Goal: Task Accomplishment & Management: Complete application form

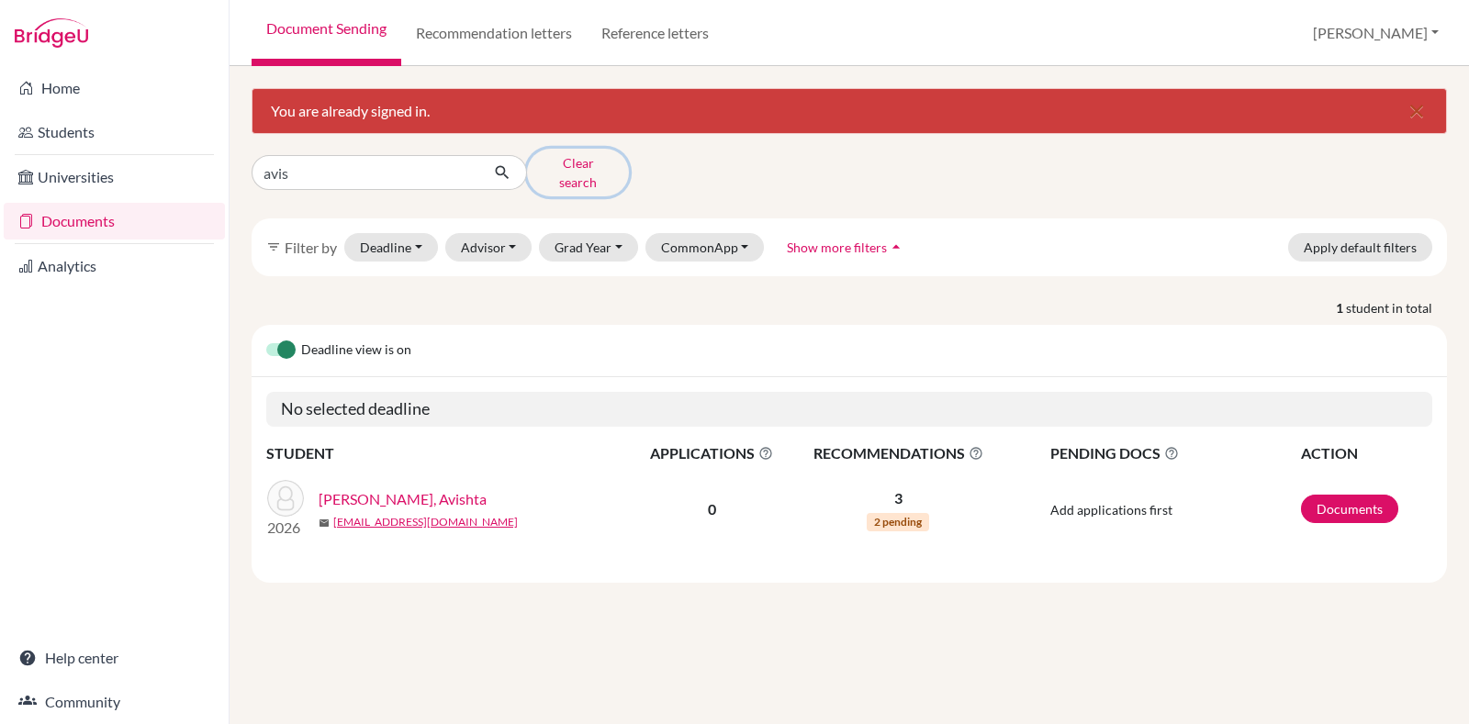
click at [554, 162] on button "Clear search" at bounding box center [578, 173] width 102 height 48
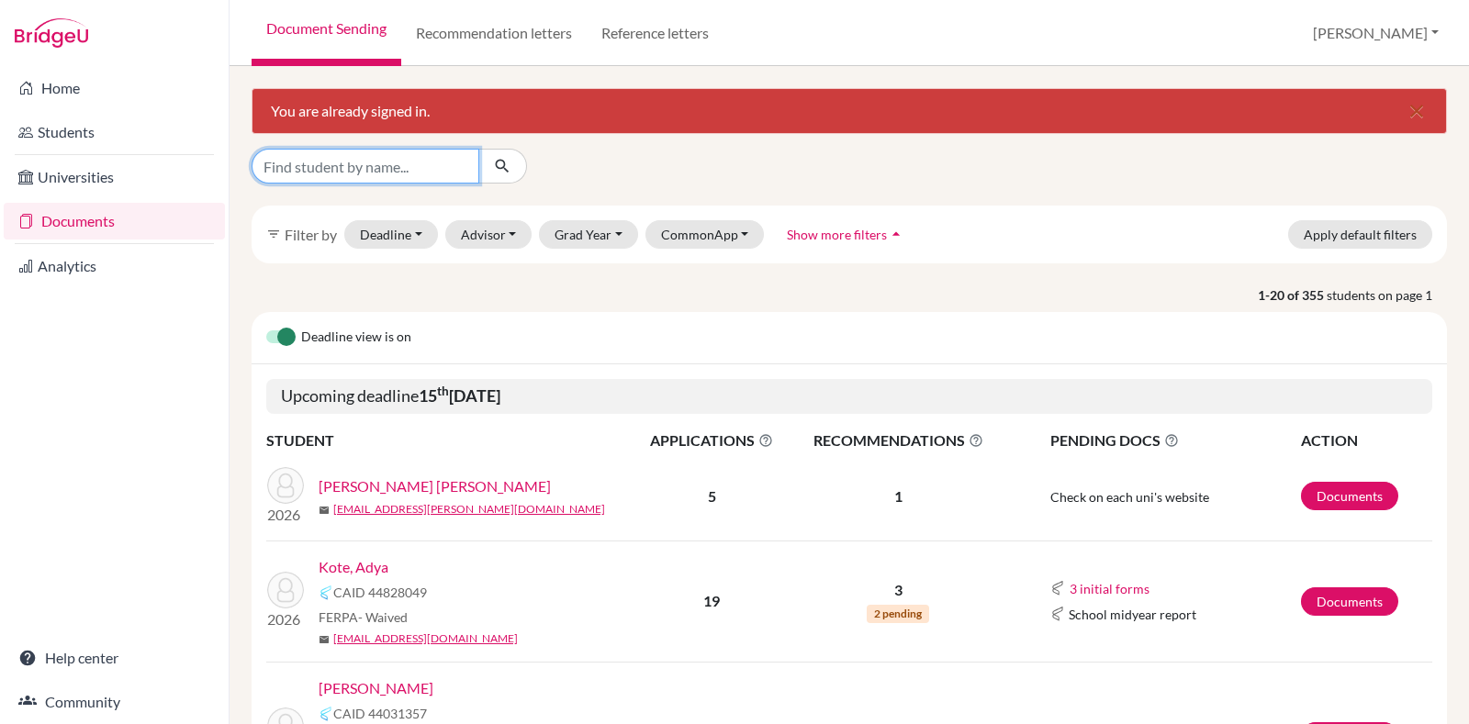
click at [435, 165] on input "Find student by name..." at bounding box center [366, 166] width 228 height 35
type input "prasad"
click button "submit" at bounding box center [502, 166] width 49 height 35
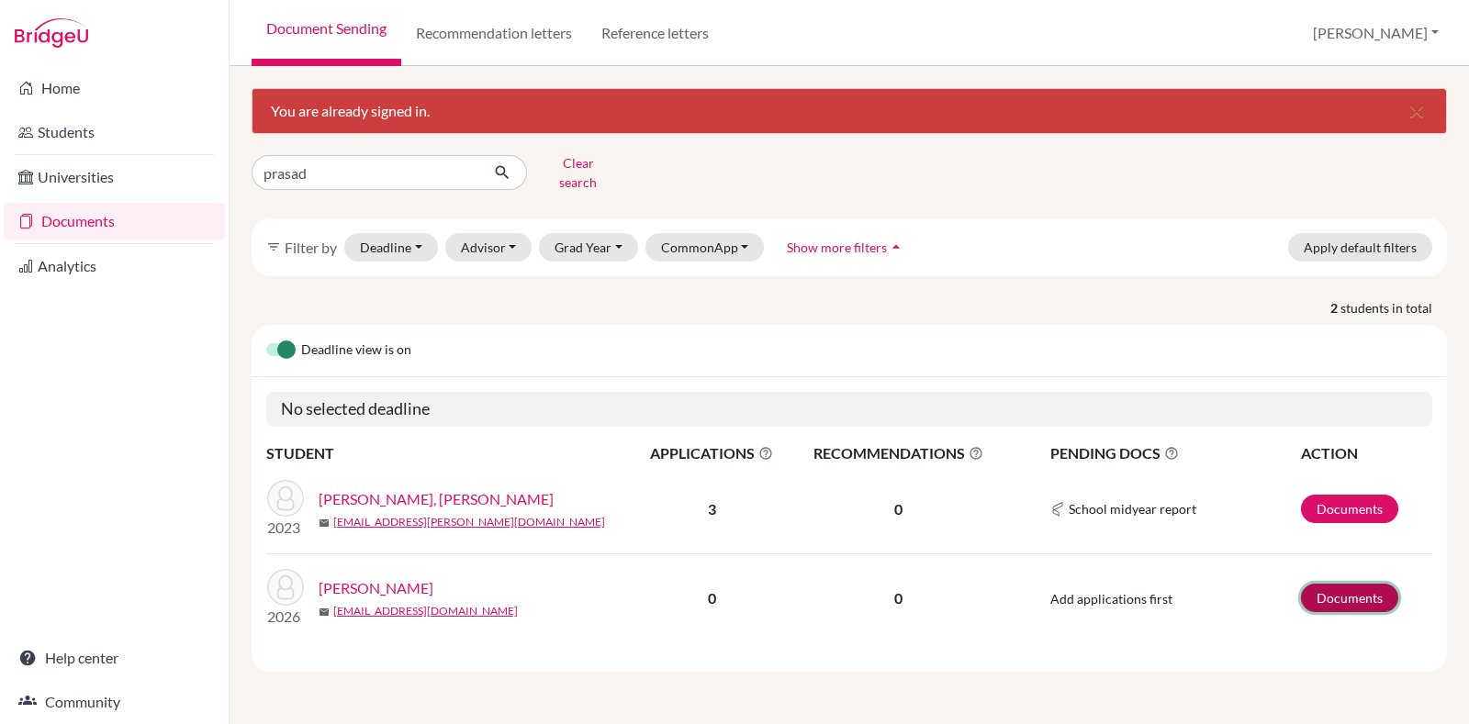
click at [1338, 584] on link "Documents" at bounding box center [1349, 598] width 97 height 28
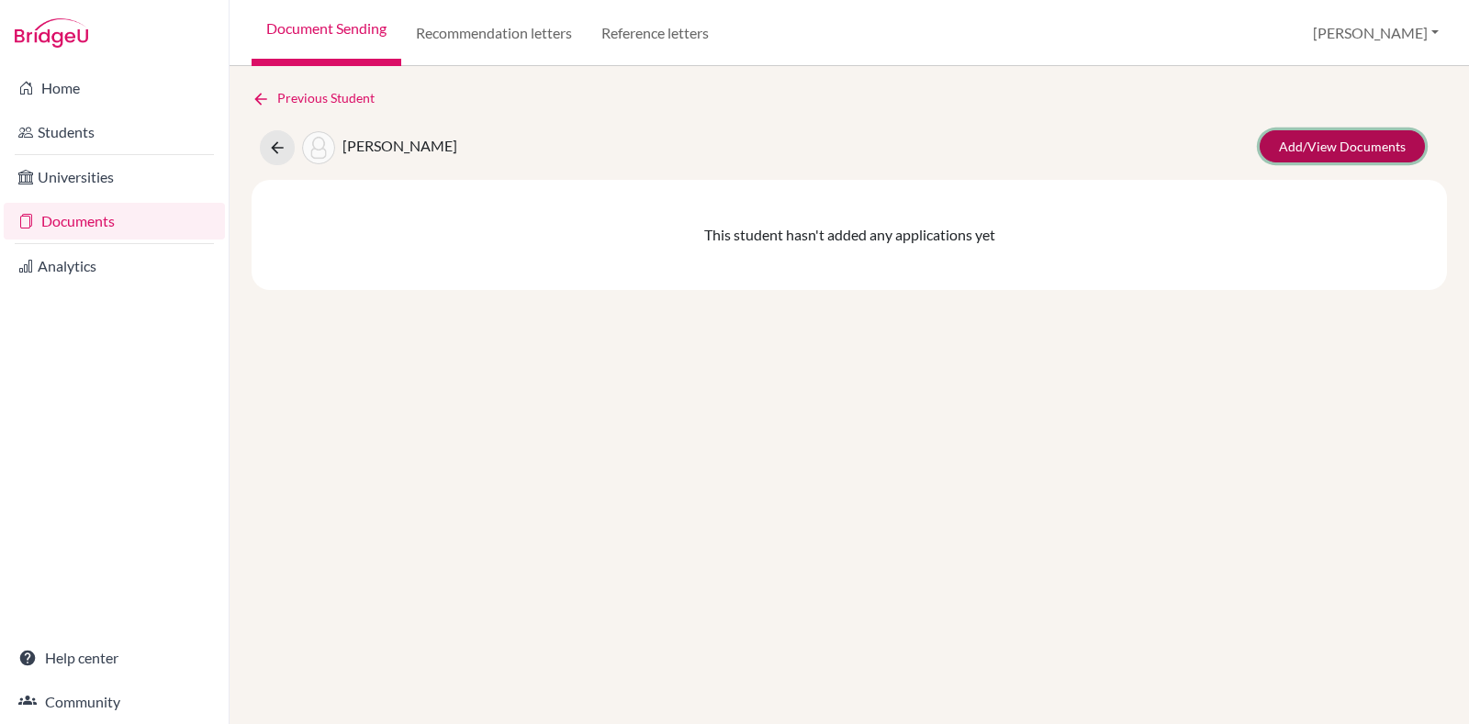
click at [1318, 138] on link "Add/View Documents" at bounding box center [1342, 146] width 165 height 32
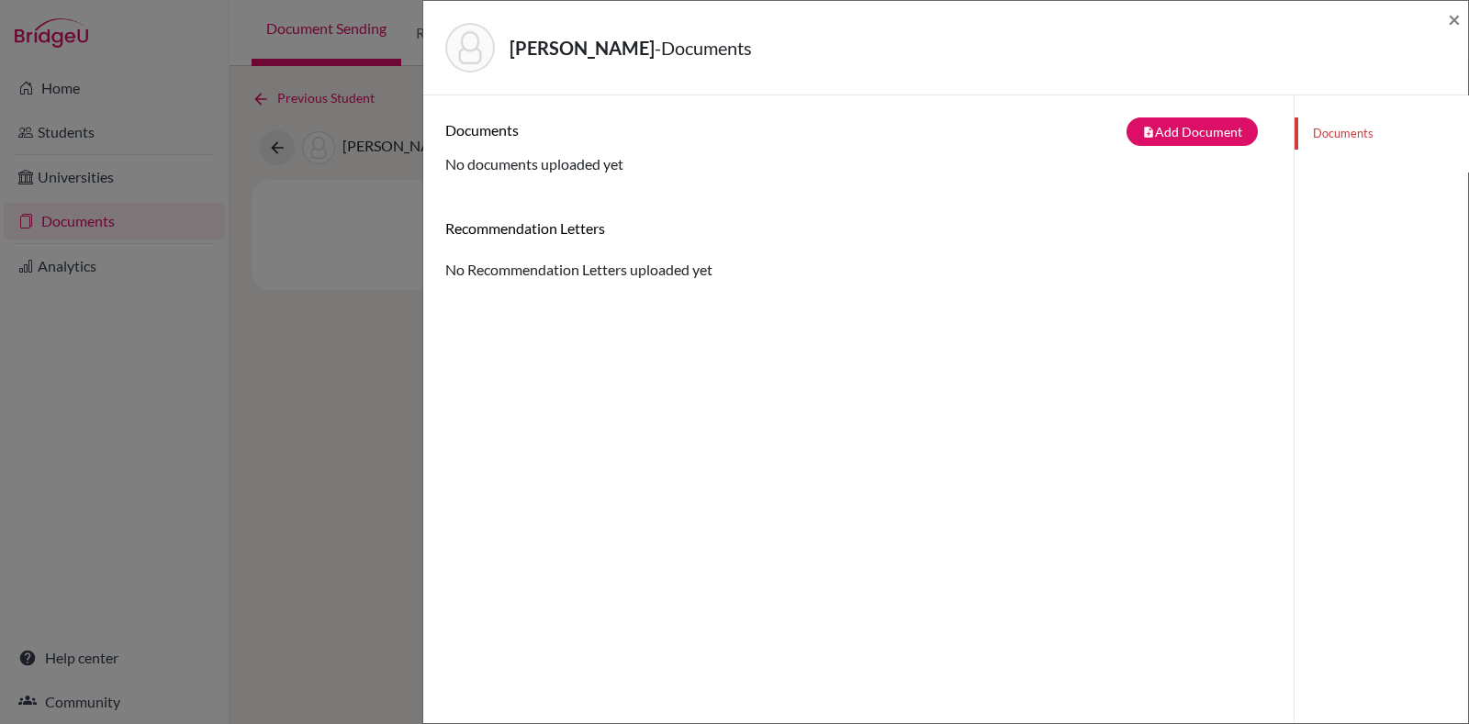
click at [347, 437] on div "Prasad, Sheetal - Documents × Documents note_add Add Document Document type Cha…" at bounding box center [734, 362] width 1469 height 724
click at [1443, 28] on div "Prasad, Sheetal - Documents ×" at bounding box center [946, 47] width 1030 height 79
click at [1460, 29] on span "×" at bounding box center [1454, 19] width 13 height 27
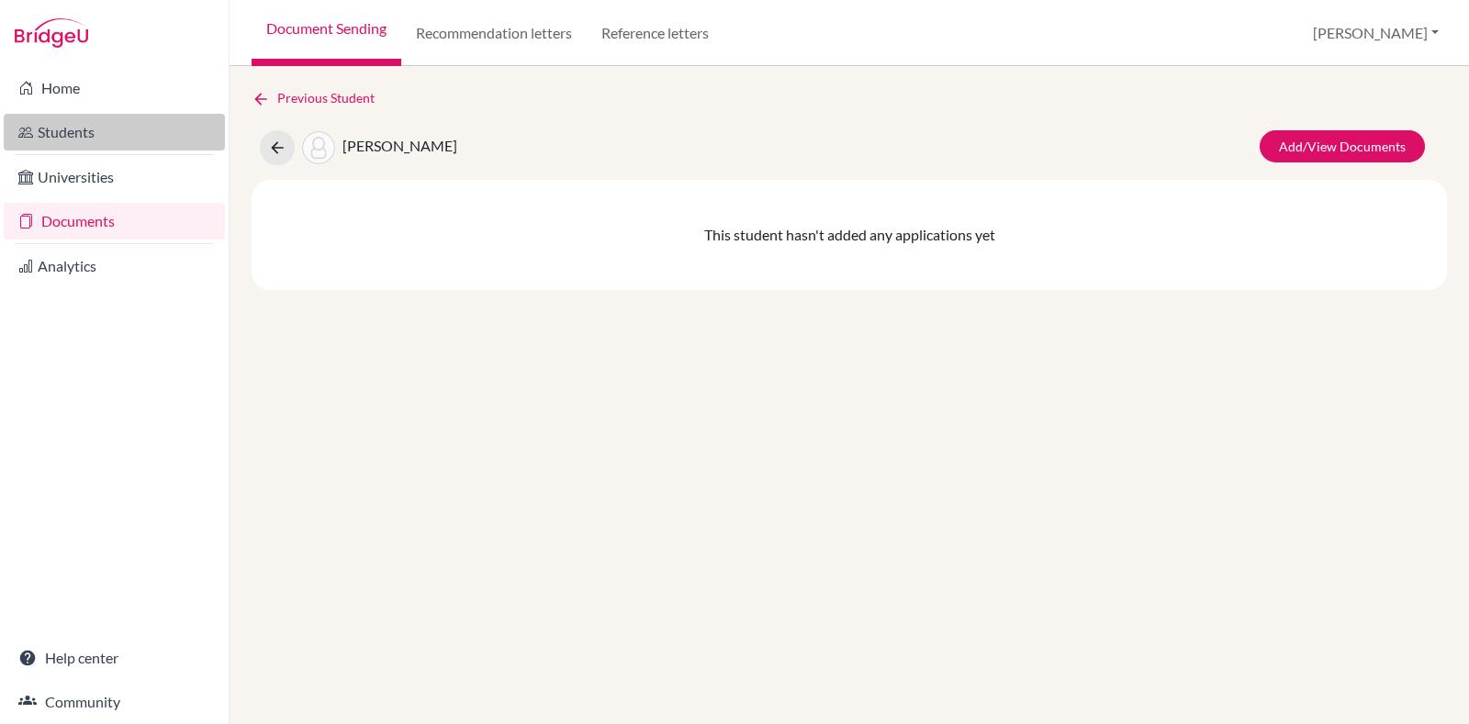
click at [109, 125] on link "Students" at bounding box center [114, 132] width 221 height 37
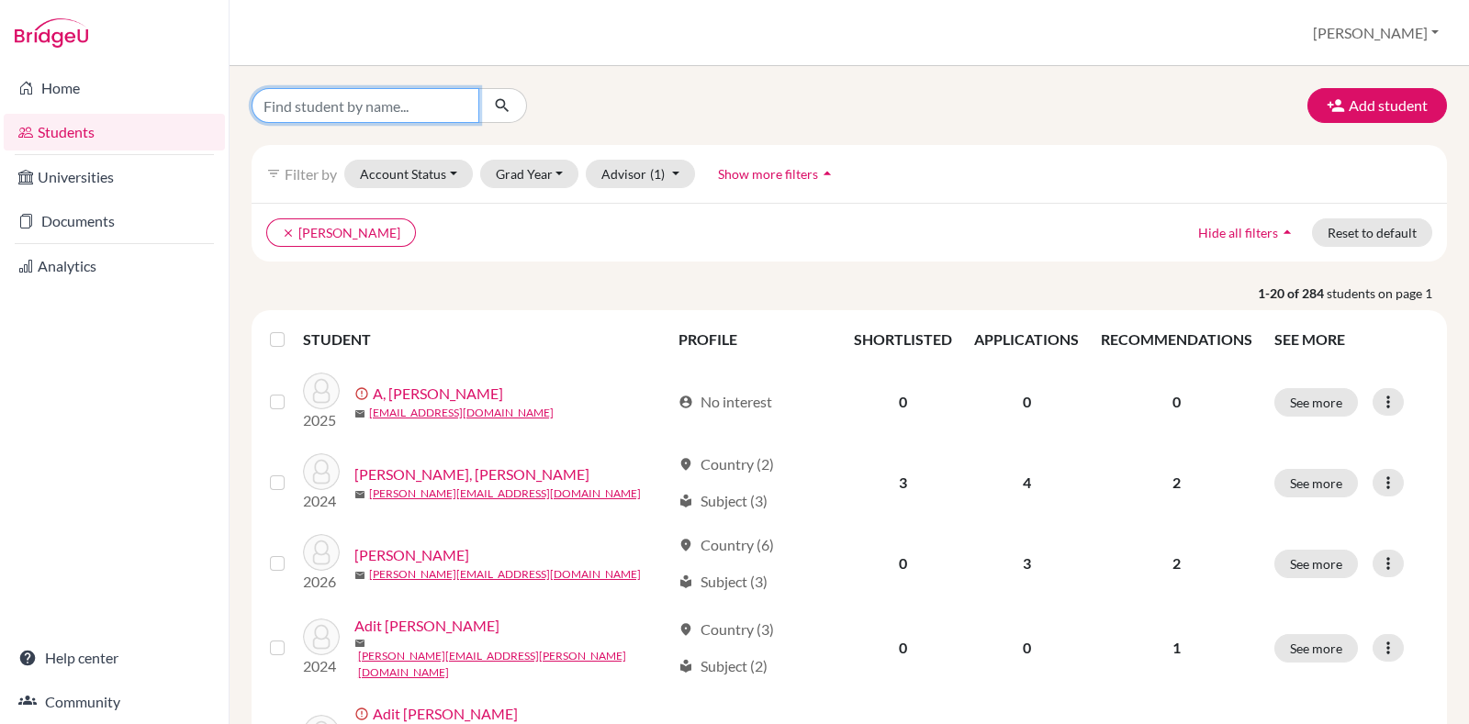
click at [439, 102] on input "Find student by name..." at bounding box center [366, 105] width 228 height 35
type input "prasad"
click button "submit" at bounding box center [502, 105] width 49 height 35
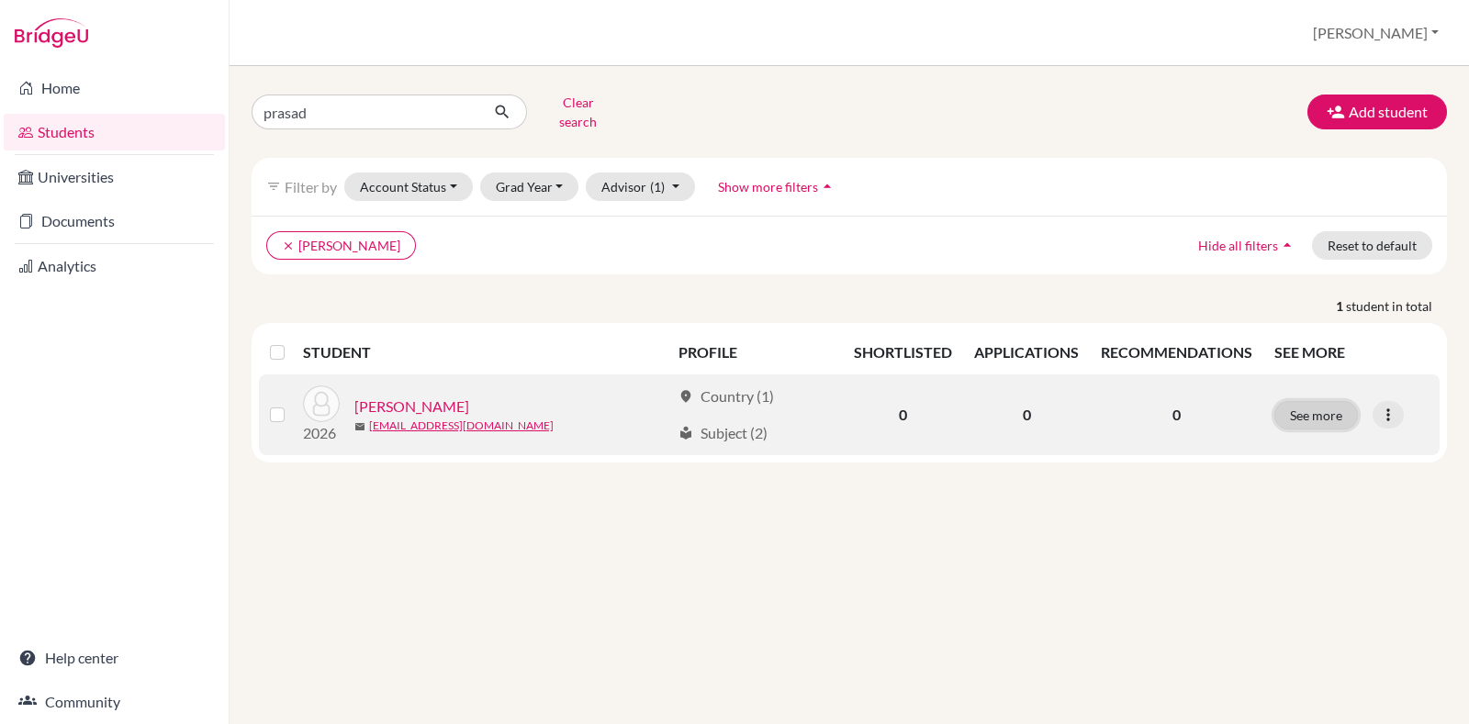
click at [1294, 407] on button "See more" at bounding box center [1317, 415] width 84 height 28
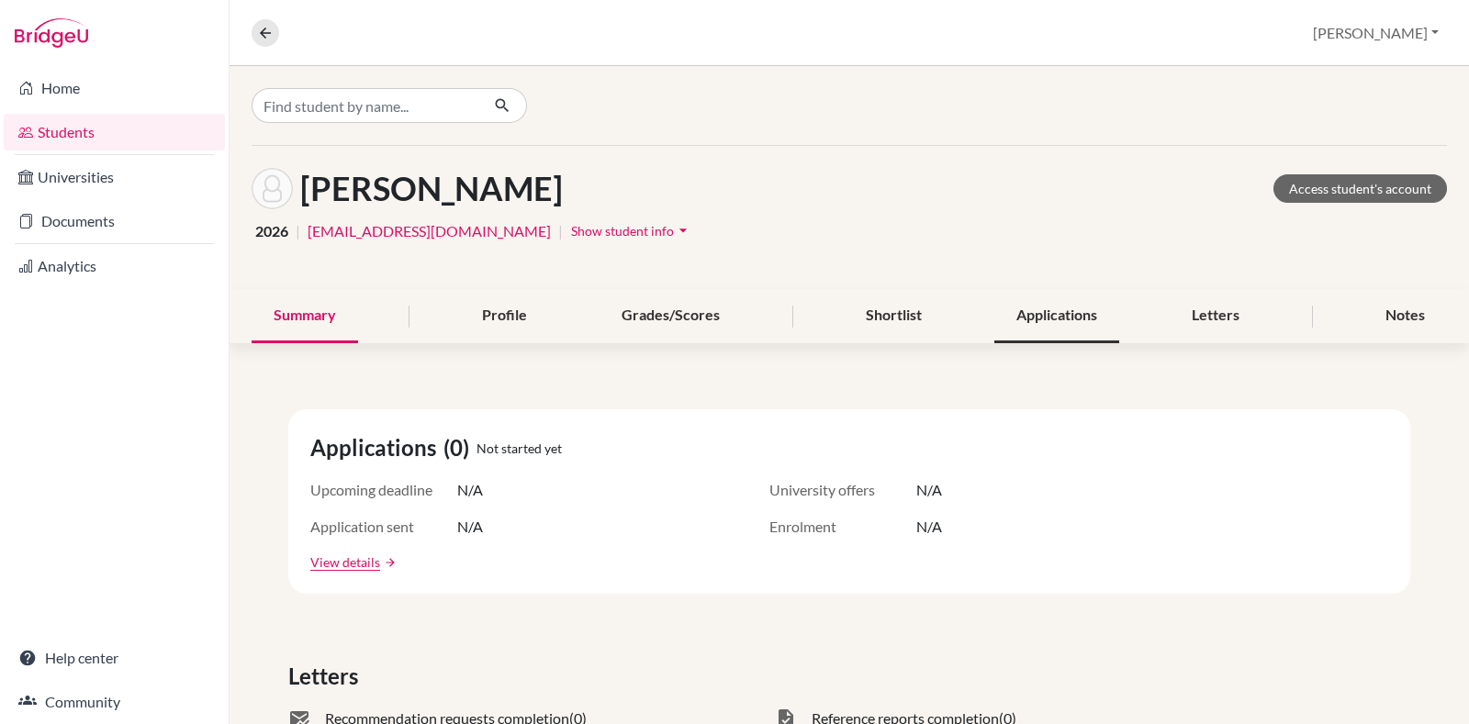
click at [1039, 309] on div "Applications" at bounding box center [1056, 316] width 125 height 54
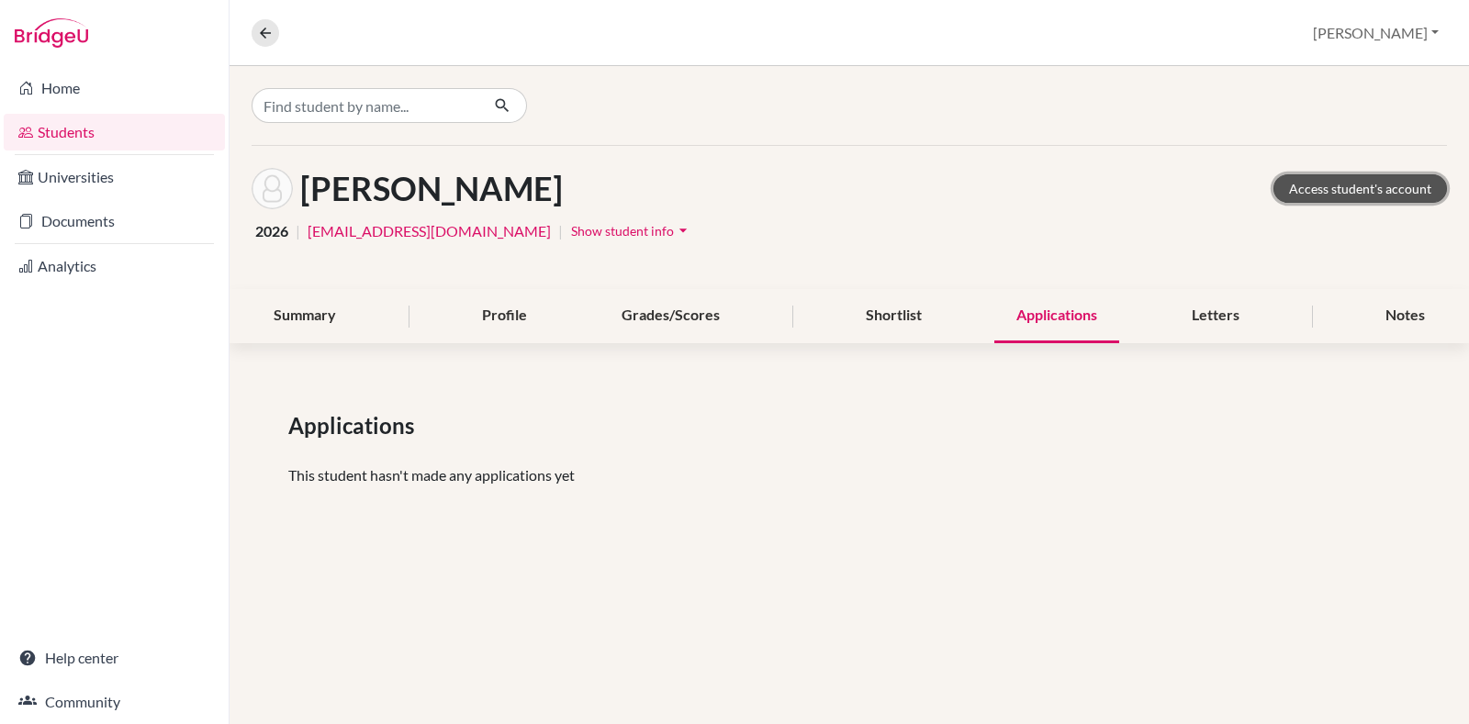
click at [1371, 192] on link "Access student's account" at bounding box center [1361, 188] width 174 height 28
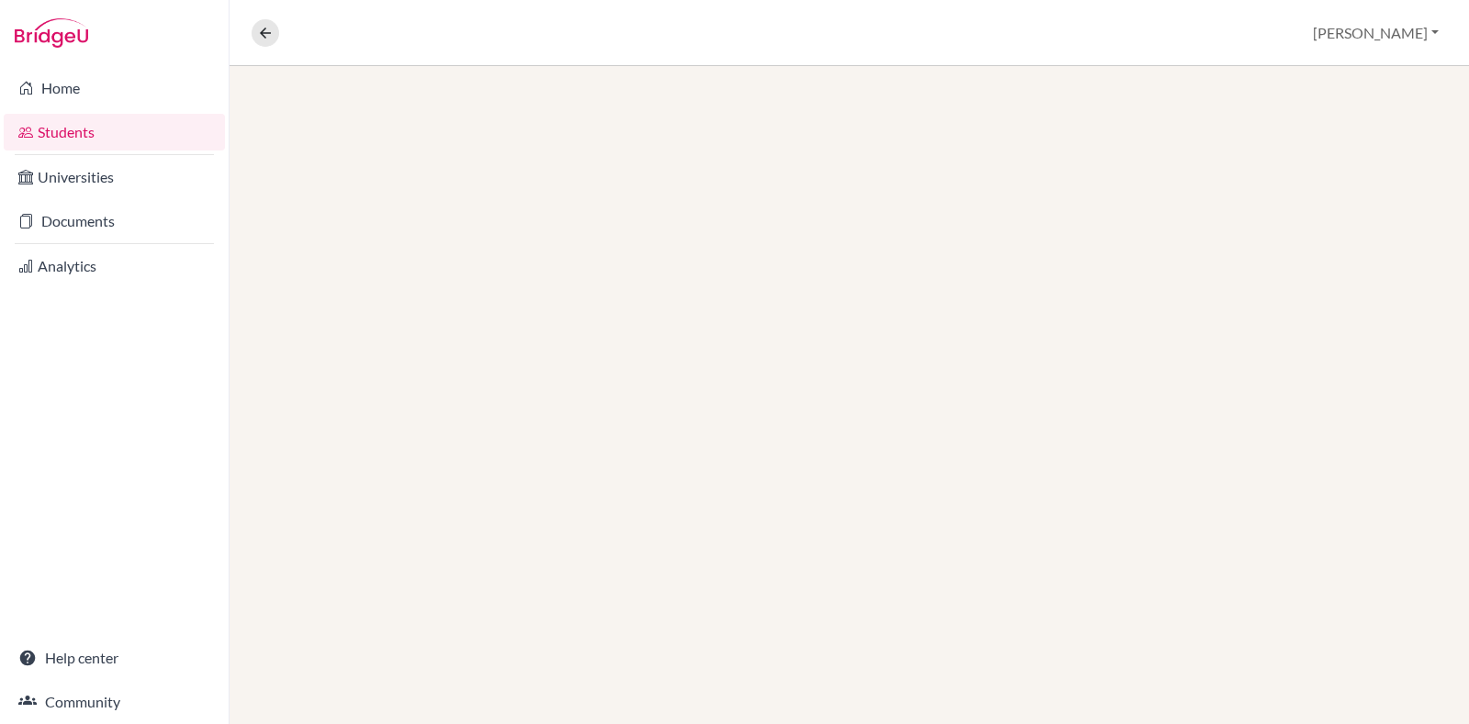
click at [1305, 25] on div "Overview Student details Jacob Profile School Settings Log out" at bounding box center [850, 33] width 1240 height 66
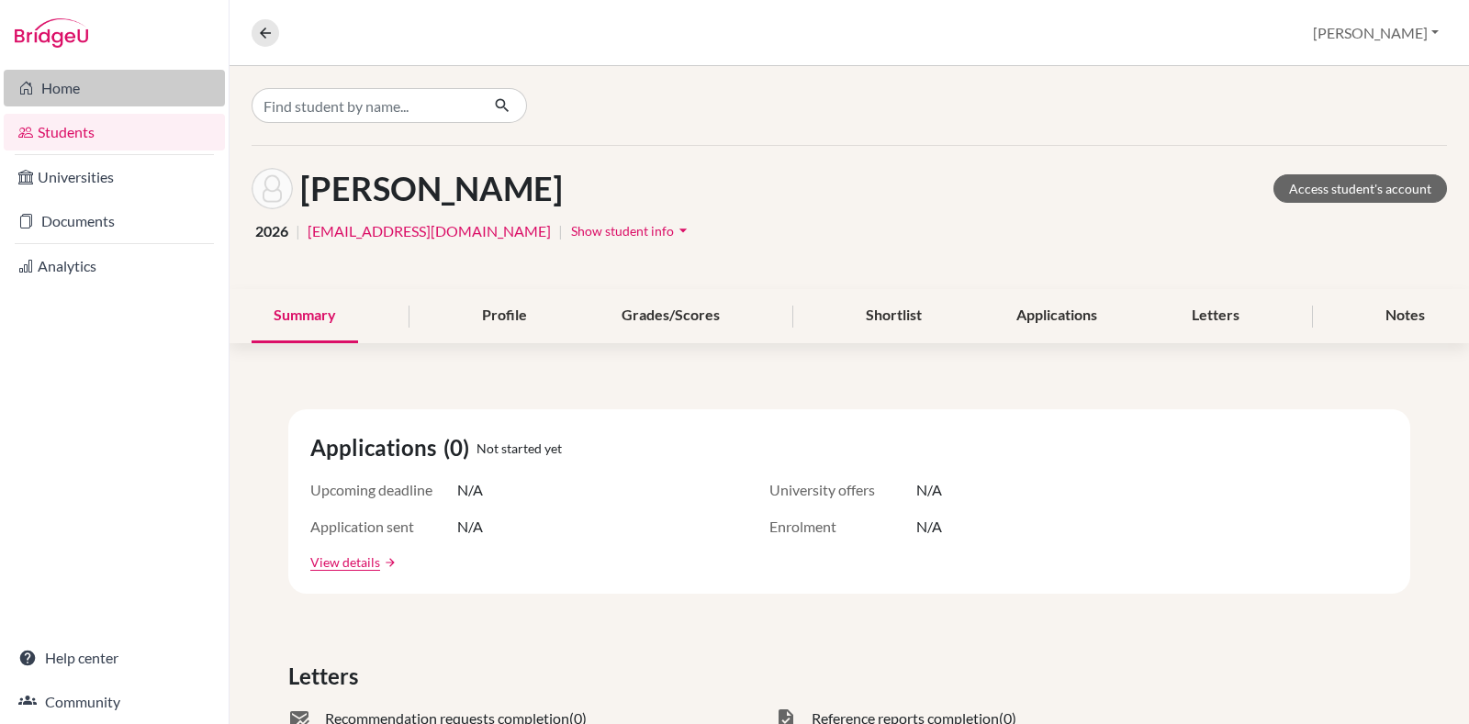
click at [166, 94] on link "Home" at bounding box center [114, 88] width 221 height 37
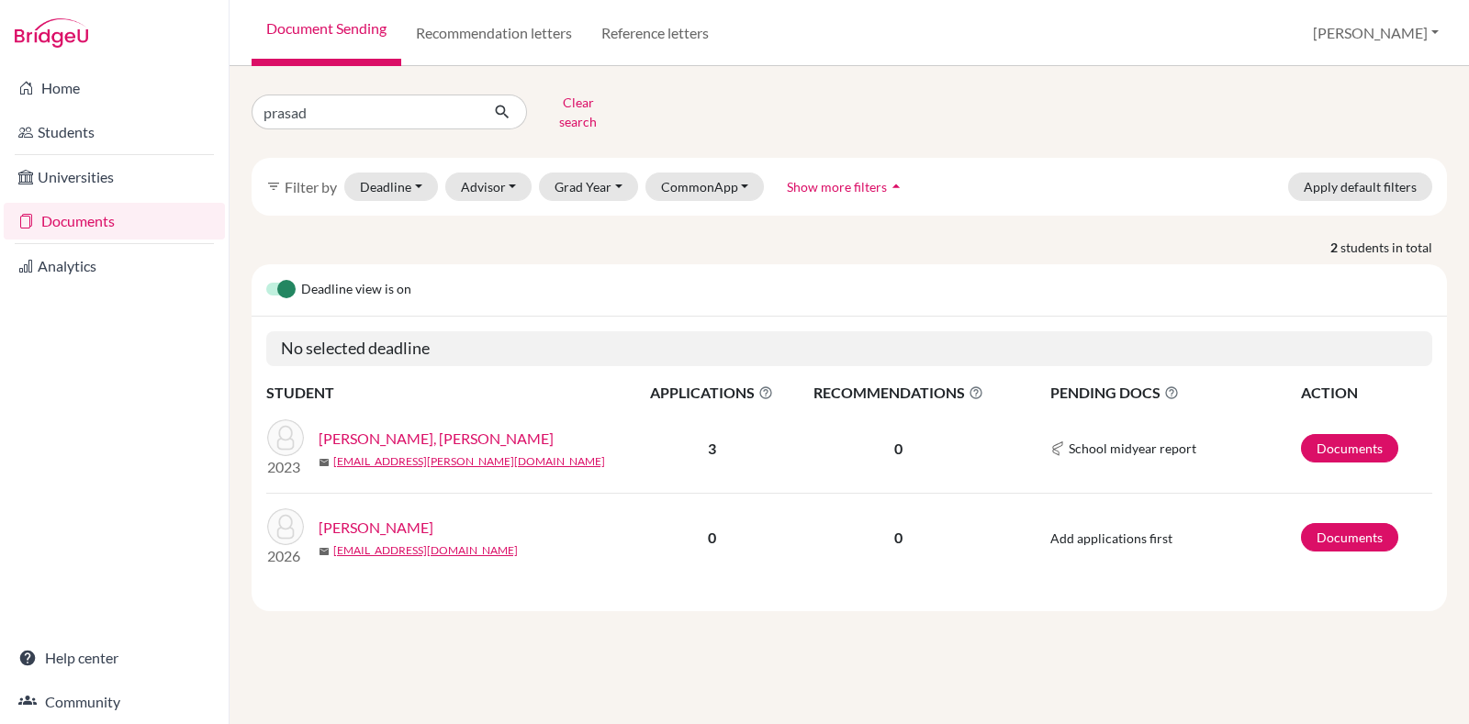
click at [968, 101] on div "prasad Clear search" at bounding box center [849, 112] width 1223 height 48
click at [563, 105] on button "Clear search" at bounding box center [578, 112] width 102 height 48
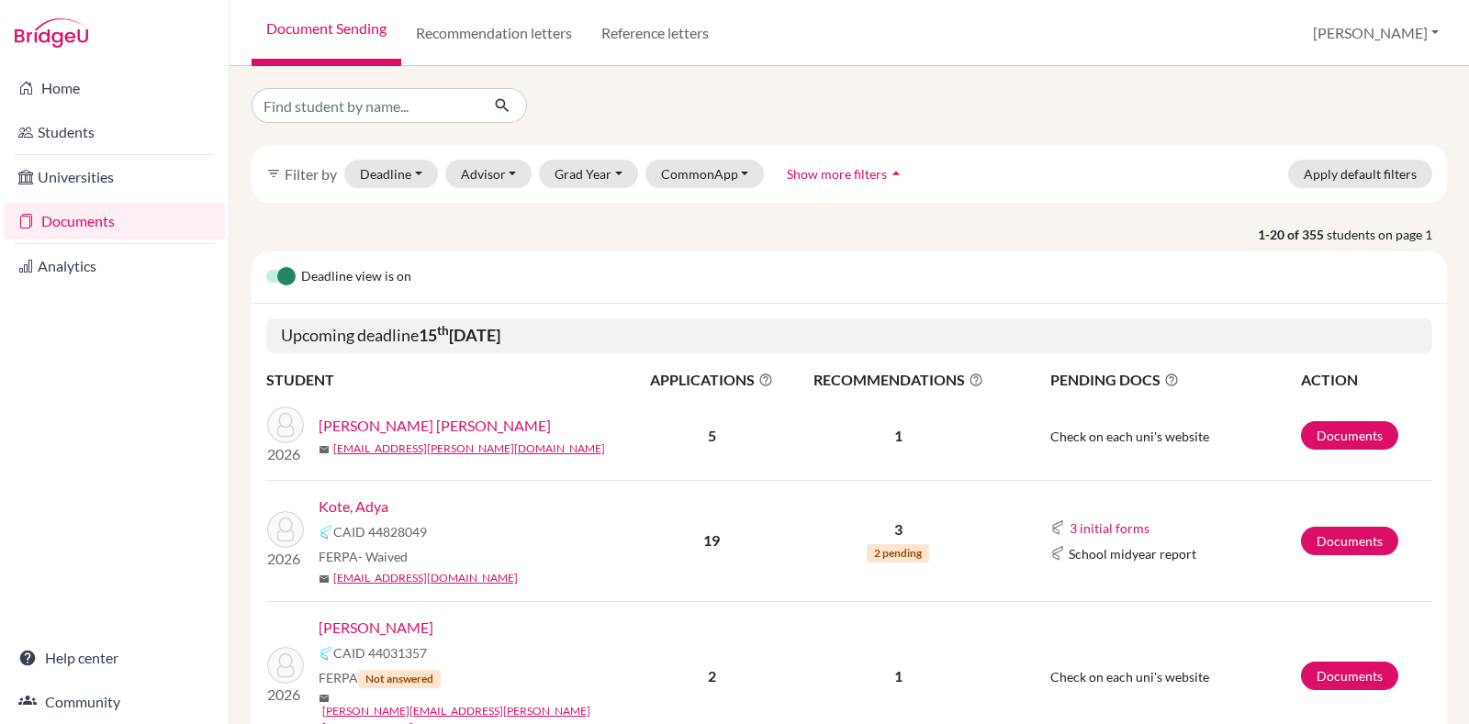
click at [1228, 122] on div at bounding box center [849, 105] width 1223 height 35
click at [677, 104] on div at bounding box center [849, 105] width 1223 height 35
click at [386, 99] on input "Find student by name..." at bounding box center [366, 105] width 228 height 35
type input "Yashas Acharya"
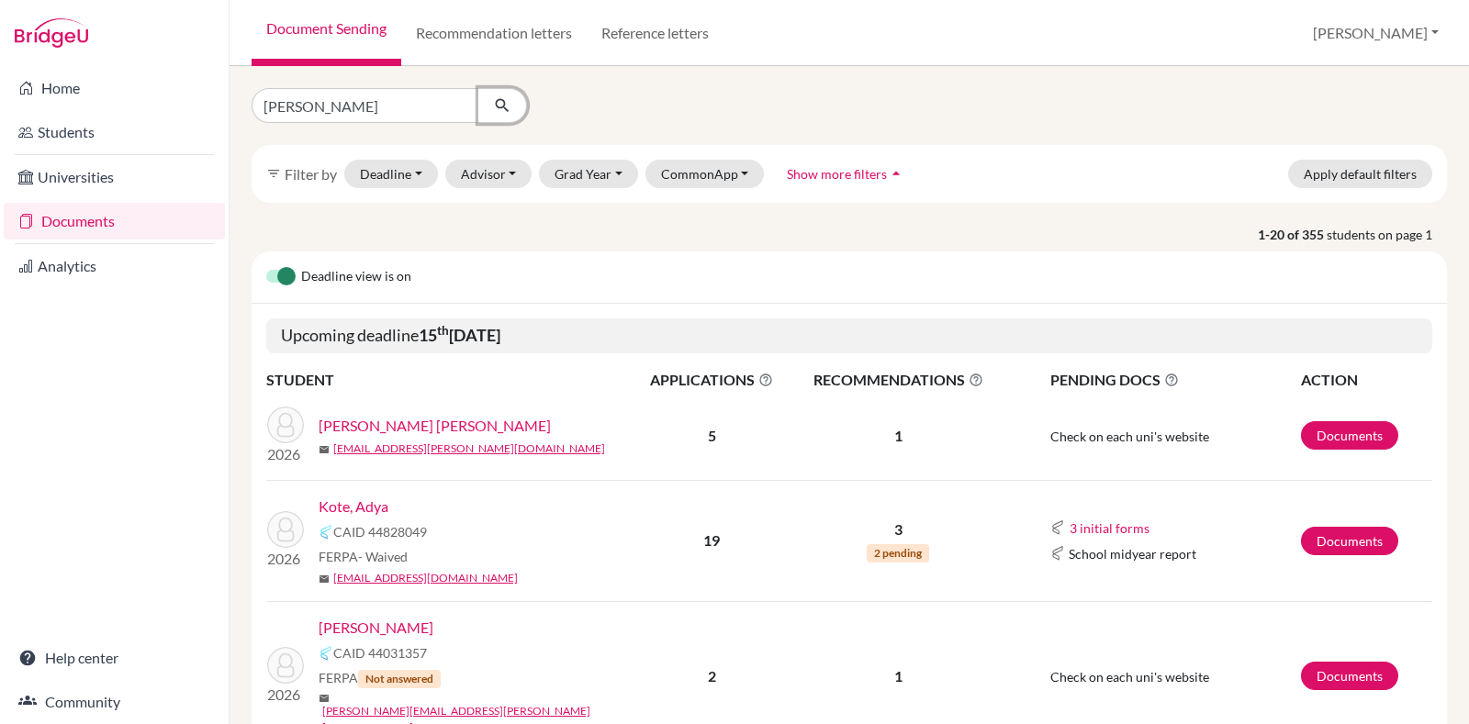
click at [493, 98] on button "submit" at bounding box center [502, 105] width 49 height 35
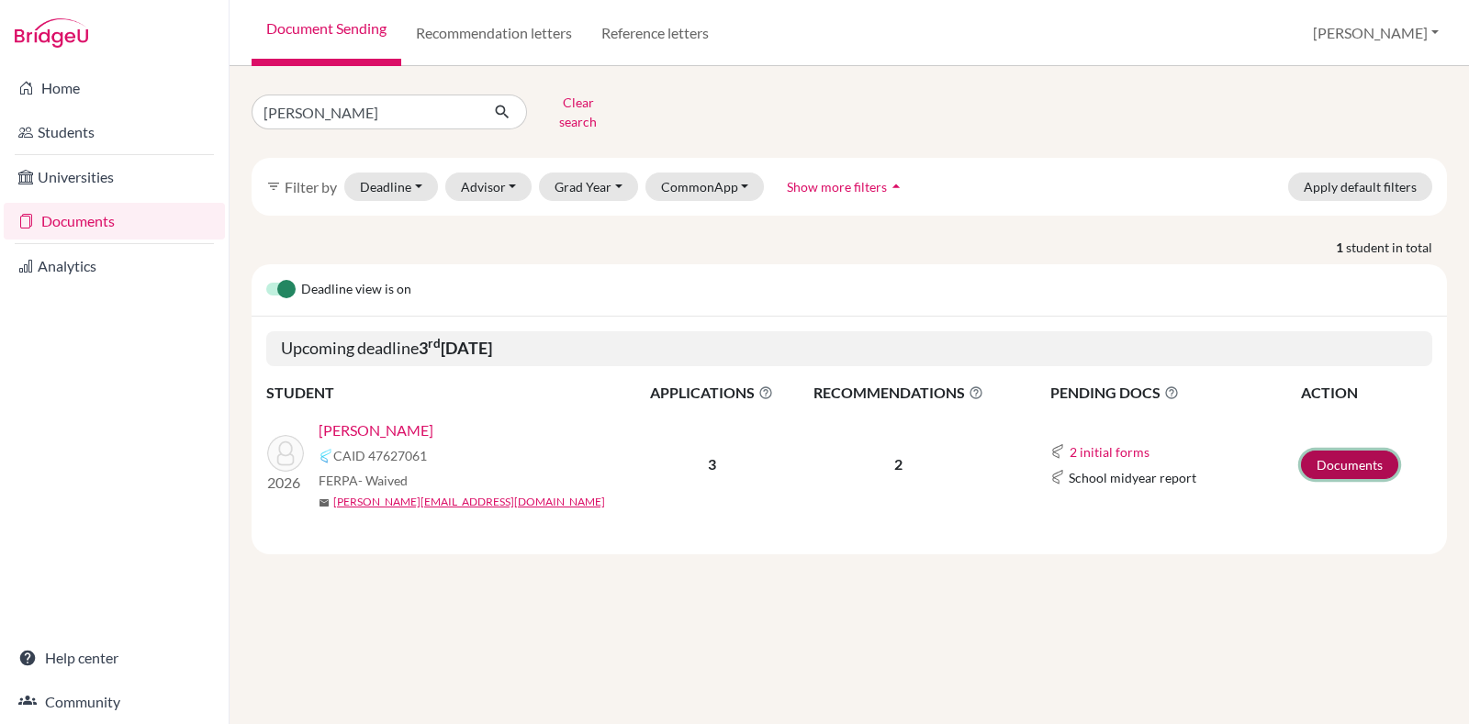
click at [1376, 458] on link "Documents" at bounding box center [1349, 465] width 97 height 28
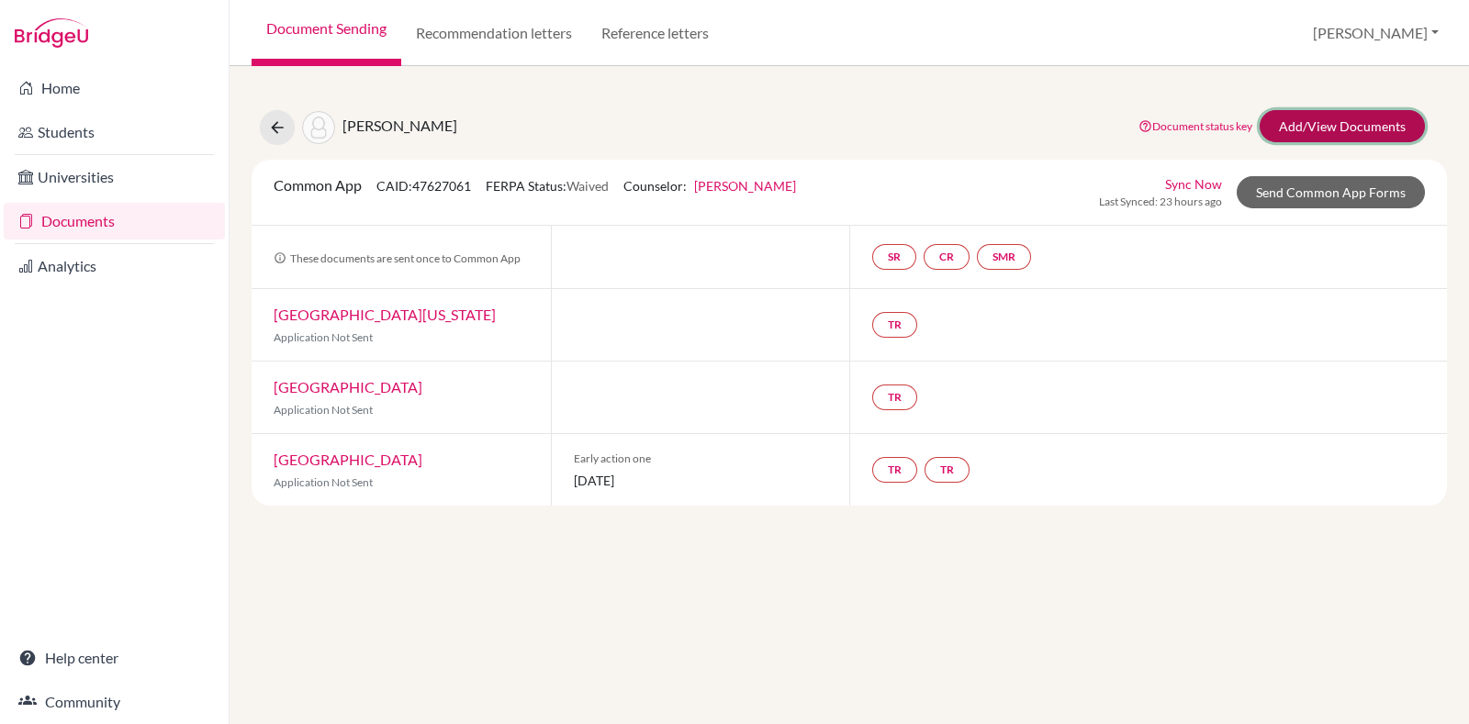
click at [1331, 125] on link "Add/View Documents" at bounding box center [1342, 126] width 165 height 32
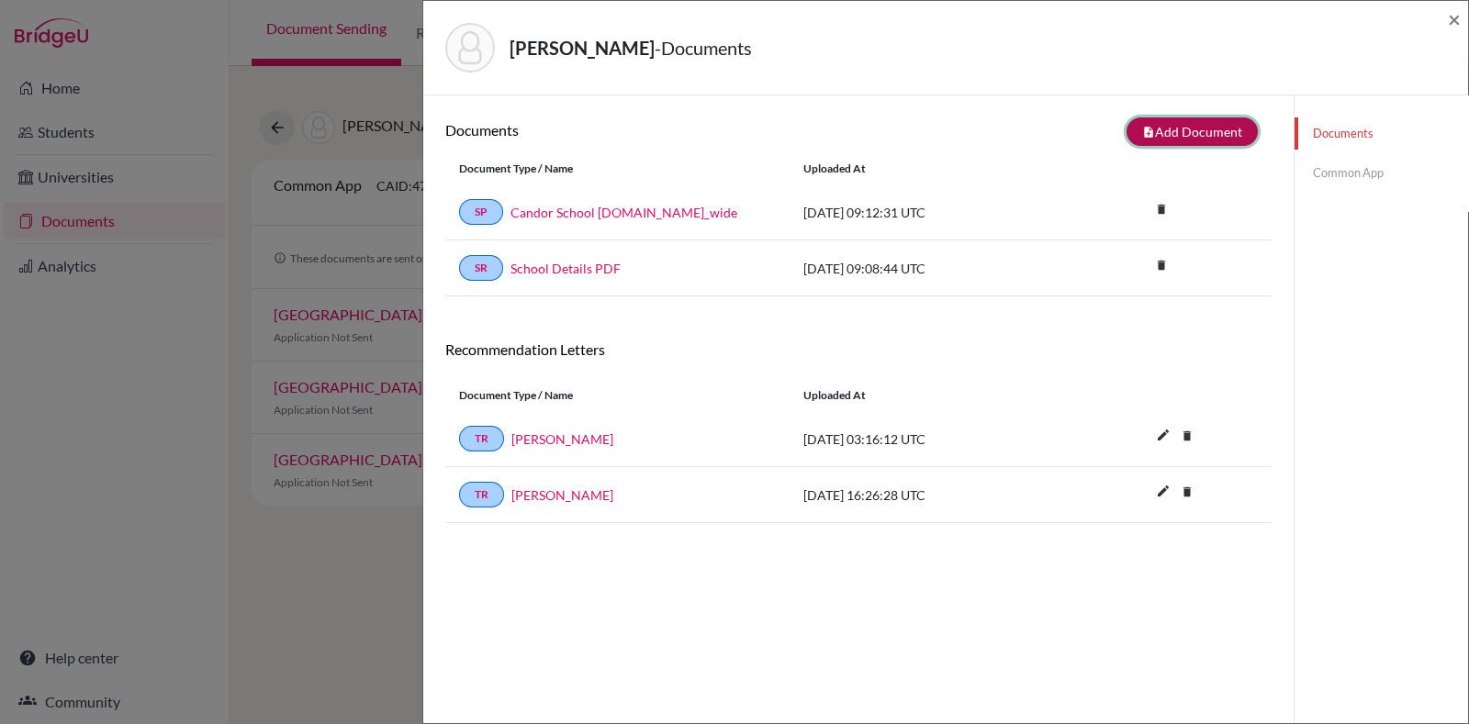
click at [1228, 129] on button "note_add Add Document" at bounding box center [1192, 132] width 131 height 28
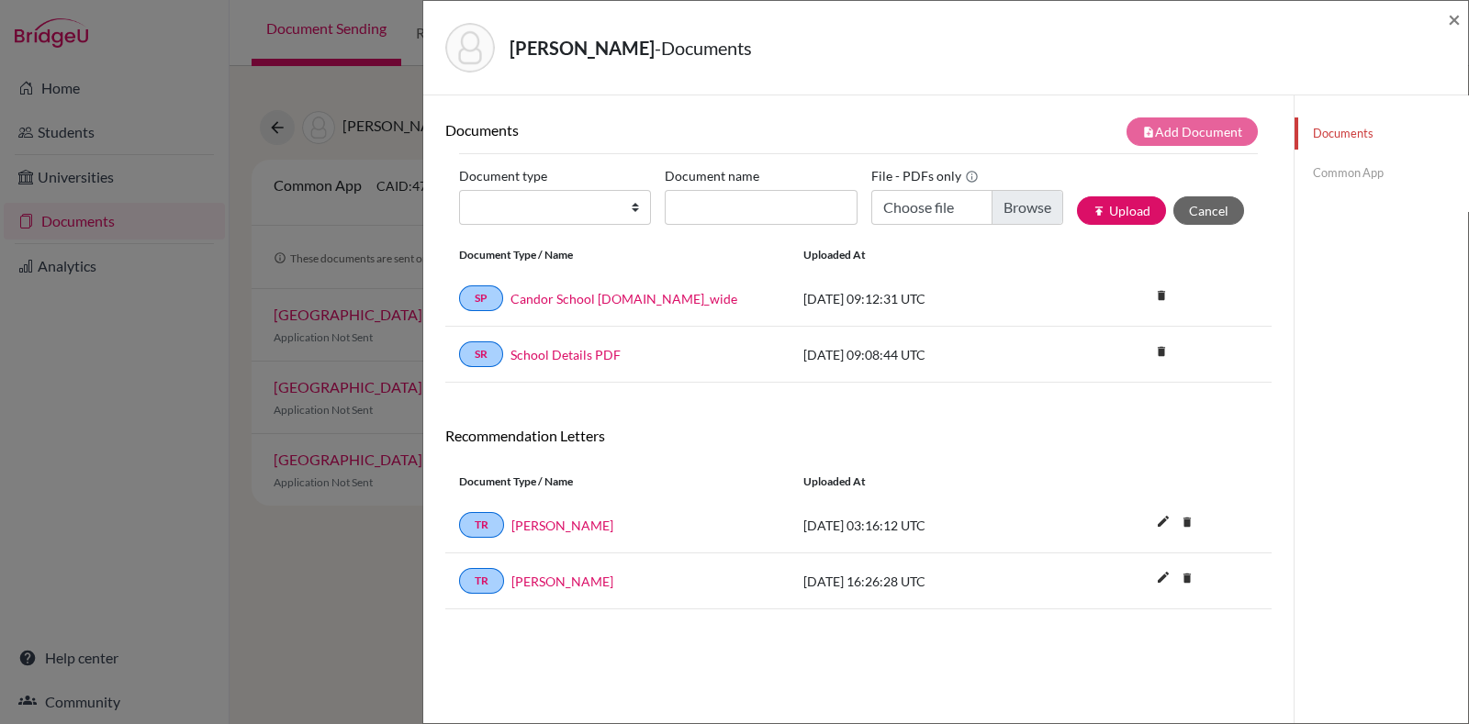
click at [1310, 179] on link "Common App" at bounding box center [1382, 173] width 174 height 32
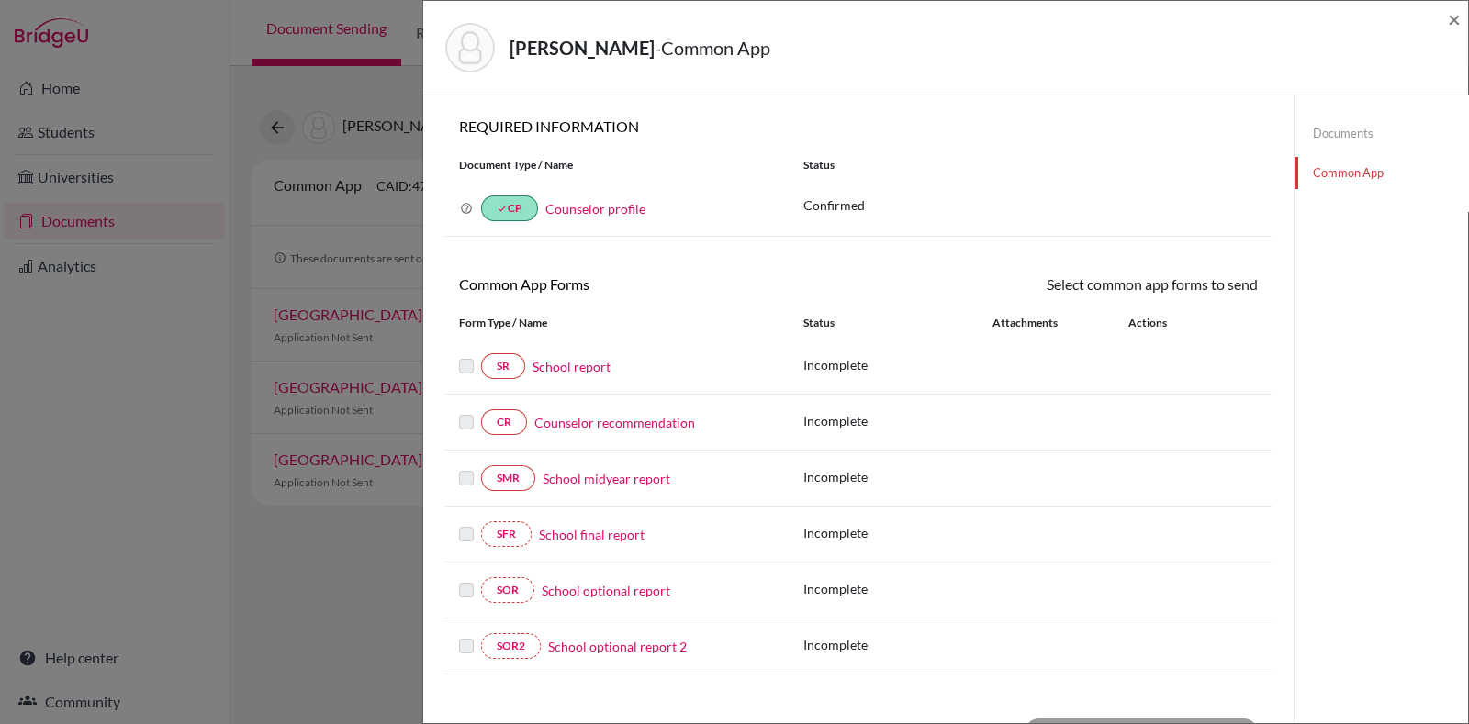
scroll to position [114, 0]
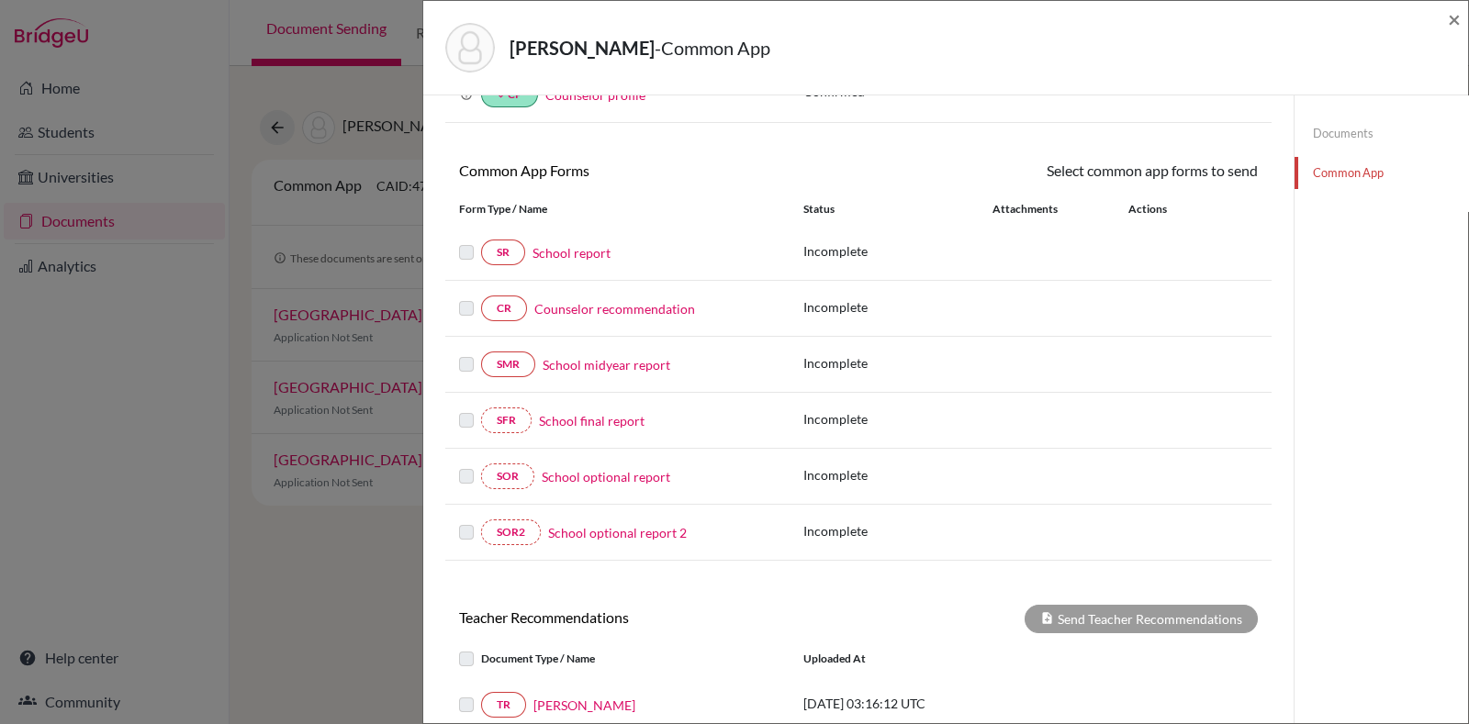
click at [566, 243] on link "School report" at bounding box center [572, 252] width 78 height 19
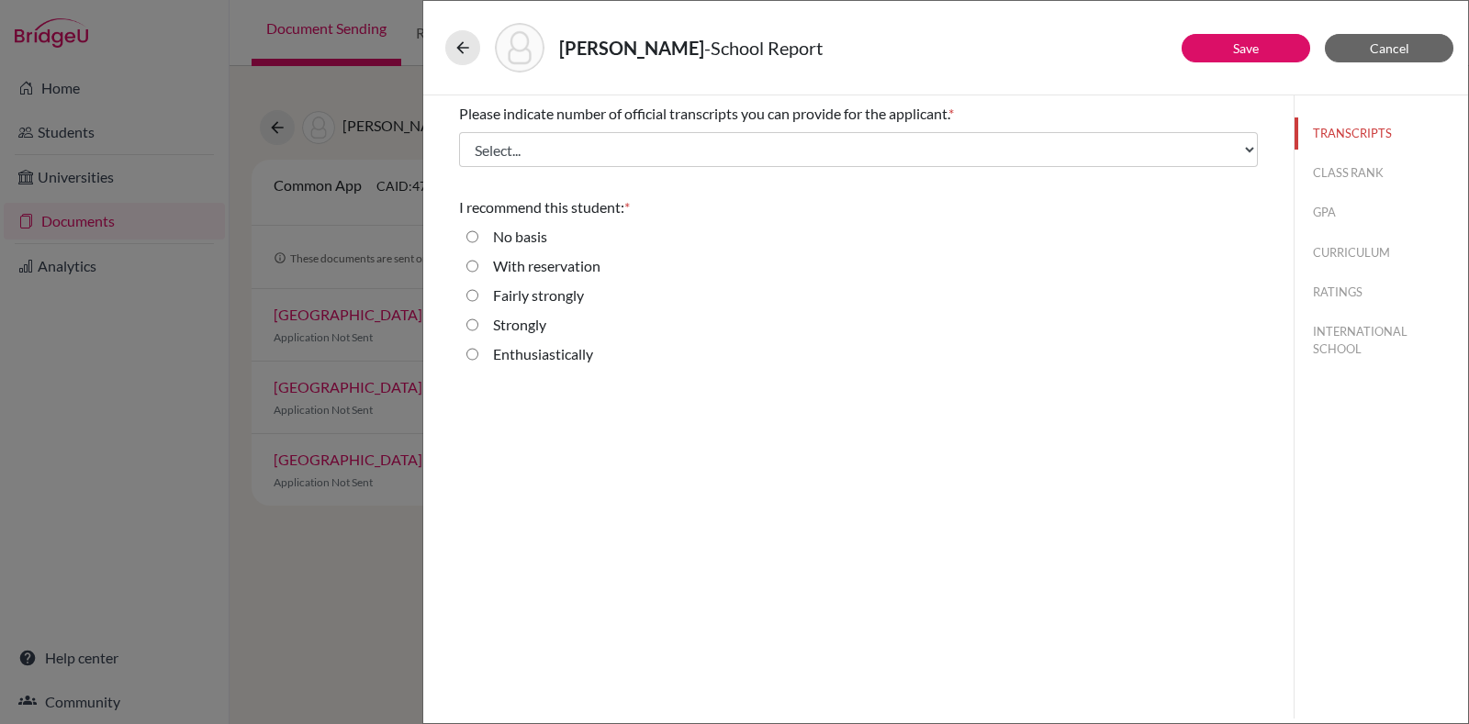
click at [501, 344] on label "Enthusiastically" at bounding box center [543, 354] width 100 height 22
click at [478, 344] on input "Enthusiastically" at bounding box center [472, 354] width 12 height 22
radio input "true"
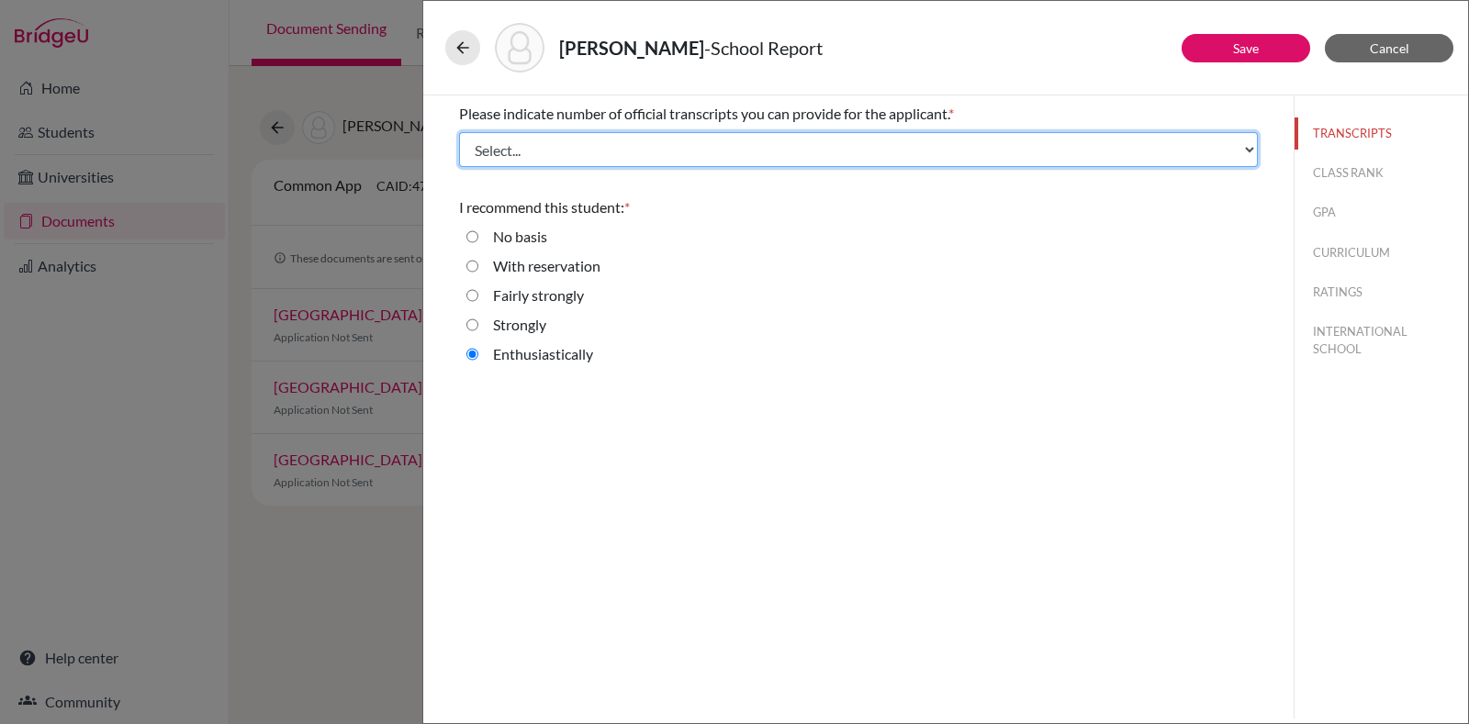
click at [1216, 150] on select "Select... 1 2 3 4" at bounding box center [858, 149] width 799 height 35
select select "4"
click at [459, 132] on select "Select... 1 2 3 4" at bounding box center [858, 149] width 799 height 35
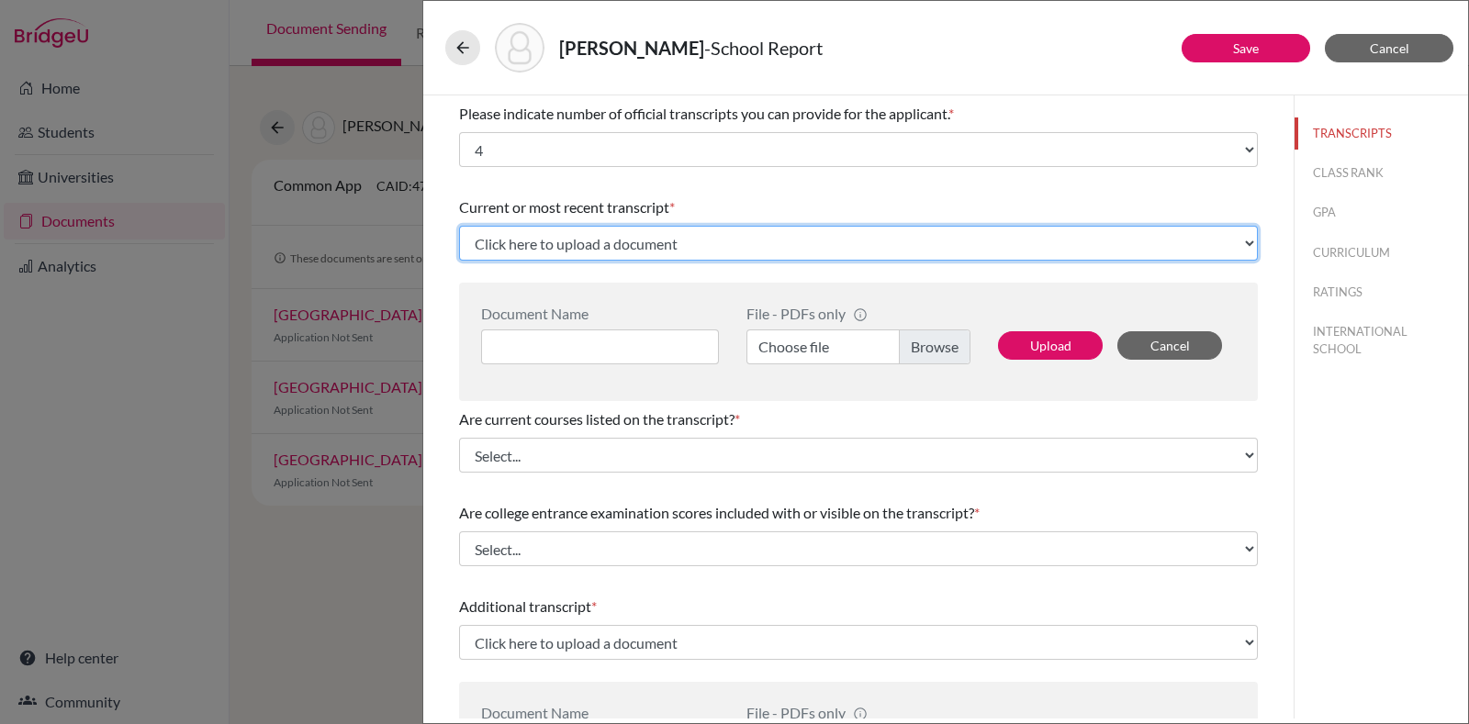
click at [705, 233] on select "Click here to upload a document Upload New File" at bounding box center [858, 243] width 799 height 35
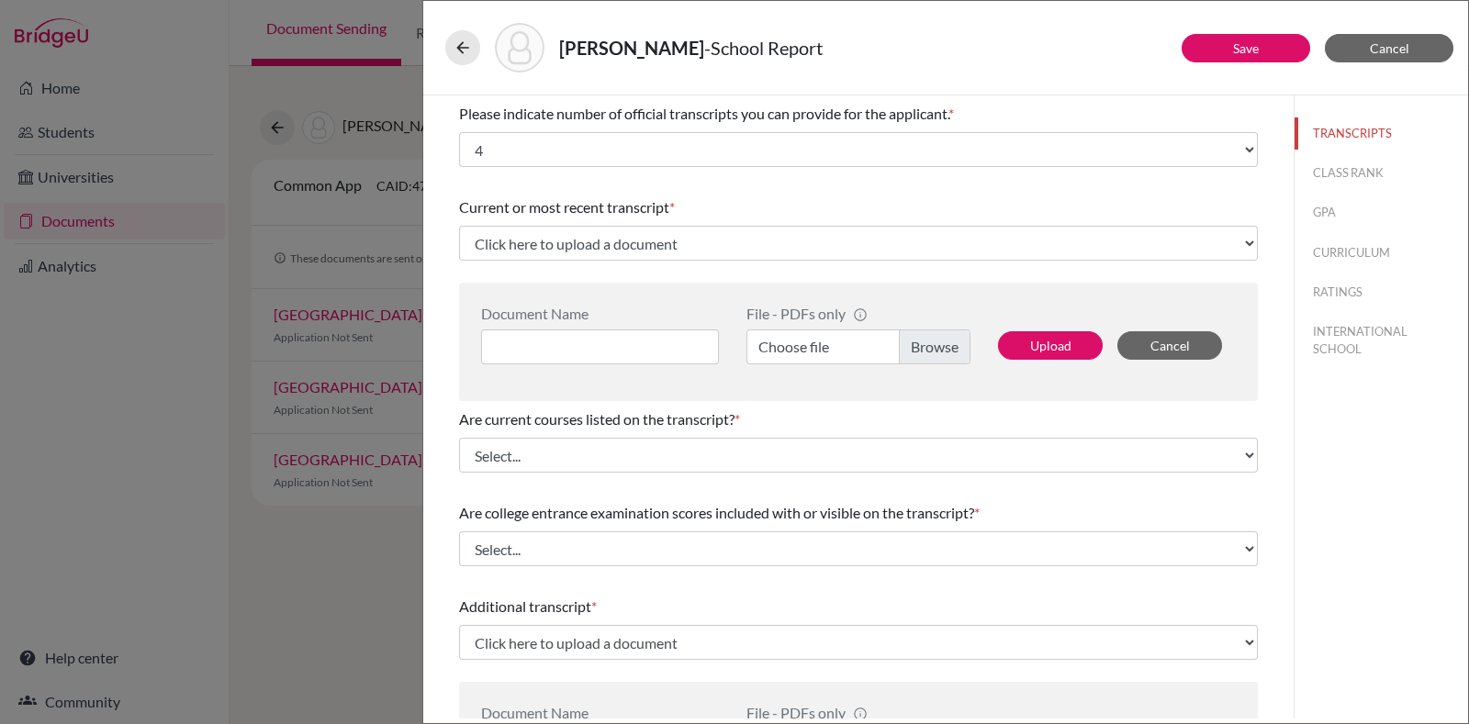
click at [643, 369] on div "Document Name File - PDFs only info CommonApp has file size limit of 2MB per fi…" at bounding box center [858, 342] width 799 height 118
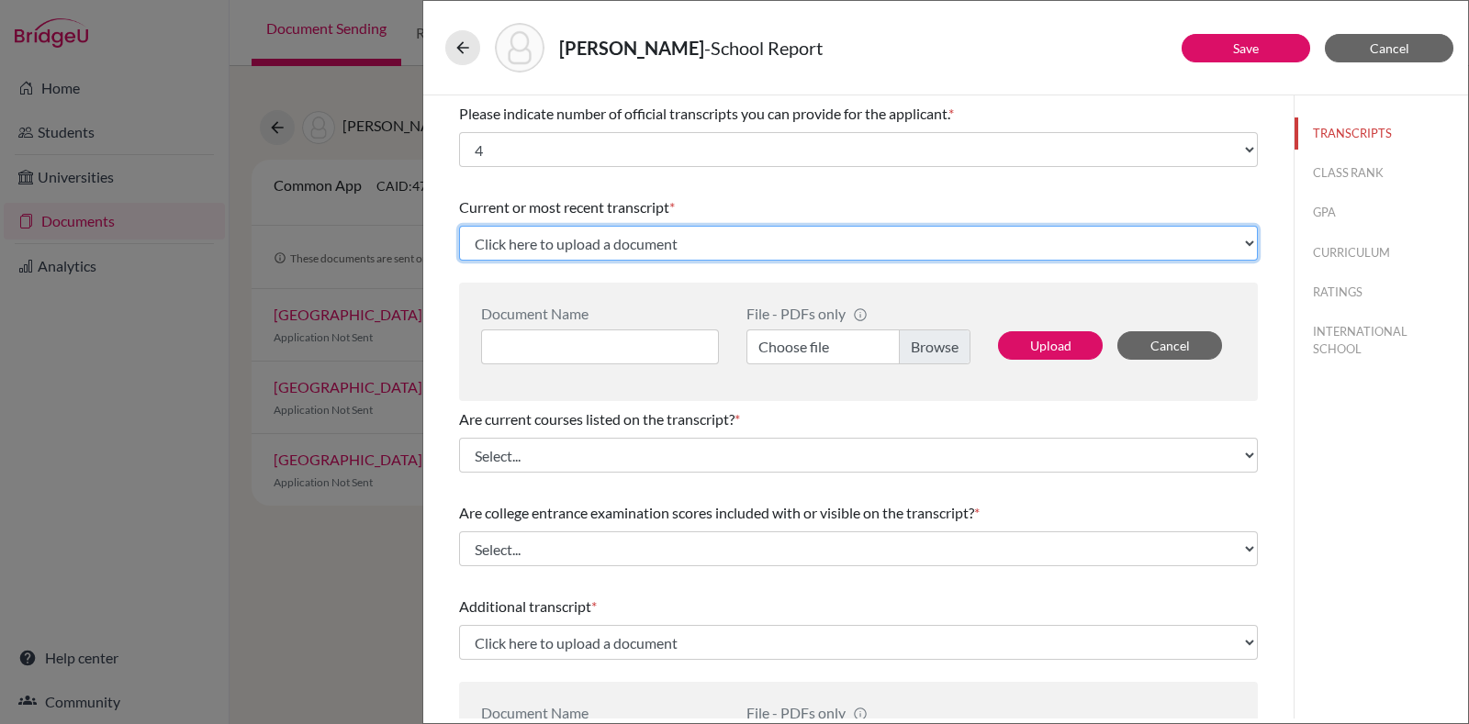
click at [667, 254] on select "Click here to upload a document Upload New File" at bounding box center [858, 243] width 799 height 35
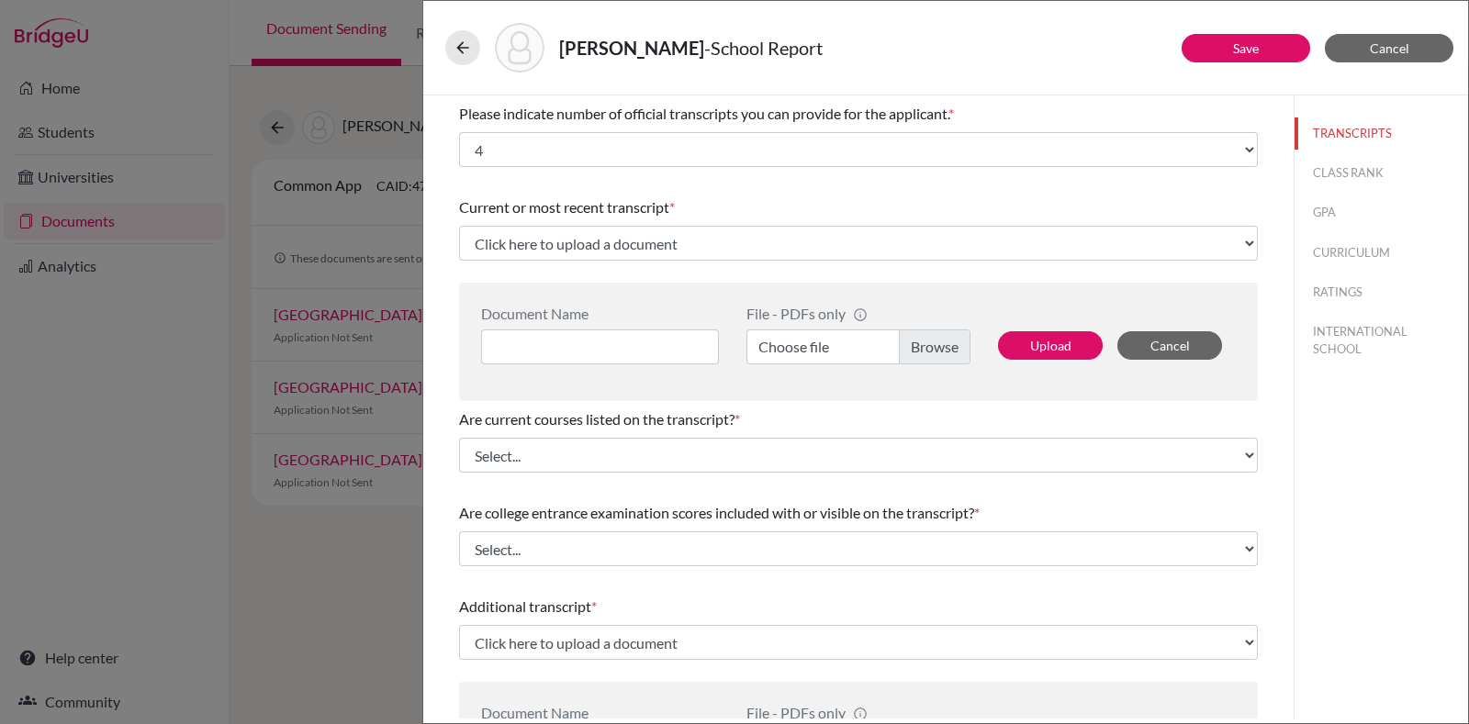
click at [754, 394] on div "Document Name File - PDFs only info CommonApp has file size limit of 2MB per fi…" at bounding box center [858, 342] width 799 height 118
click at [604, 354] on input at bounding box center [600, 347] width 238 height 35
click at [780, 426] on div "Are current courses listed on the transcript? *" at bounding box center [858, 420] width 799 height 22
click at [1377, 52] on span "Cancel" at bounding box center [1389, 48] width 39 height 16
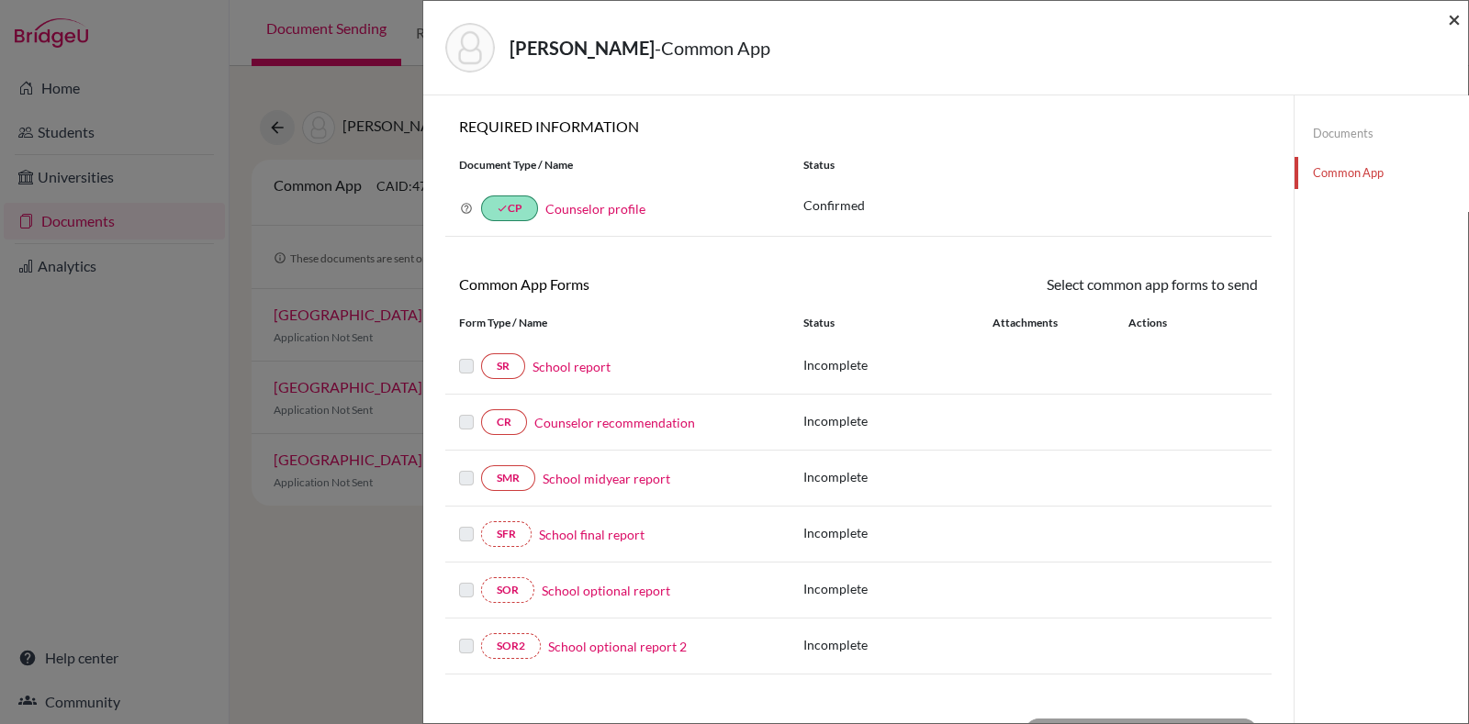
click at [1460, 18] on span "×" at bounding box center [1454, 19] width 13 height 27
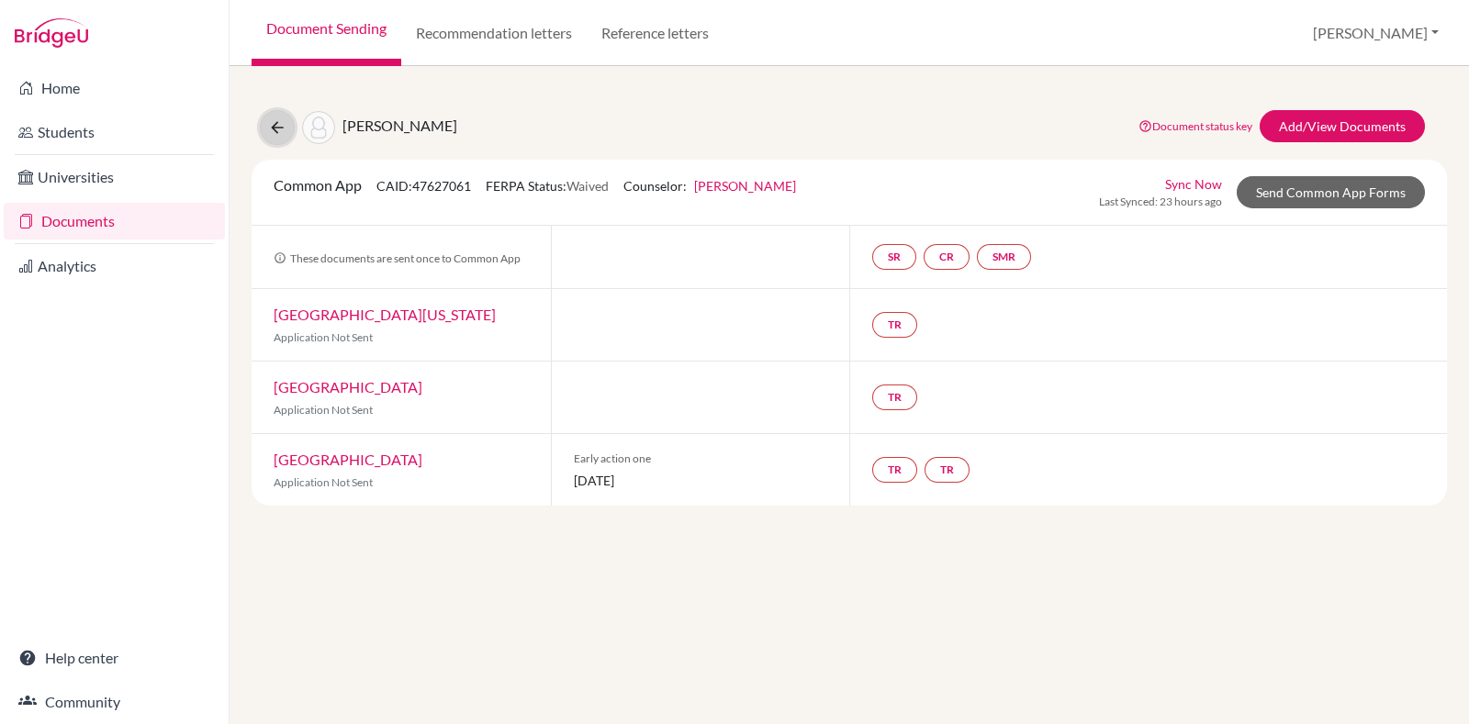
click at [270, 134] on icon at bounding box center [277, 127] width 18 height 18
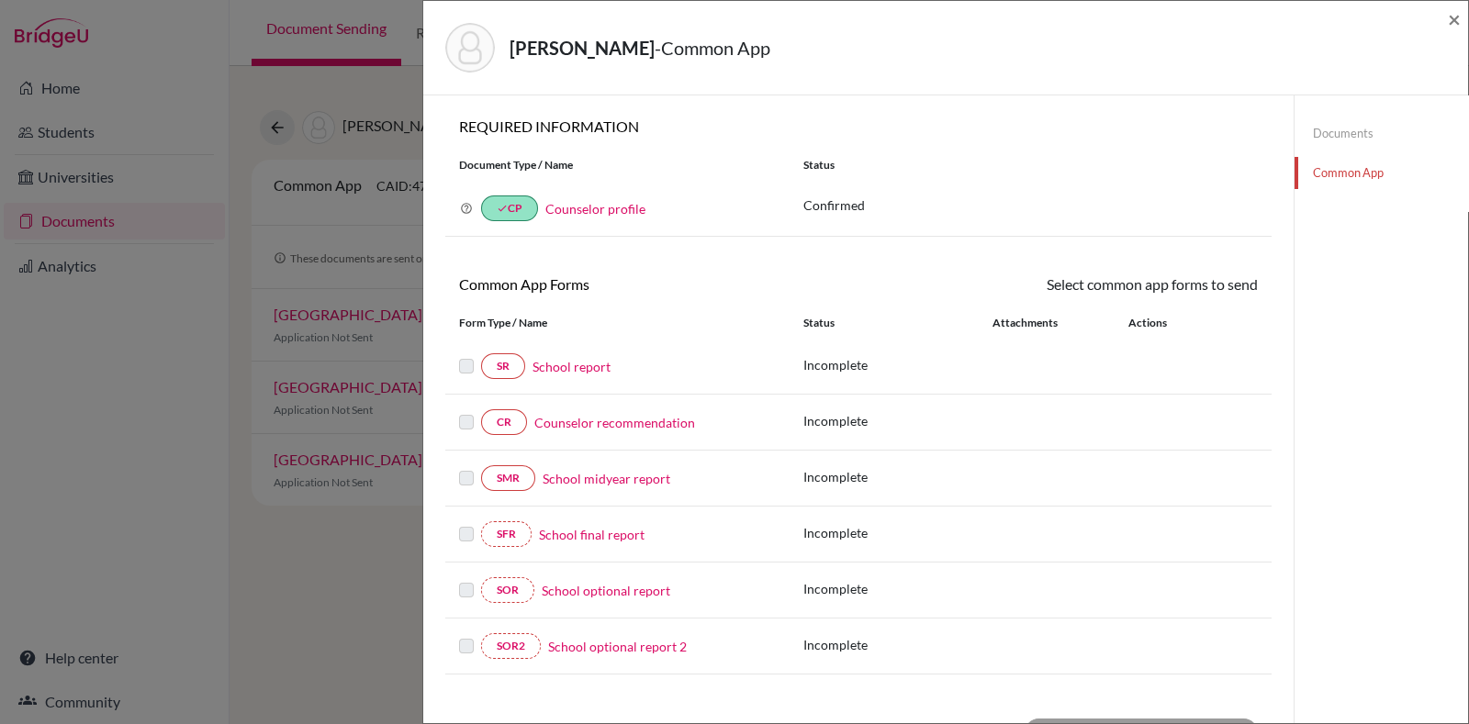
click at [582, 369] on link "School report" at bounding box center [572, 366] width 78 height 19
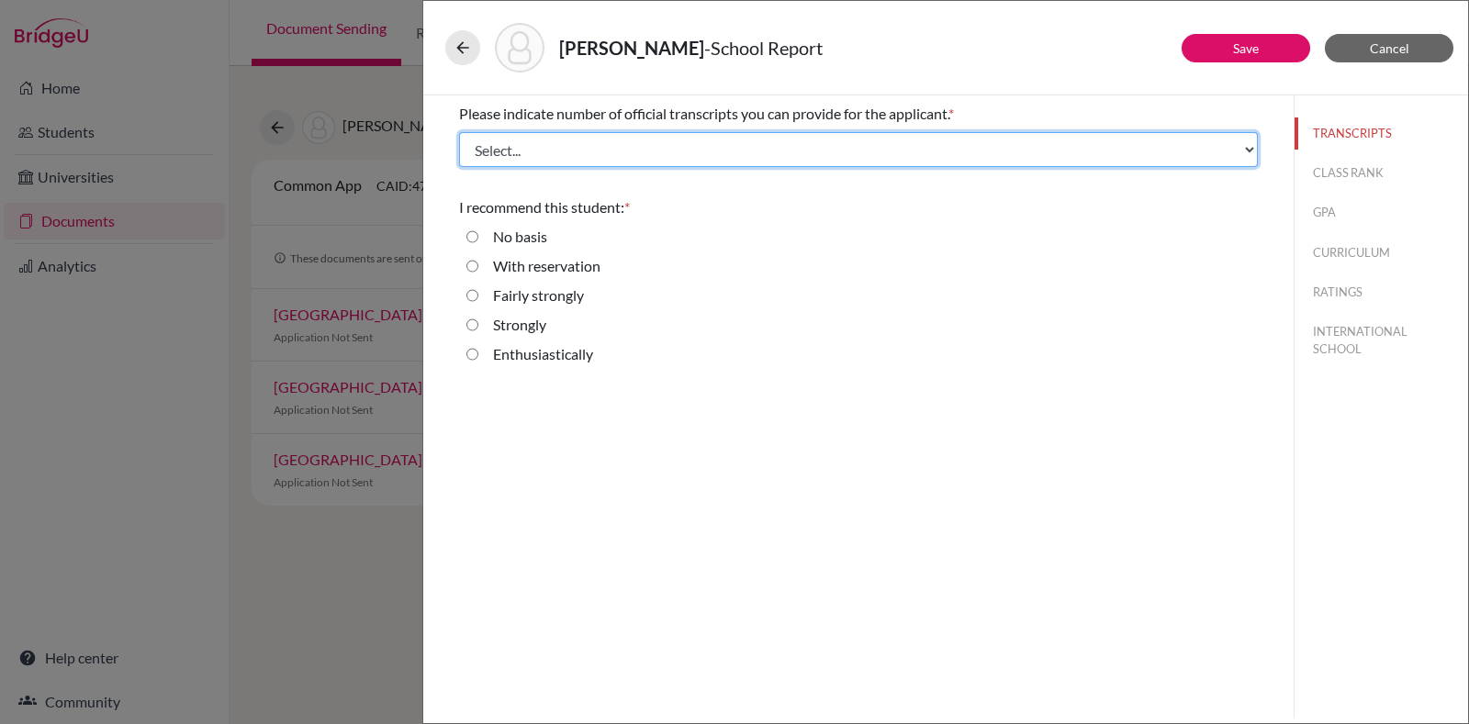
click at [610, 143] on select "Select... 1 2 3 4" at bounding box center [858, 149] width 799 height 35
select select "4"
click at [459, 132] on select "Select... 1 2 3 4" at bounding box center [858, 149] width 799 height 35
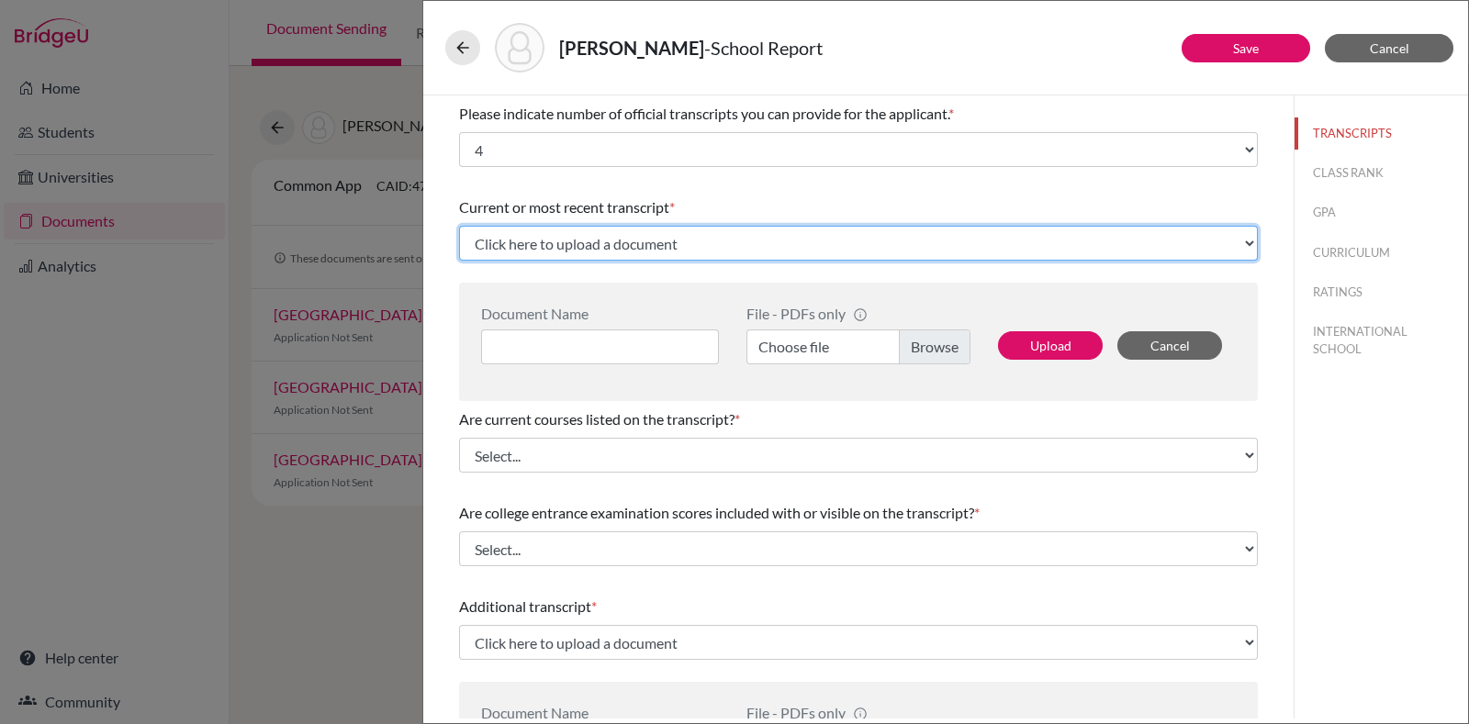
click at [592, 248] on select "Click here to upload a document Upload New File" at bounding box center [858, 243] width 799 height 35
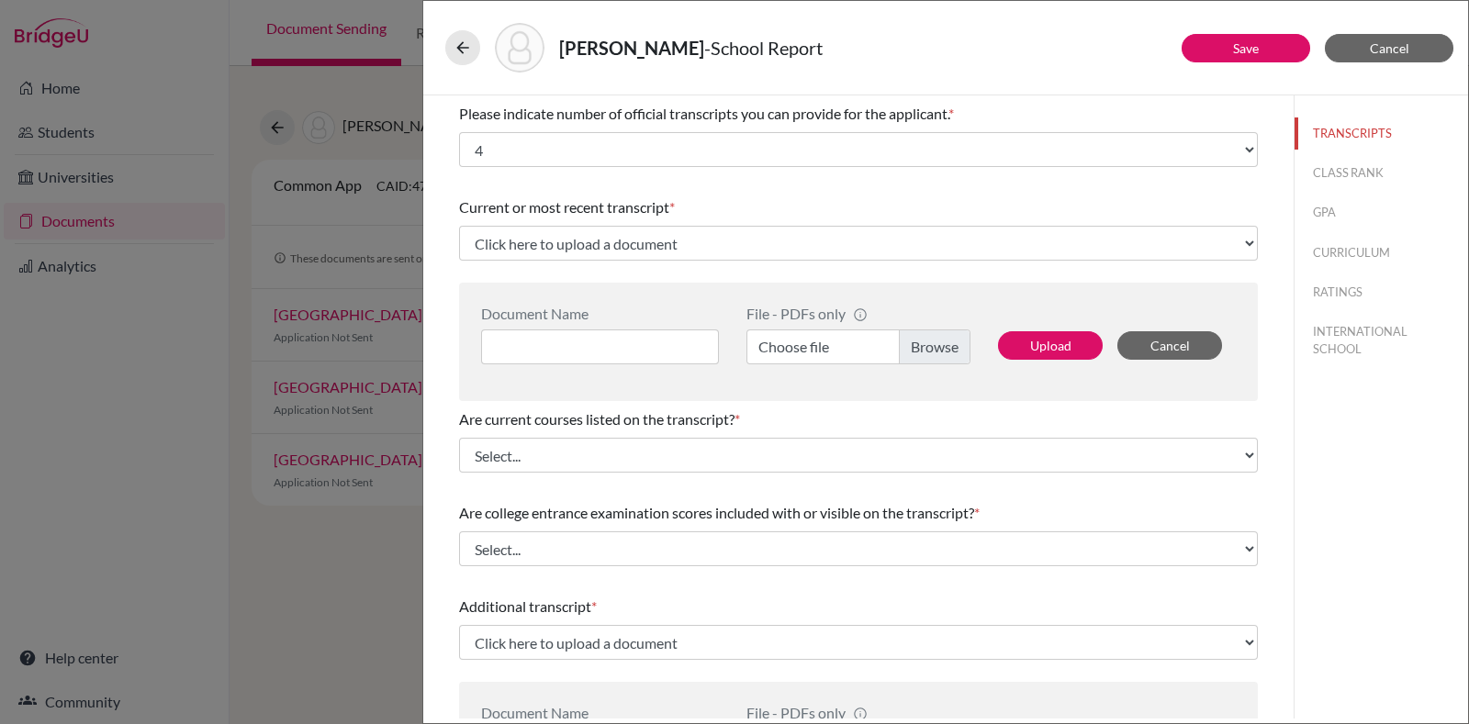
click at [532, 365] on div "Document Name File - PDFs only info CommonApp has file size limit of 2MB per fi…" at bounding box center [858, 342] width 799 height 118
click at [545, 344] on input at bounding box center [600, 347] width 238 height 35
click at [801, 347] on label "Choose file" at bounding box center [859, 347] width 224 height 35
click at [801, 347] on input "Choose file" at bounding box center [859, 347] width 224 height 35
click at [628, 355] on input at bounding box center [600, 347] width 238 height 35
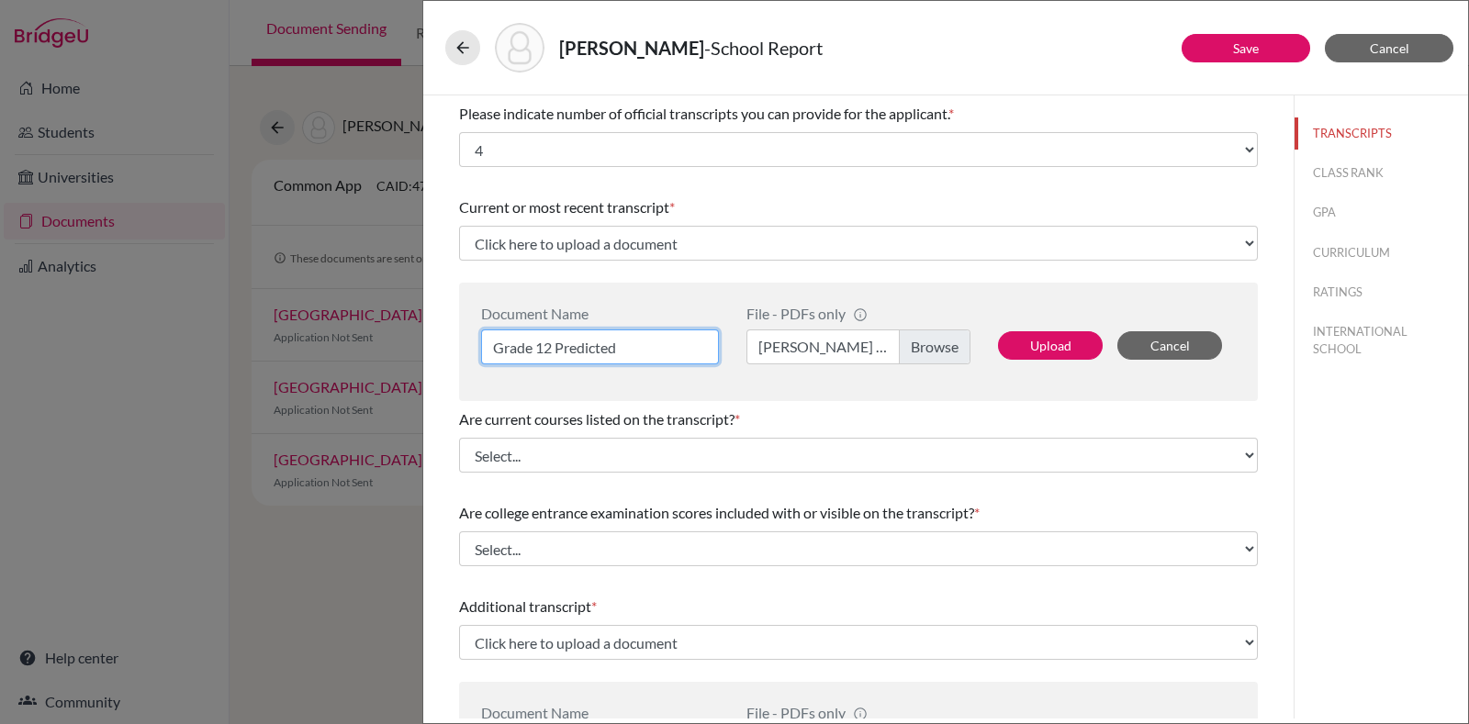
type input "Grade 12 Predicted"
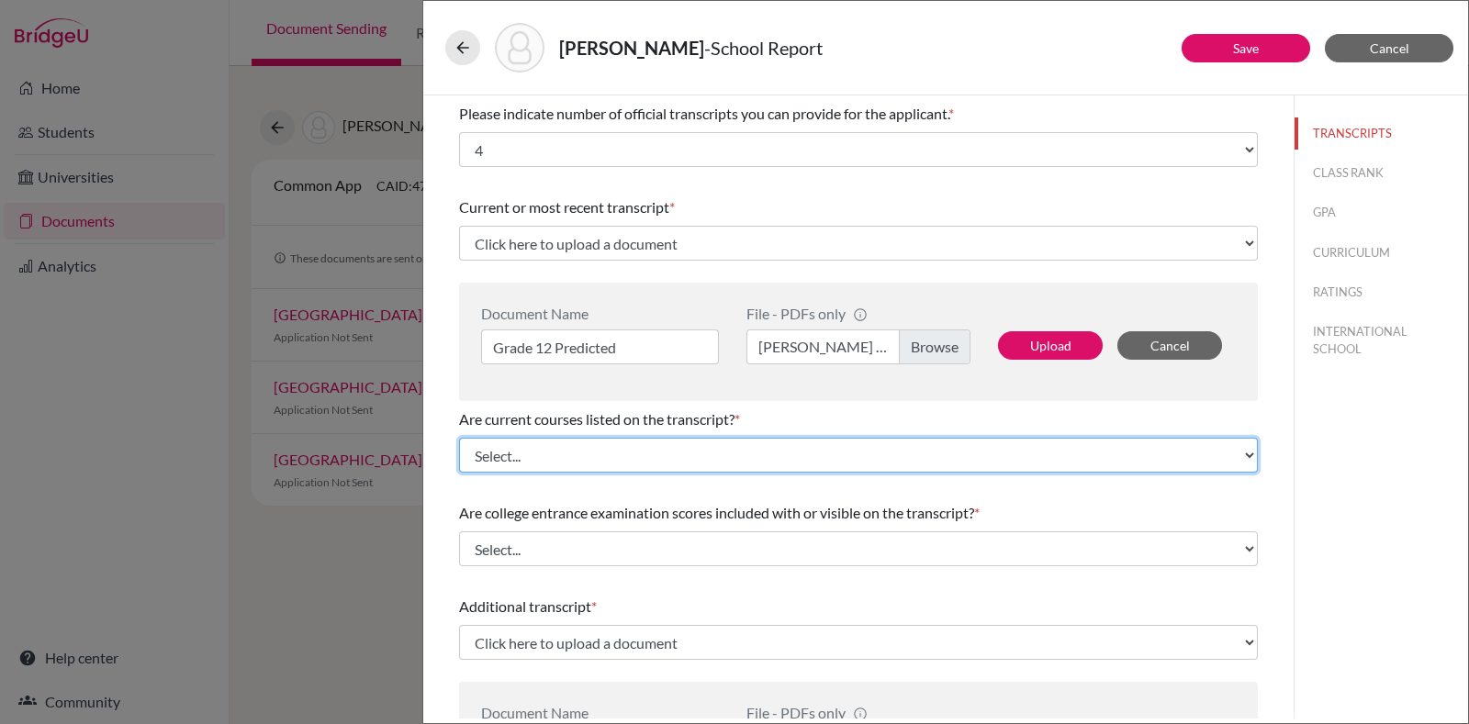
click at [637, 450] on select "Select... Yes No" at bounding box center [858, 455] width 799 height 35
select select "0"
click at [459, 438] on select "Select... Yes No" at bounding box center [858, 455] width 799 height 35
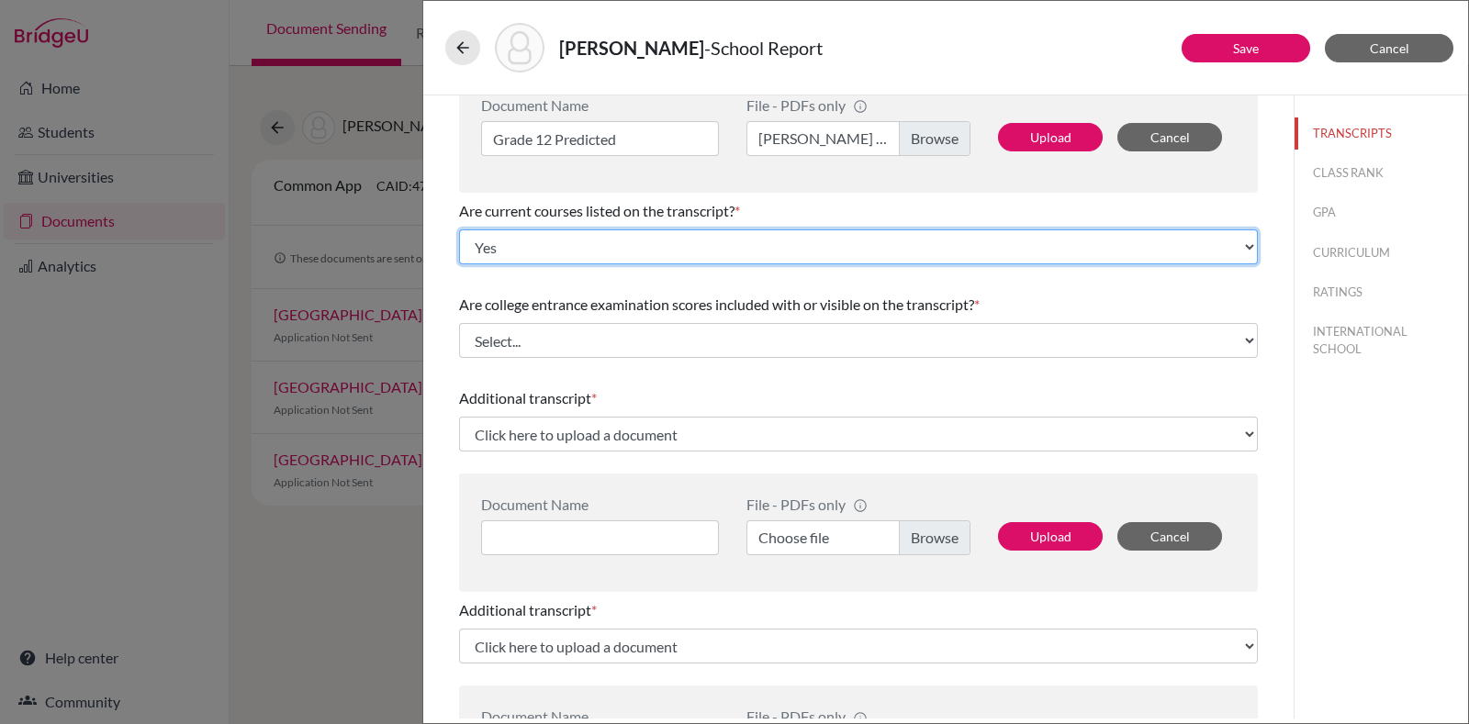
scroll to position [210, 0]
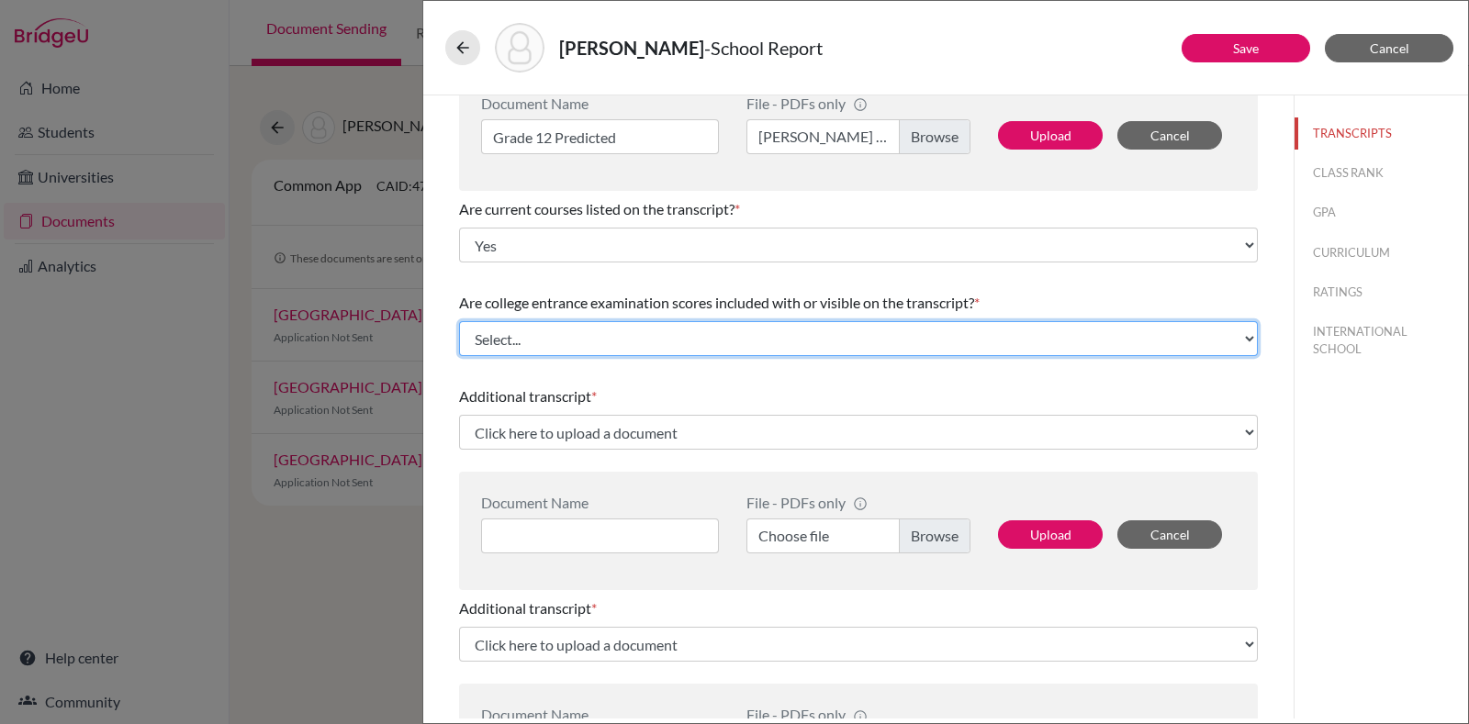
click at [629, 325] on select "Select... Yes No" at bounding box center [858, 338] width 799 height 35
select select "1"
click at [459, 321] on select "Select... Yes No" at bounding box center [858, 338] width 799 height 35
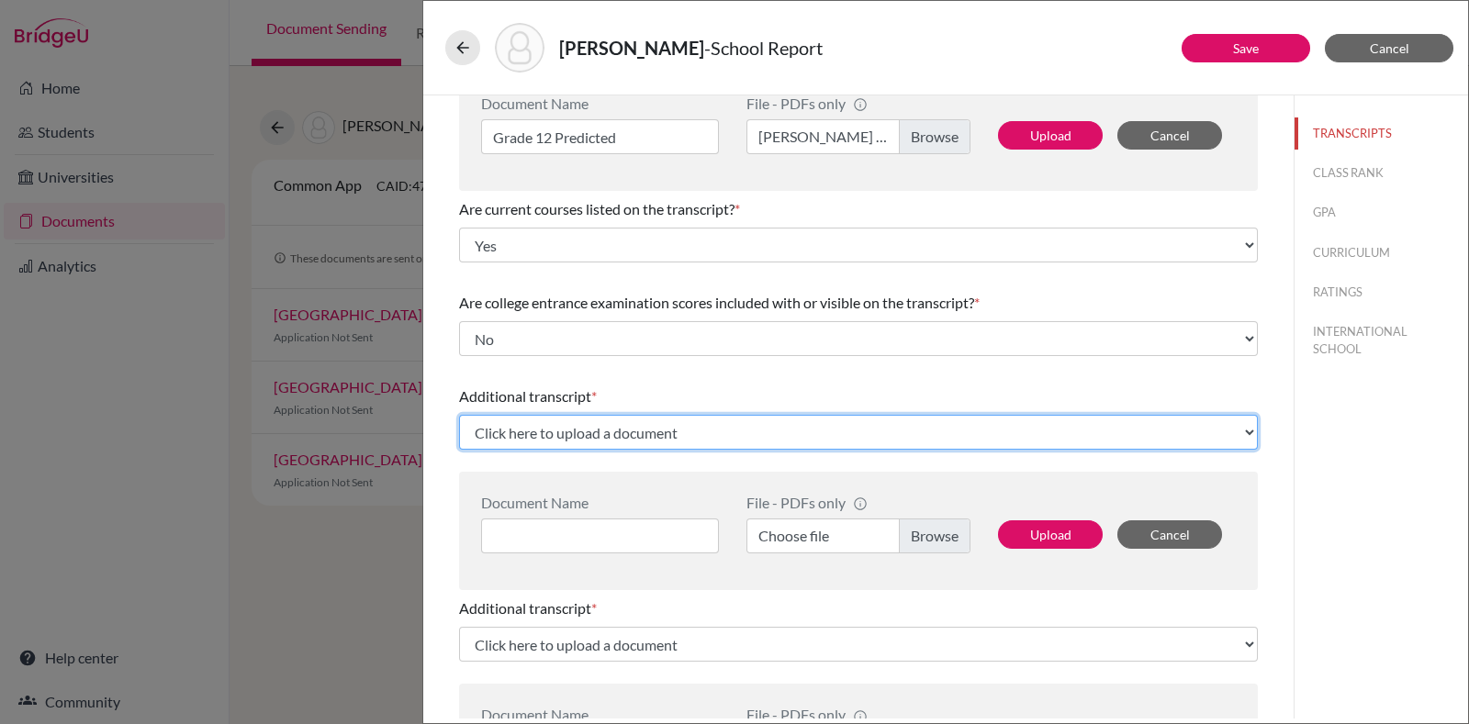
click at [675, 419] on select "Click here to upload a document Upload New File" at bounding box center [858, 432] width 799 height 35
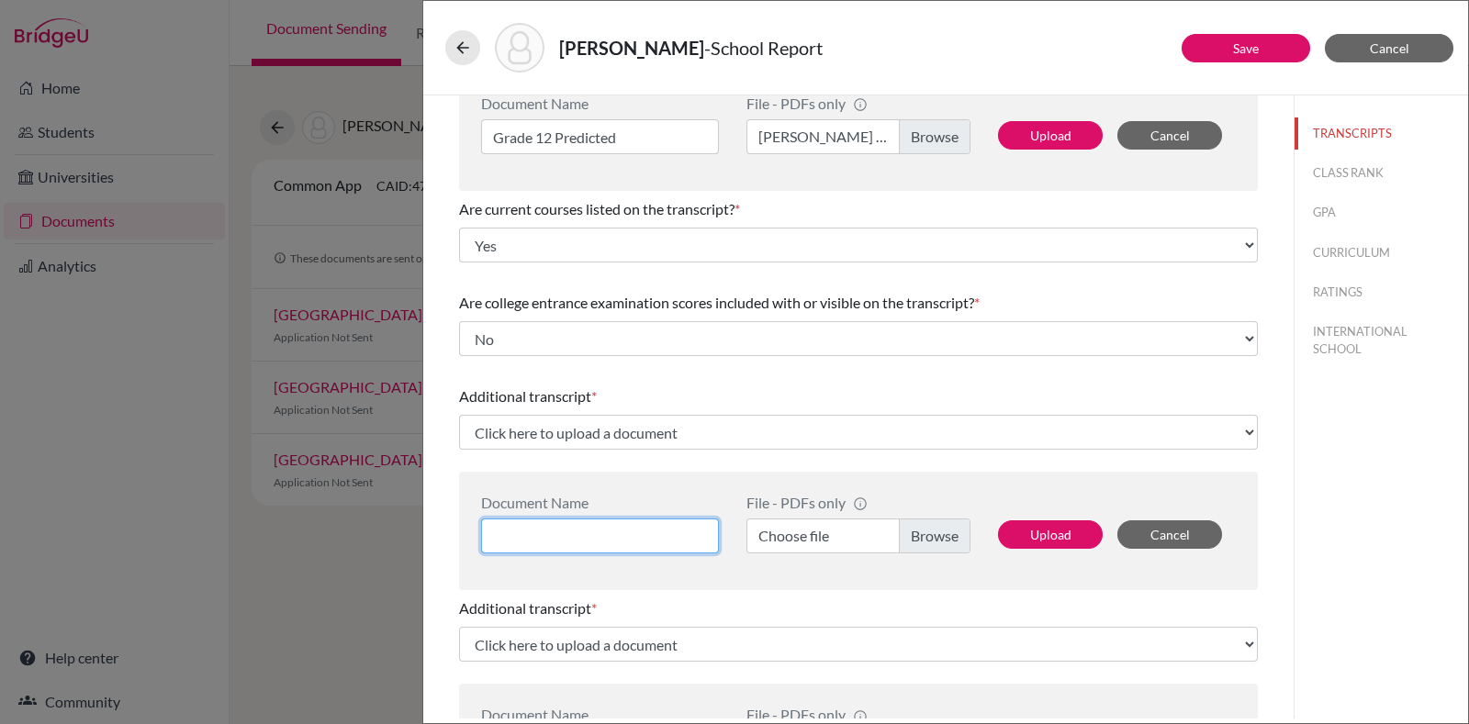
click at [606, 543] on input at bounding box center [600, 536] width 238 height 35
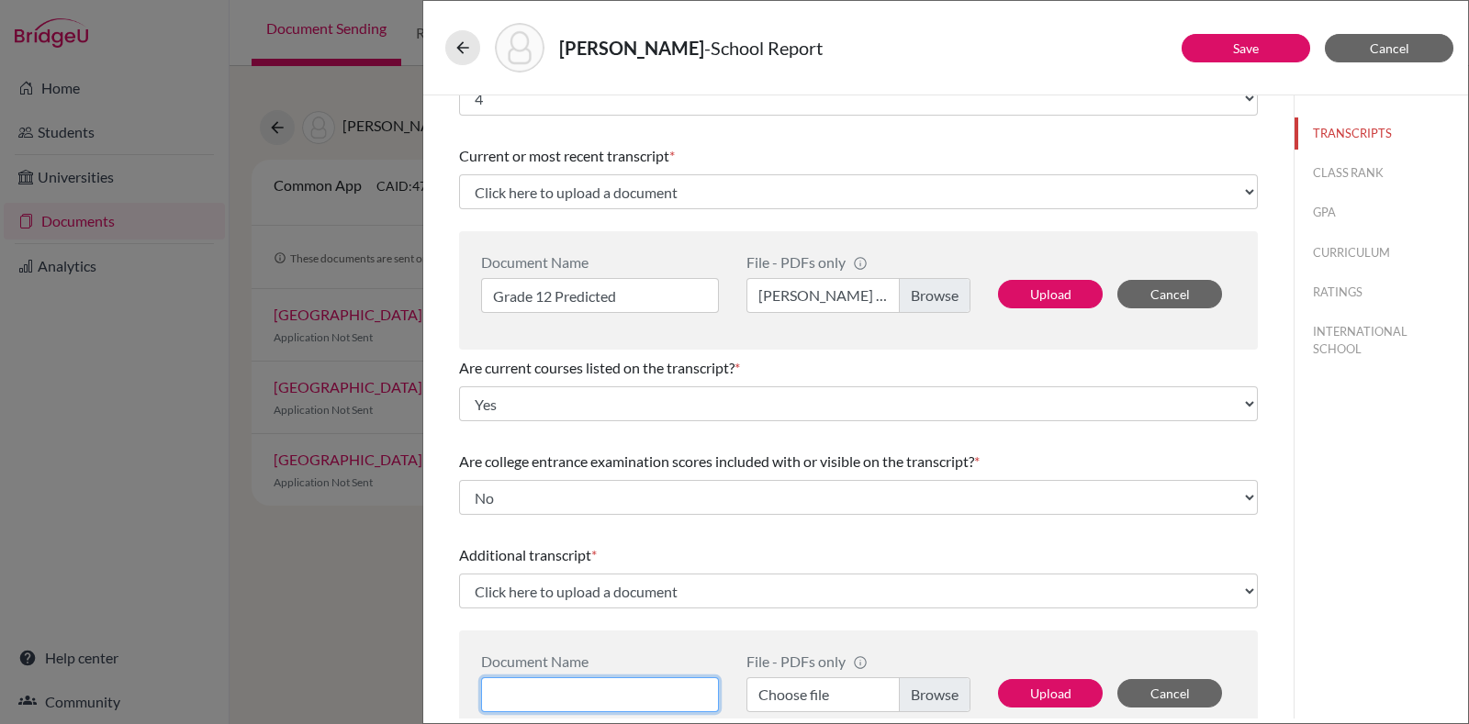
scroll to position [50, 0]
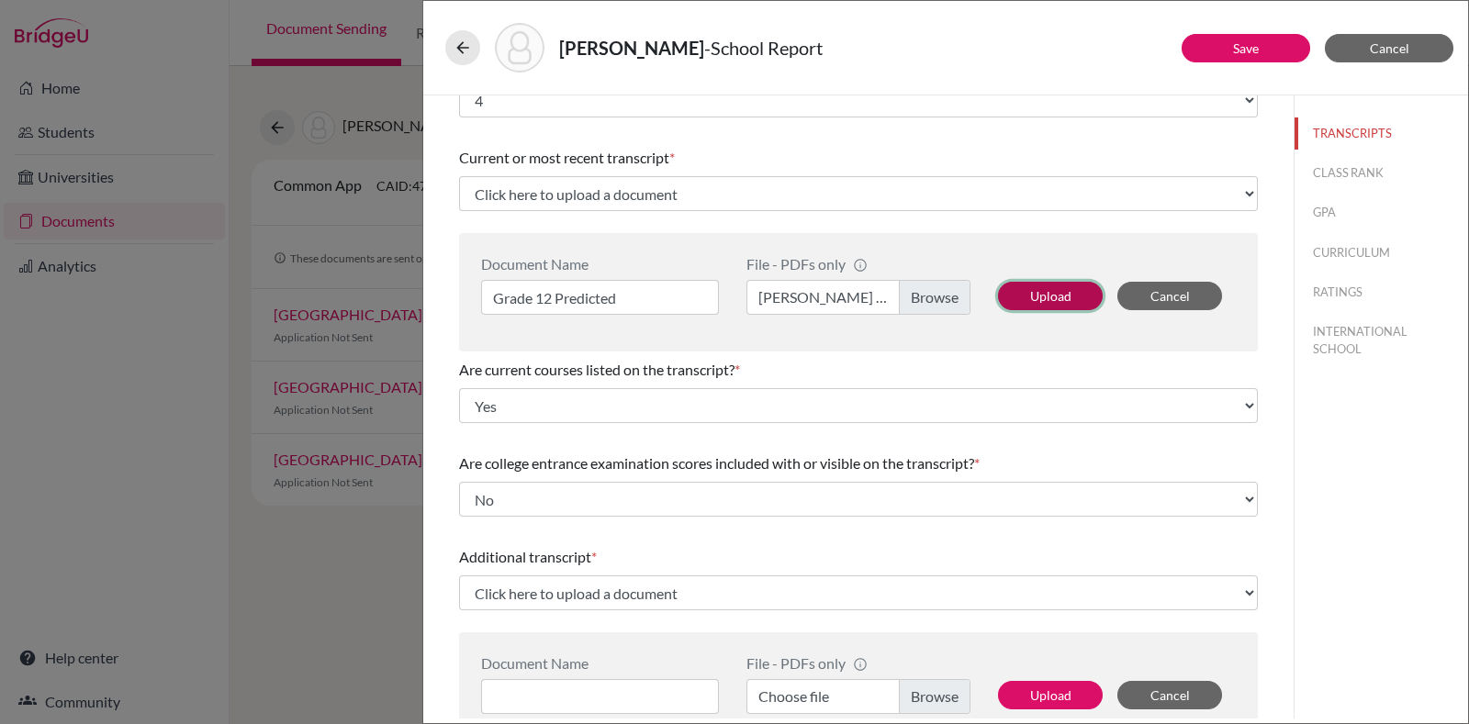
click at [1037, 300] on button "Upload" at bounding box center [1050, 296] width 105 height 28
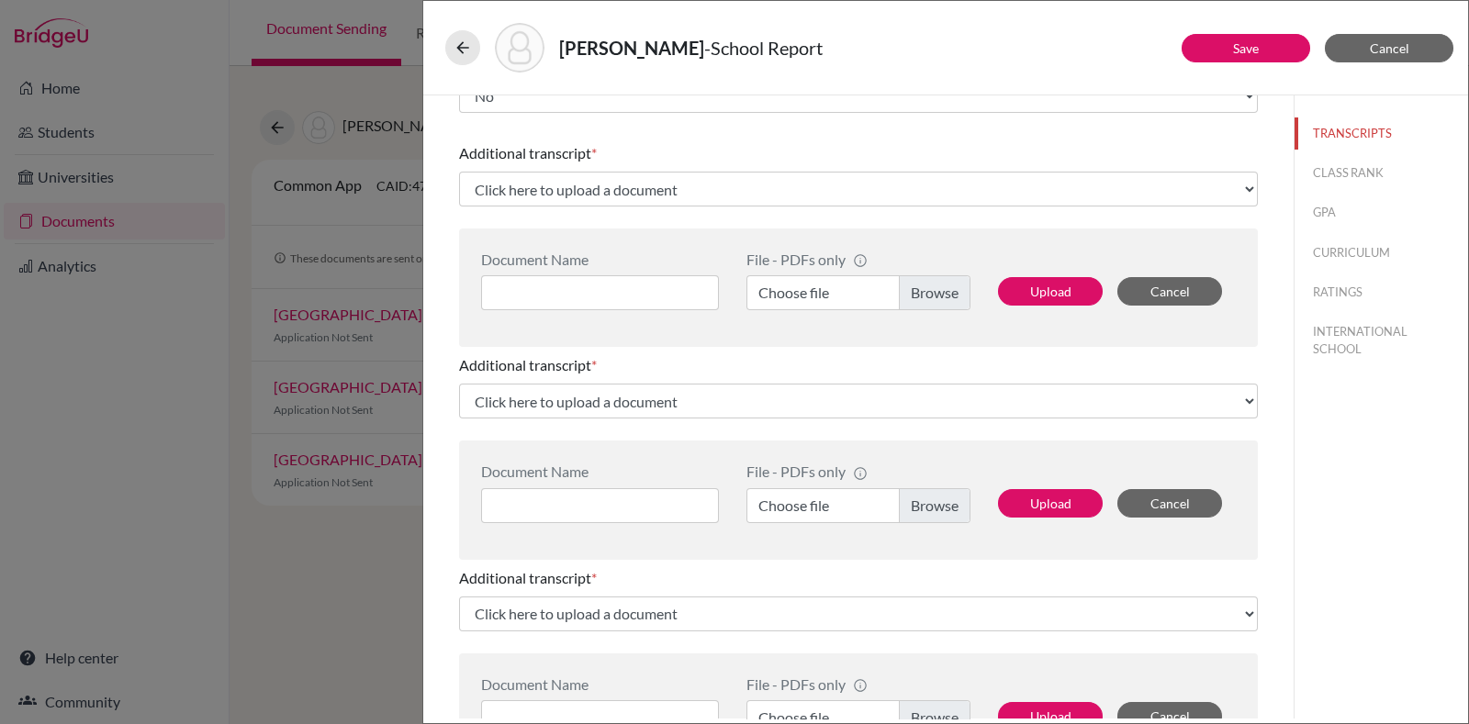
scroll to position [454, 0]
click at [896, 287] on label "Choose file" at bounding box center [859, 292] width 224 height 35
click at [896, 287] on input "Choose file" at bounding box center [859, 292] width 224 height 35
select select "687148"
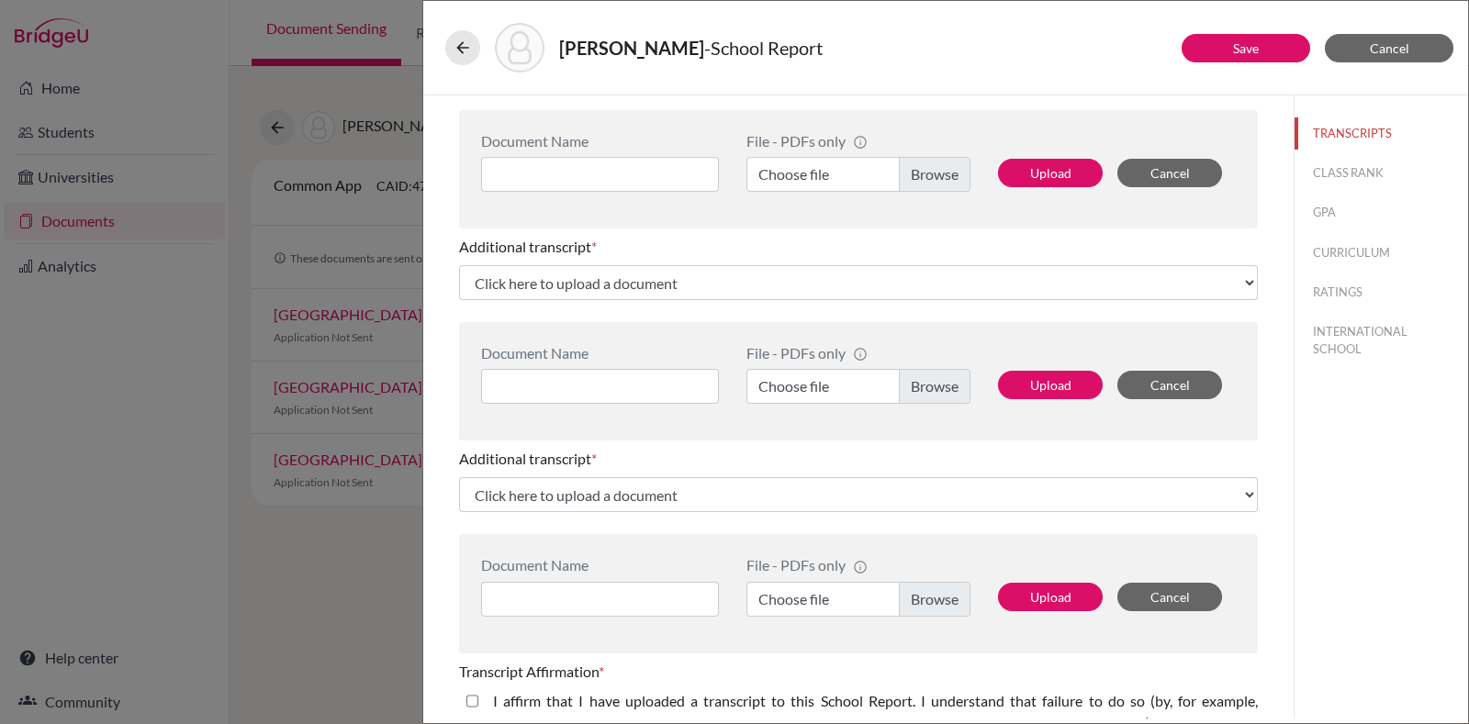
scroll to position [335, 0]
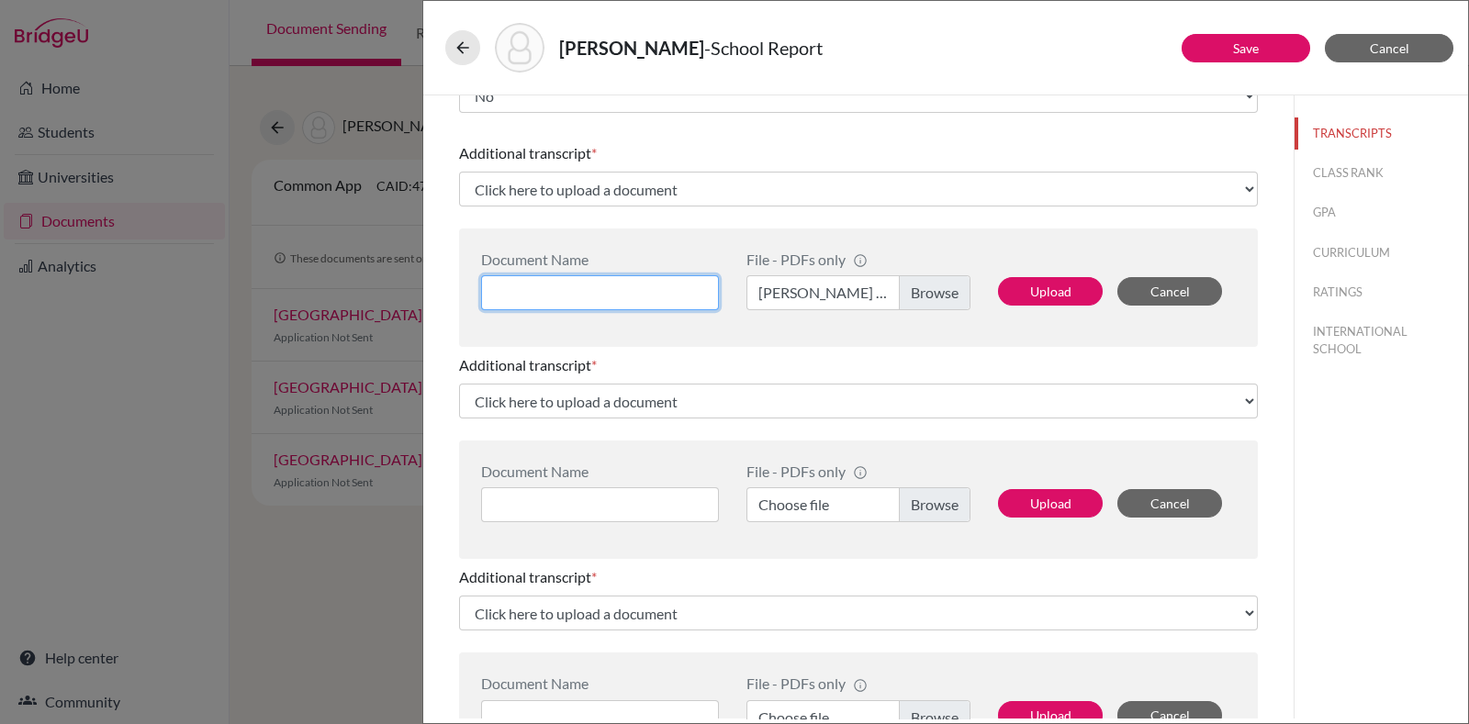
click at [569, 300] on input at bounding box center [600, 292] width 238 height 35
type input "F"
type input "Grade 11"
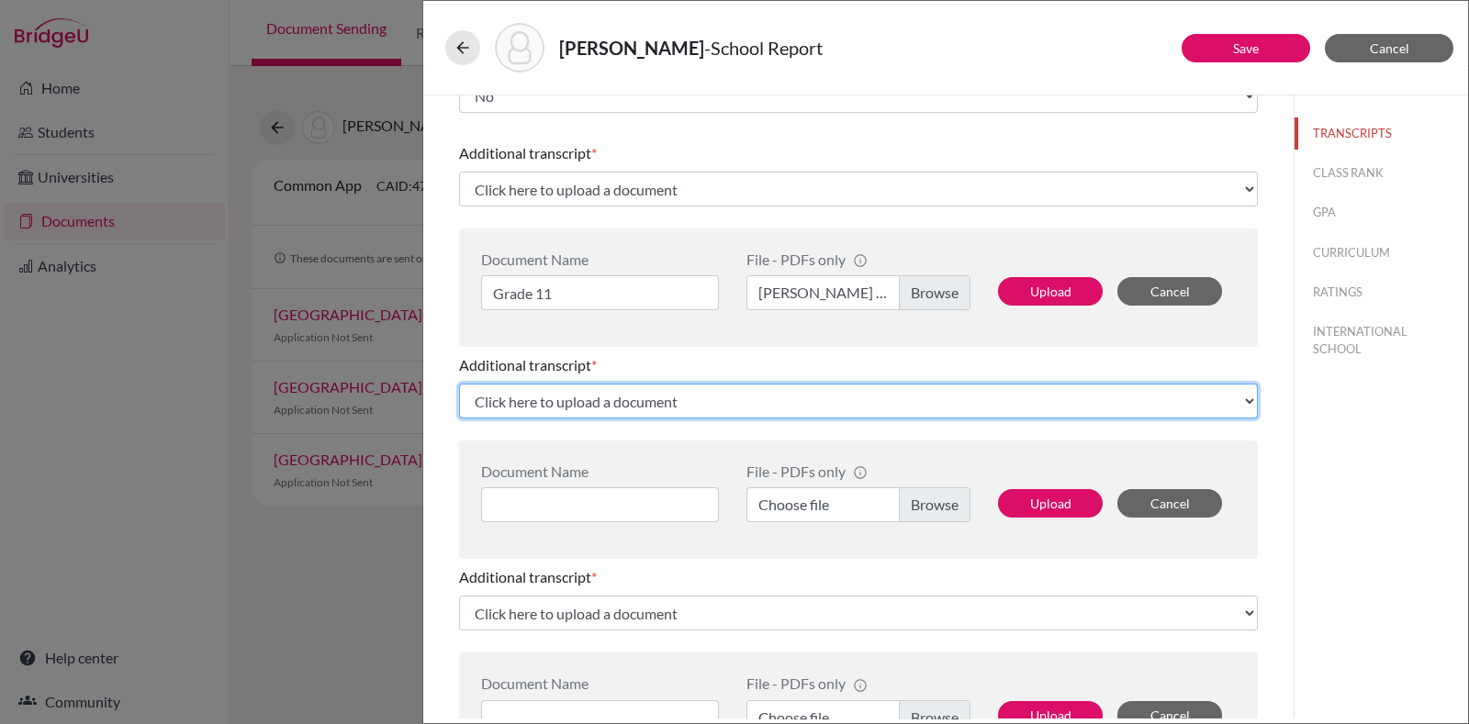
click at [761, 391] on select "Click here to upload a document Upload New File" at bounding box center [858, 401] width 799 height 35
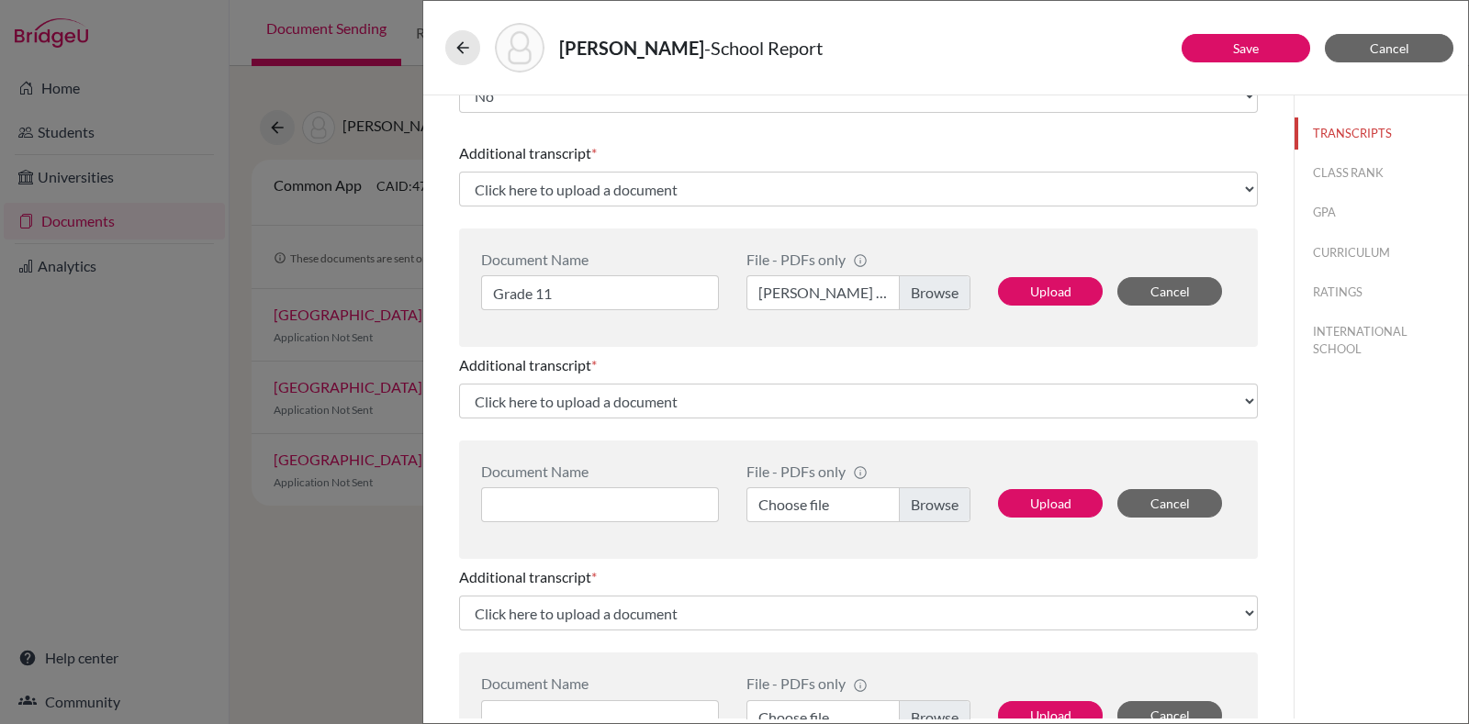
click at [675, 553] on div "Document Name File - PDFs only info CommonApp has file size limit of 2MB per fi…" at bounding box center [858, 500] width 799 height 118
click at [1050, 287] on button "Upload" at bounding box center [1050, 291] width 105 height 28
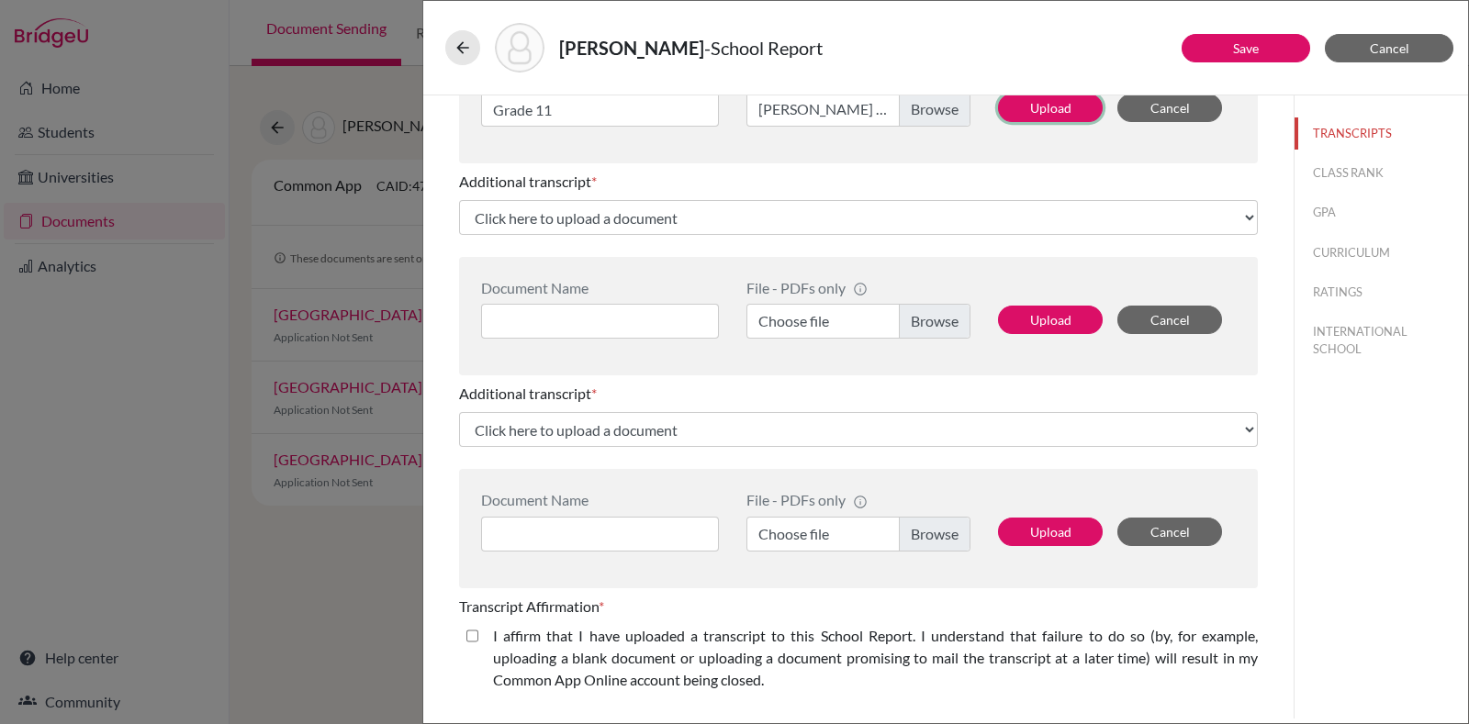
scroll to position [526, 0]
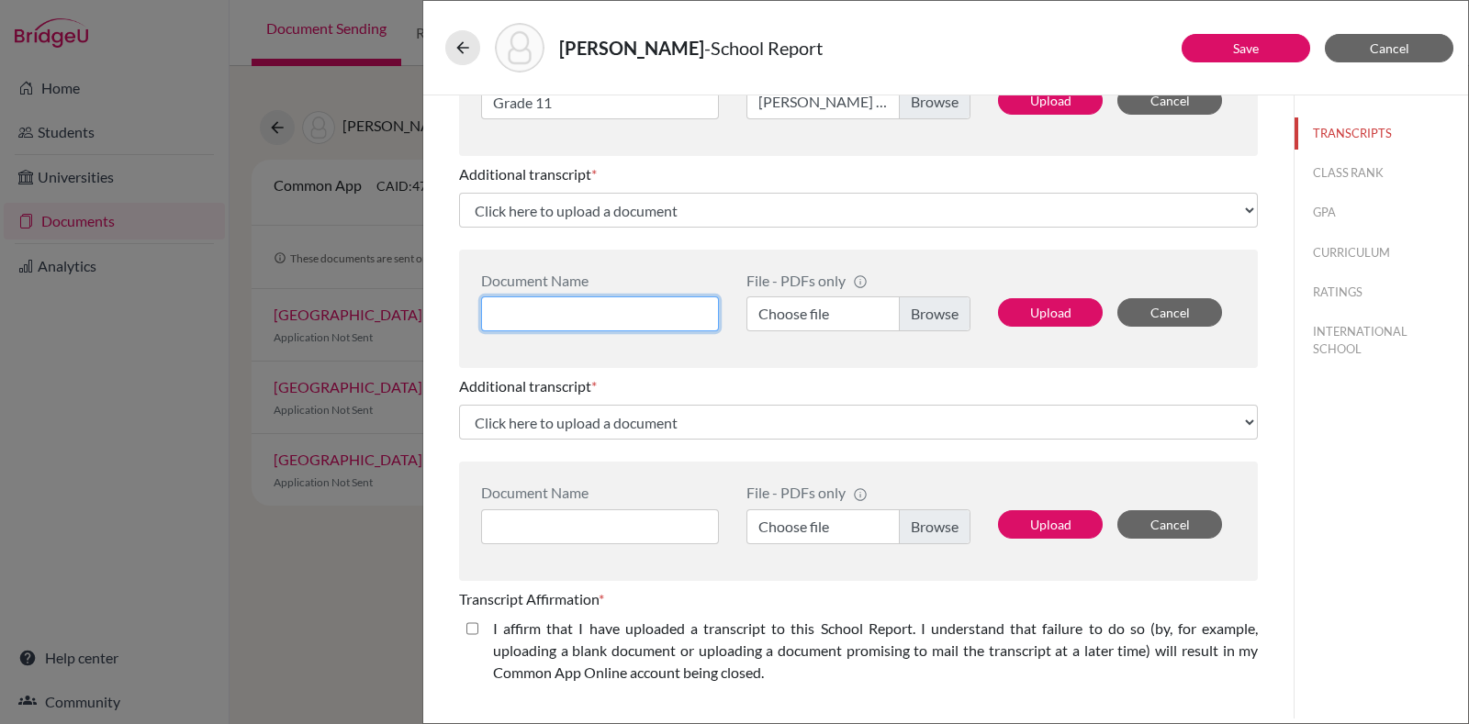
click at [662, 310] on input at bounding box center [600, 314] width 238 height 35
type input "F"
type input "Gr"
select select "687150"
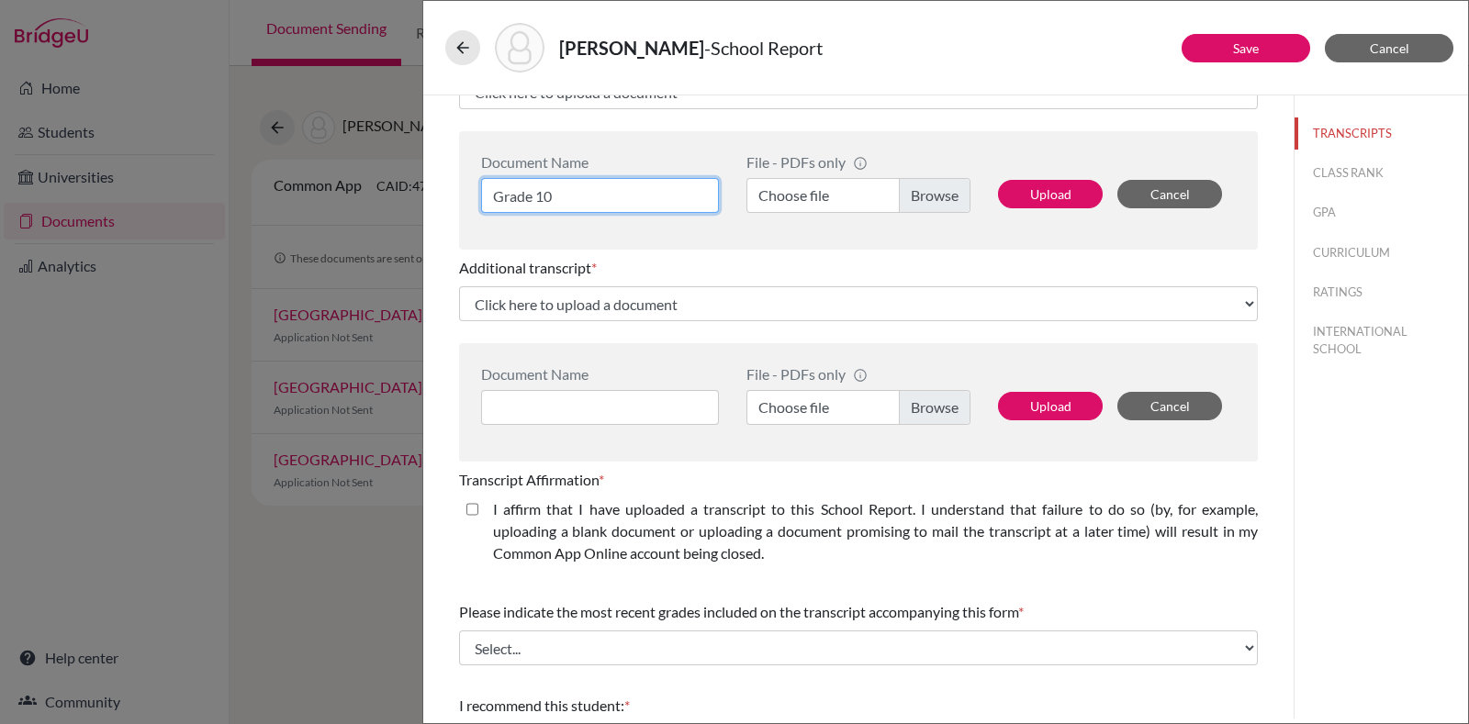
type input "Grade 10"
click at [915, 186] on label "Choose file" at bounding box center [859, 195] width 224 height 35
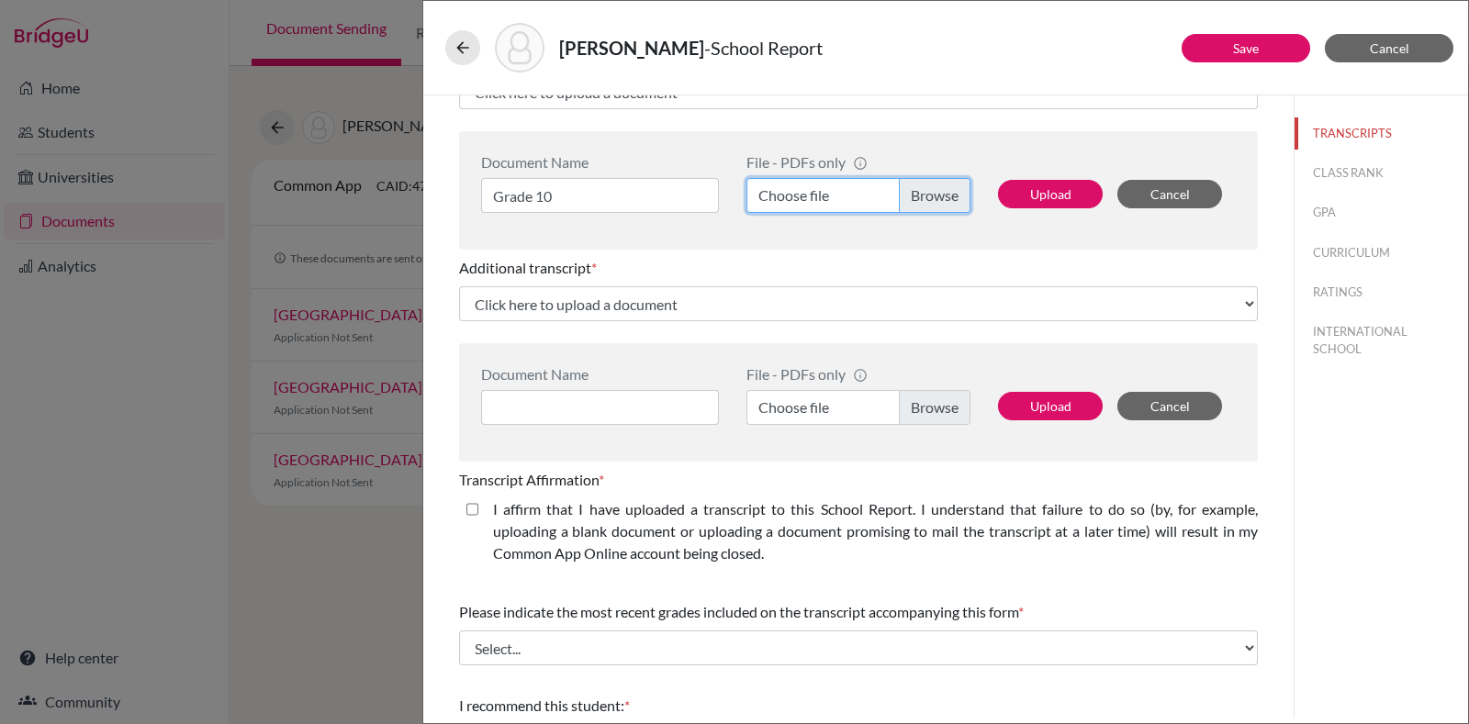
click at [915, 186] on input "Choose file" at bounding box center [859, 195] width 224 height 35
click at [891, 402] on label "Choose file" at bounding box center [859, 407] width 224 height 35
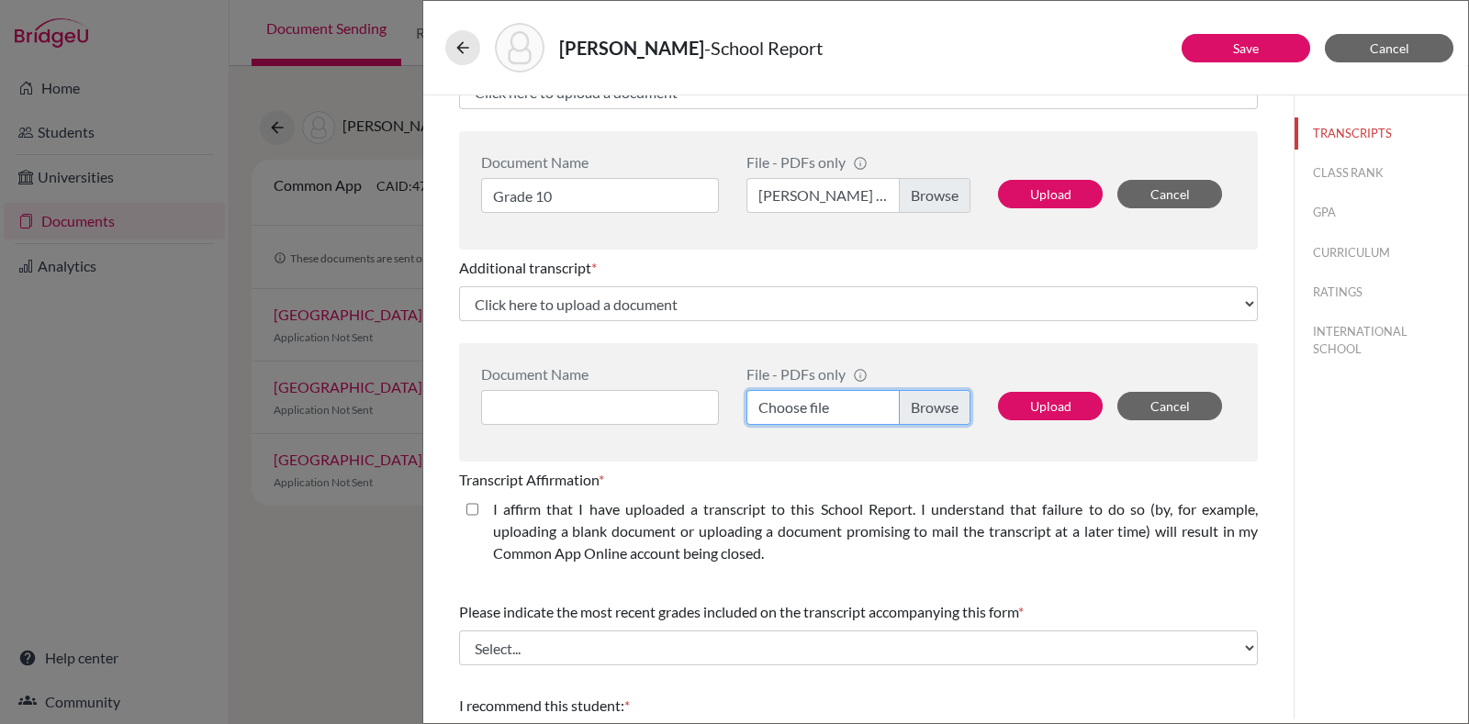
click at [891, 402] on input "Choose file" at bounding box center [859, 407] width 224 height 35
click at [1037, 201] on button "Upload" at bounding box center [1050, 194] width 105 height 28
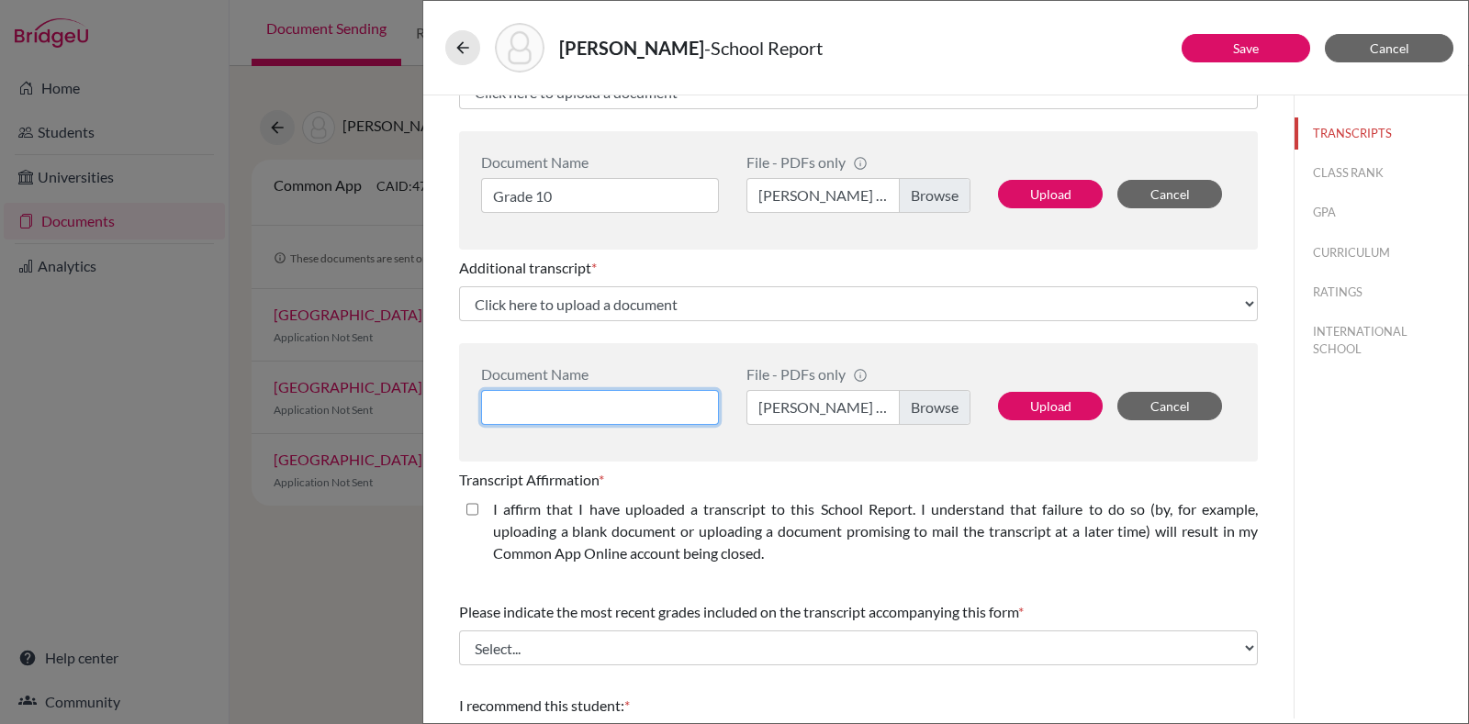
click at [588, 411] on input at bounding box center [600, 407] width 238 height 35
type input "H"
type input "Grade 9"
select select "687154"
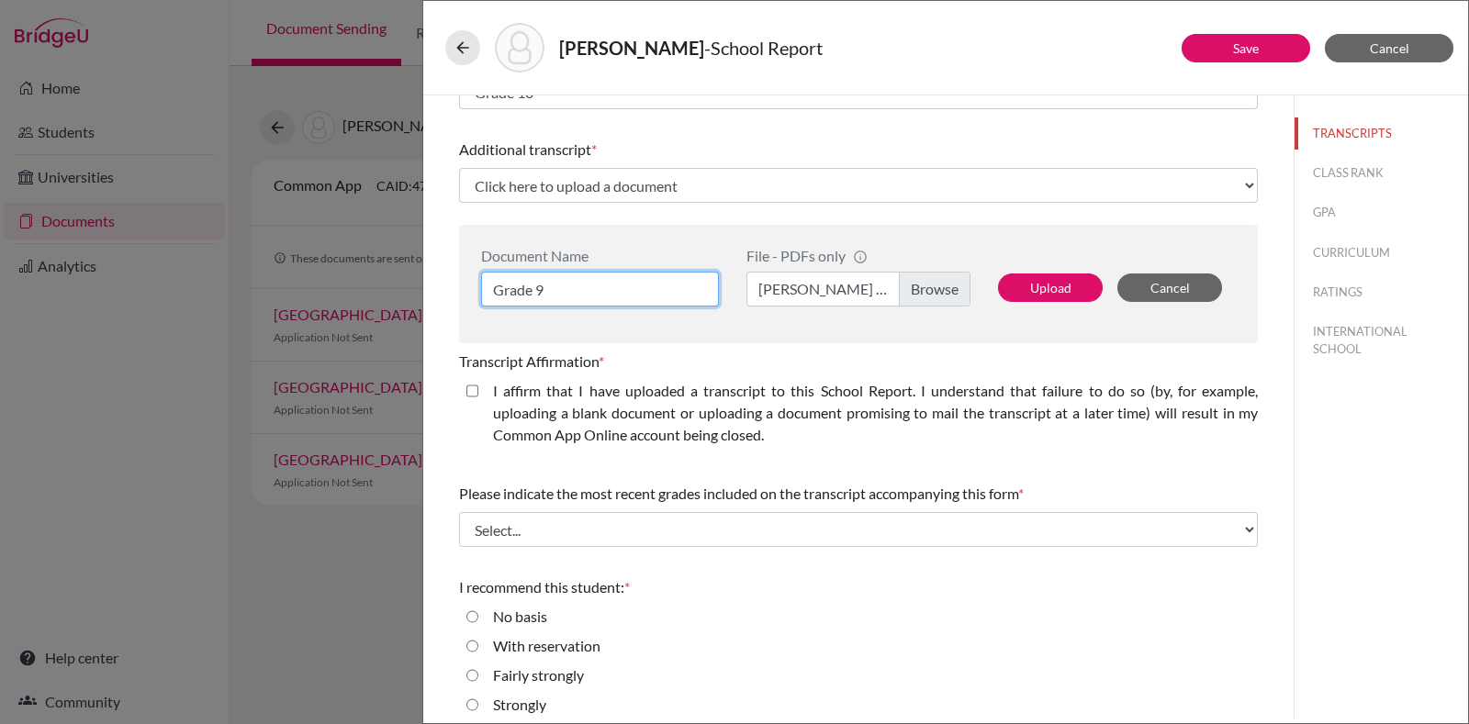
type input "Grade 9"
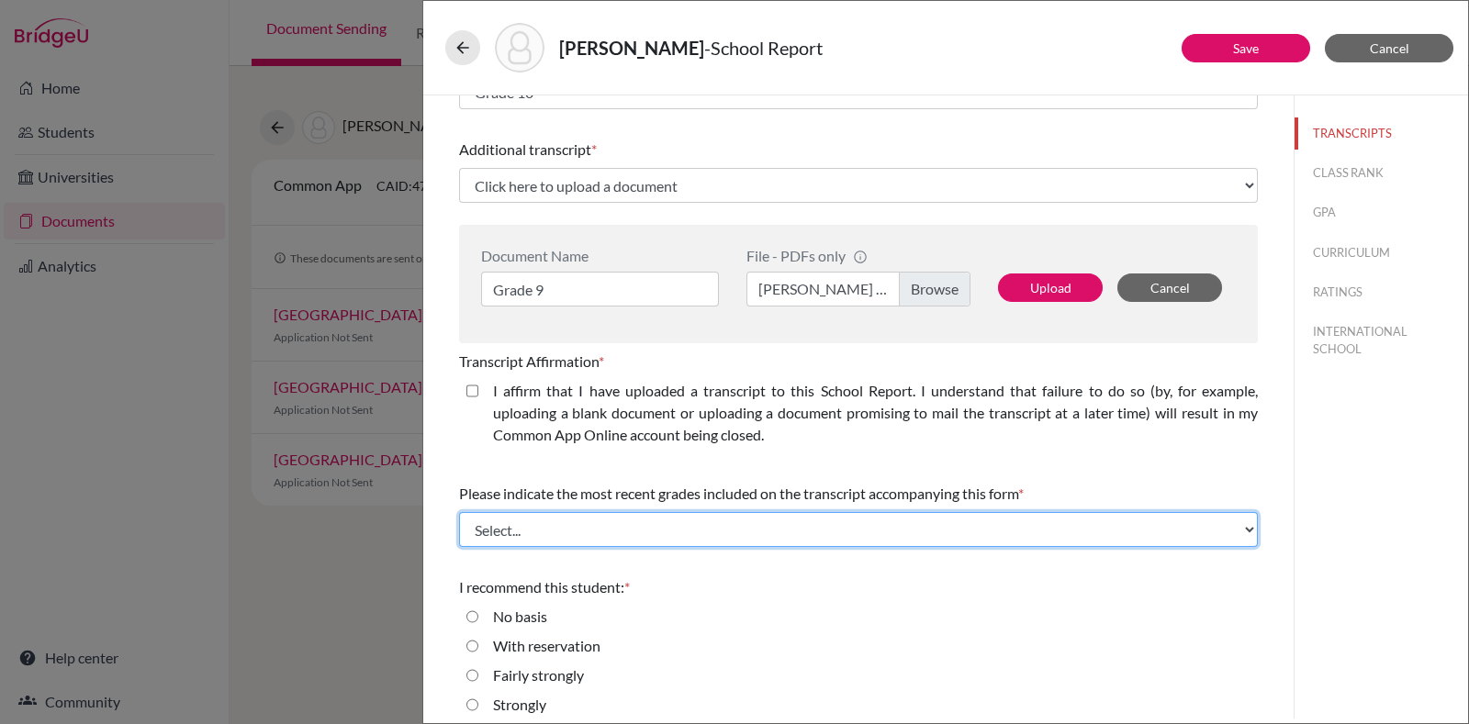
click at [586, 530] on select "Select... Final junior year grades 1st Quarter senior year grades 2nd Quarter/1…" at bounding box center [858, 529] width 799 height 35
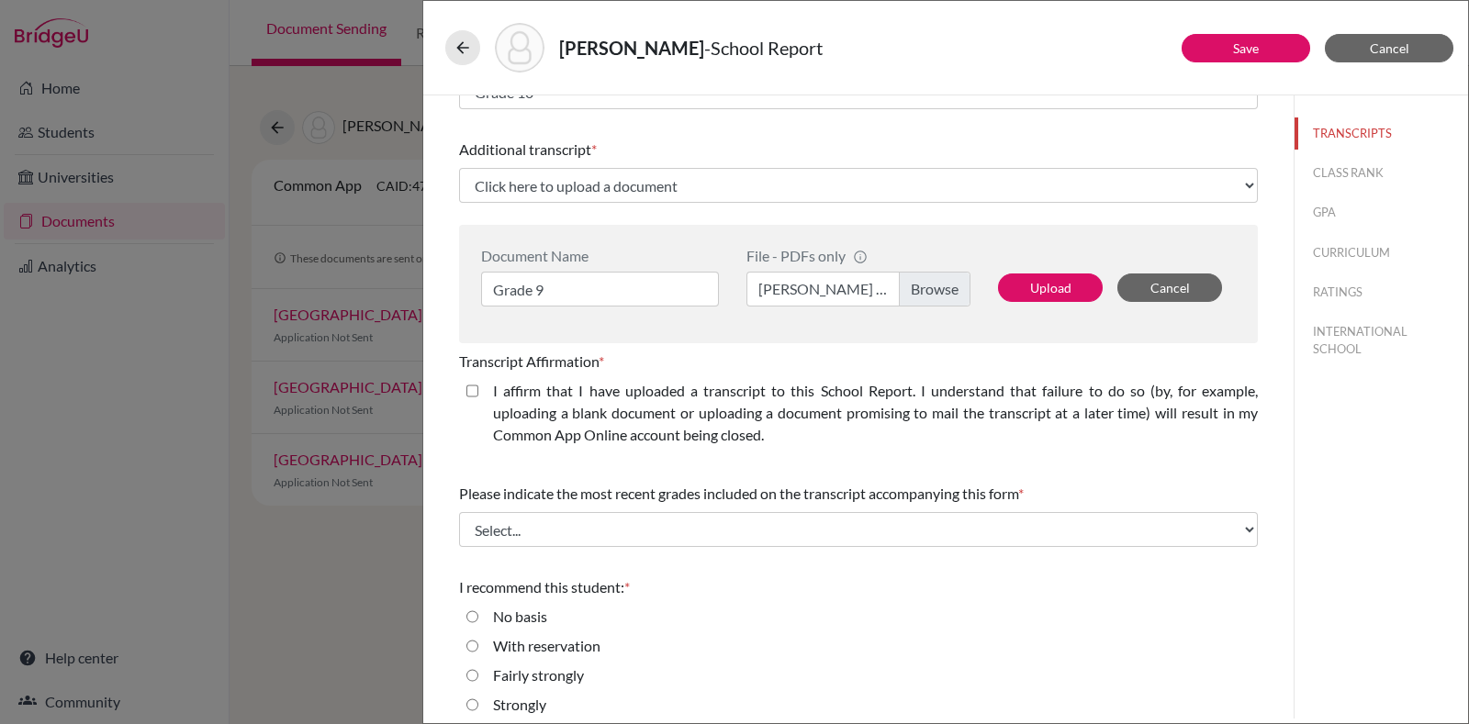
click at [450, 475] on div "Please indicate number of official transcripts you can provide for the applican…" at bounding box center [858, 164] width 843 height 1191
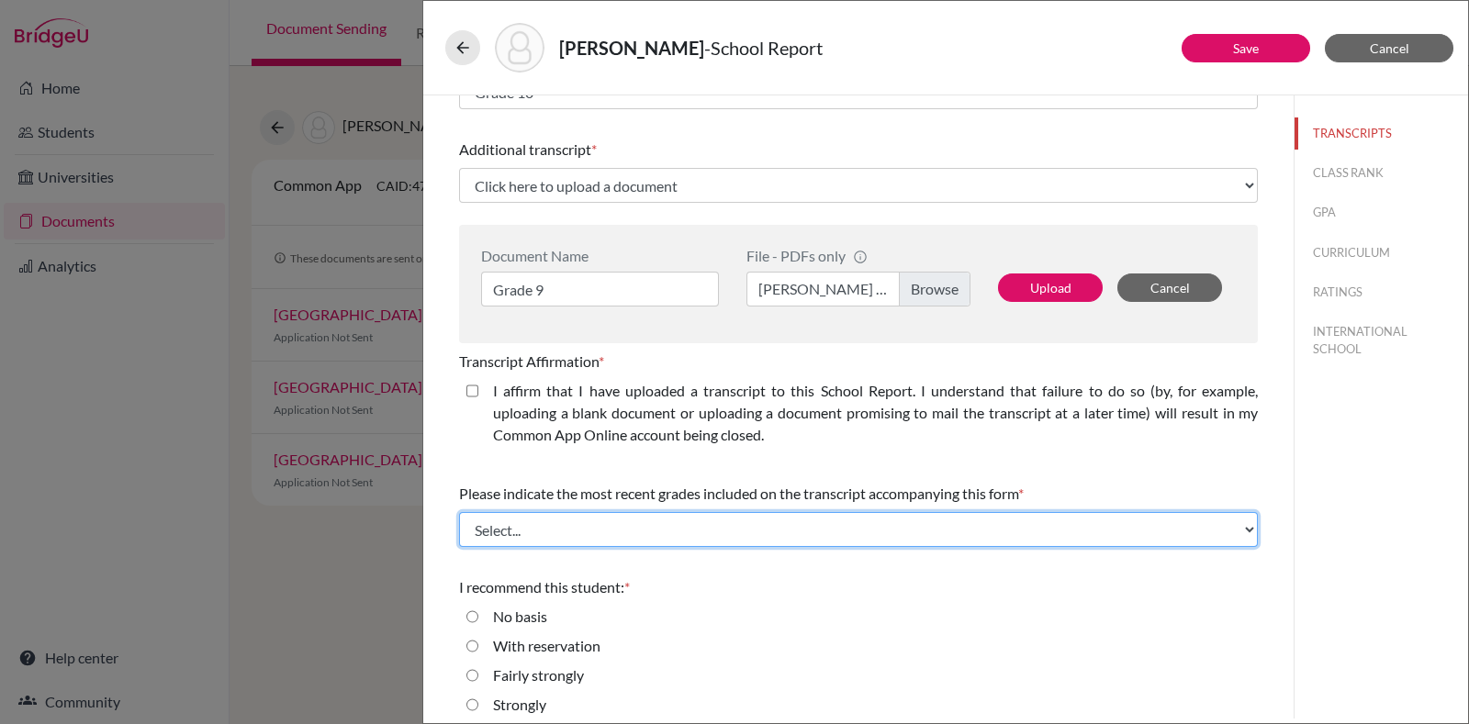
click at [533, 515] on select "Select... Final junior year grades 1st Quarter senior year grades 2nd Quarter/1…" at bounding box center [858, 529] width 799 height 35
select select "1"
click at [459, 512] on select "Select... Final junior year grades 1st Quarter senior year grades 2nd Quarter/1…" at bounding box center [858, 529] width 799 height 35
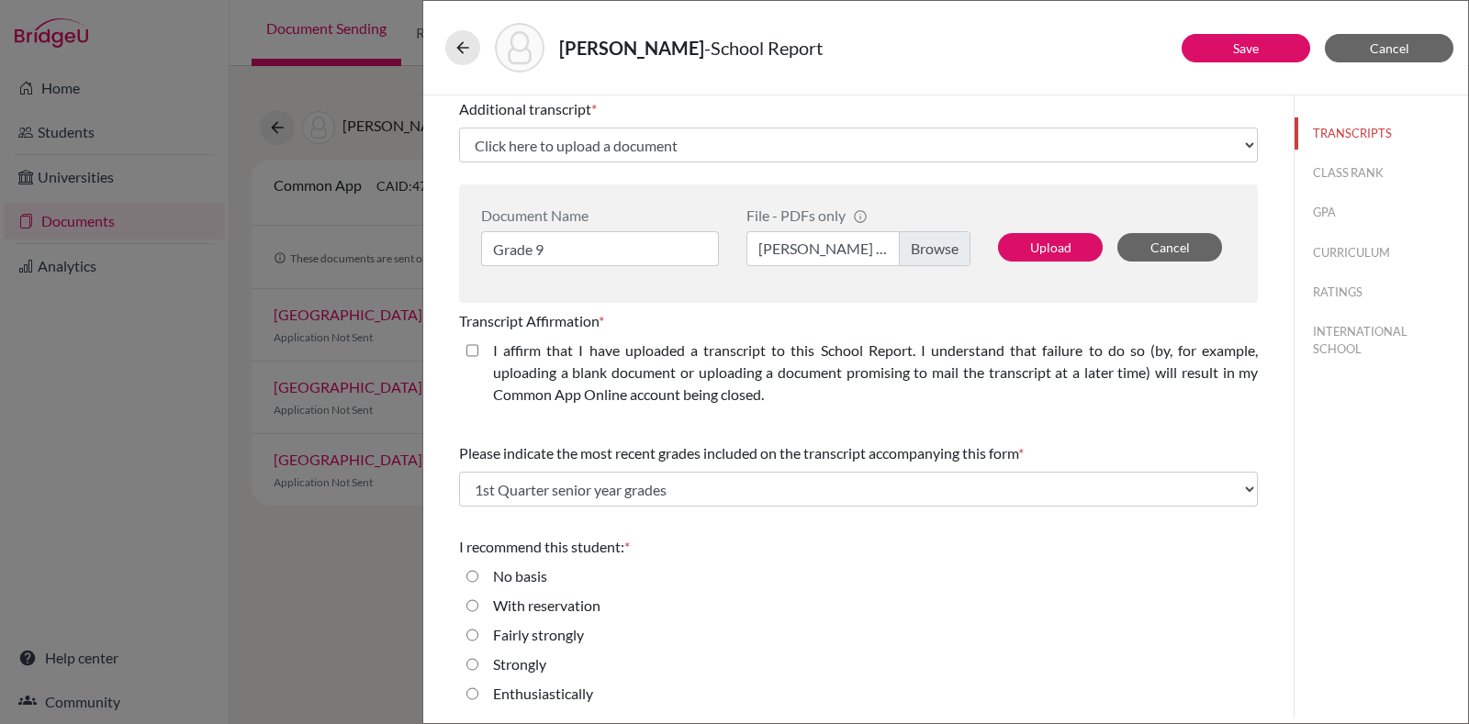
click at [518, 686] on label "Enthusiastically" at bounding box center [543, 694] width 100 height 22
click at [478, 686] on input "Enthusiastically" at bounding box center [472, 694] width 12 height 22
radio input "true"
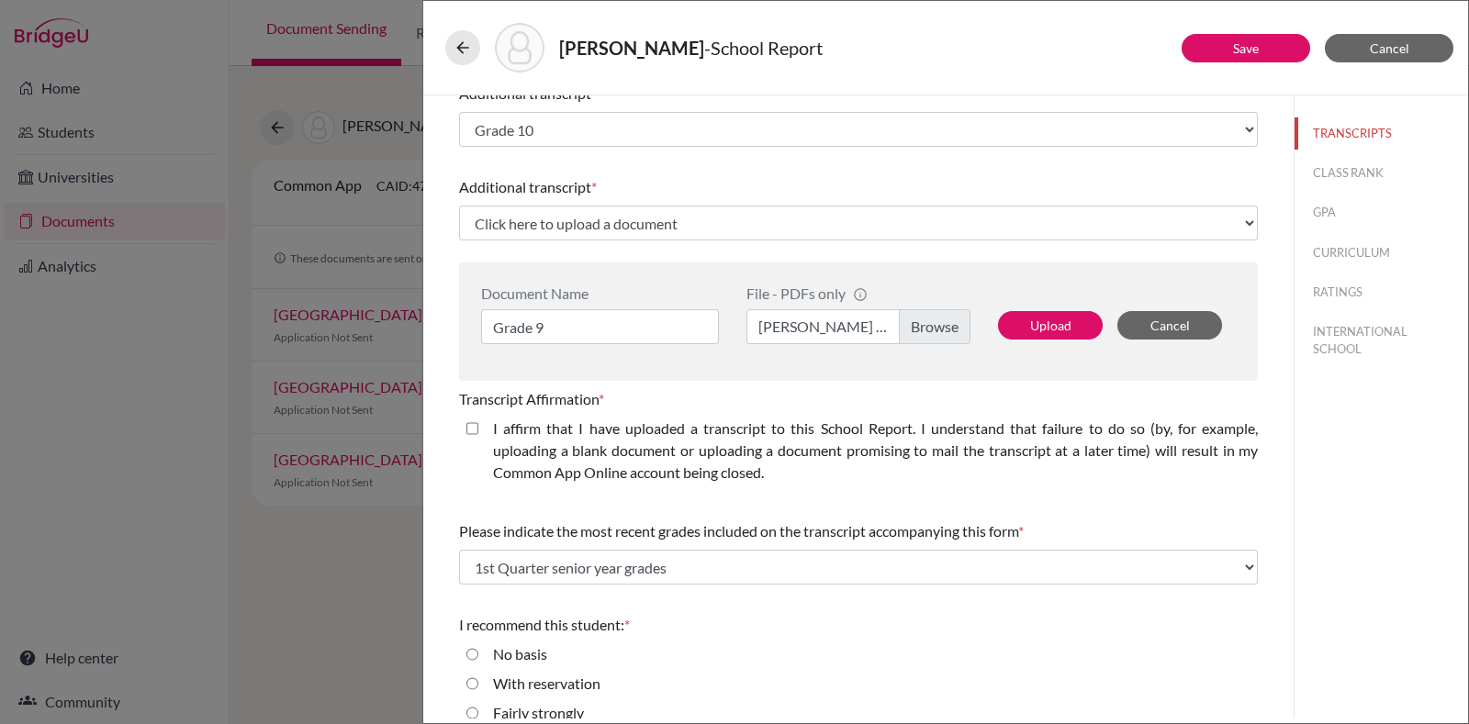
click at [472, 424] on closed\ "I affirm that I have uploaded a transcript to this School Report. I understand …" at bounding box center [472, 429] width 12 height 22
checkbox closed\ "true"
click at [1045, 314] on button "Upload" at bounding box center [1050, 325] width 105 height 28
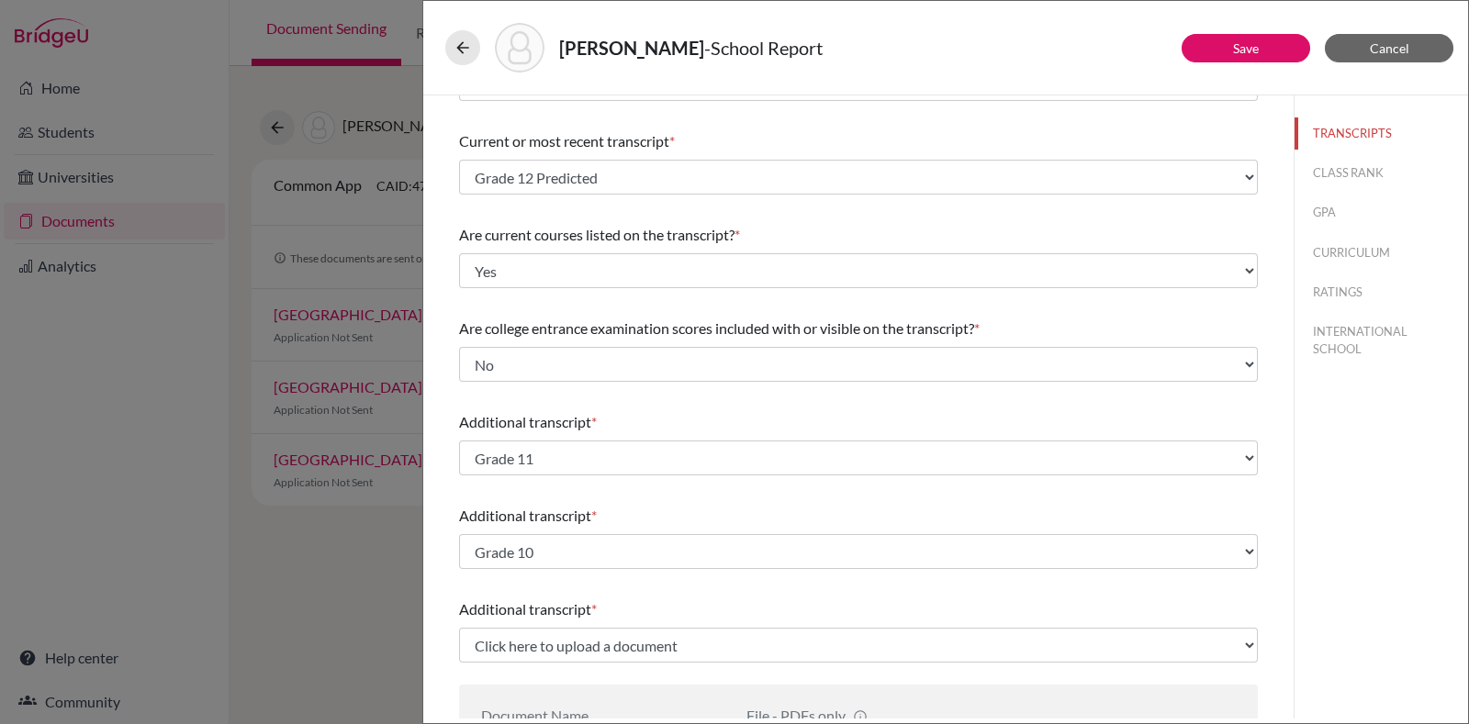
scroll to position [0, 0]
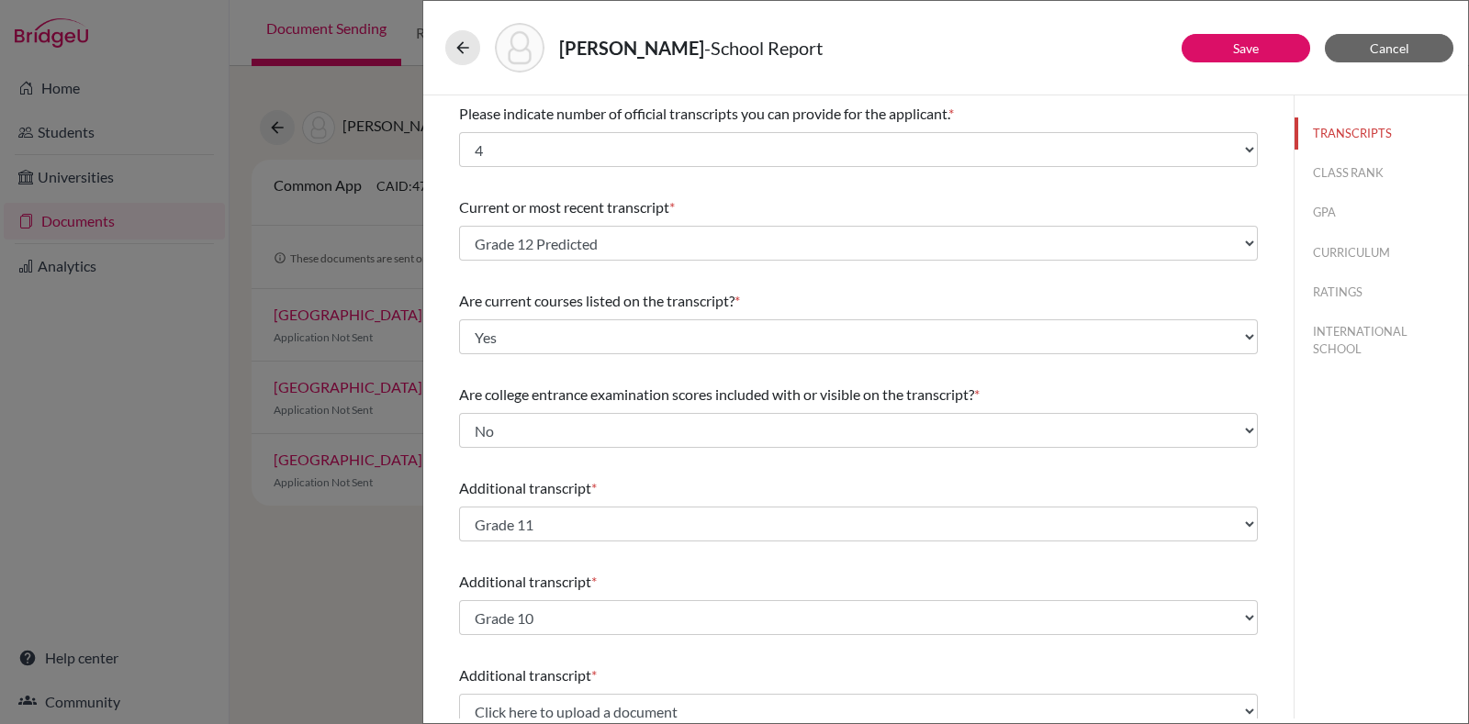
select select "687156"
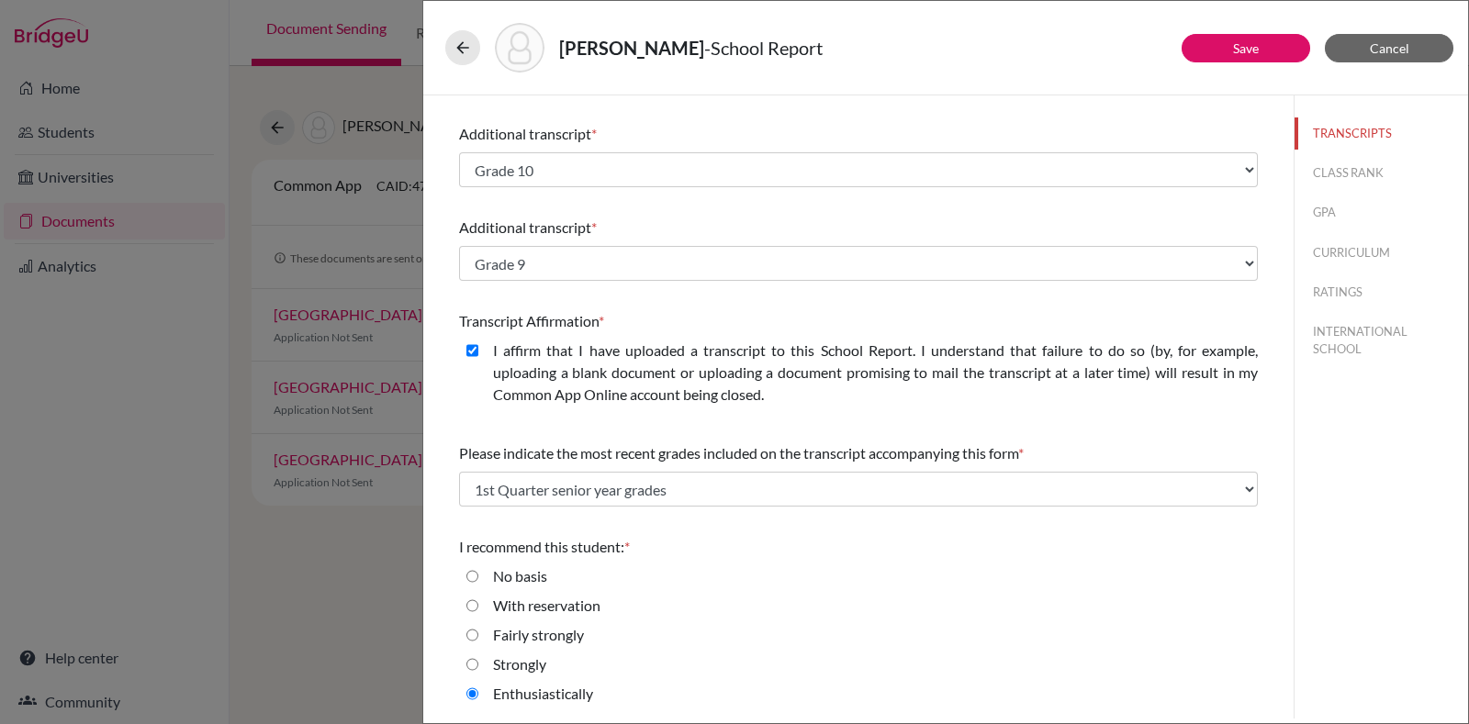
scroll to position [105, 0]
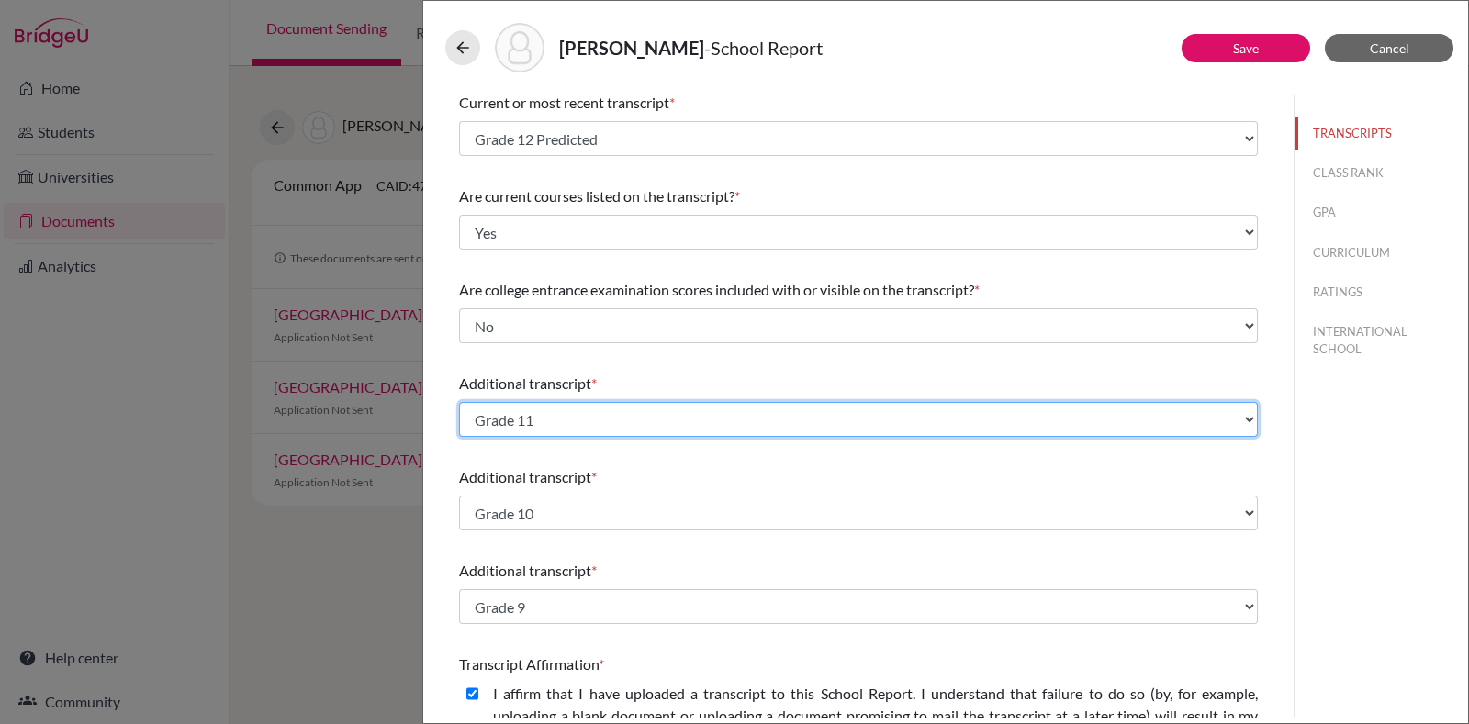
drag, startPoint x: 1171, startPoint y: 418, endPoint x: 1148, endPoint y: 422, distance: 23.4
click at [1171, 418] on select "Select existing document or upload a new one Grade 11 Upload New File" at bounding box center [858, 419] width 799 height 35
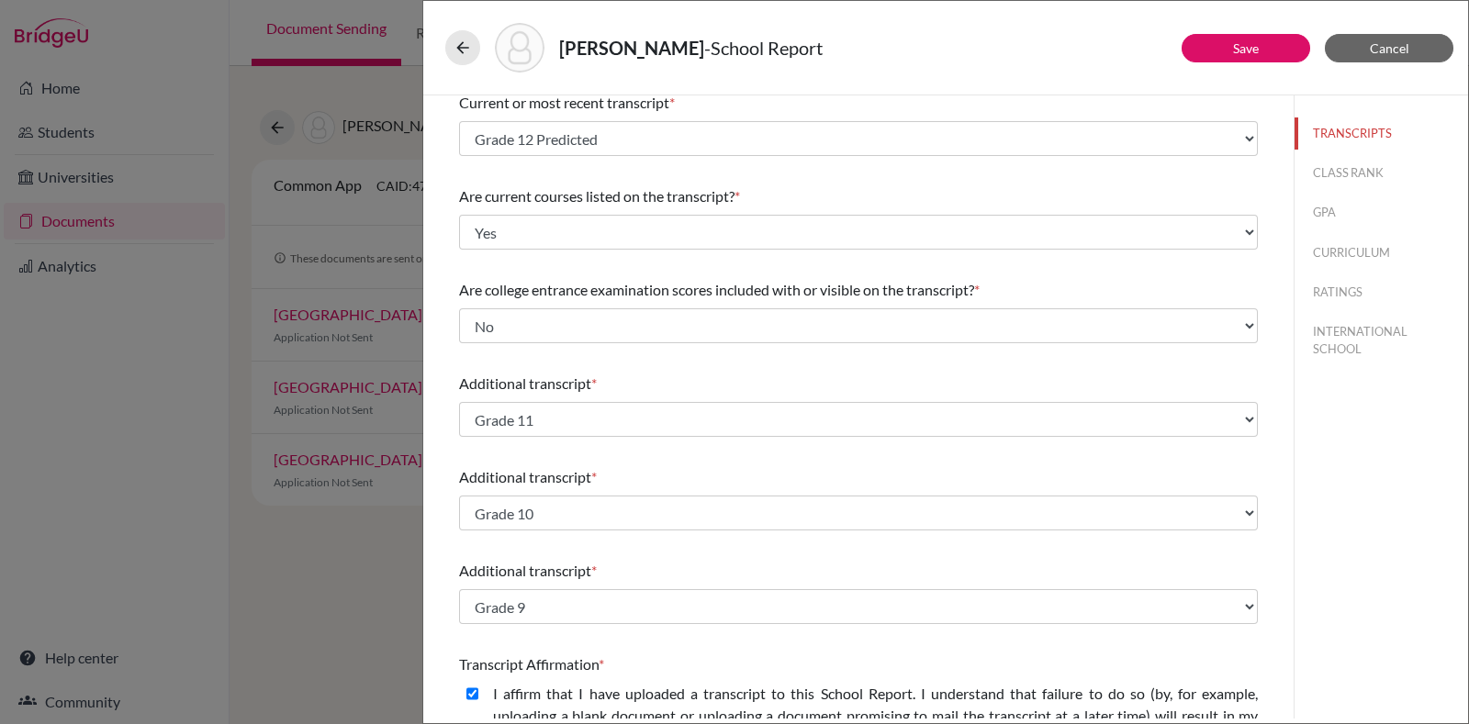
click at [684, 576] on div "Additional transcript *" at bounding box center [858, 571] width 799 height 22
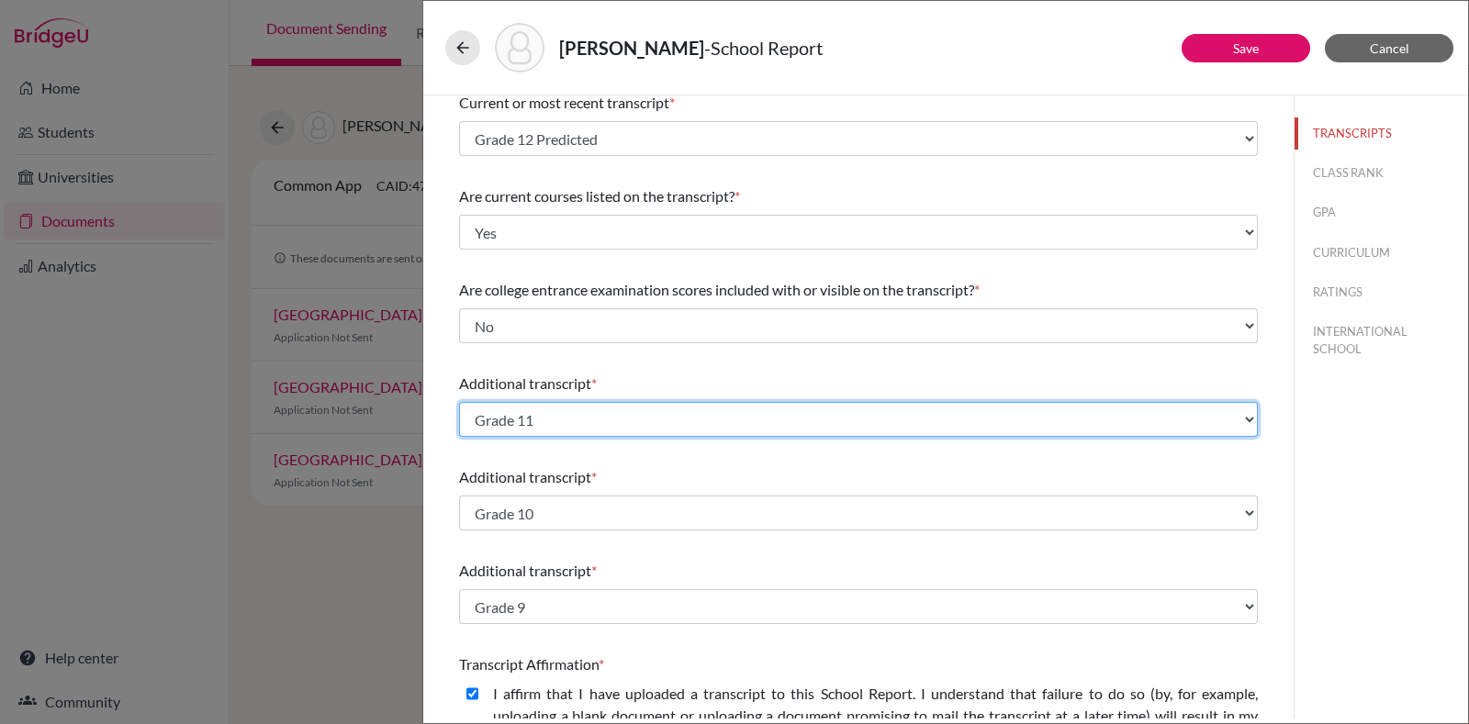
click at [707, 427] on select "Select existing document or upload a new one Grade 11 Upload New File" at bounding box center [858, 419] width 799 height 35
select select "Upload New File"
click at [459, 402] on select "Select existing document or upload a new one Grade 11 Upload New File" at bounding box center [858, 419] width 799 height 35
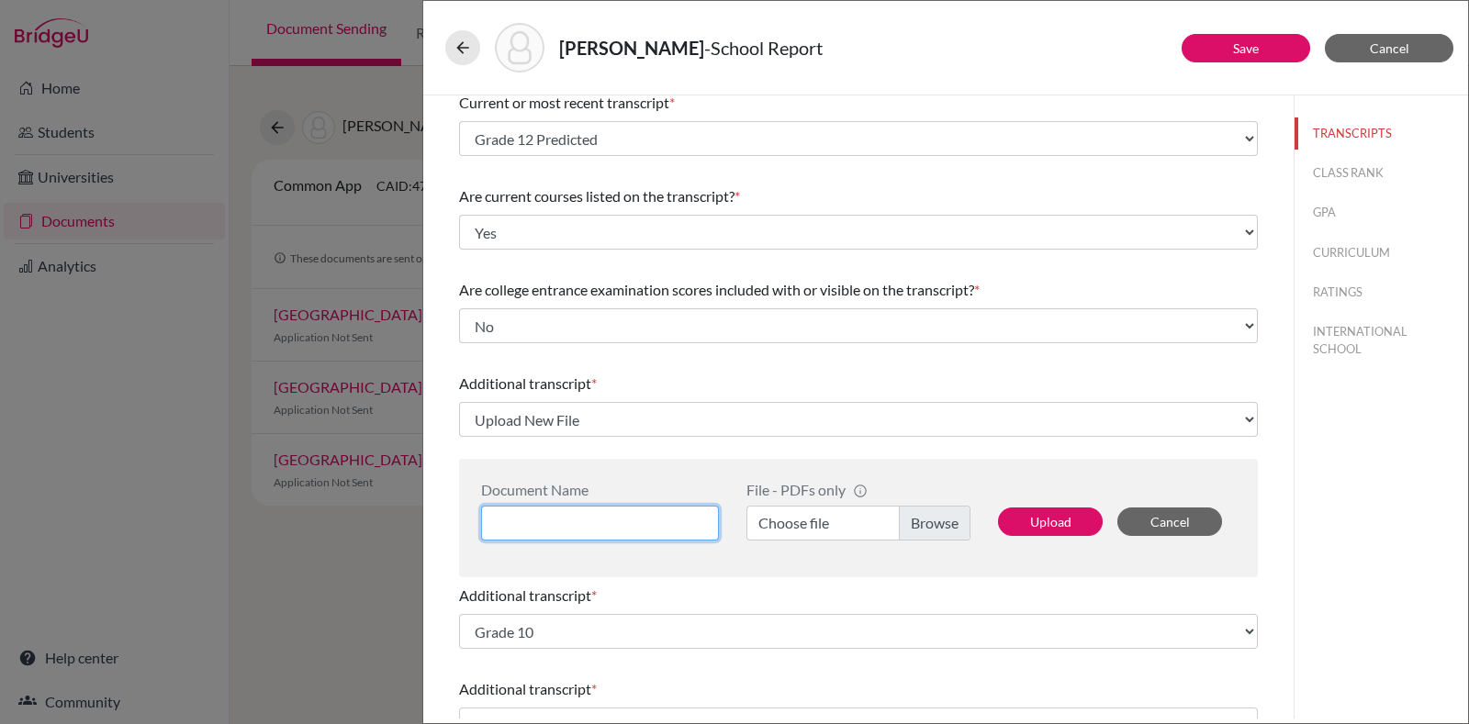
click at [661, 522] on input at bounding box center [600, 523] width 238 height 35
type input "Grade 11"
click at [905, 531] on label "Choose file" at bounding box center [859, 523] width 224 height 35
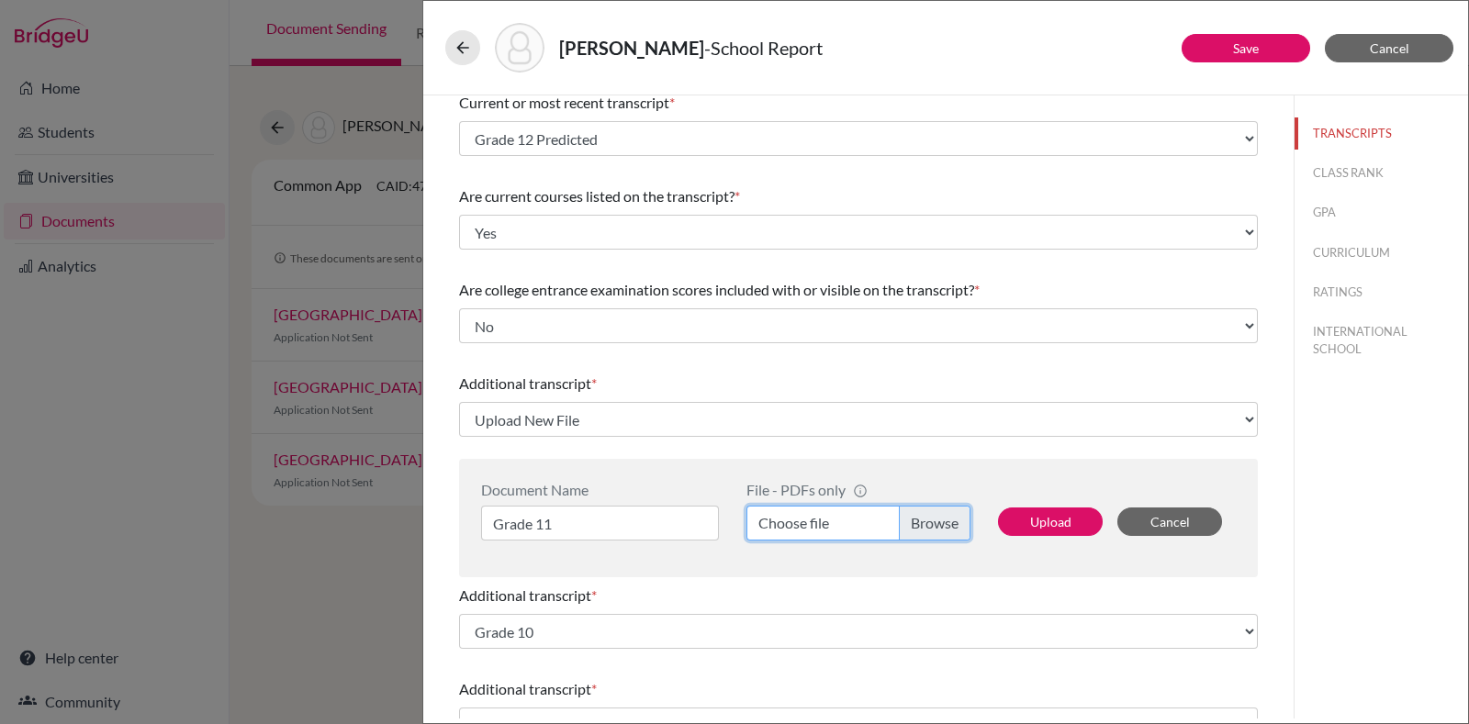
click at [905, 531] on input "Choose file" at bounding box center [859, 523] width 224 height 35
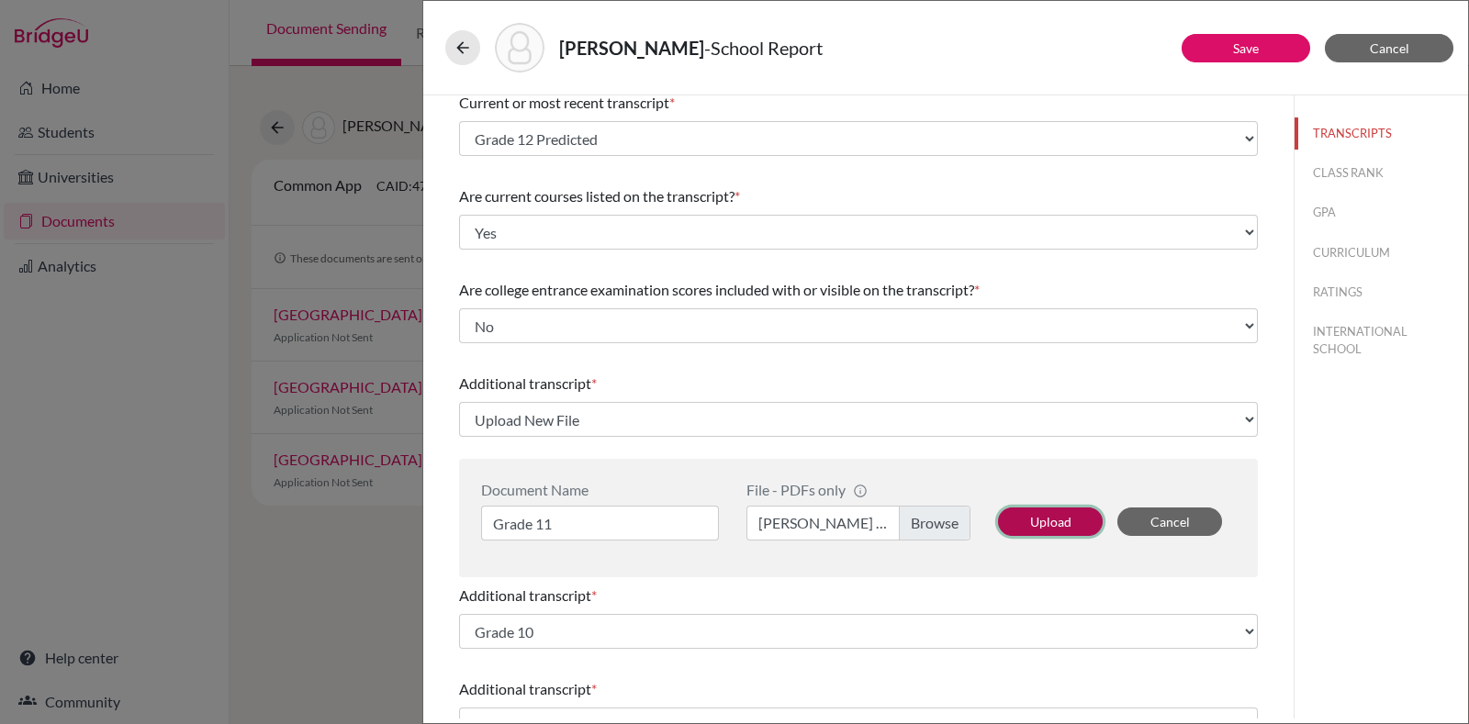
click at [1033, 514] on button "Upload" at bounding box center [1050, 522] width 105 height 28
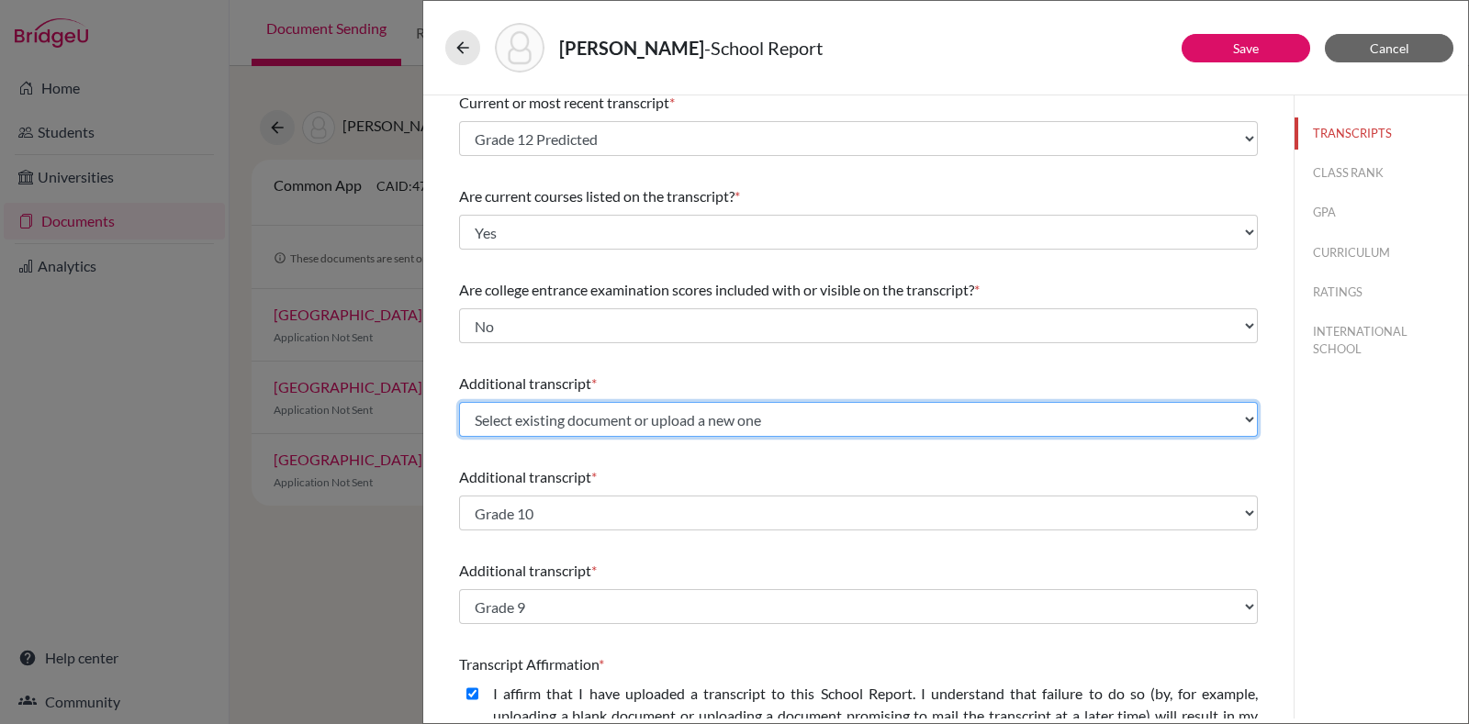
click at [693, 430] on select "Select existing document or upload a new one Grade 11 Grade 11 Upload New File" at bounding box center [858, 419] width 799 height 35
click at [459, 402] on select "Select existing document or upload a new one Grade 11 Grade 11 Upload New File" at bounding box center [858, 419] width 799 height 35
click at [670, 418] on select "Select existing document or upload a new one Grade 11 Grade 11 Upload New File" at bounding box center [858, 419] width 799 height 35
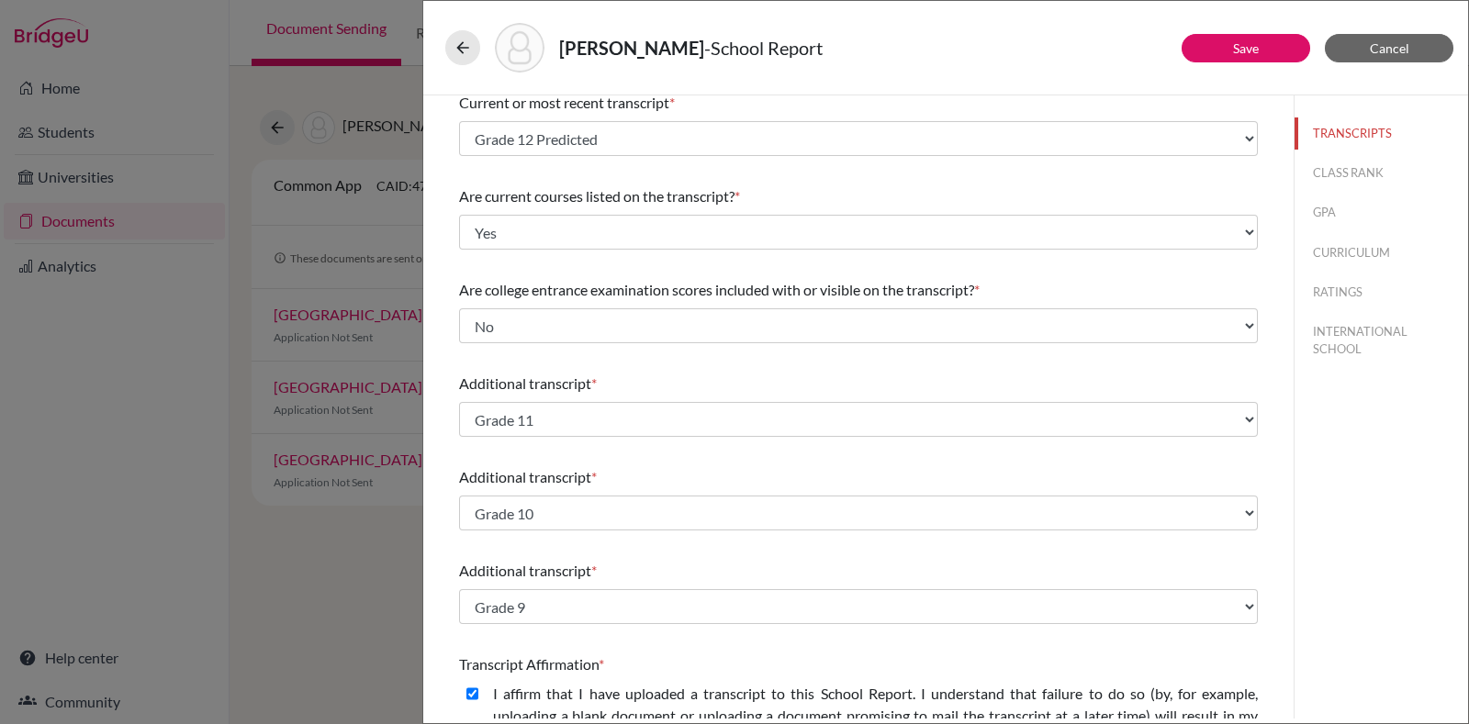
click at [915, 383] on div "Additional transcript *" at bounding box center [858, 384] width 799 height 22
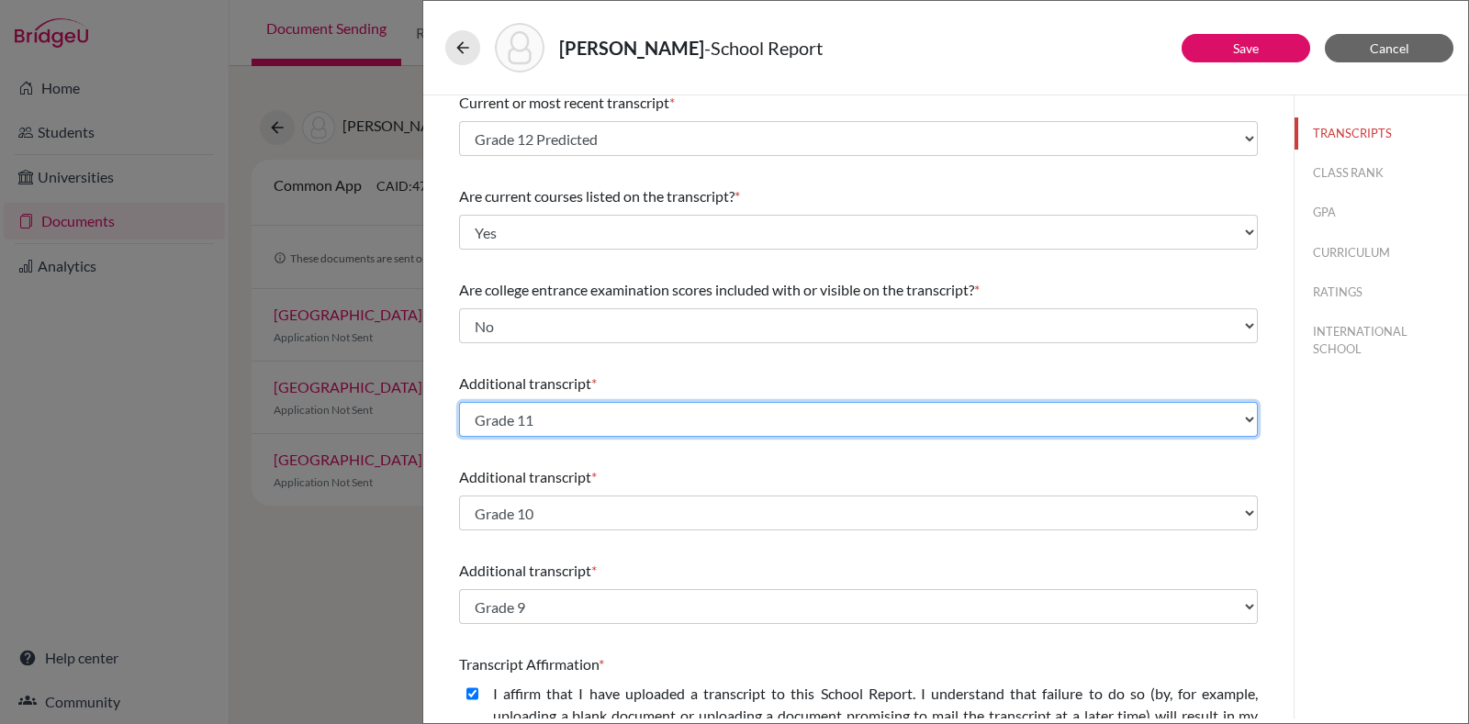
click at [1024, 407] on select "Select existing document or upload a new one Grade 11 Grade 11 Upload New File" at bounding box center [858, 419] width 799 height 35
select select "Upload New File"
click at [459, 402] on select "Select existing document or upload a new one Grade 11 Grade 11 Upload New File" at bounding box center [858, 419] width 799 height 35
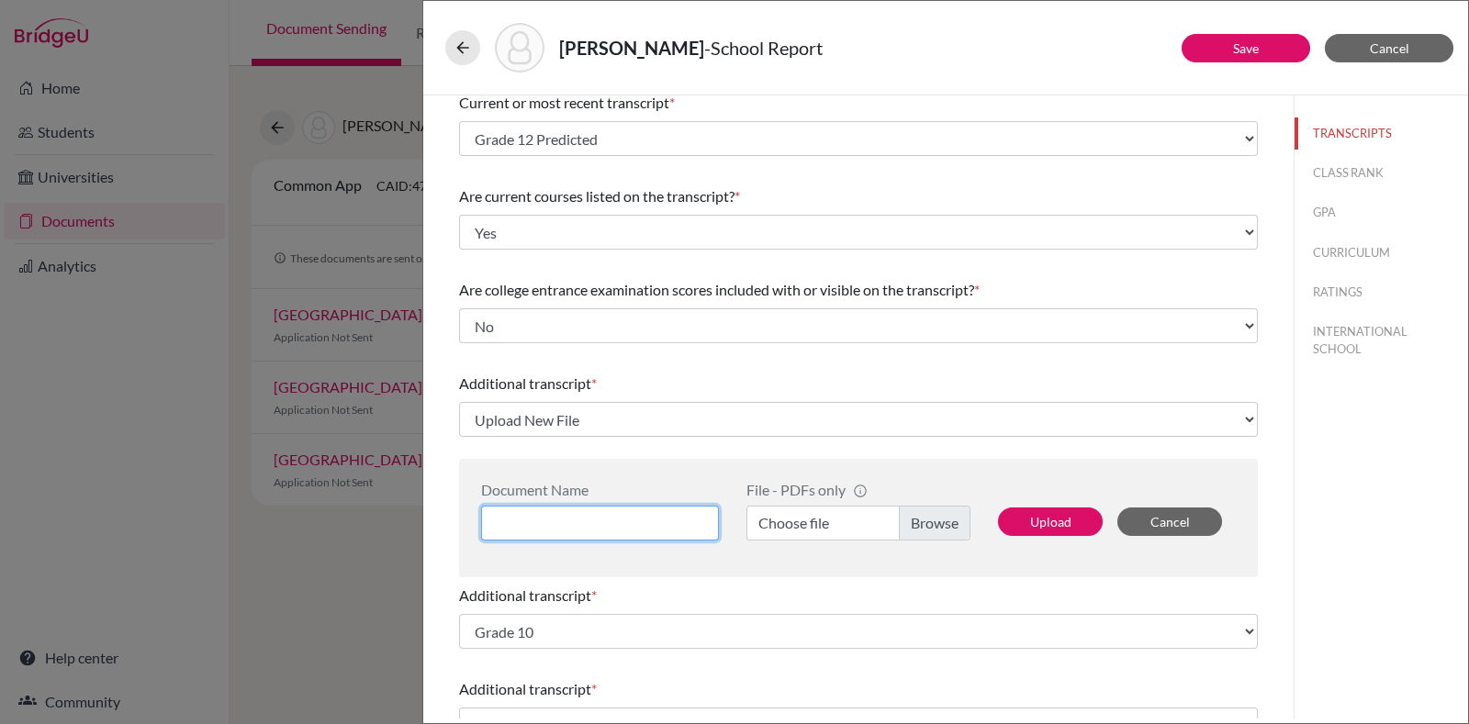
click at [584, 511] on input at bounding box center [600, 523] width 238 height 35
type input "Grade 11"
click at [931, 514] on label "Choose file" at bounding box center [859, 523] width 224 height 35
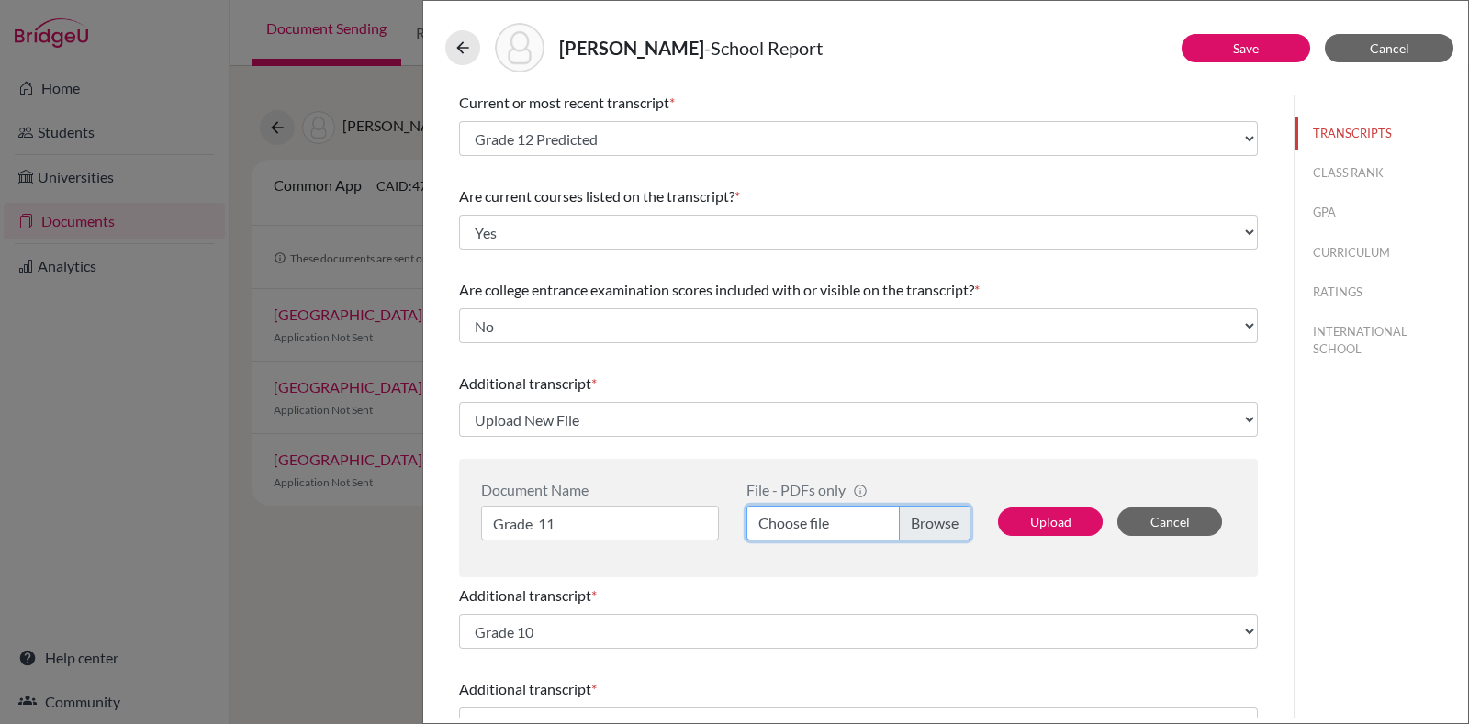
click at [931, 514] on input "Choose file" at bounding box center [859, 523] width 224 height 35
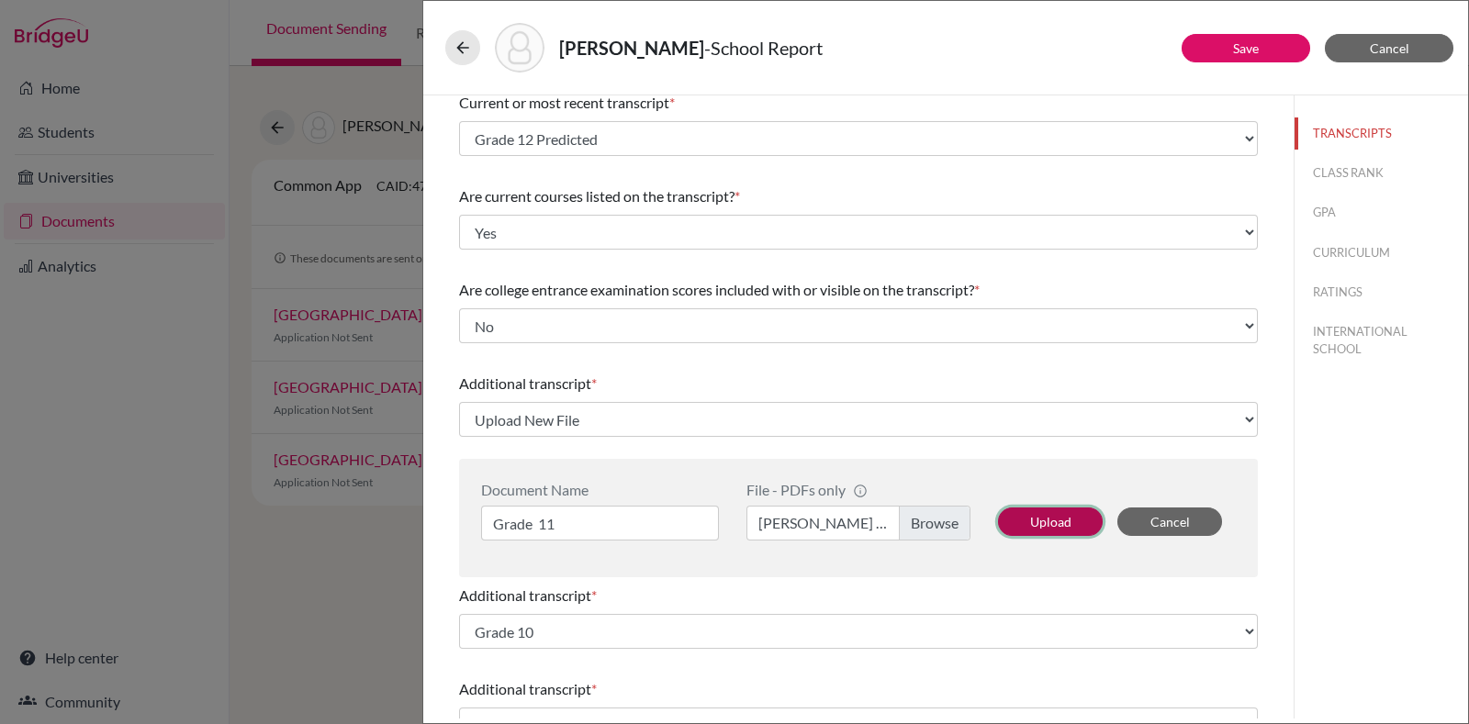
click at [1040, 515] on button "Upload" at bounding box center [1050, 522] width 105 height 28
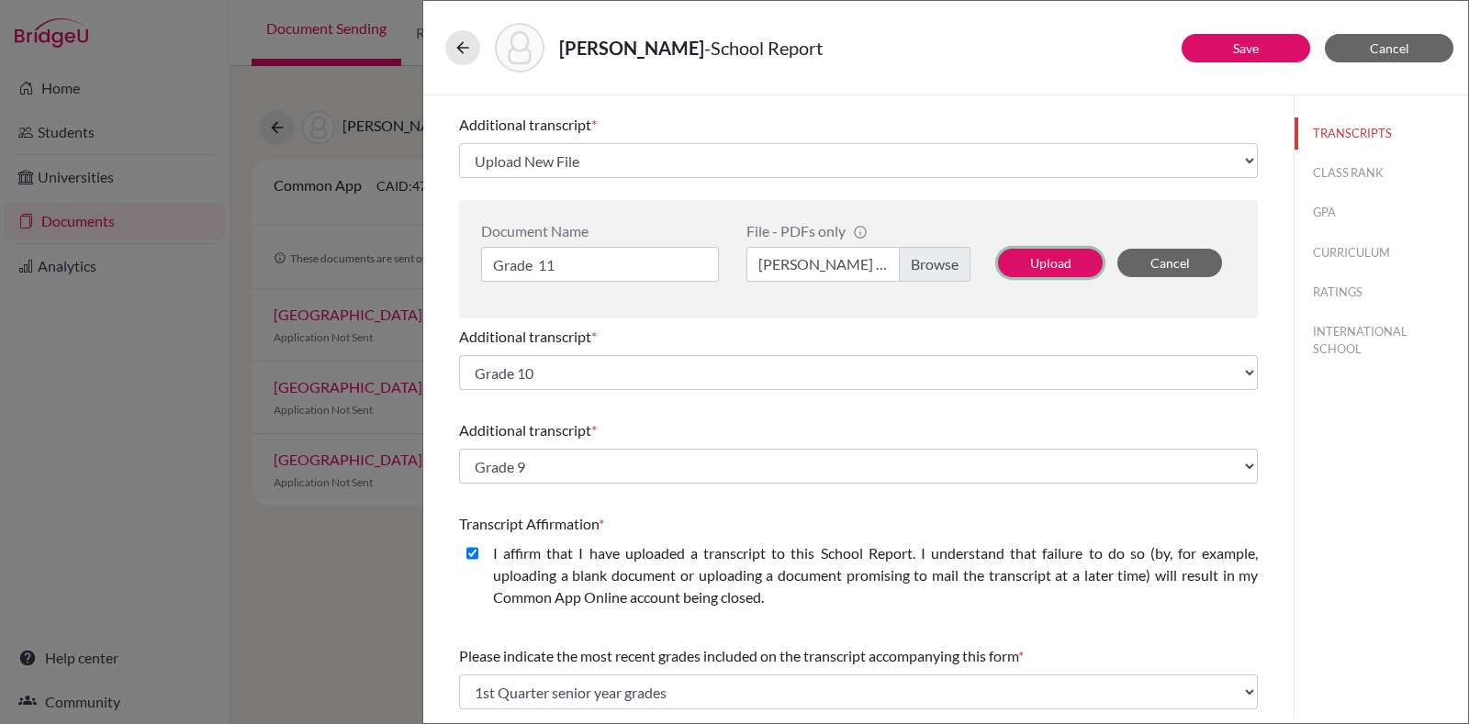
scroll to position [334, 0]
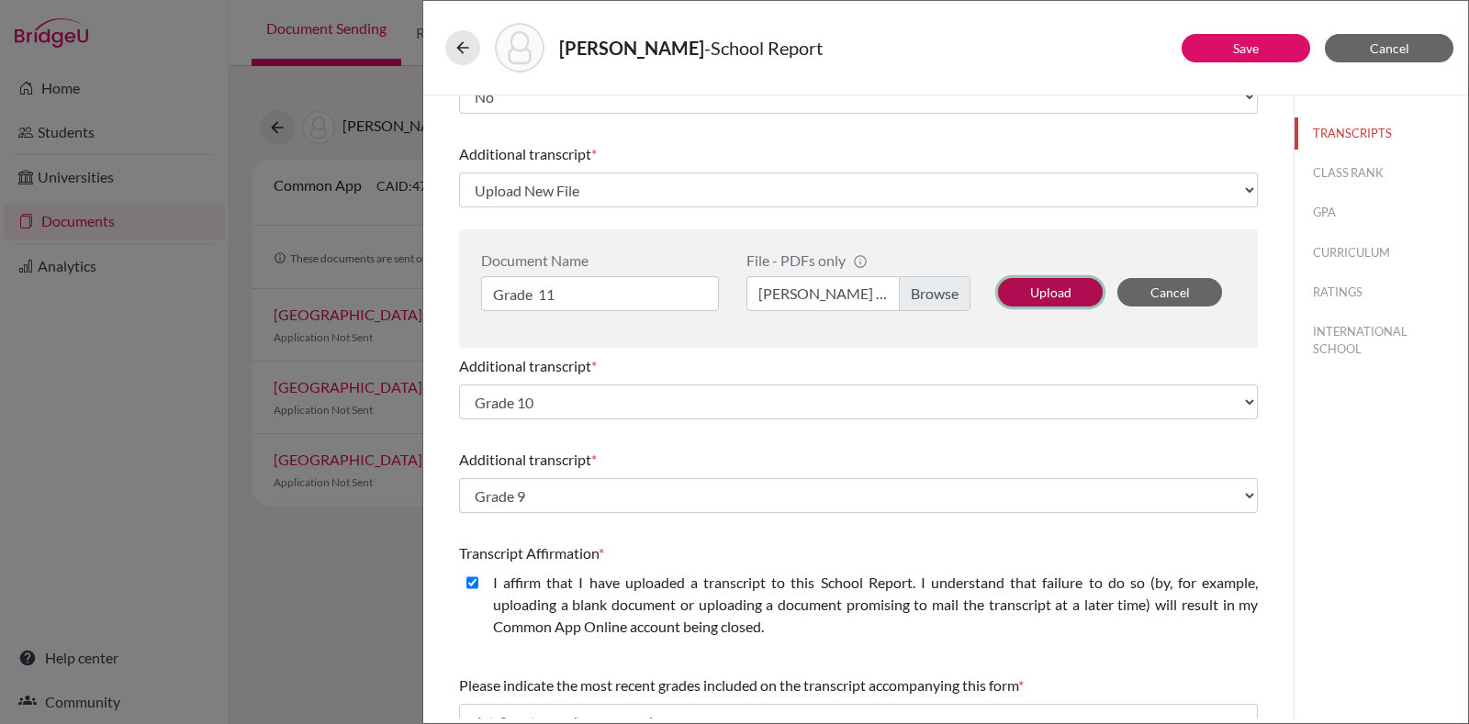
click at [1067, 282] on button "Upload" at bounding box center [1050, 292] width 105 height 28
click at [1055, 297] on button "Upload" at bounding box center [1050, 292] width 105 height 28
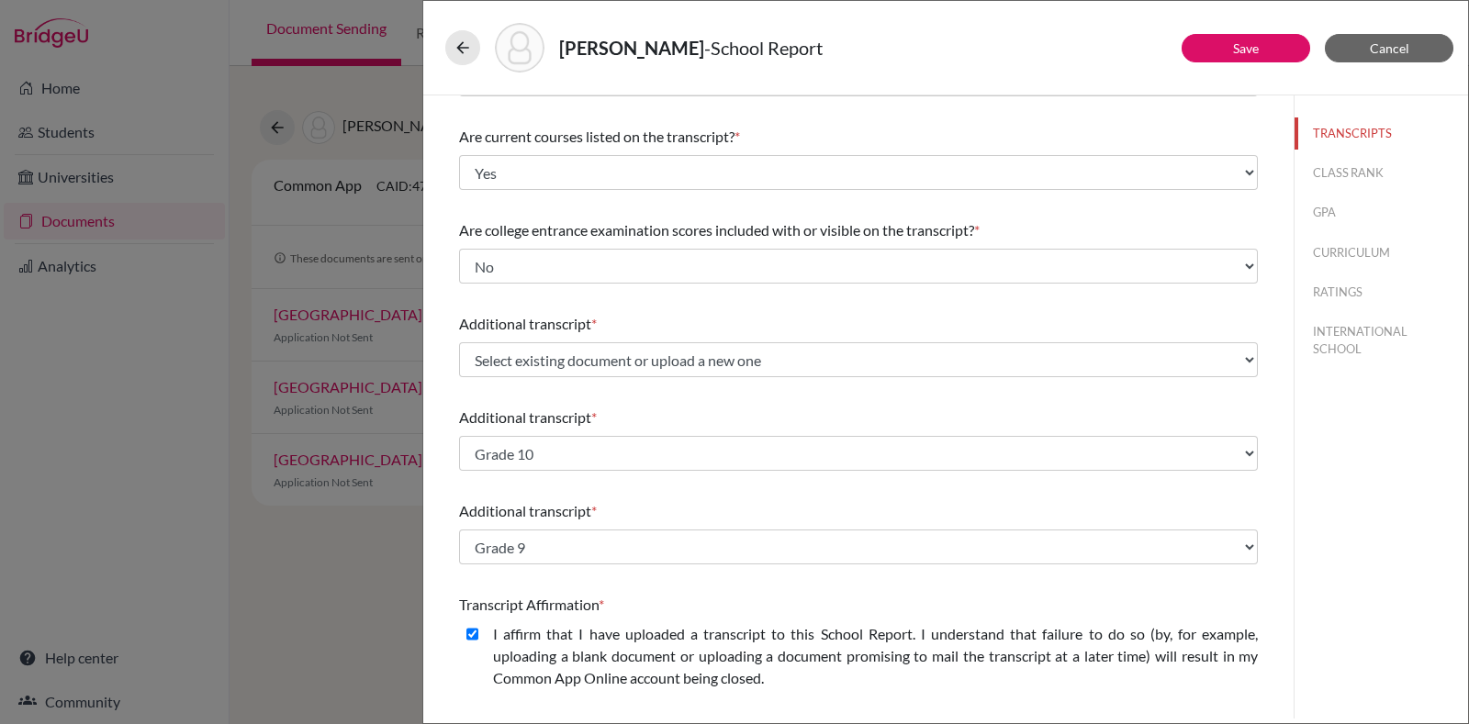
scroll to position [105, 0]
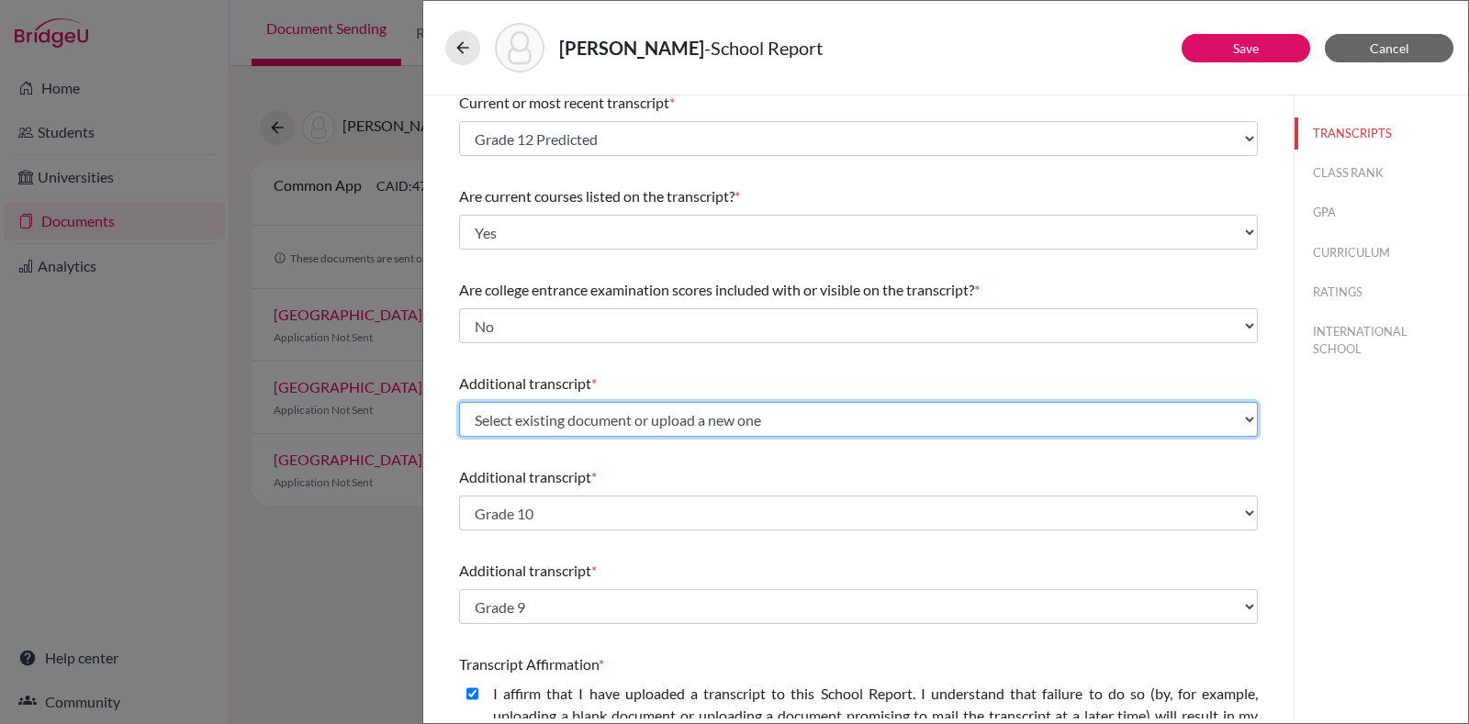
click at [660, 422] on select "Select existing document or upload a new one Grade 11 Grade 11 Grade 11 Upload …" at bounding box center [858, 419] width 799 height 35
click at [459, 402] on select "Select existing document or upload a new one Grade 11 Grade 11 Grade 11 Upload …" at bounding box center [858, 419] width 799 height 35
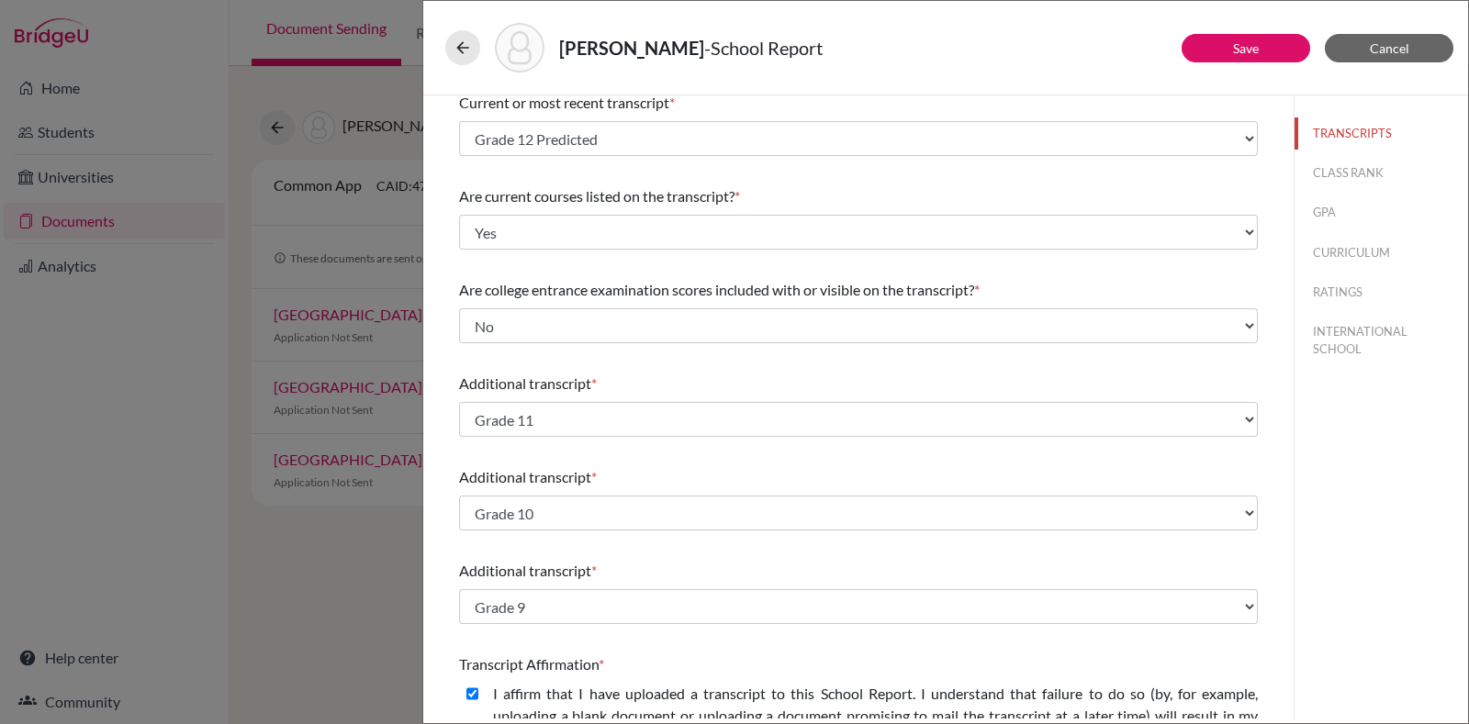
click at [510, 476] on span "Additional transcript" at bounding box center [525, 476] width 132 height 17
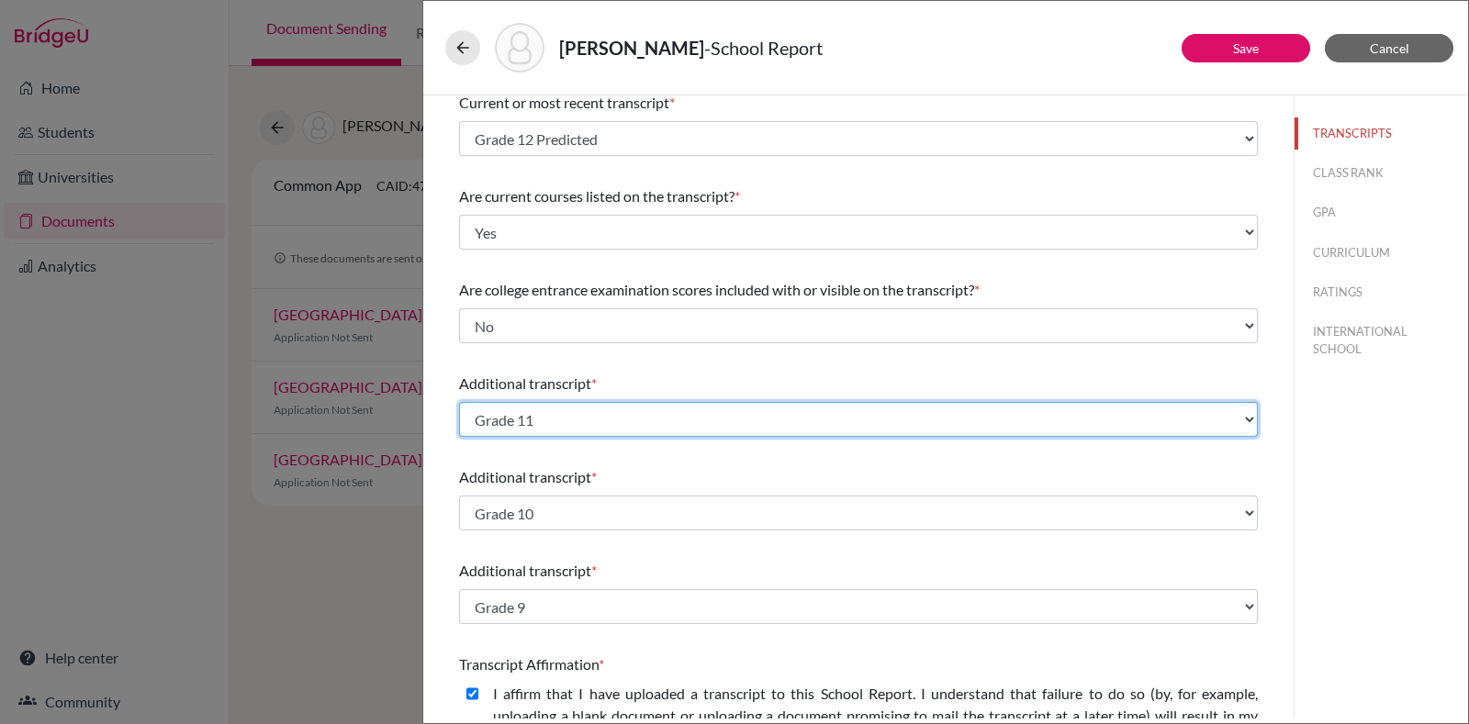
click at [520, 425] on select "Select existing document or upload a new one Grade 11 Grade 11 Grade 11 Upload …" at bounding box center [858, 419] width 799 height 35
click at [519, 425] on select "Select existing document or upload a new one Grade 11 Grade 11 Grade 11 Upload …" at bounding box center [858, 419] width 799 height 35
drag, startPoint x: 519, startPoint y: 425, endPoint x: 488, endPoint y: 425, distance: 30.3
click at [488, 425] on select "Select existing document or upload a new one Grade 11 Grade 11 Grade 11 Upload …" at bounding box center [858, 419] width 799 height 35
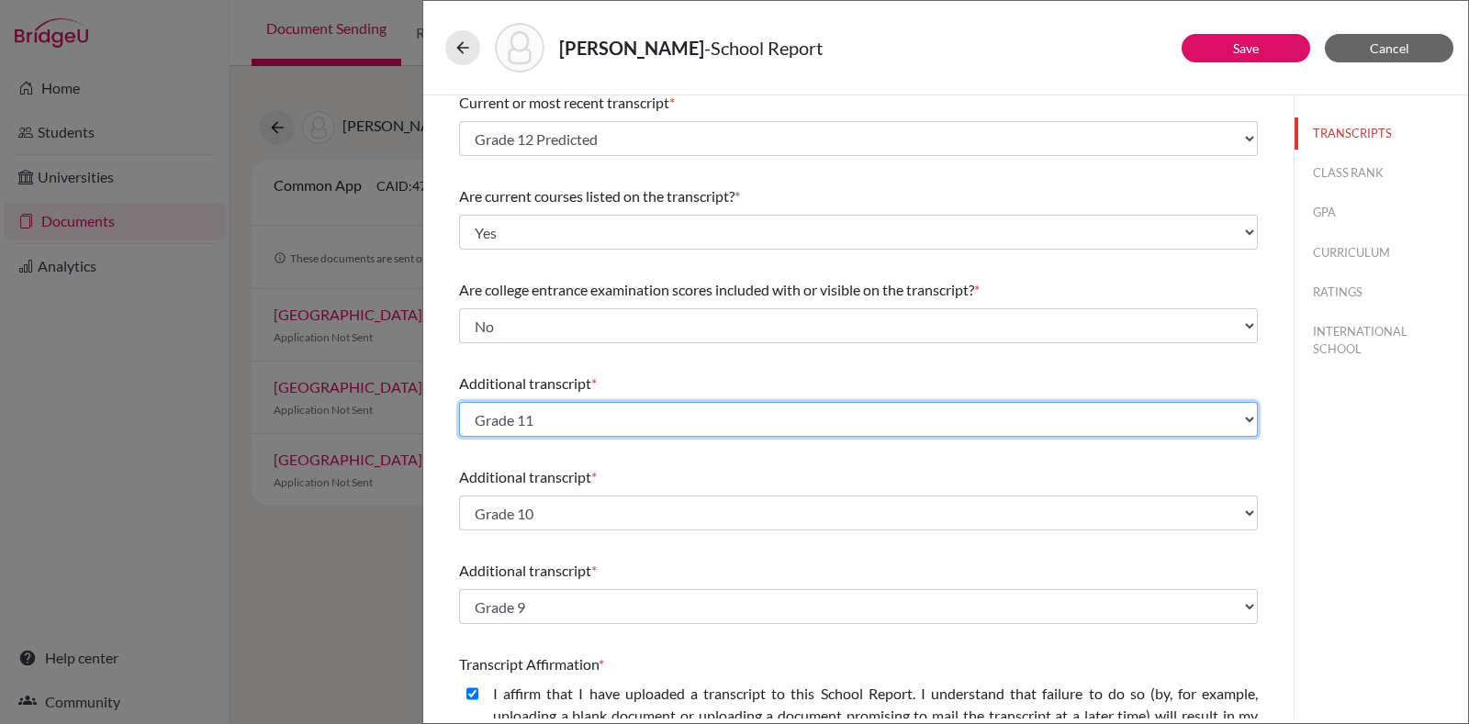
click at [627, 419] on select "Select existing document or upload a new one Grade 11 Grade 11 Grade 11 Upload …" at bounding box center [858, 419] width 799 height 35
drag, startPoint x: 1191, startPoint y: 429, endPoint x: 1177, endPoint y: 433, distance: 14.5
click at [1191, 429] on select "Select existing document or upload a new one Grade 11 Grade 11 Grade 11 Upload …" at bounding box center [858, 419] width 799 height 35
select select "Upload New File"
click at [459, 402] on select "Select existing document or upload a new one Grade 11 Grade 11 Grade 11 Upload …" at bounding box center [858, 419] width 799 height 35
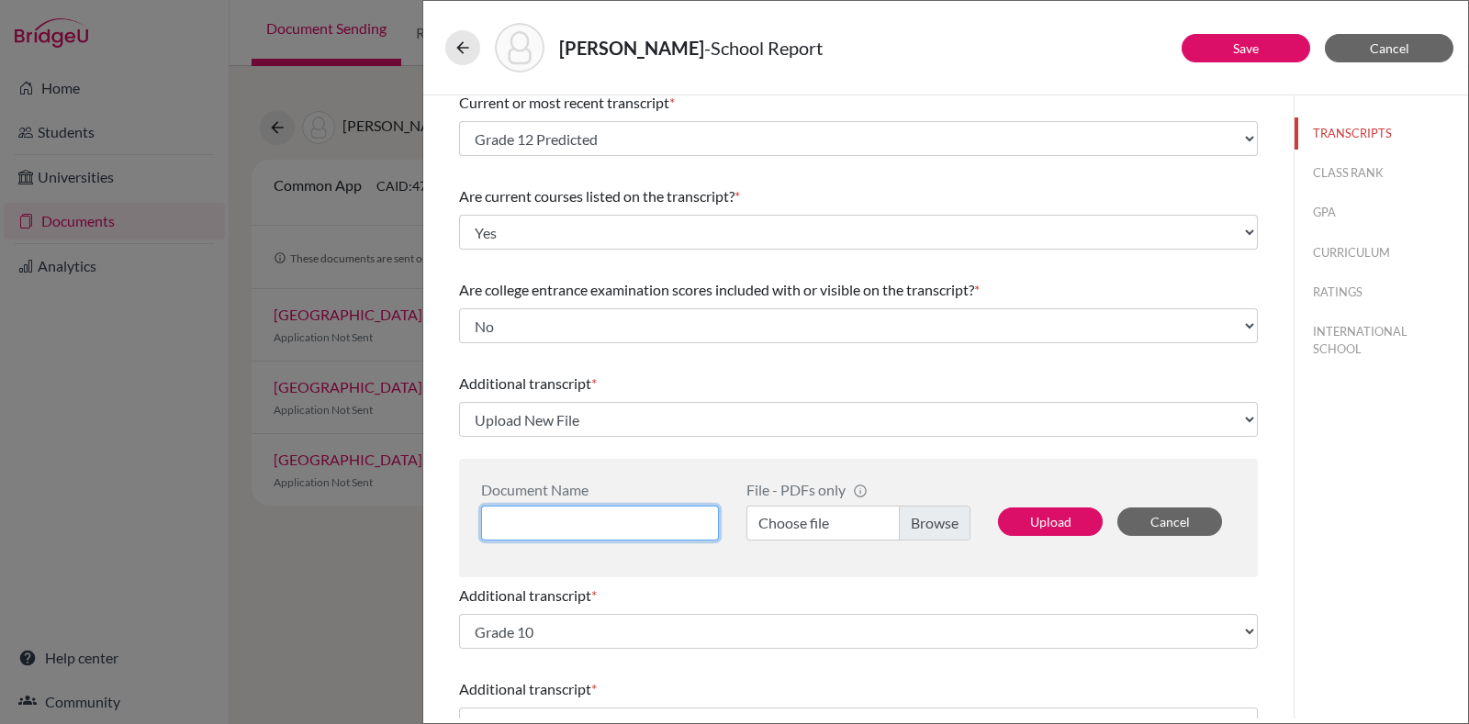
click at [595, 527] on input at bounding box center [600, 523] width 238 height 35
type input "11 Grade"
click at [868, 522] on label "Choose file" at bounding box center [859, 523] width 224 height 35
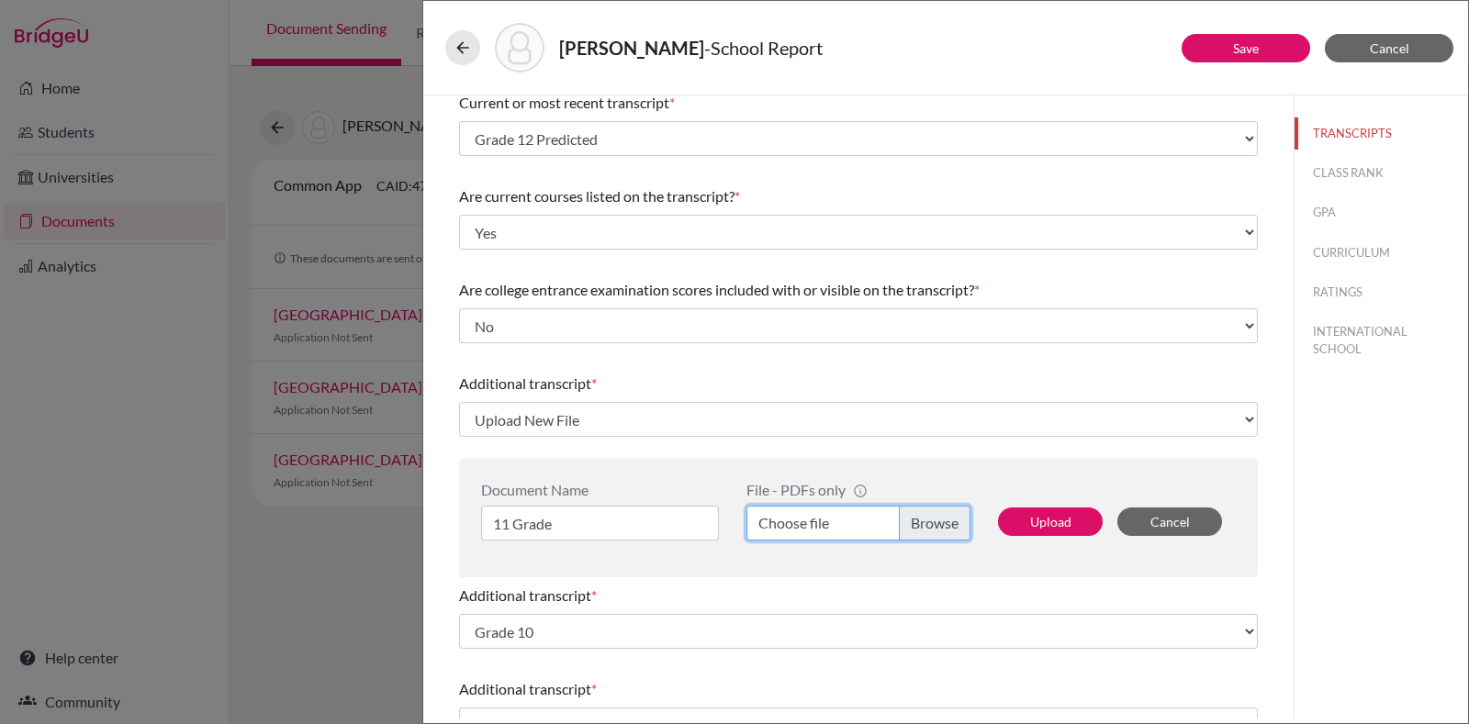
click at [868, 522] on input "Choose file" at bounding box center [859, 523] width 224 height 35
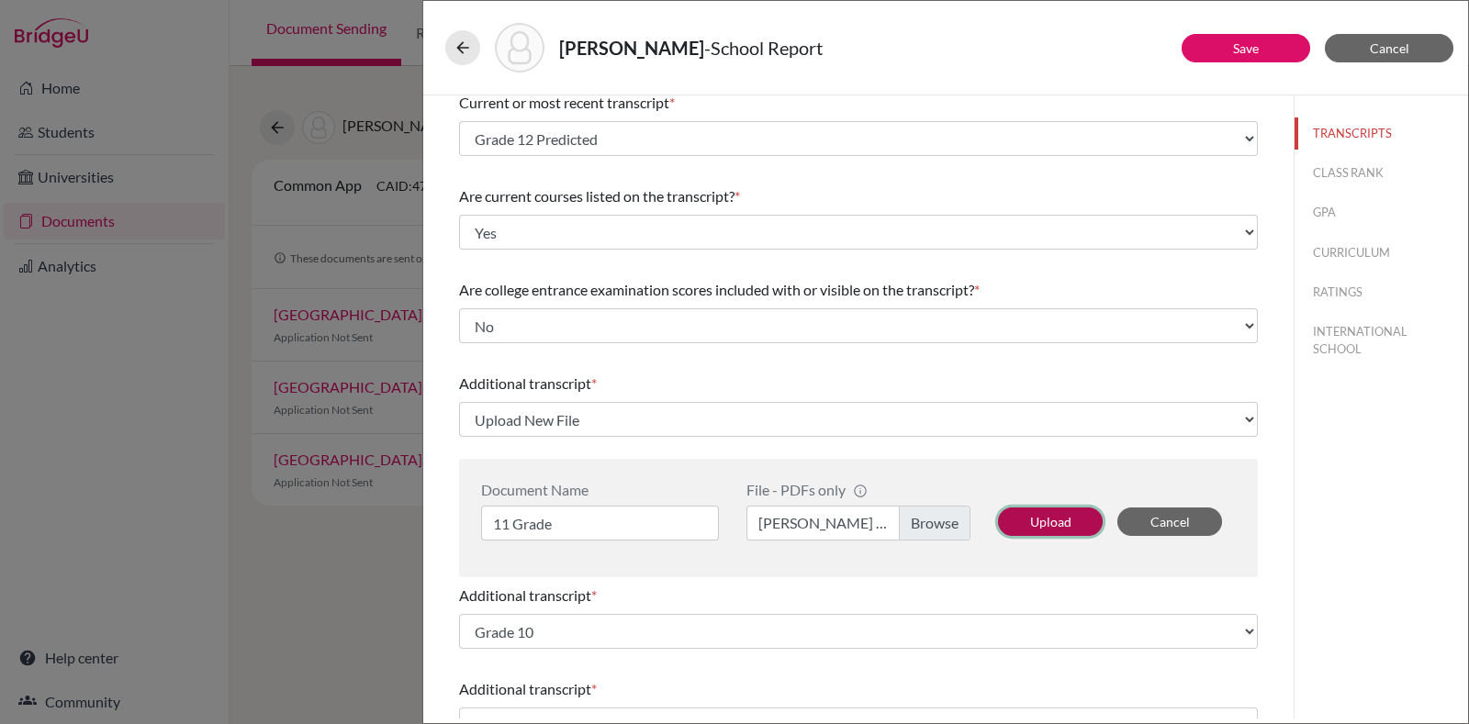
drag, startPoint x: 1061, startPoint y: 525, endPoint x: 992, endPoint y: 515, distance: 69.6
click at [1060, 526] on button "Upload" at bounding box center [1050, 522] width 105 height 28
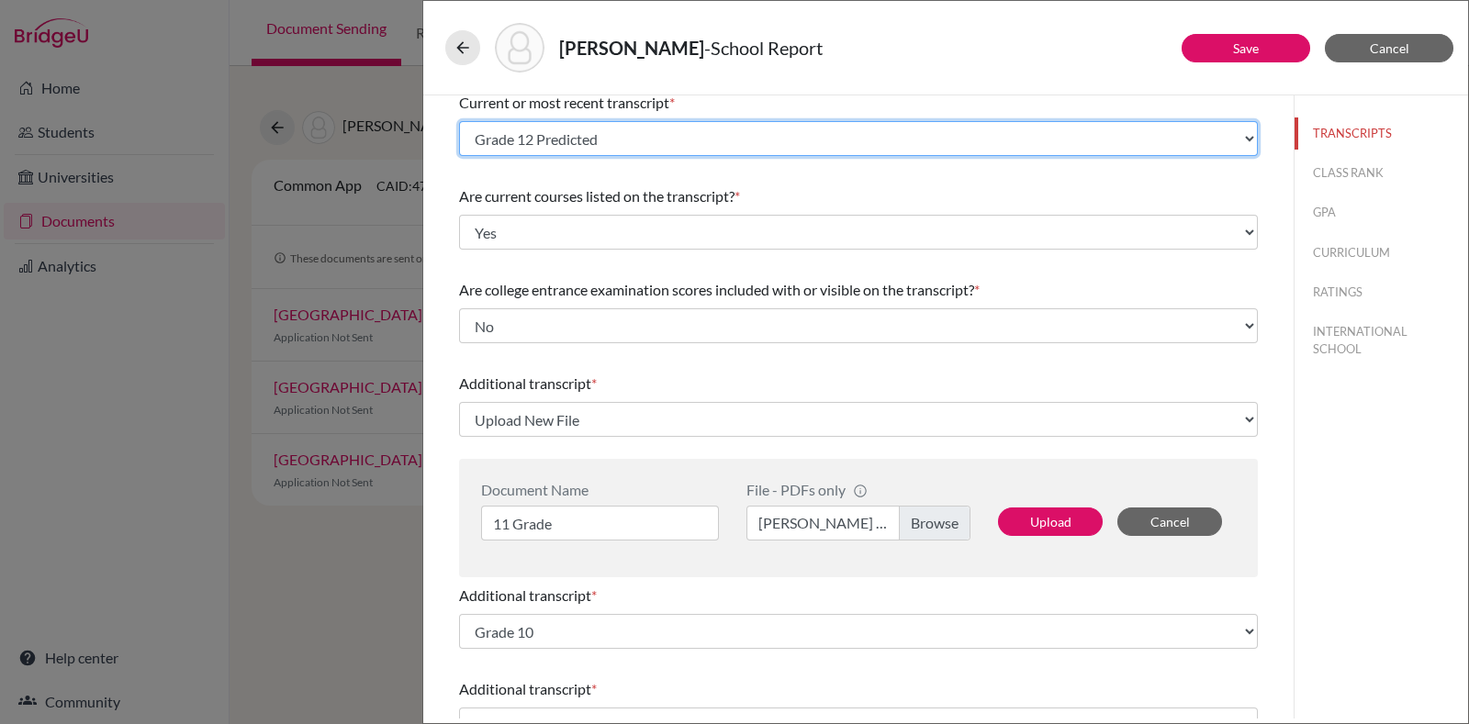
drag, startPoint x: 702, startPoint y: 137, endPoint x: 682, endPoint y: 151, distance: 24.4
click at [702, 136] on select "Select existing document or upload a new one Grade 12 Predicted Upload New File" at bounding box center [858, 138] width 799 height 35
select select "Upload New File"
click at [459, 121] on select "Select existing document or upload a new one Grade 12 Predicted Upload New File" at bounding box center [858, 138] width 799 height 35
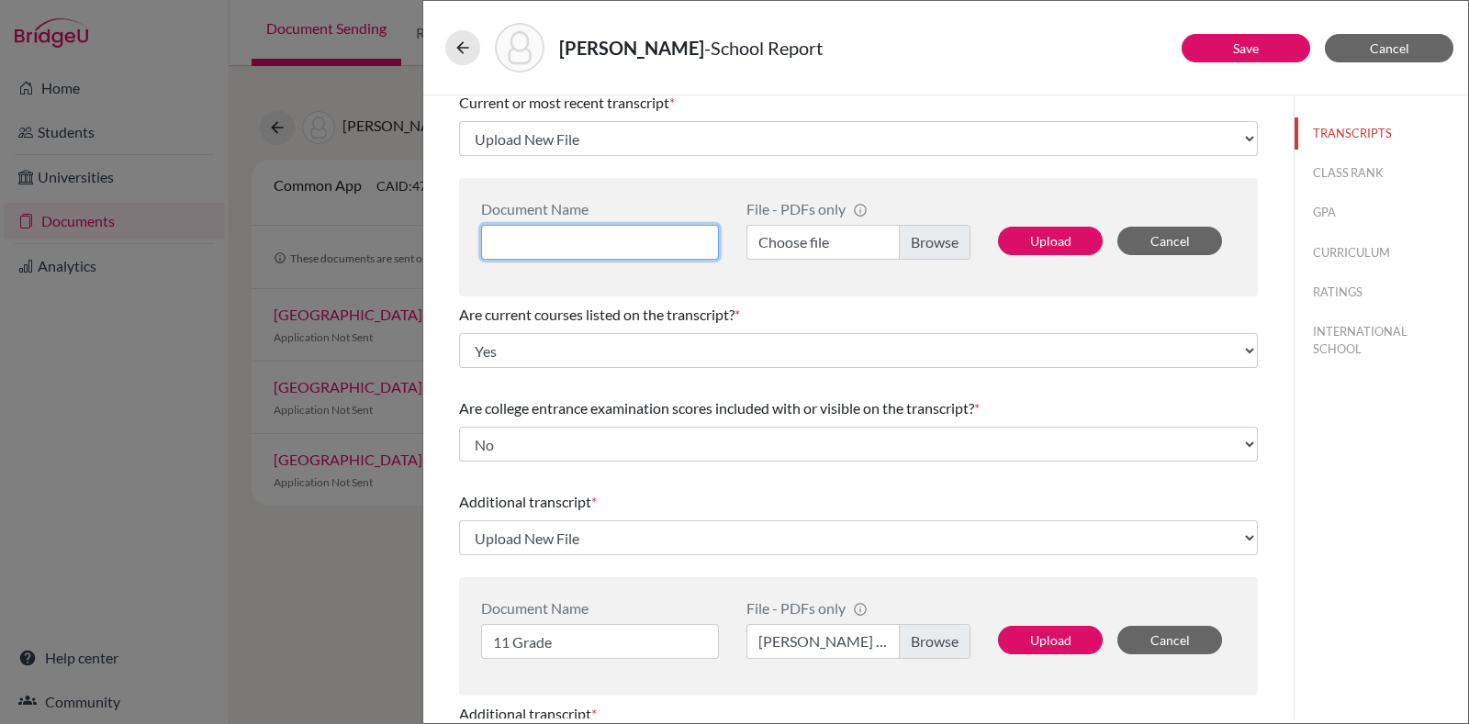
click at [583, 236] on input at bounding box center [600, 242] width 238 height 35
type input "12 Grade Predicte"
select select "1337"
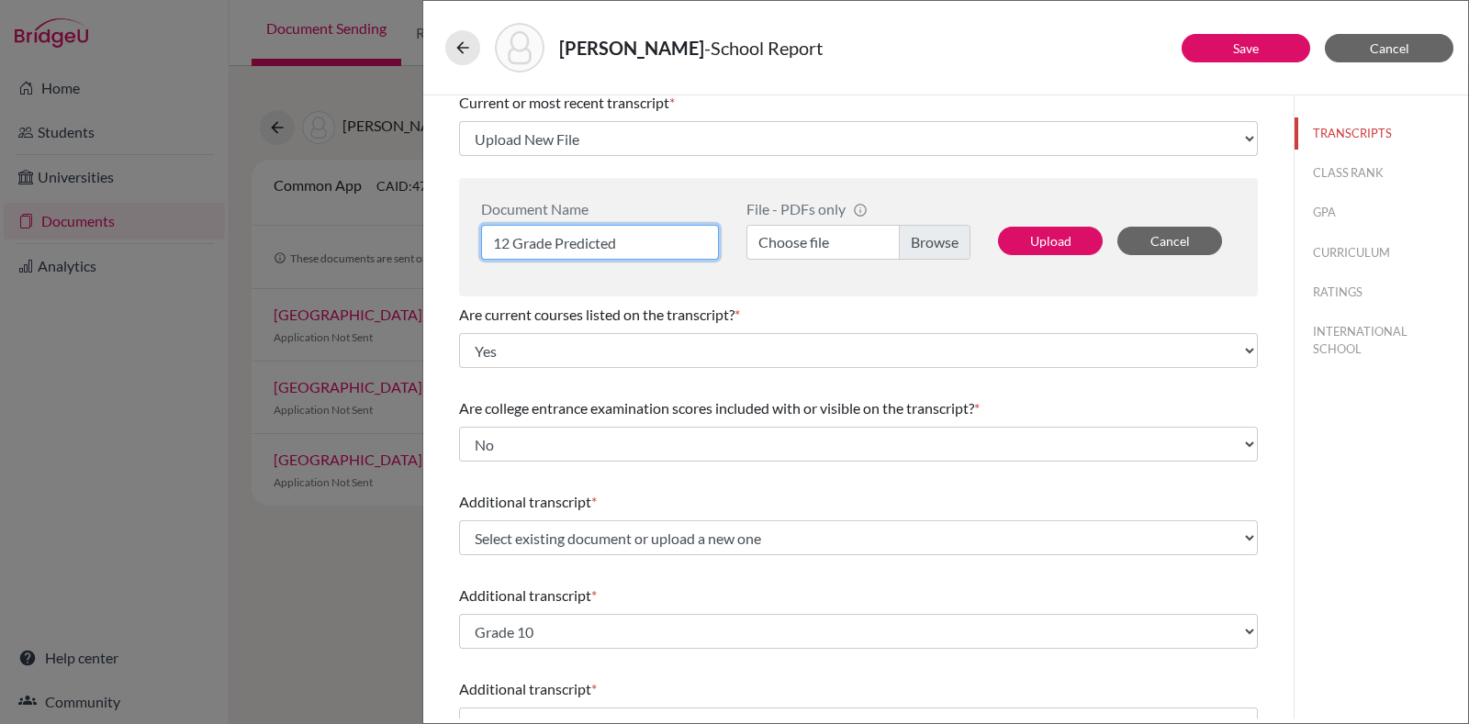
type input "12 Grade Predicted"
click at [904, 259] on label "Choose file" at bounding box center [859, 242] width 224 height 35
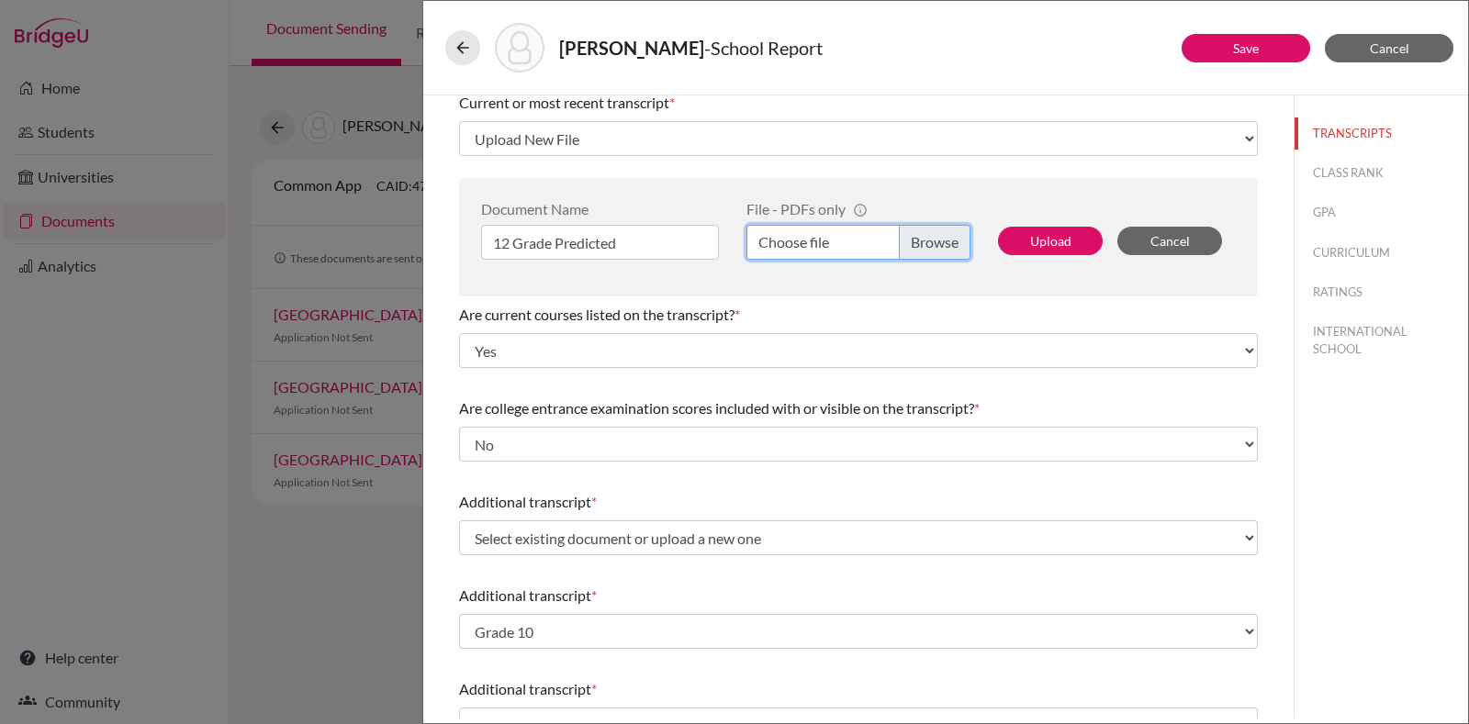
click at [904, 259] on input "Choose file" at bounding box center [859, 242] width 224 height 35
click at [1030, 239] on button "Upload" at bounding box center [1050, 241] width 105 height 28
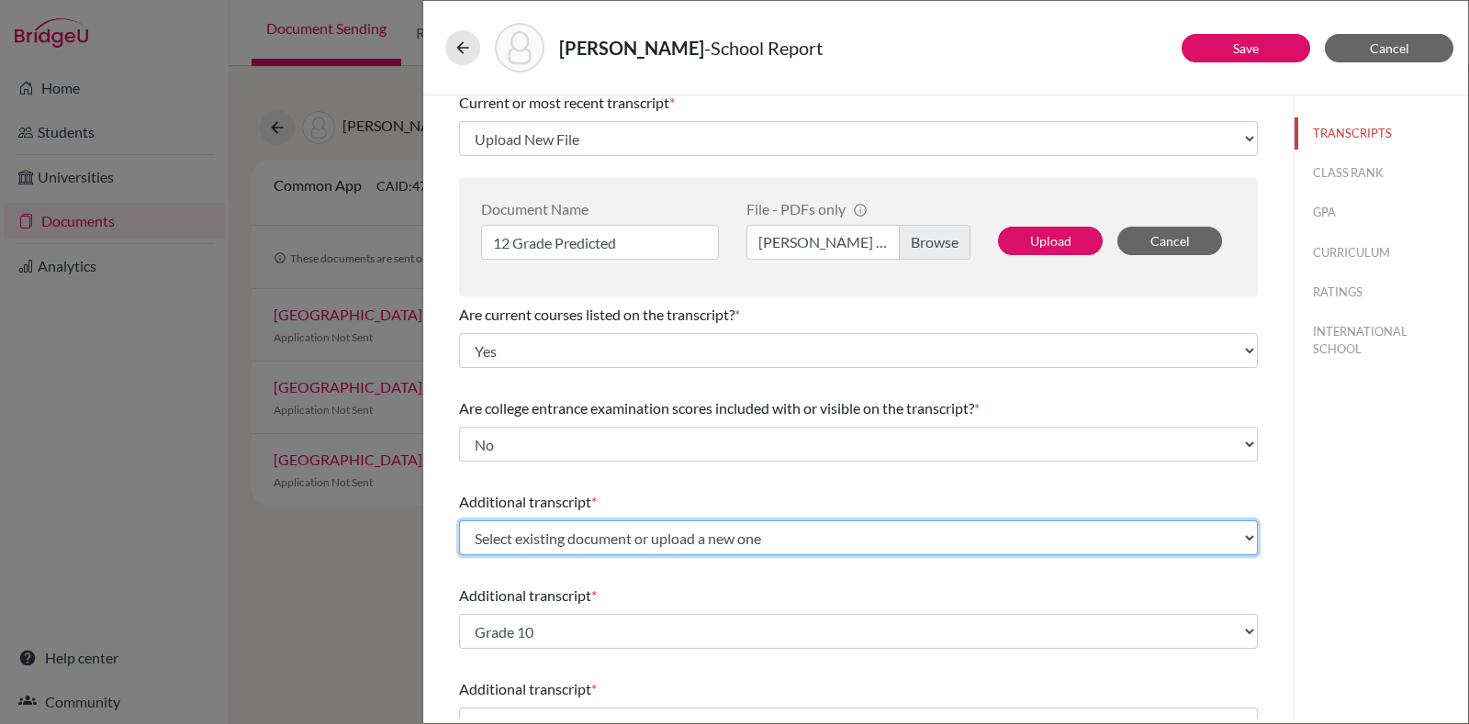
drag, startPoint x: 737, startPoint y: 539, endPoint x: 716, endPoint y: 540, distance: 21.1
click at [737, 539] on select "Select existing document or upload a new one 11 Grade Grade 11 Grade 11 Grade 1…" at bounding box center [858, 538] width 799 height 35
select select "687178"
click at [459, 521] on select "Select existing document or upload a new one 11 Grade Grade 11 Grade 11 Grade 1…" at bounding box center [858, 538] width 799 height 35
select select "1337"
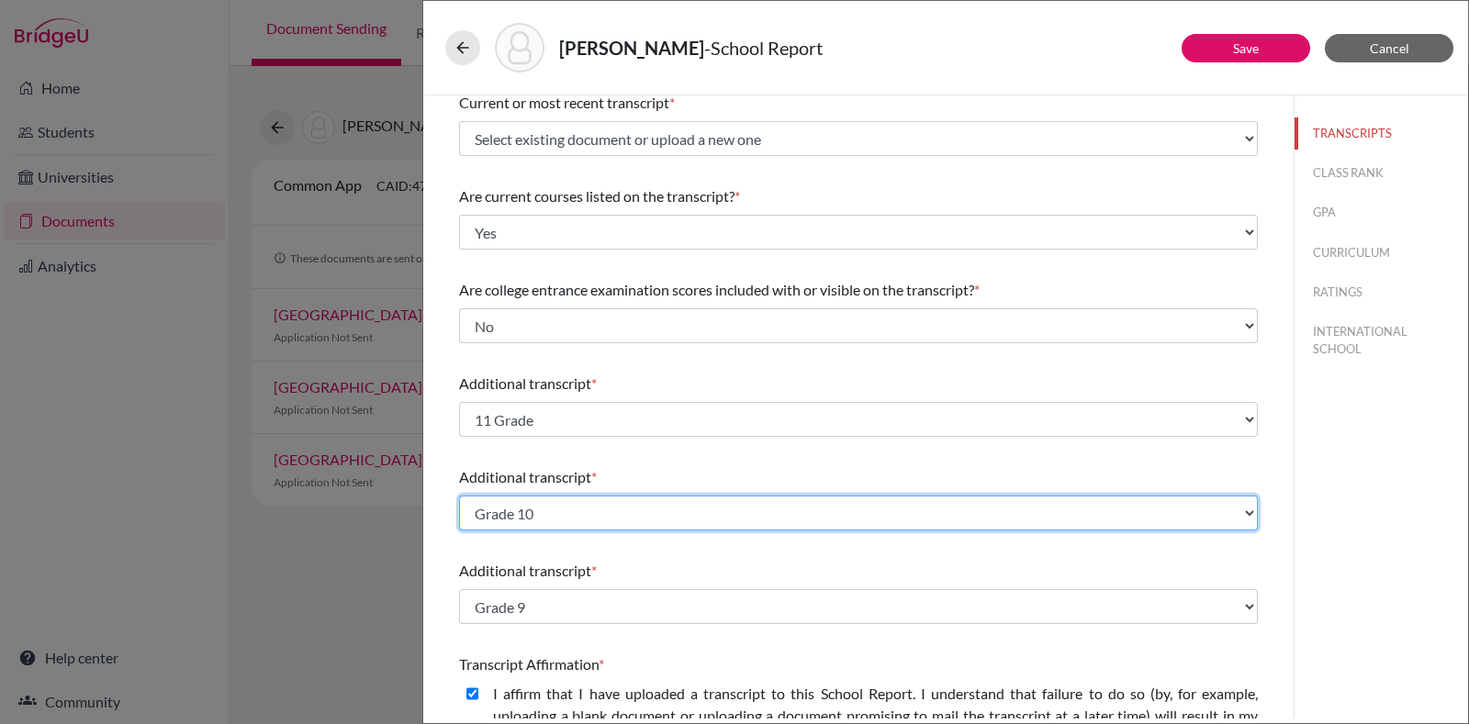
click at [713, 501] on select "Select existing document or upload a new one Grade 10 Upload New File" at bounding box center [858, 513] width 799 height 35
select select "Upload New File"
click at [459, 496] on select "Select existing document or upload a new one Grade 10 Upload New File" at bounding box center [858, 513] width 799 height 35
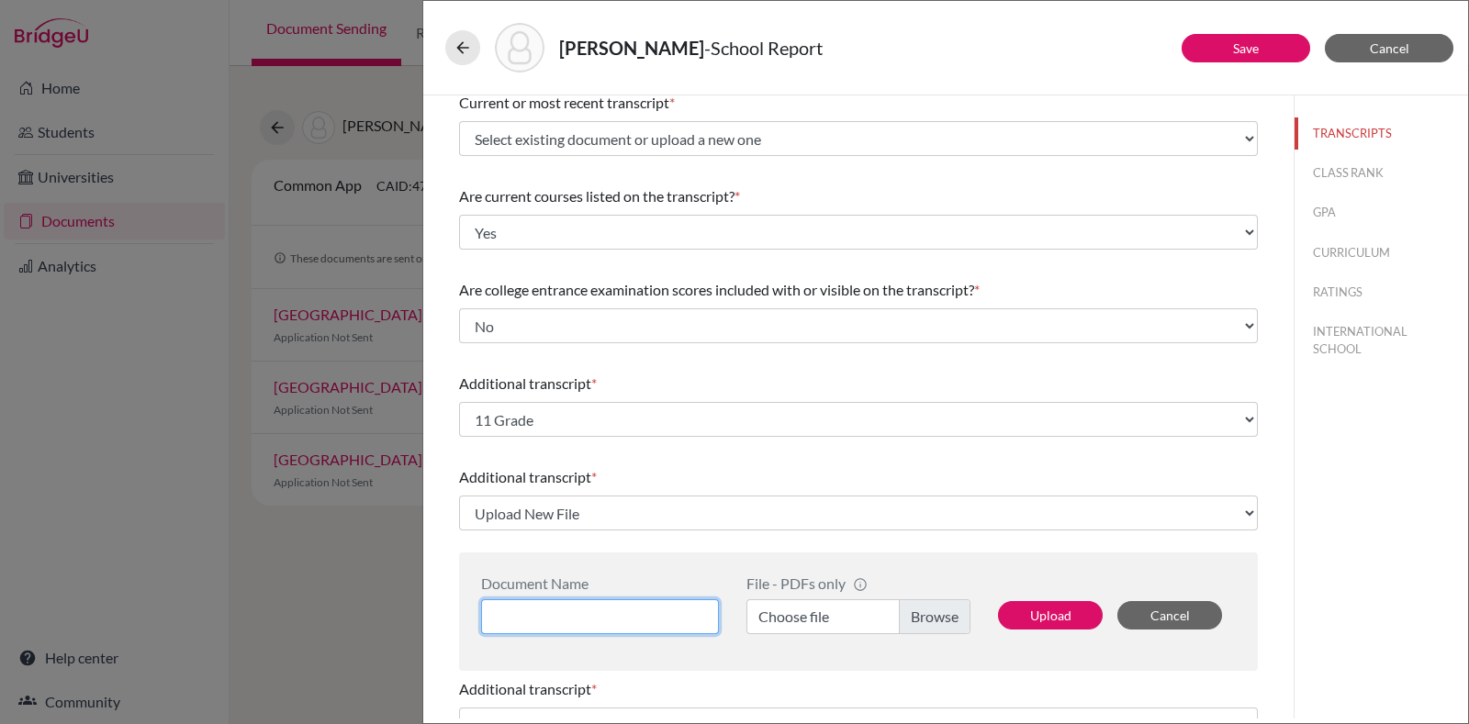
click at [586, 604] on input at bounding box center [600, 617] width 238 height 35
type input "10 Grade"
click at [924, 612] on label "Choose file" at bounding box center [859, 617] width 224 height 35
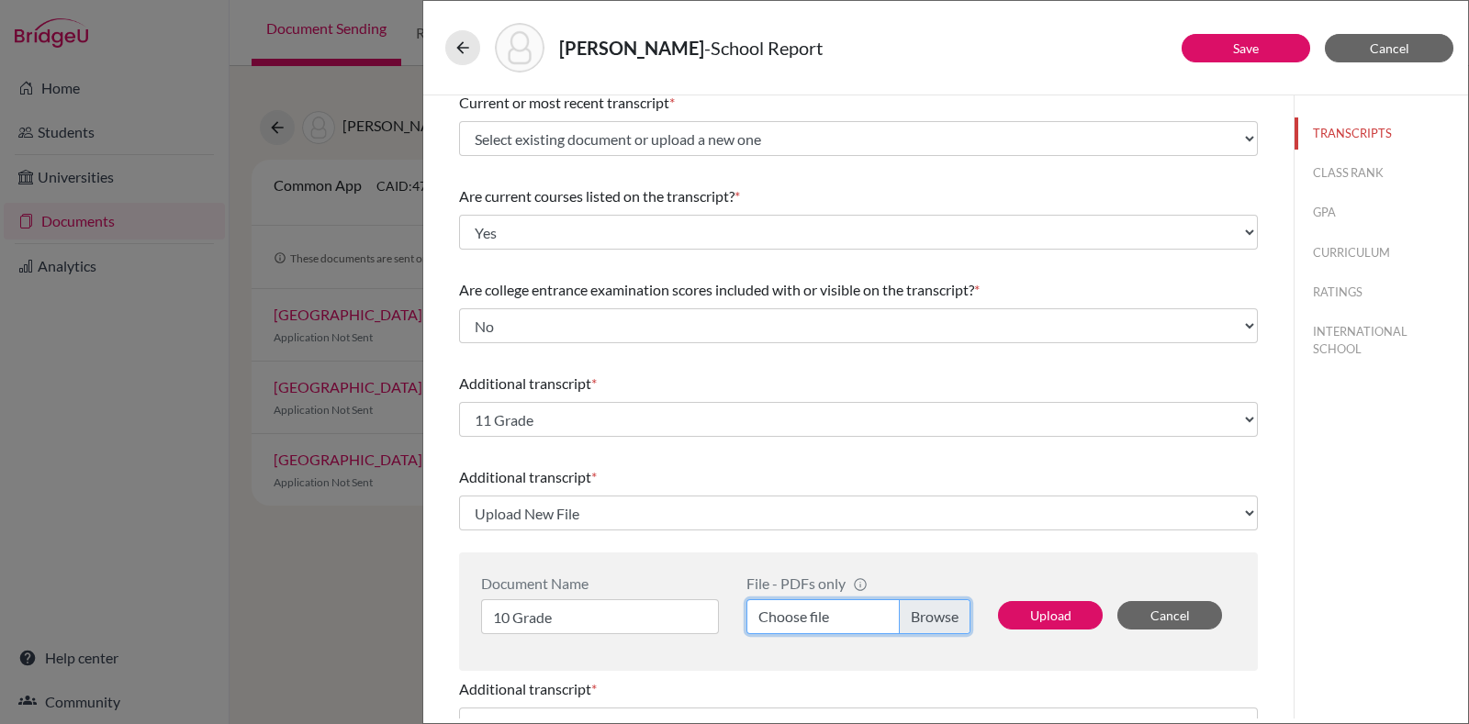
click at [924, 612] on input "Choose file" at bounding box center [859, 617] width 224 height 35
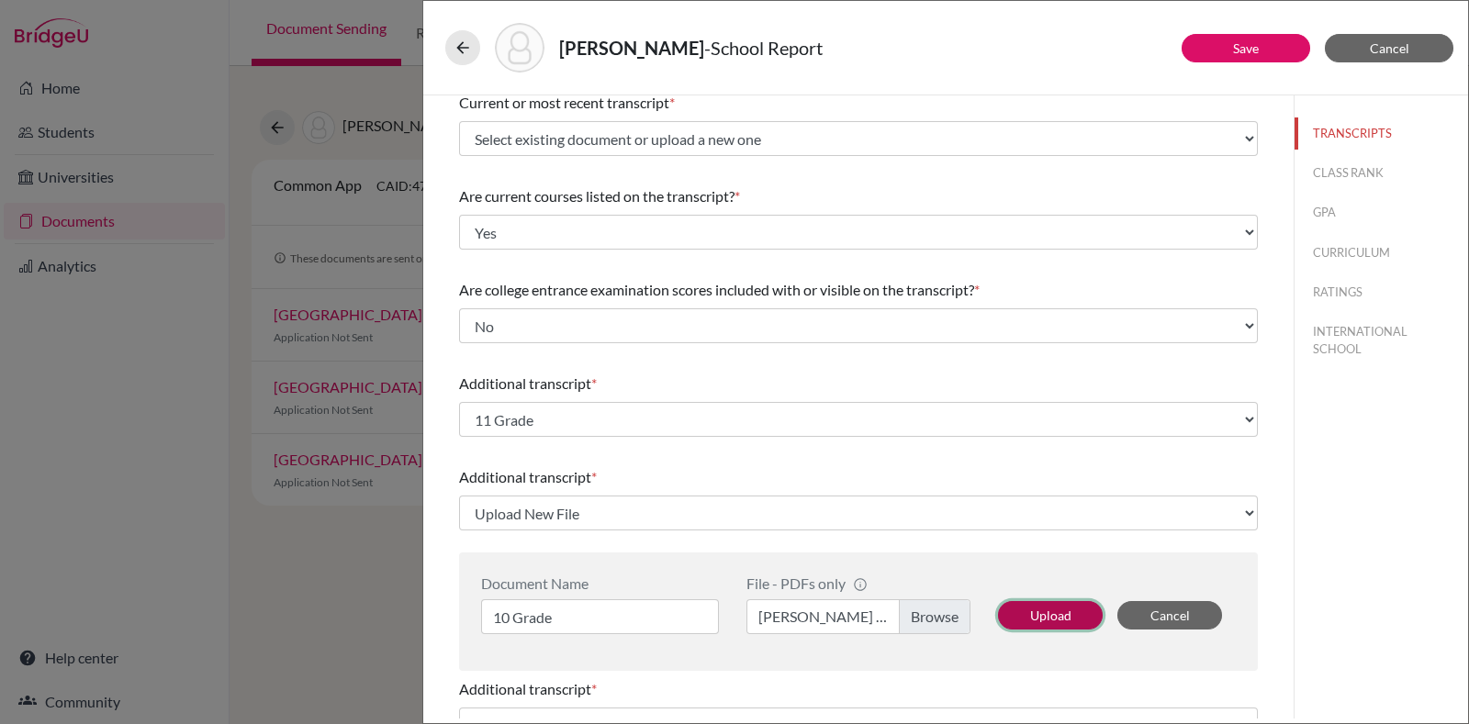
click at [1011, 613] on button "Upload" at bounding box center [1050, 615] width 105 height 28
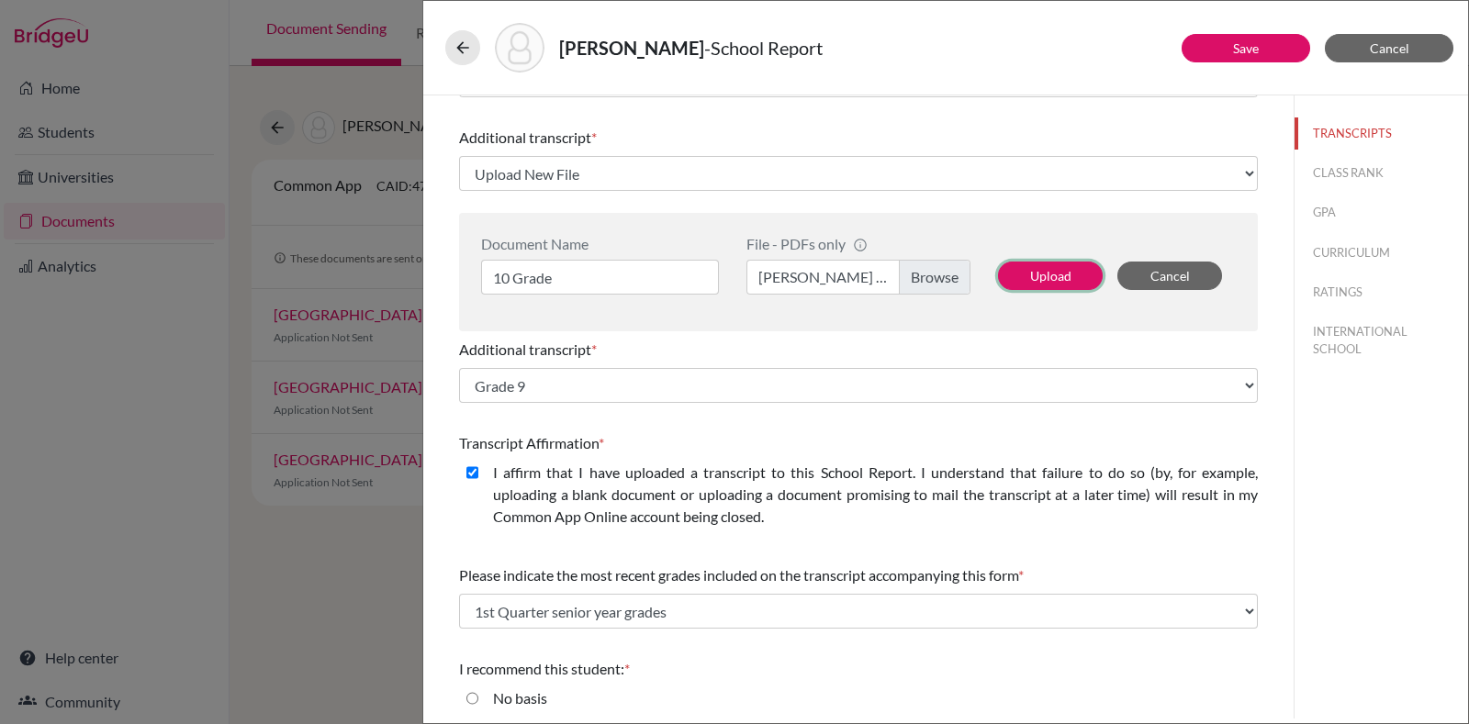
scroll to position [564, 0]
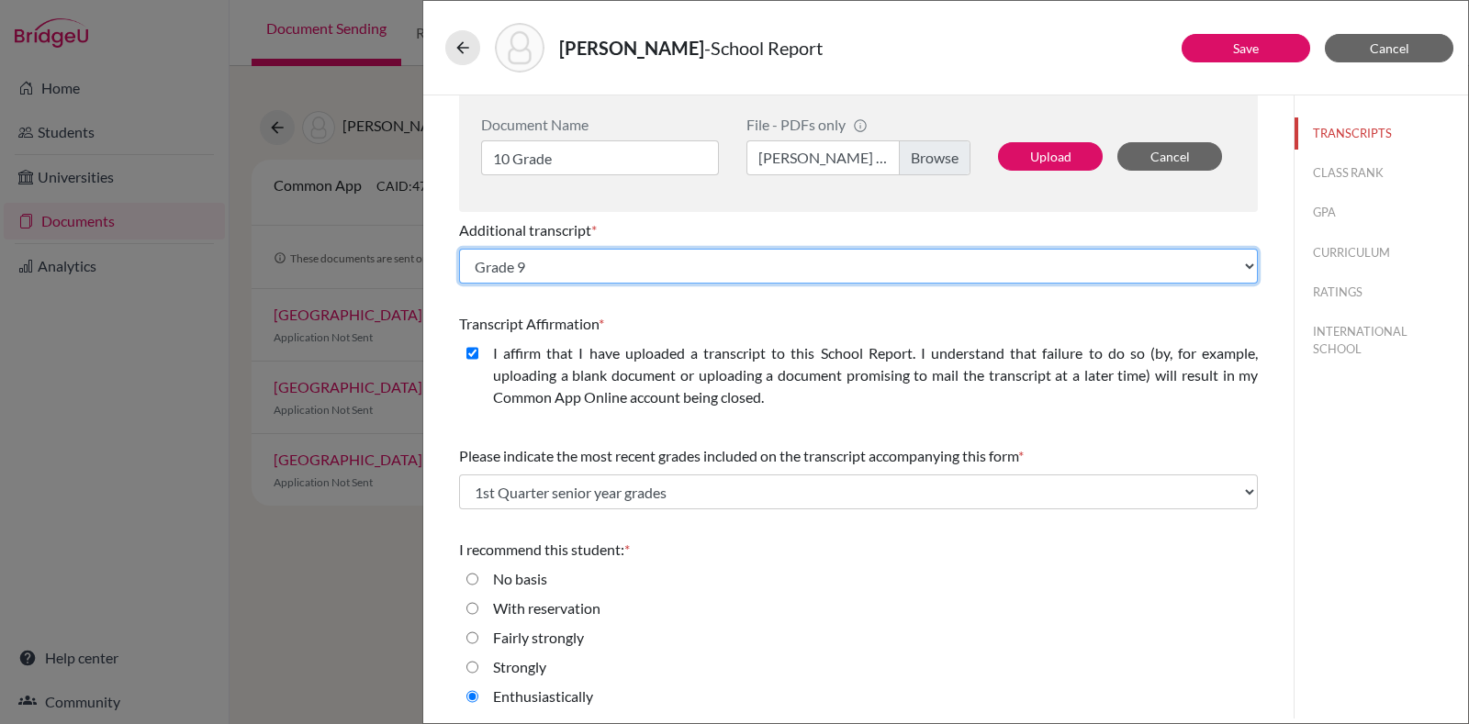
click at [586, 273] on select "Select existing document or upload a new one Grade 9 Upload New File" at bounding box center [858, 266] width 799 height 35
select select "Upload New File"
click at [459, 249] on select "Select existing document or upload a new one Grade 9 Upload New File" at bounding box center [858, 266] width 799 height 35
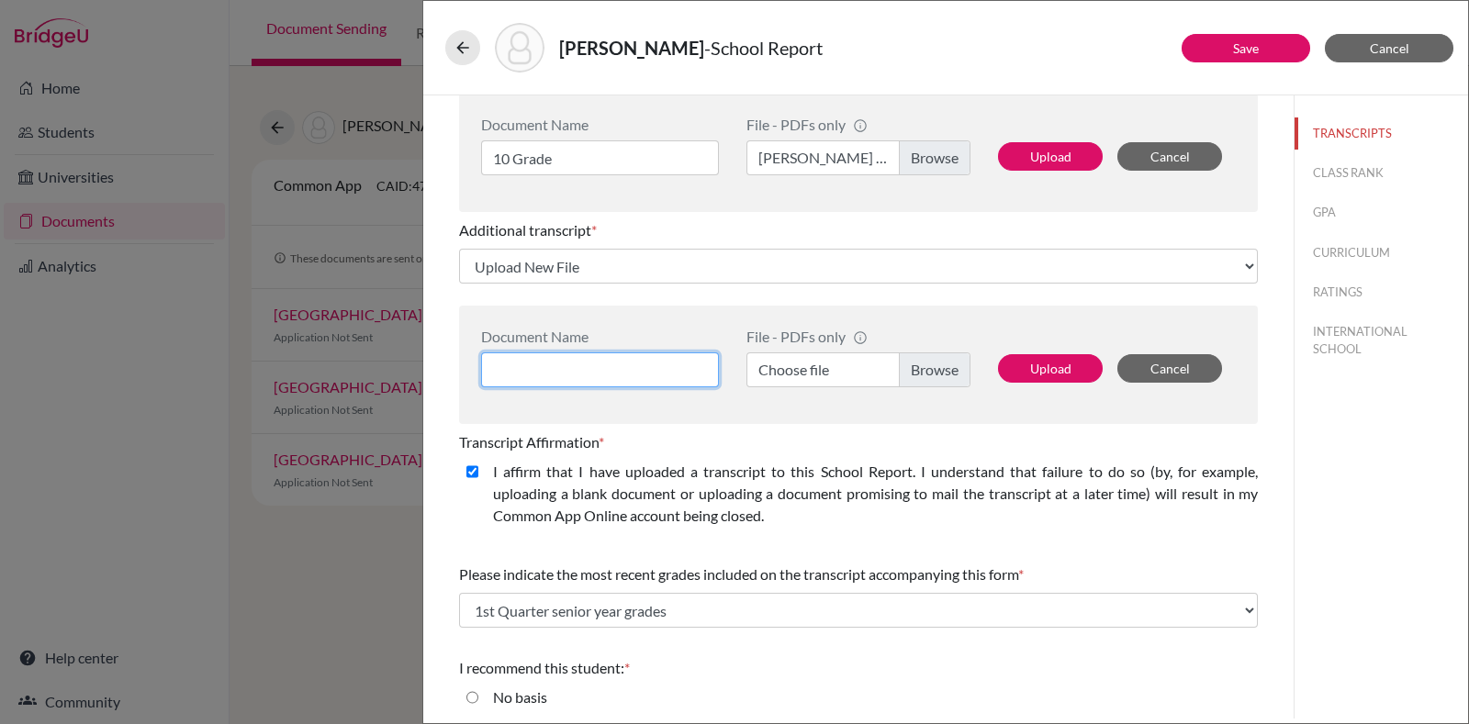
click at [604, 372] on input at bounding box center [600, 370] width 238 height 35
type input "9 Grade"
click at [826, 369] on label "Choose file" at bounding box center [859, 370] width 224 height 35
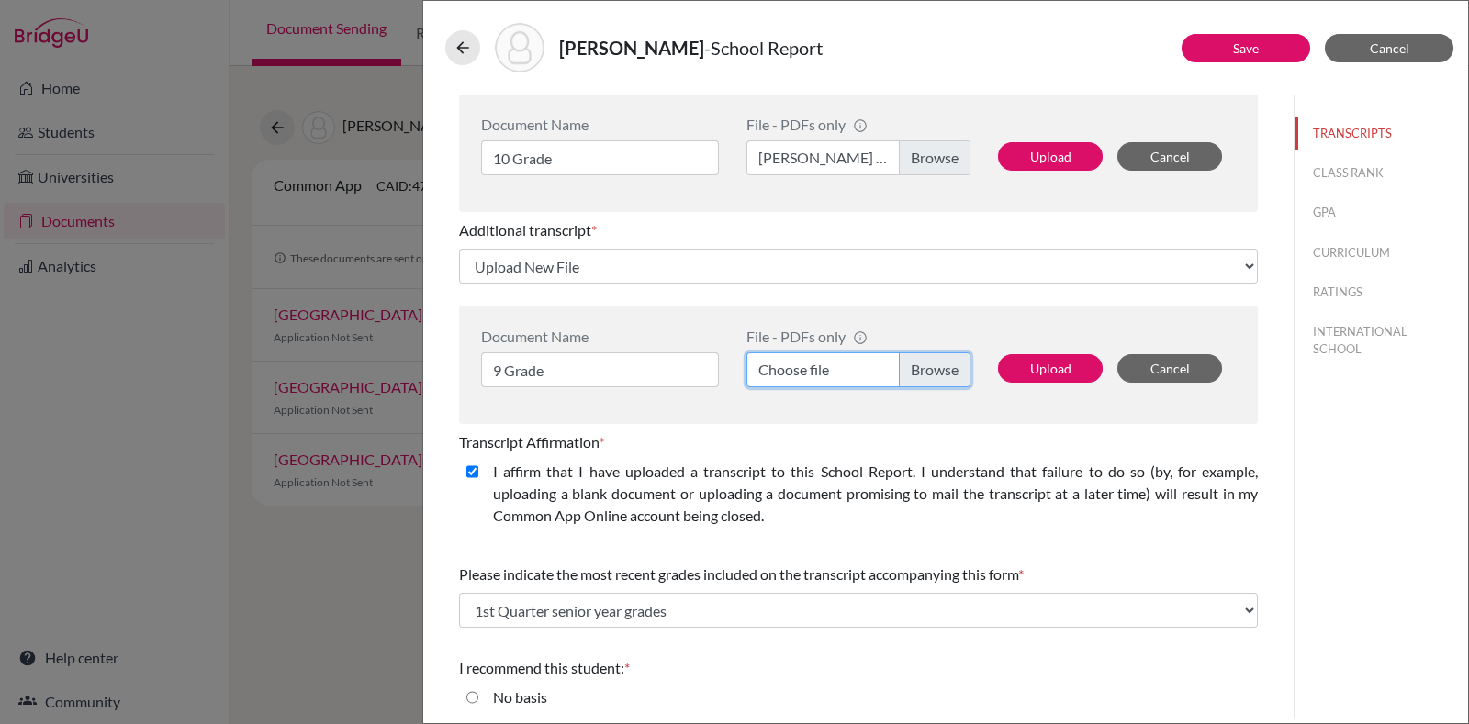
click at [826, 369] on input "Choose file" at bounding box center [859, 370] width 224 height 35
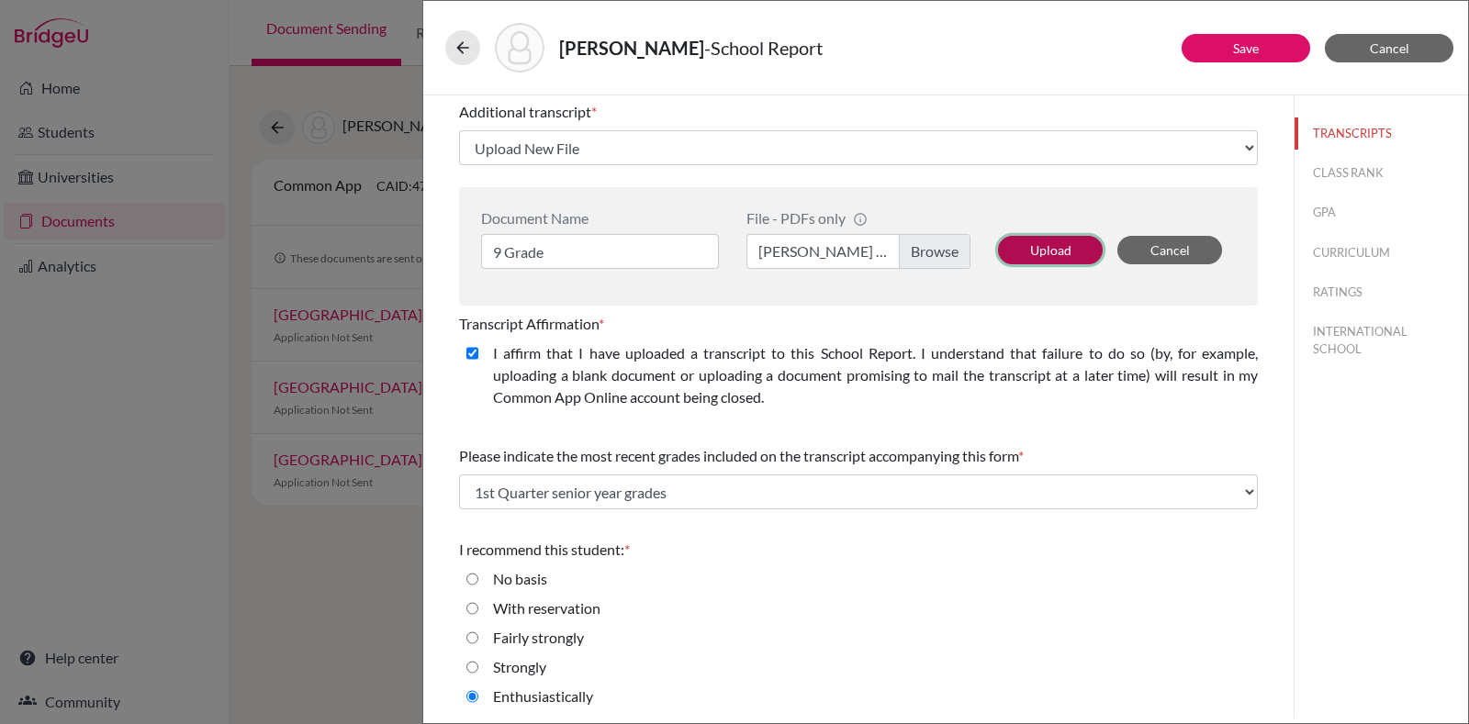
click at [1055, 253] on button "Upload" at bounding box center [1050, 250] width 105 height 28
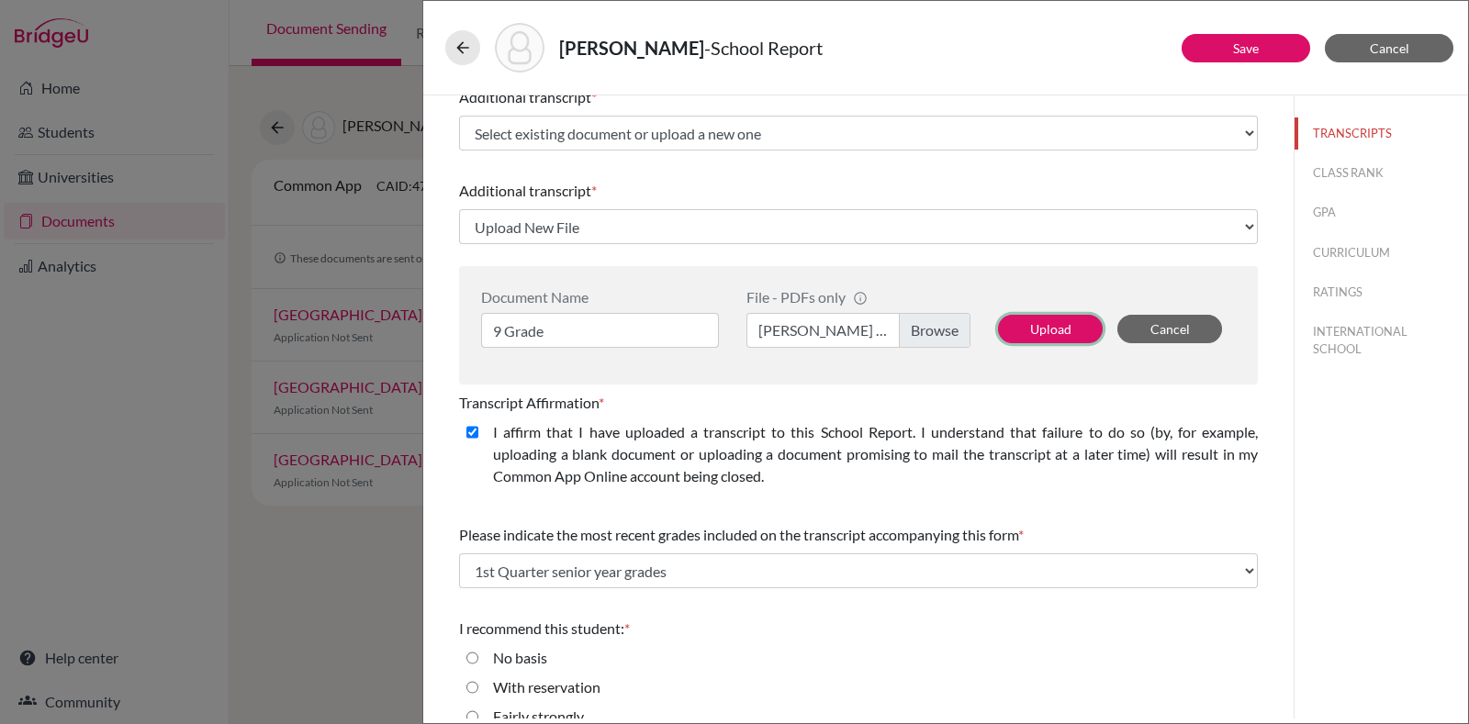
scroll to position [449, 0]
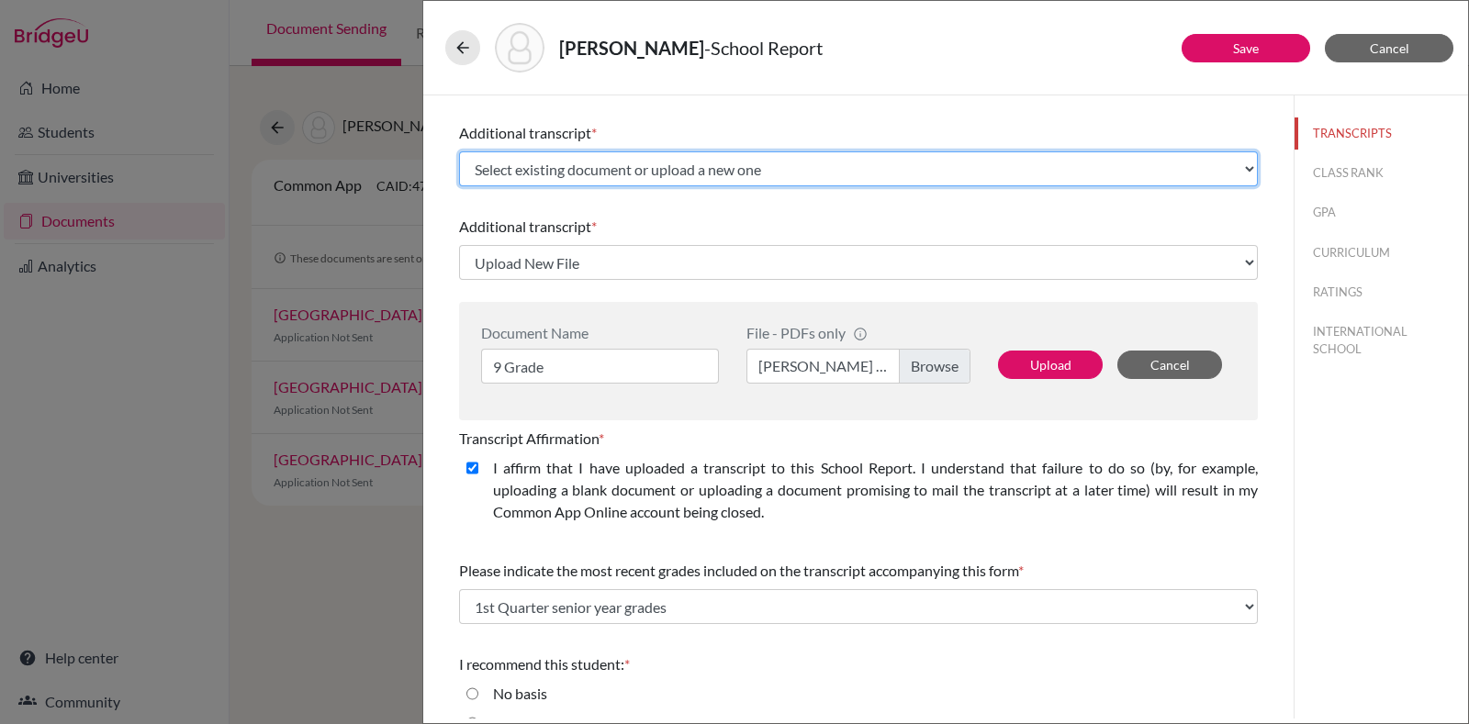
click at [685, 179] on select "Select existing document or upload a new one 10 Grade Grade 10 Upload New File" at bounding box center [858, 169] width 799 height 35
select select "687181"
click at [459, 152] on select "Select existing document or upload a new one 10 Grade Grade 10 Upload New File" at bounding box center [858, 169] width 799 height 35
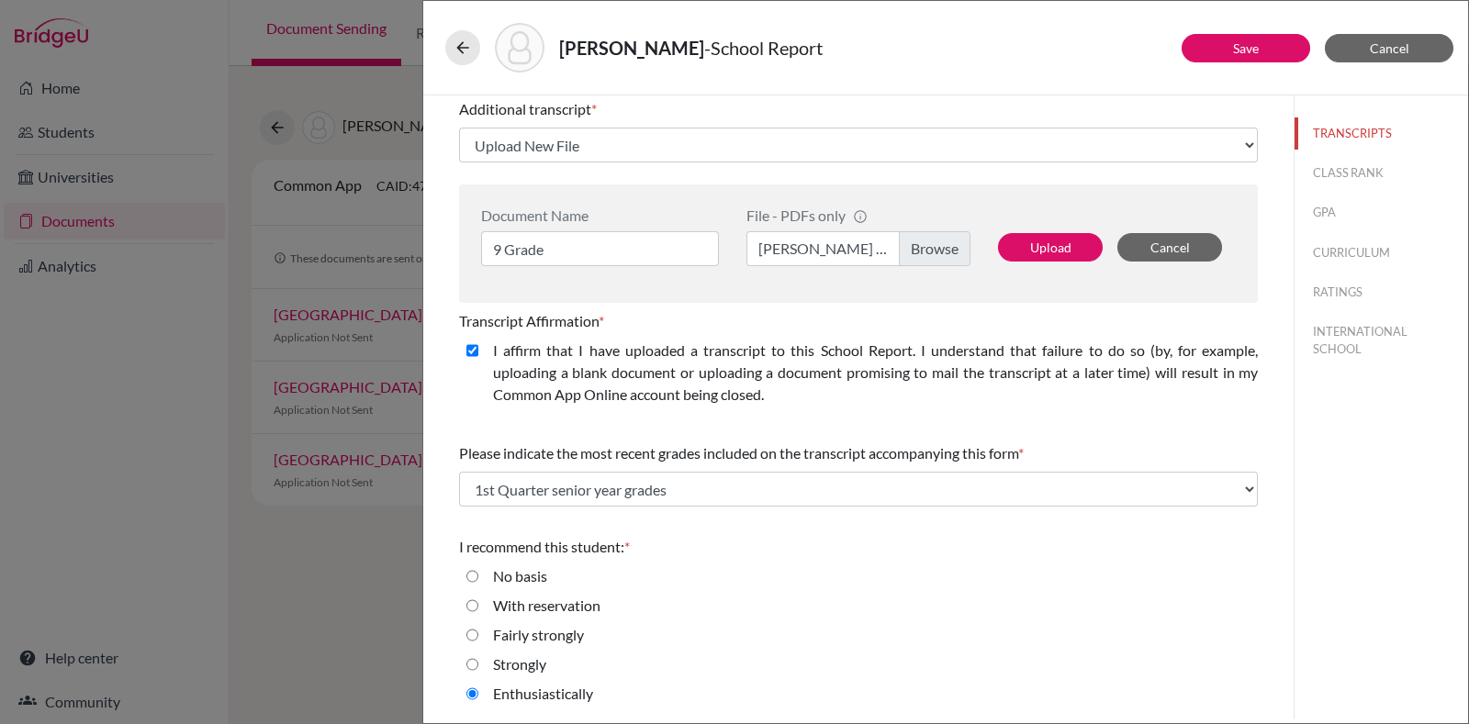
scroll to position [448, 0]
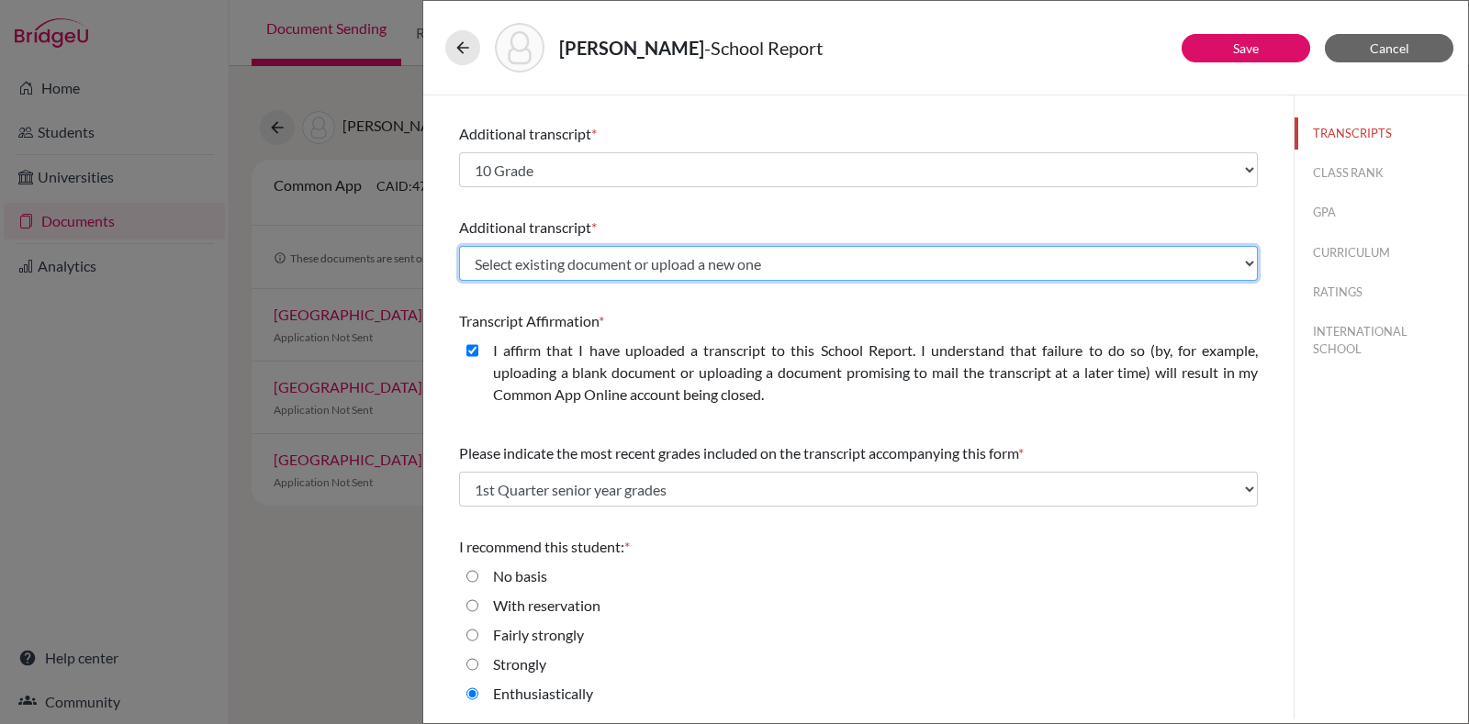
click at [885, 260] on select "Select existing document or upload a new one 9 Grade Grade 9 Upload New File" at bounding box center [858, 263] width 799 height 35
select select "687182"
click at [459, 246] on select "Select existing document or upload a new one 9 Grade Grade 9 Upload New File" at bounding box center [858, 263] width 799 height 35
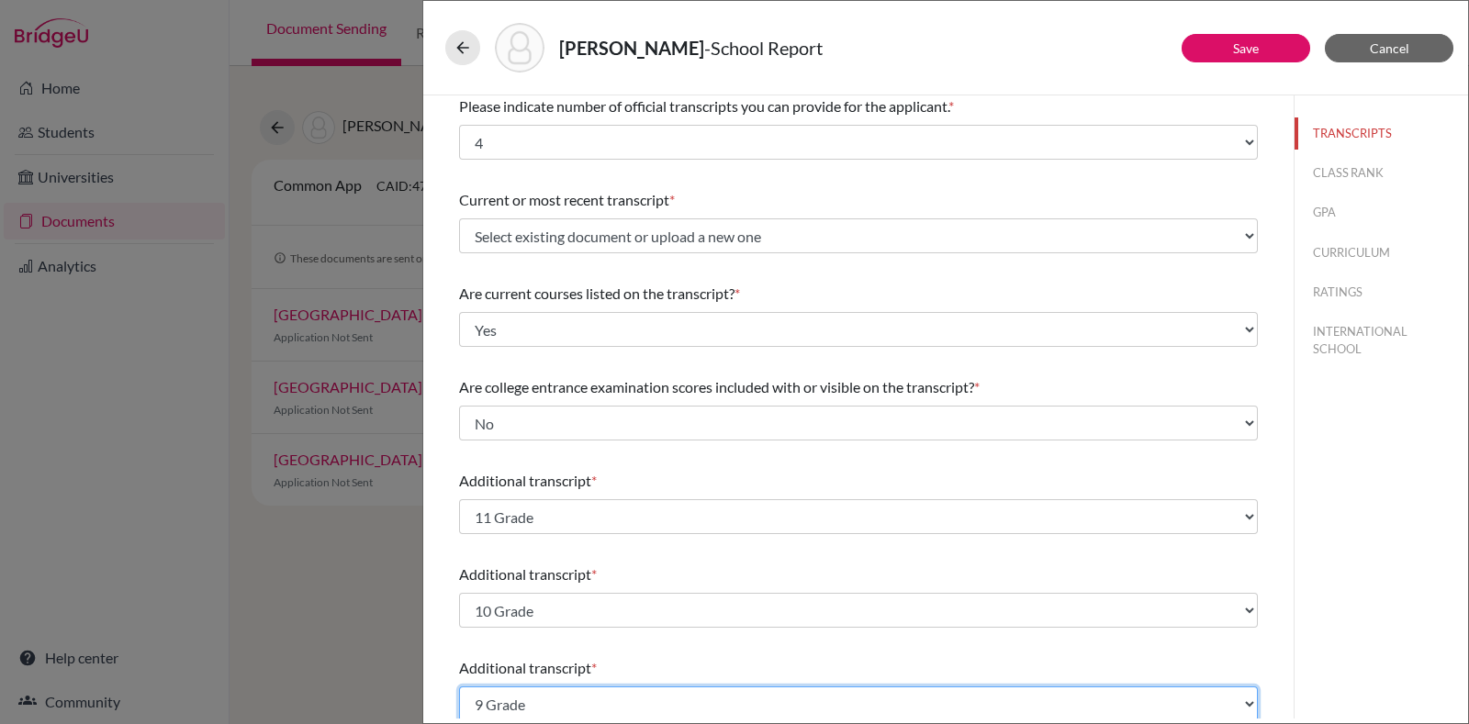
scroll to position [0, 0]
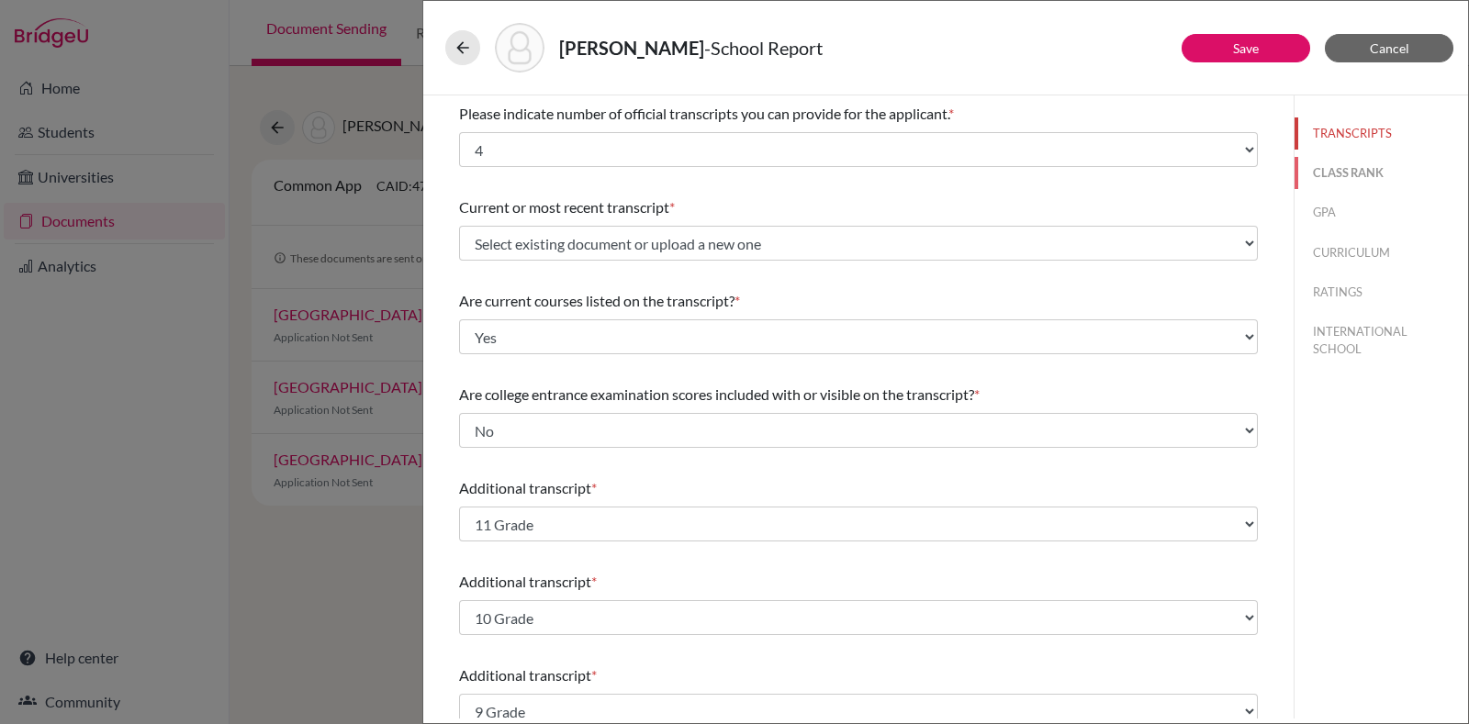
click at [1336, 175] on button "CLASS RANK" at bounding box center [1382, 173] width 174 height 32
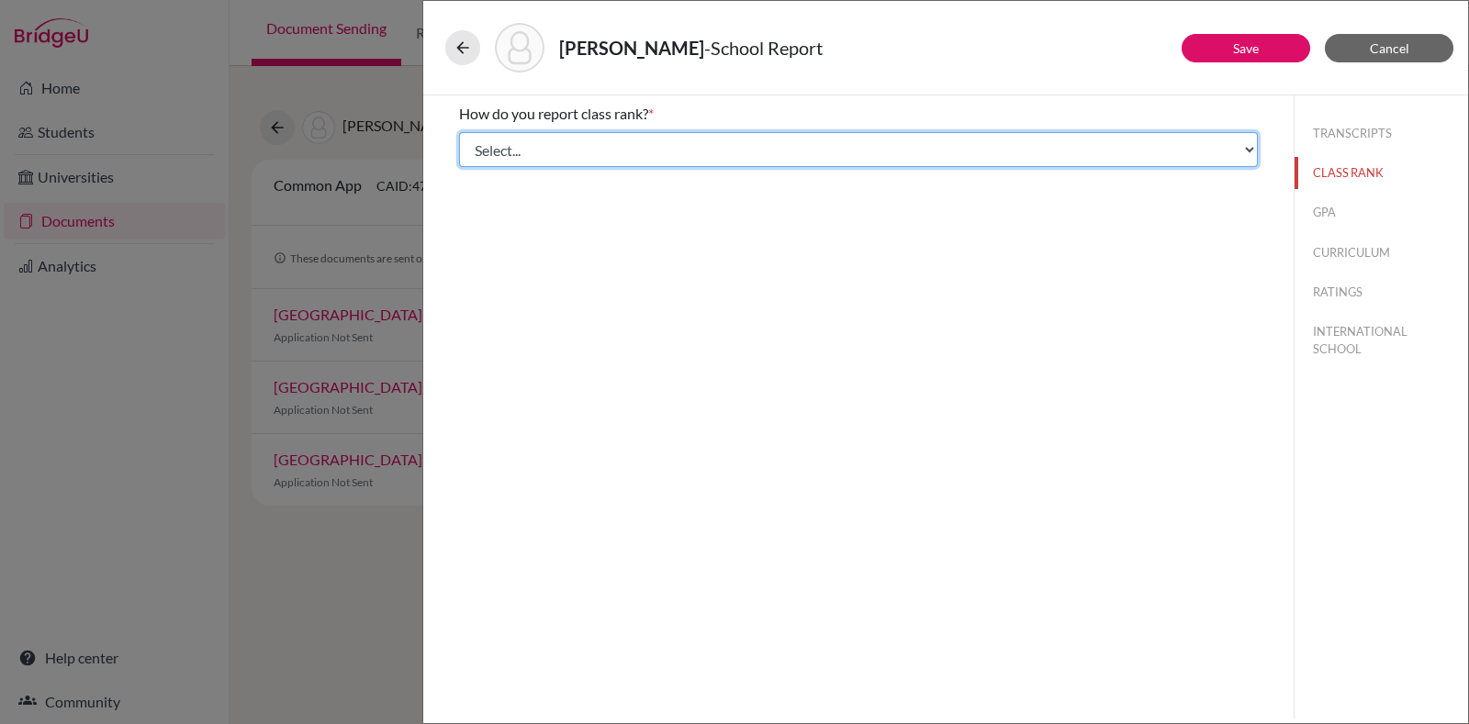
click at [611, 148] on select "Select... Exact Decile Quintile Quartile None" at bounding box center [858, 149] width 799 height 35
select select "5"
click at [459, 132] on select "Select... Exact Decile Quintile Quartile None" at bounding box center [858, 149] width 799 height 35
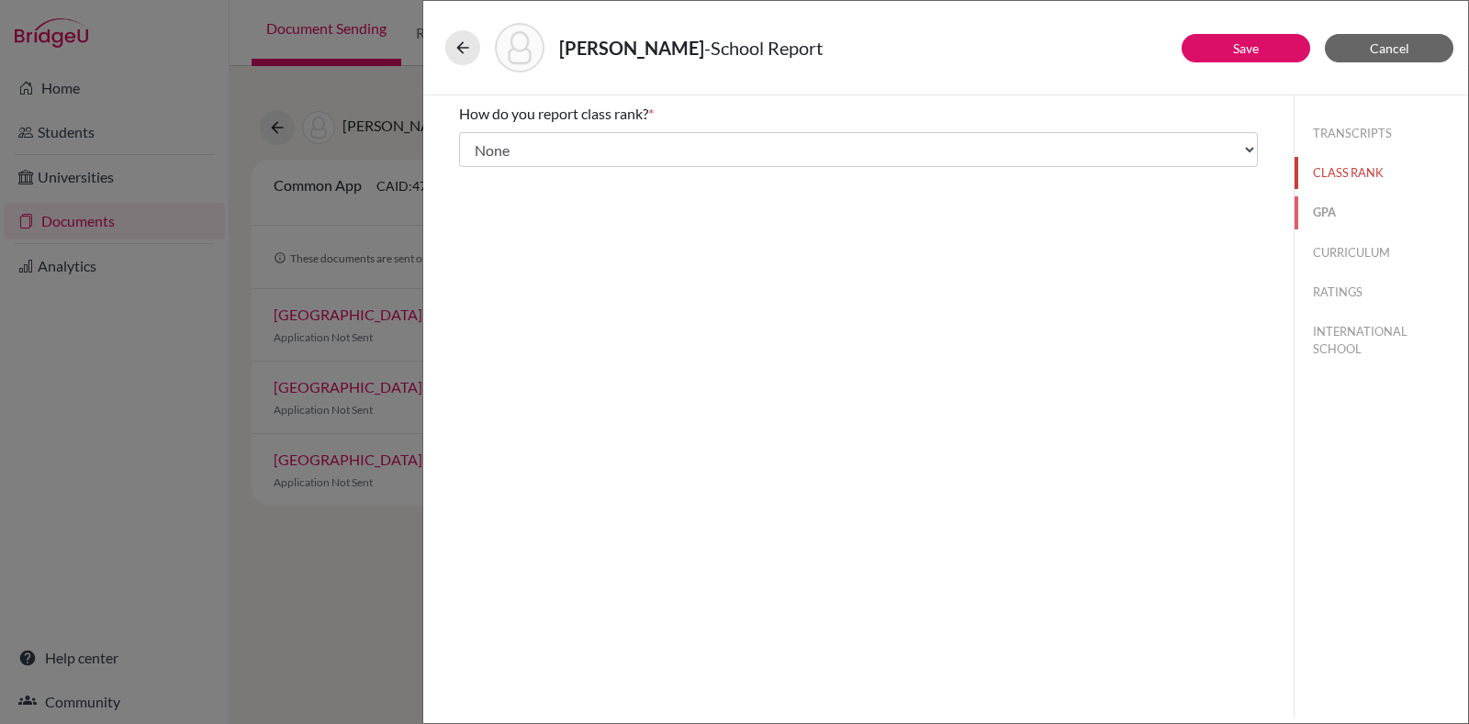
click at [1308, 208] on button "GPA" at bounding box center [1382, 213] width 174 height 32
click at [510, 167] on label "No" at bounding box center [502, 173] width 19 height 22
click at [478, 167] on input "No" at bounding box center [472, 173] width 12 height 22
radio input "true"
click at [1369, 240] on button "CURRICULUM" at bounding box center [1382, 253] width 174 height 32
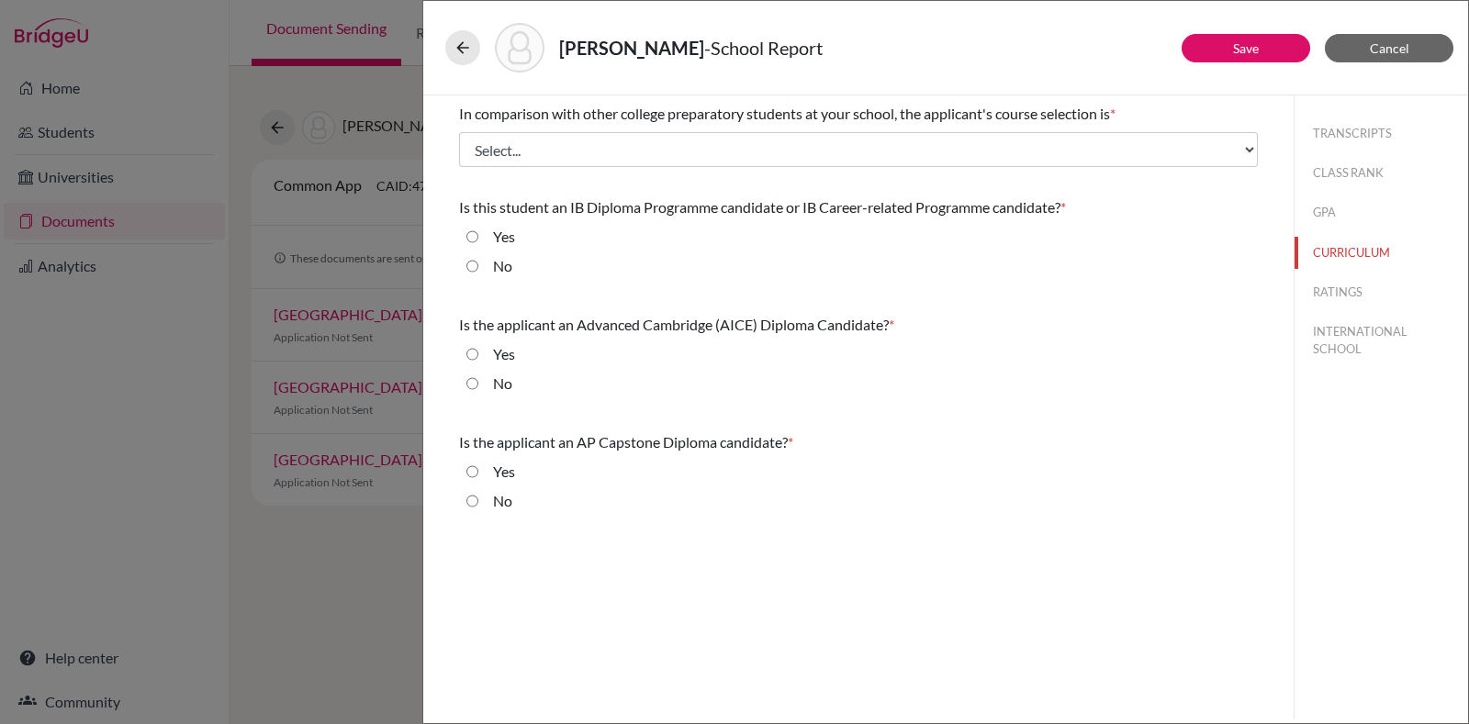
drag, startPoint x: 495, startPoint y: 230, endPoint x: 501, endPoint y: 319, distance: 89.3
click at [495, 229] on label "Yes" at bounding box center [504, 237] width 22 height 22
click at [478, 229] on input "Yes" at bounding box center [472, 237] width 12 height 22
radio input "true"
click at [483, 377] on div "No" at bounding box center [495, 387] width 34 height 29
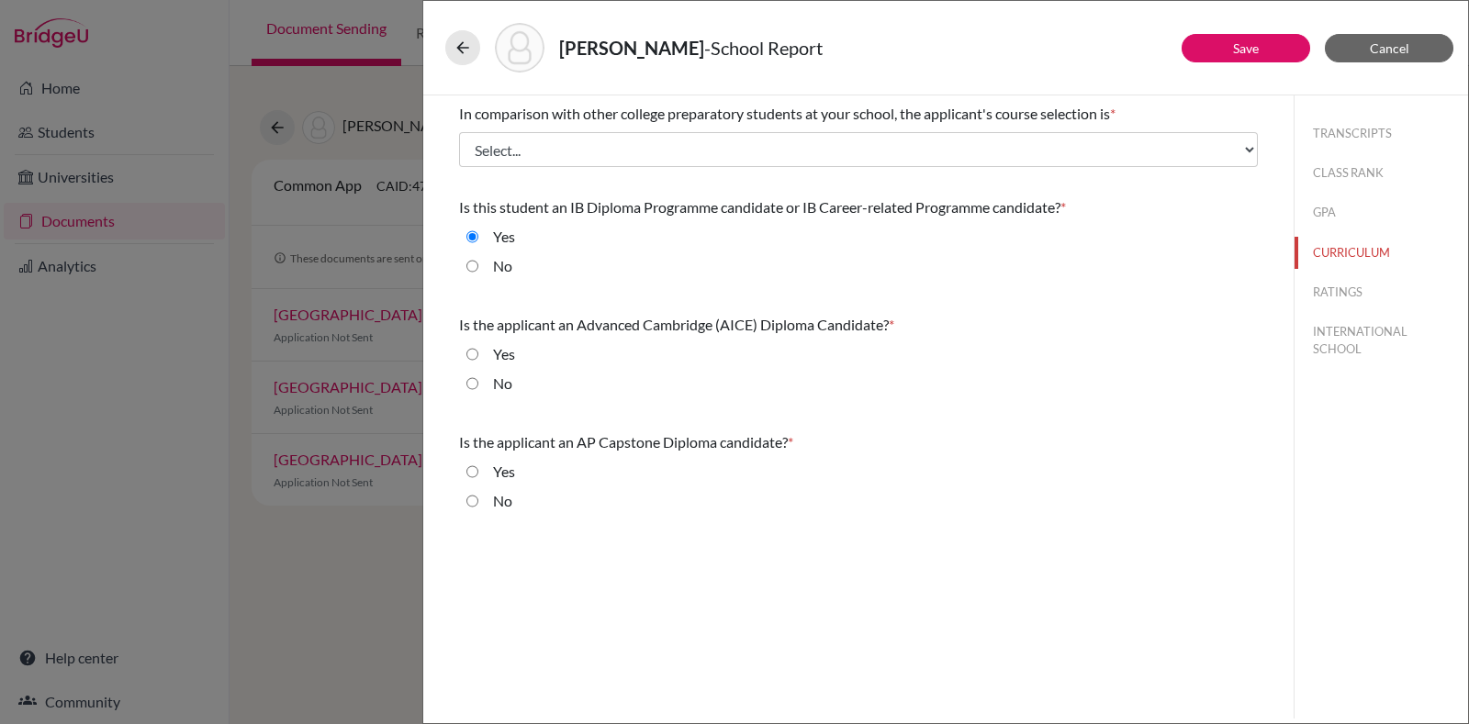
click at [474, 378] on input "No" at bounding box center [472, 384] width 12 height 22
radio input "true"
click at [468, 501] on input "No" at bounding box center [472, 501] width 12 height 22
radio input "true"
click at [1342, 279] on button "RATINGS" at bounding box center [1382, 292] width 174 height 32
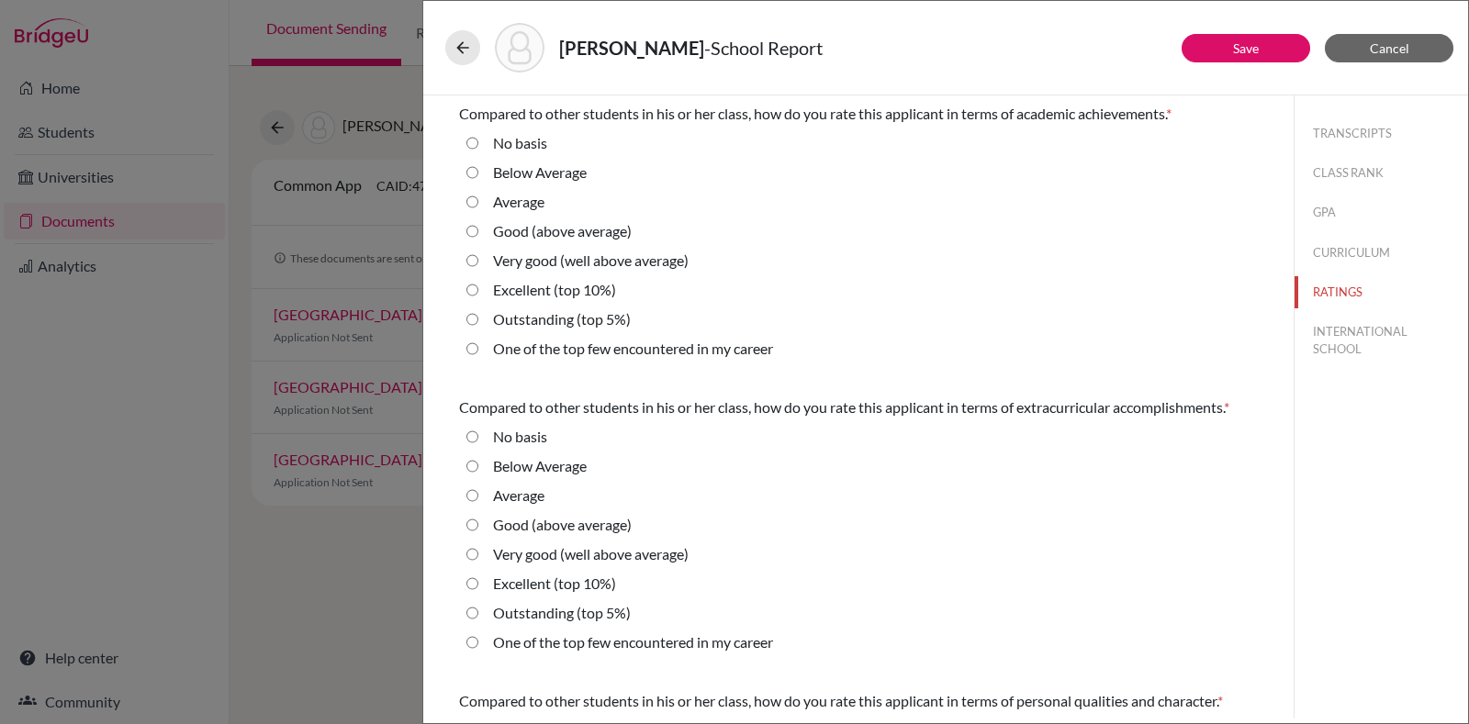
click at [587, 312] on label "Outstanding (top 5%)" at bounding box center [562, 320] width 138 height 22
click at [478, 312] on 5\%\) "Outstanding (top 5%)" at bounding box center [472, 320] width 12 height 22
radio 5\%\) "true"
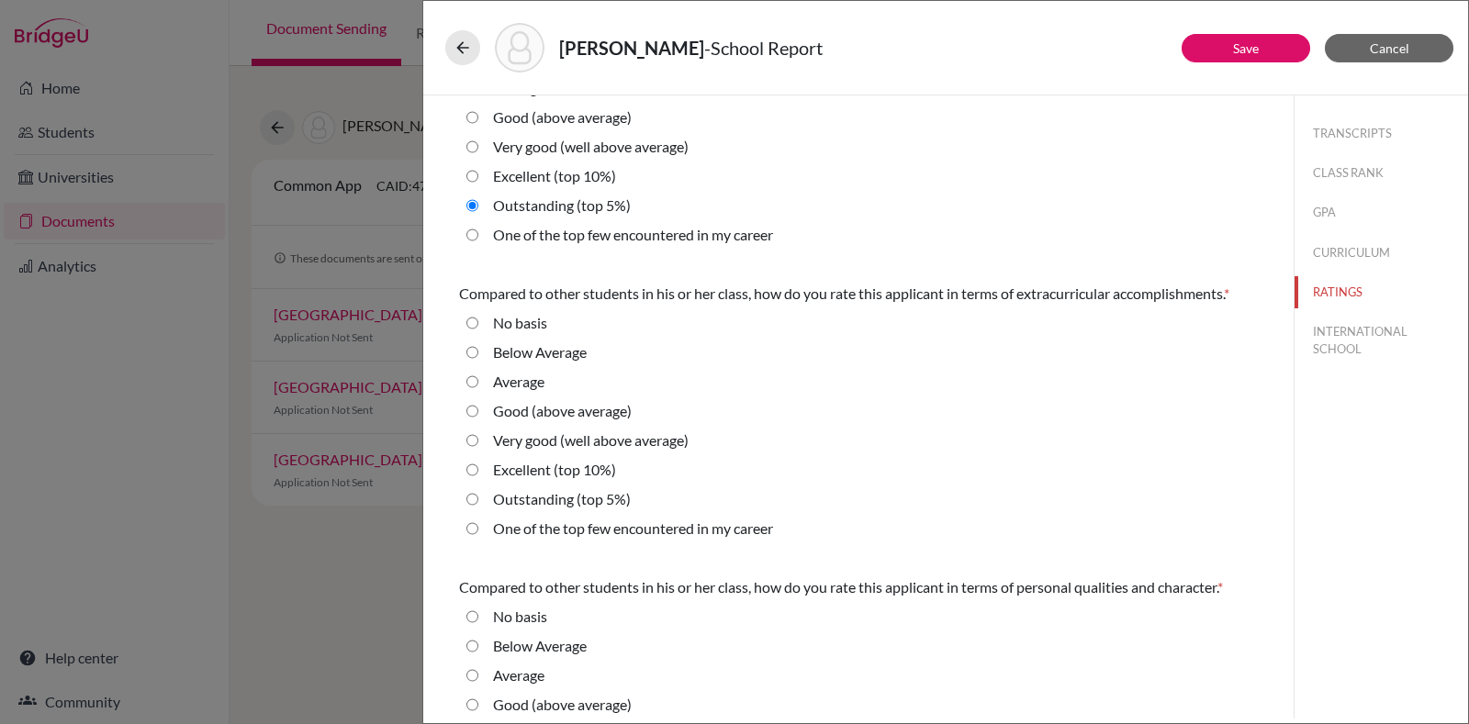
scroll to position [229, 0]
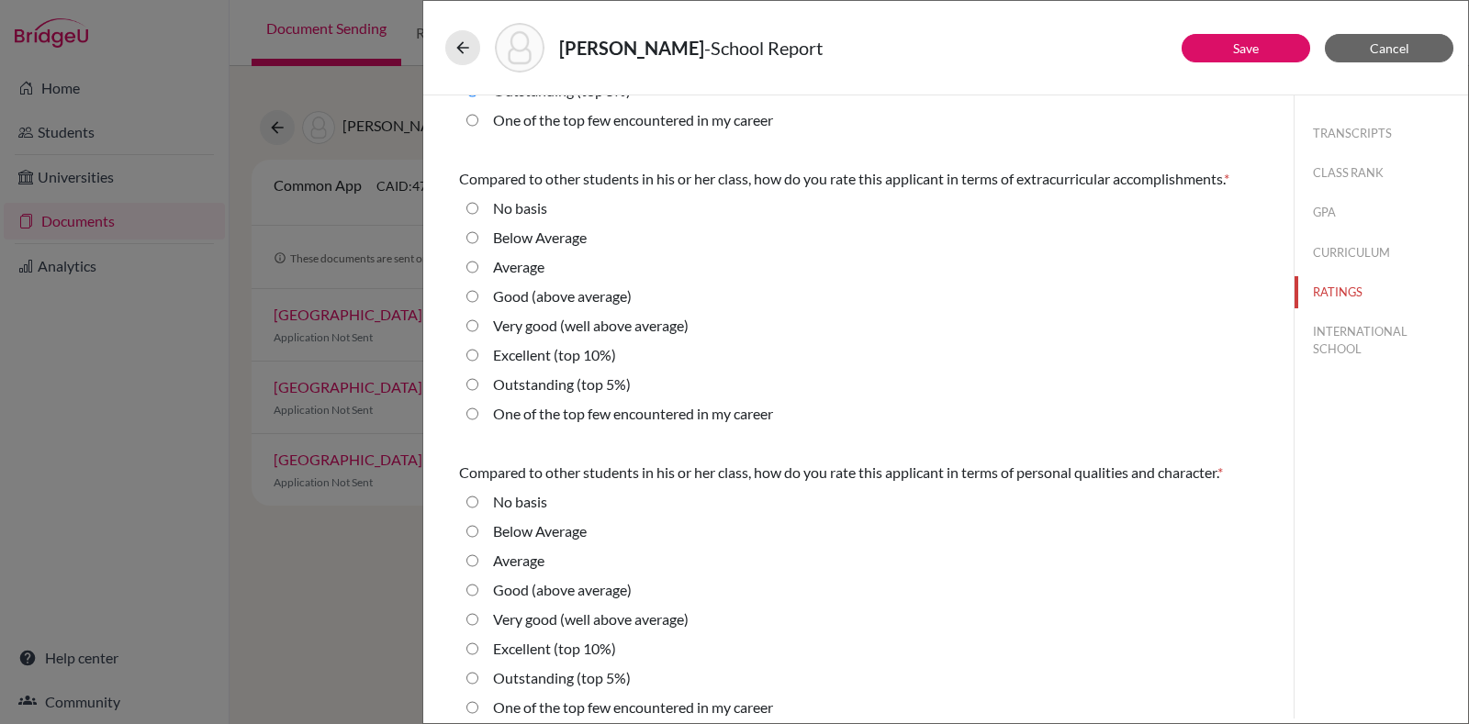
click at [559, 337] on label "Very good (well above average)" at bounding box center [591, 326] width 196 height 22
click at [478, 337] on average\) "Very good (well above average)" at bounding box center [472, 326] width 12 height 22
radio average\) "true"
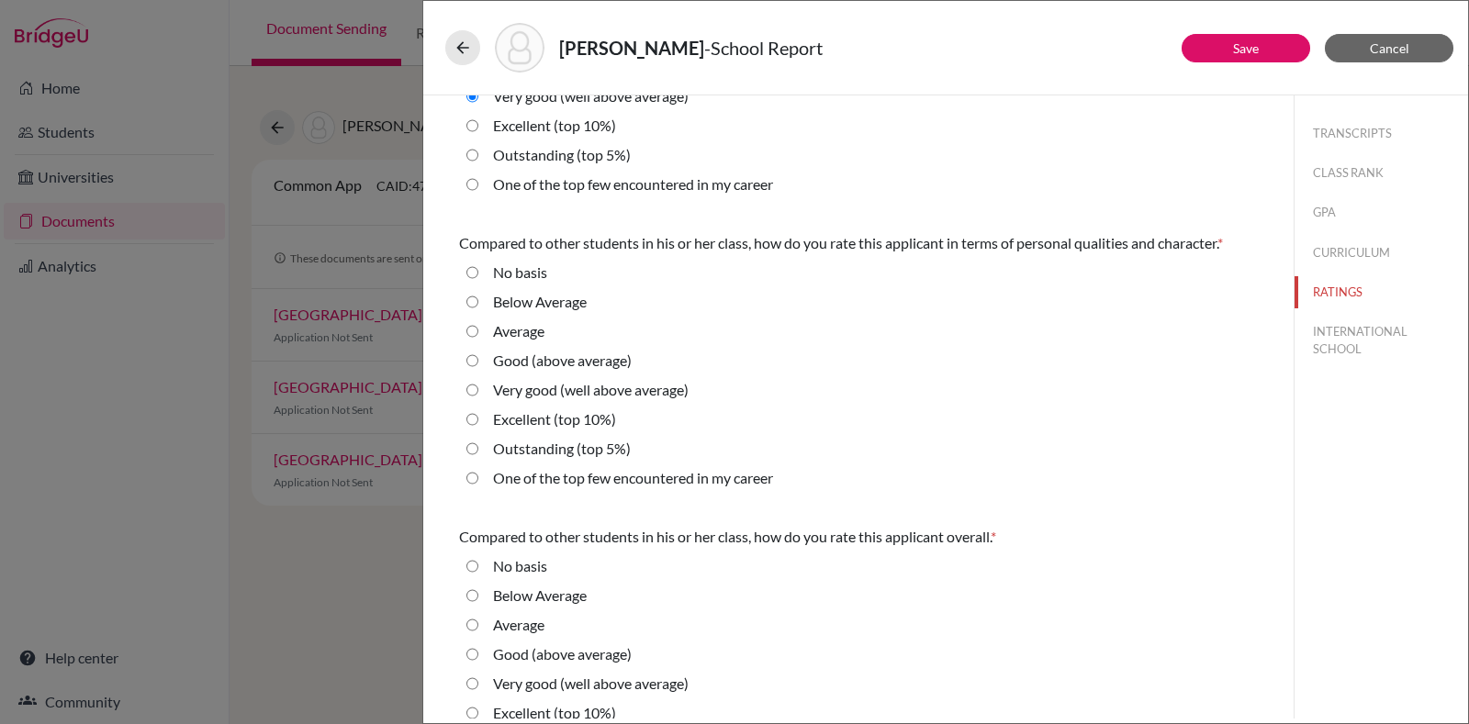
scroll to position [558, 0]
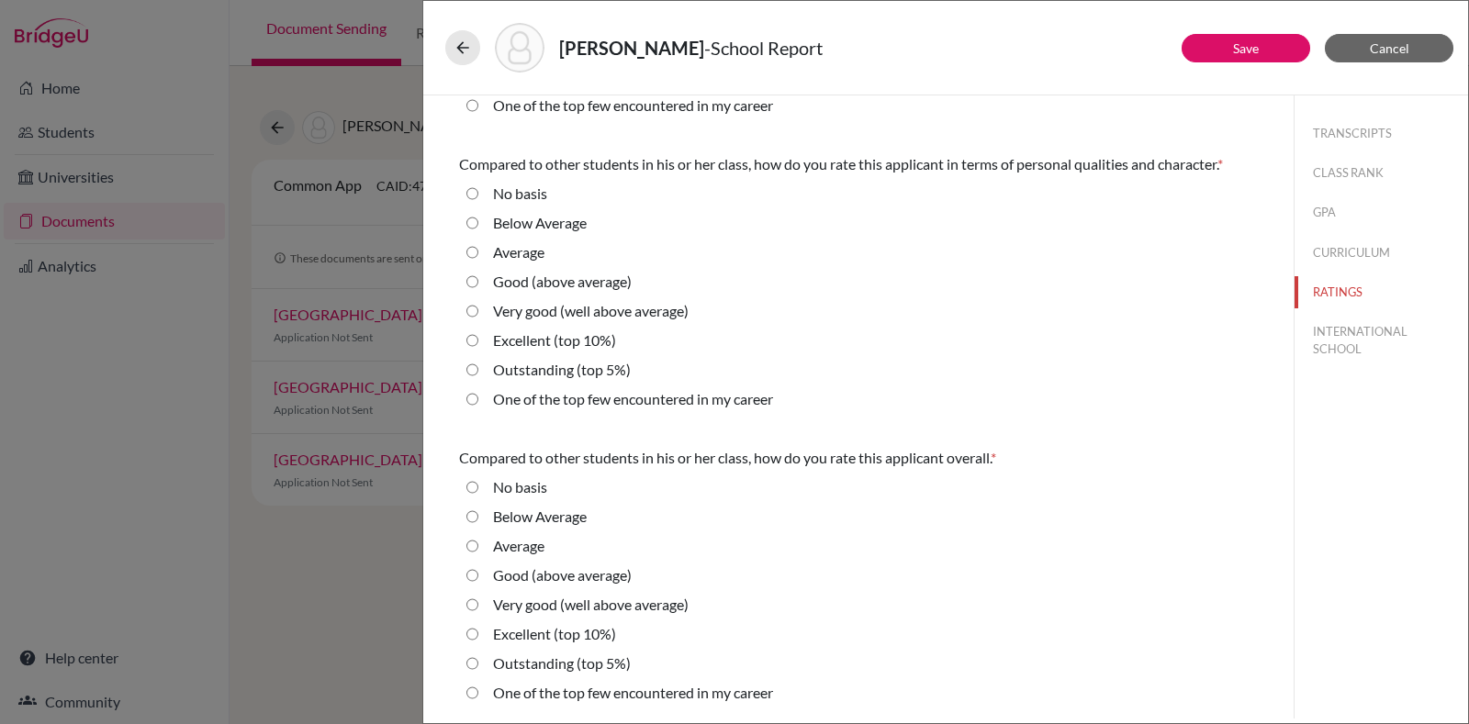
click at [592, 361] on label "Outstanding (top 5%)" at bounding box center [562, 370] width 138 height 22
click at [478, 361] on 5\%\) "Outstanding (top 5%)" at bounding box center [472, 370] width 12 height 22
radio 5\%\) "true"
click at [539, 620] on div "Very good (well above average)" at bounding box center [583, 608] width 210 height 29
click at [543, 627] on label "Excellent (top 10%)" at bounding box center [554, 634] width 123 height 22
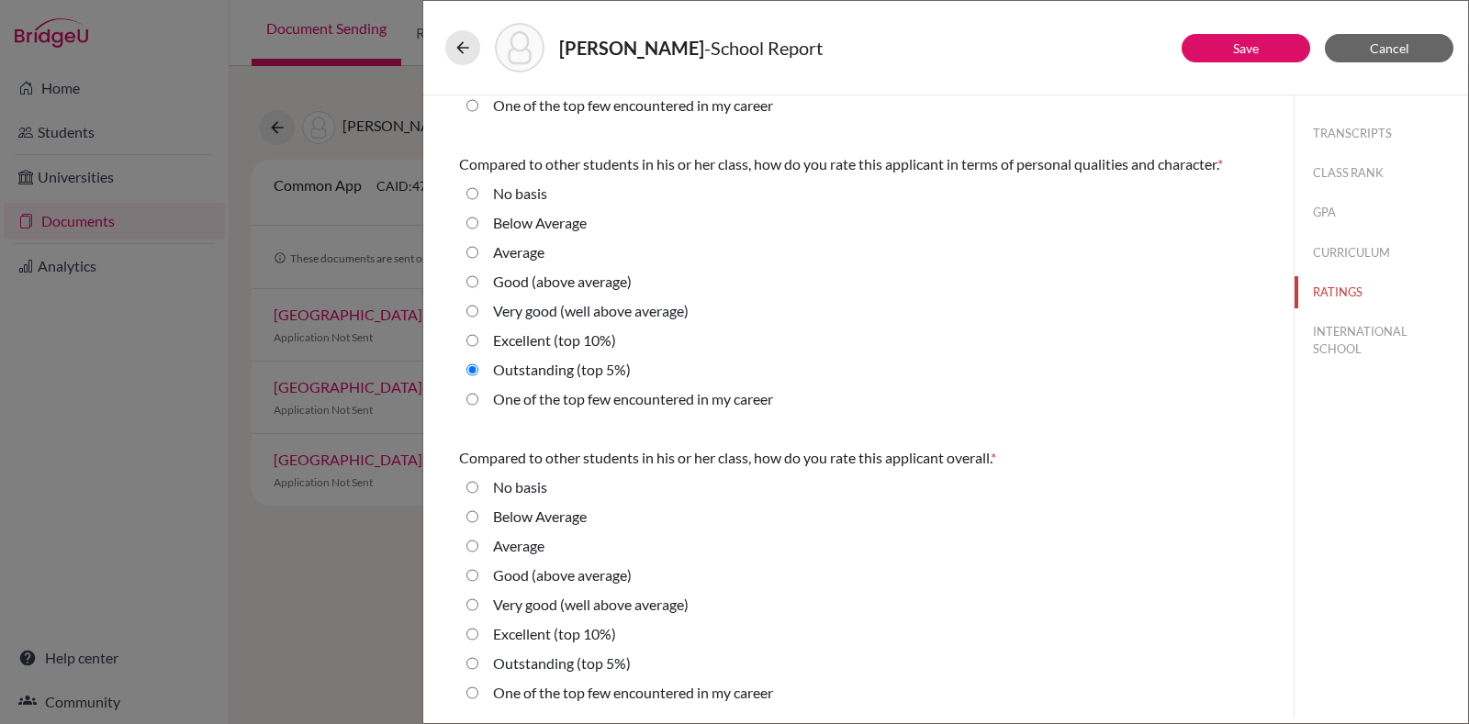
click at [478, 627] on 10\%\) "Excellent (top 10%)" at bounding box center [472, 634] width 12 height 22
radio 10\%\) "true"
click at [1313, 336] on button "INTERNATIONAL SCHOOL" at bounding box center [1382, 341] width 174 height 50
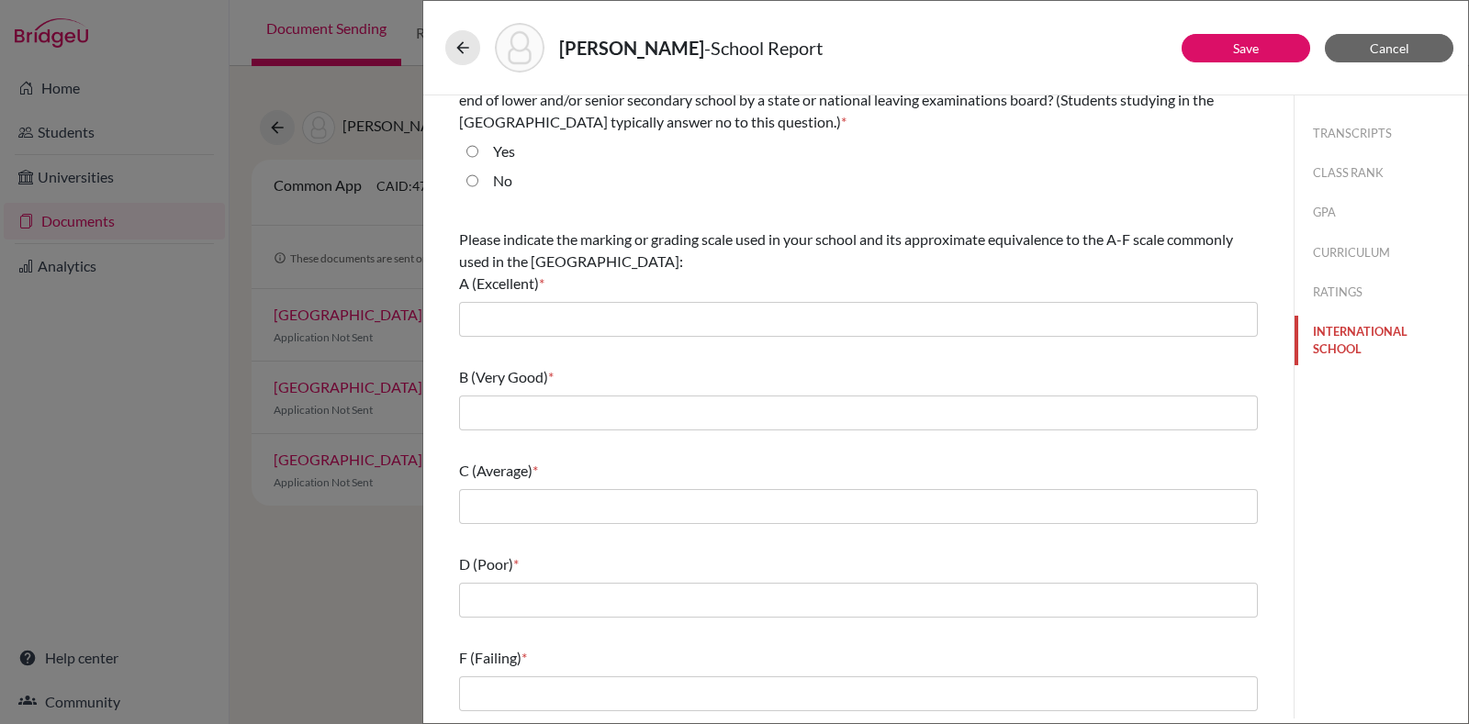
scroll to position [0, 0]
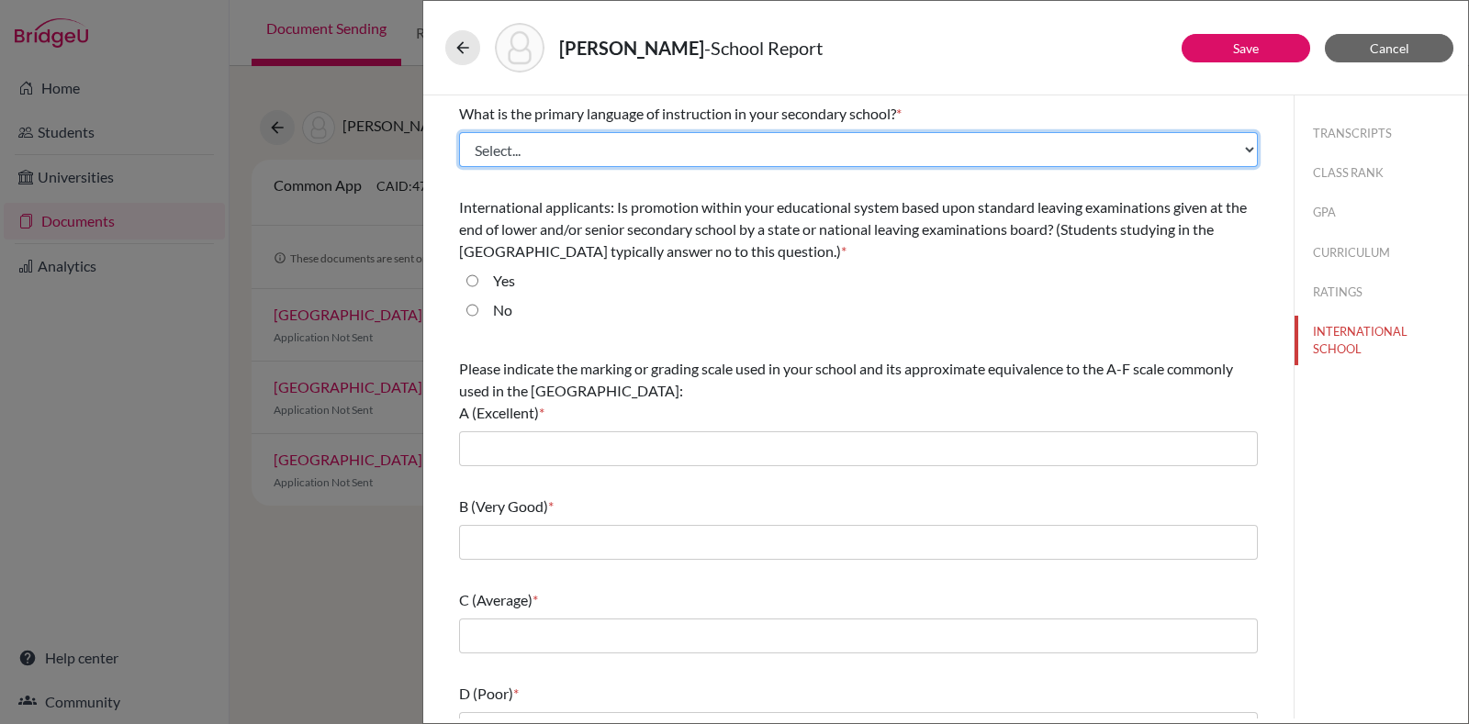
click at [571, 140] on select "Select... Albanian Arabic Armenian Assamese Azerbaijani Belarusian Bengali Bulg…" at bounding box center [858, 149] width 799 height 35
select select "14"
click at [459, 132] on select "Select... Albanian Arabic Armenian Assamese Azerbaijani Belarusian Bengali Bulg…" at bounding box center [858, 149] width 799 height 35
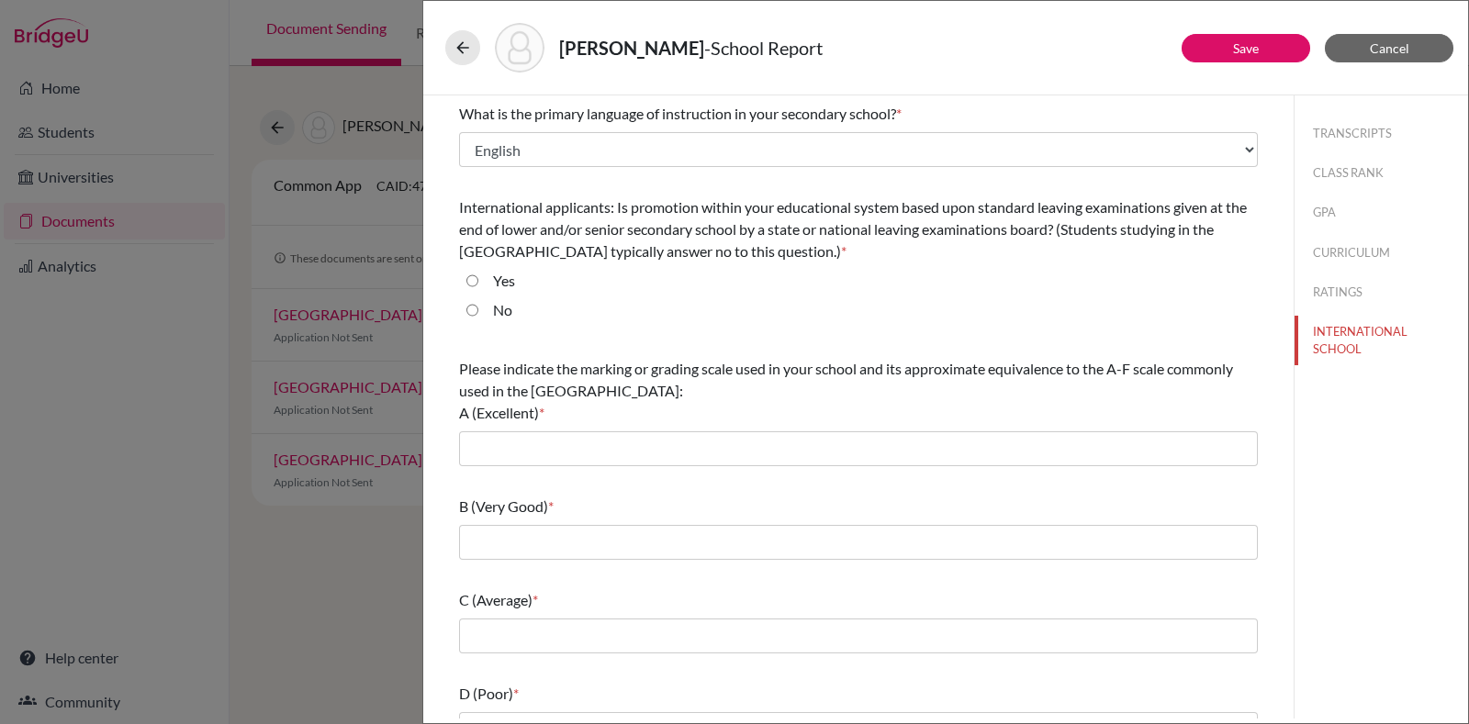
click at [499, 300] on label "No" at bounding box center [502, 310] width 19 height 22
click at [478, 300] on input "No" at bounding box center [472, 310] width 12 height 22
radio input "true"
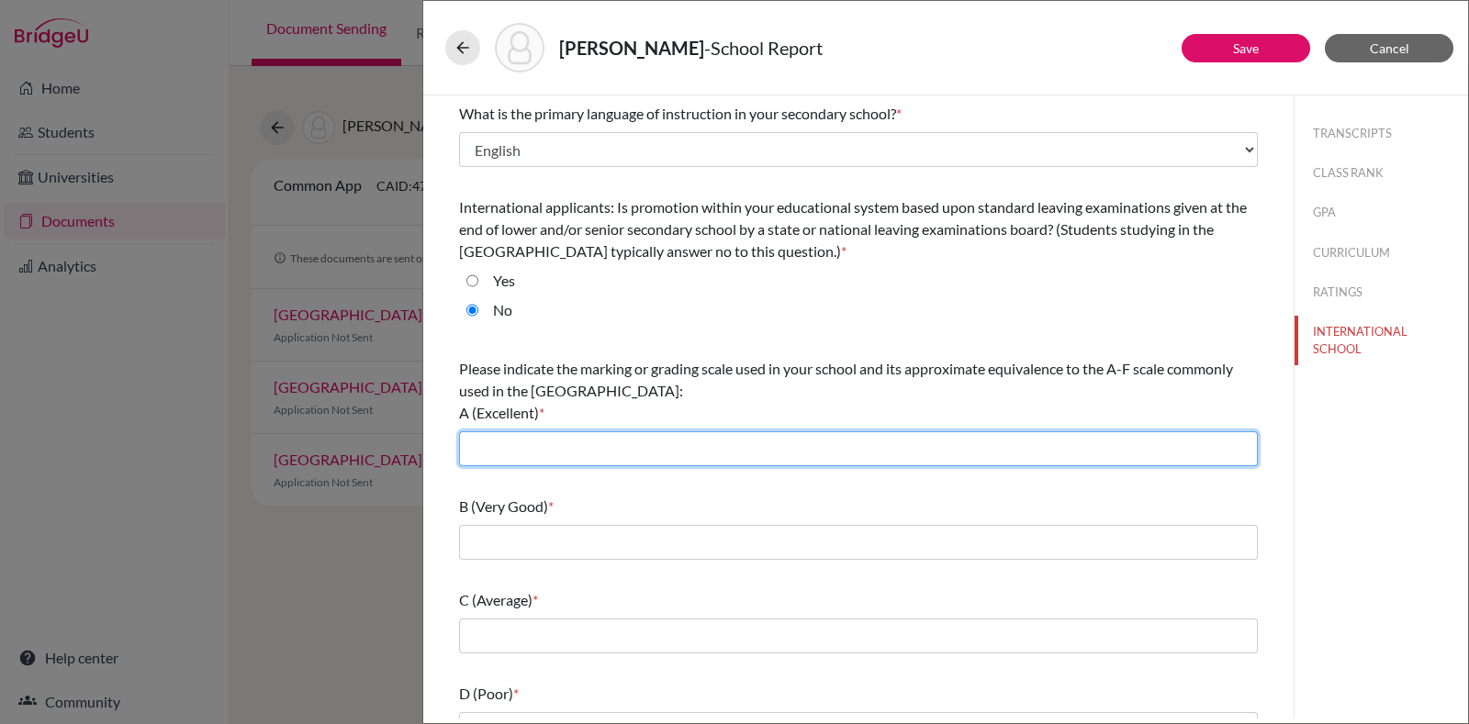
click at [717, 438] on input "text" at bounding box center [858, 449] width 799 height 35
type input "7"
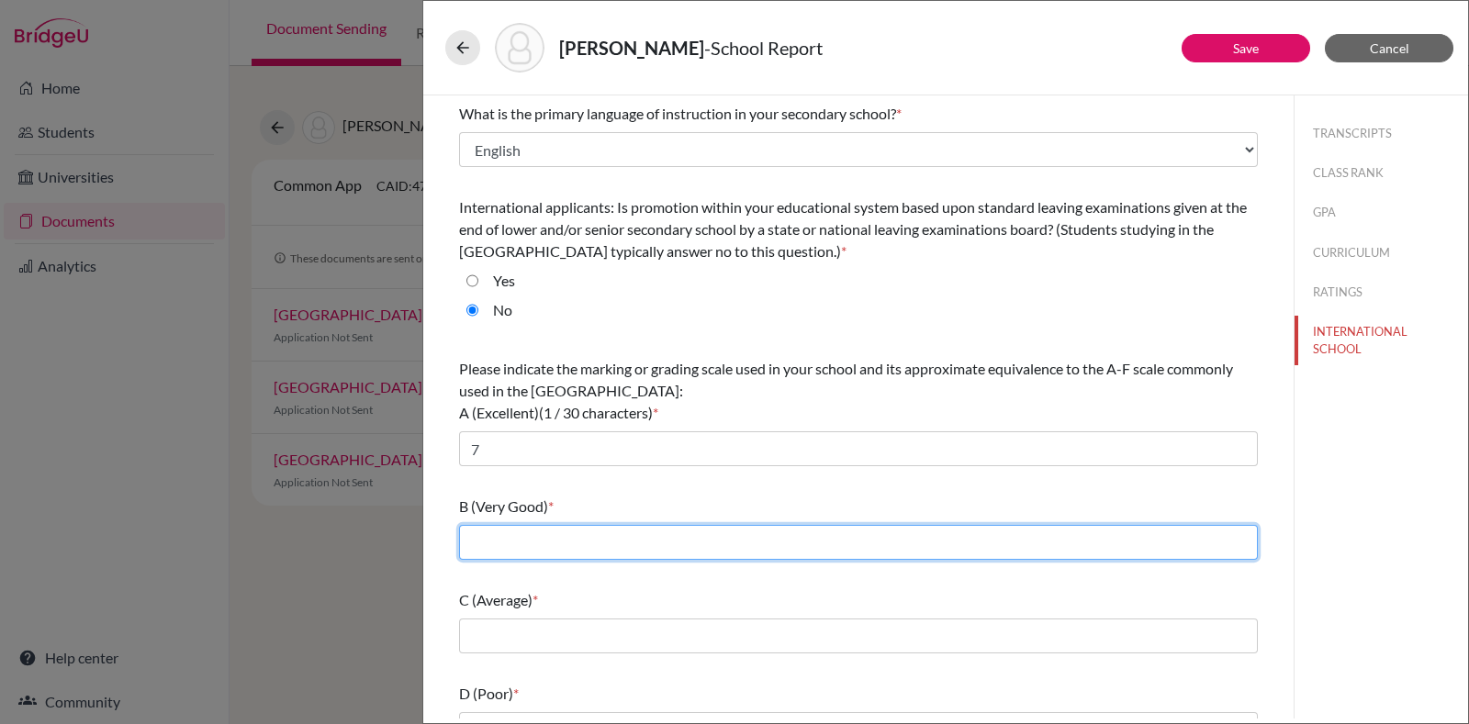
click at [655, 542] on input "text" at bounding box center [858, 542] width 799 height 35
type input "6"
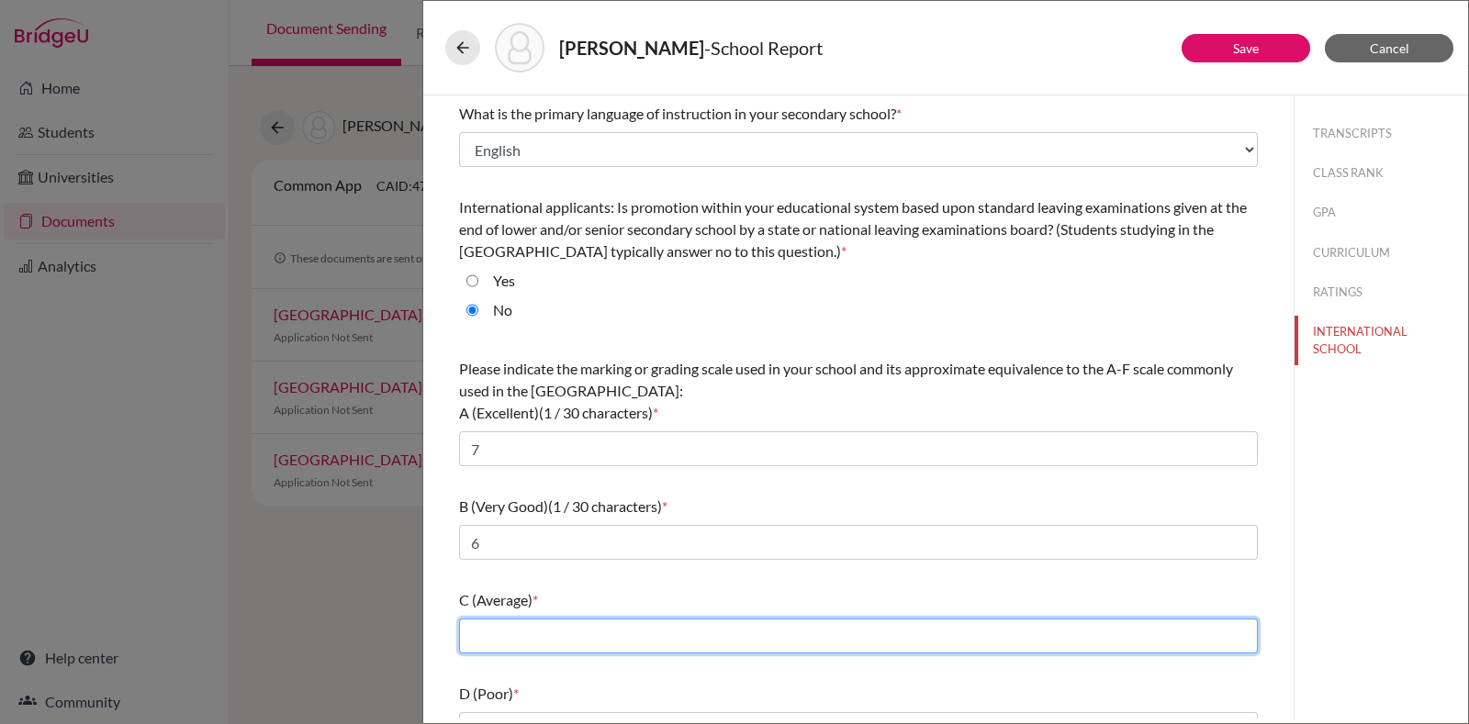
drag, startPoint x: 567, startPoint y: 632, endPoint x: 551, endPoint y: 650, distance: 24.7
click at [567, 632] on input "text" at bounding box center [858, 636] width 799 height 35
type input "5"
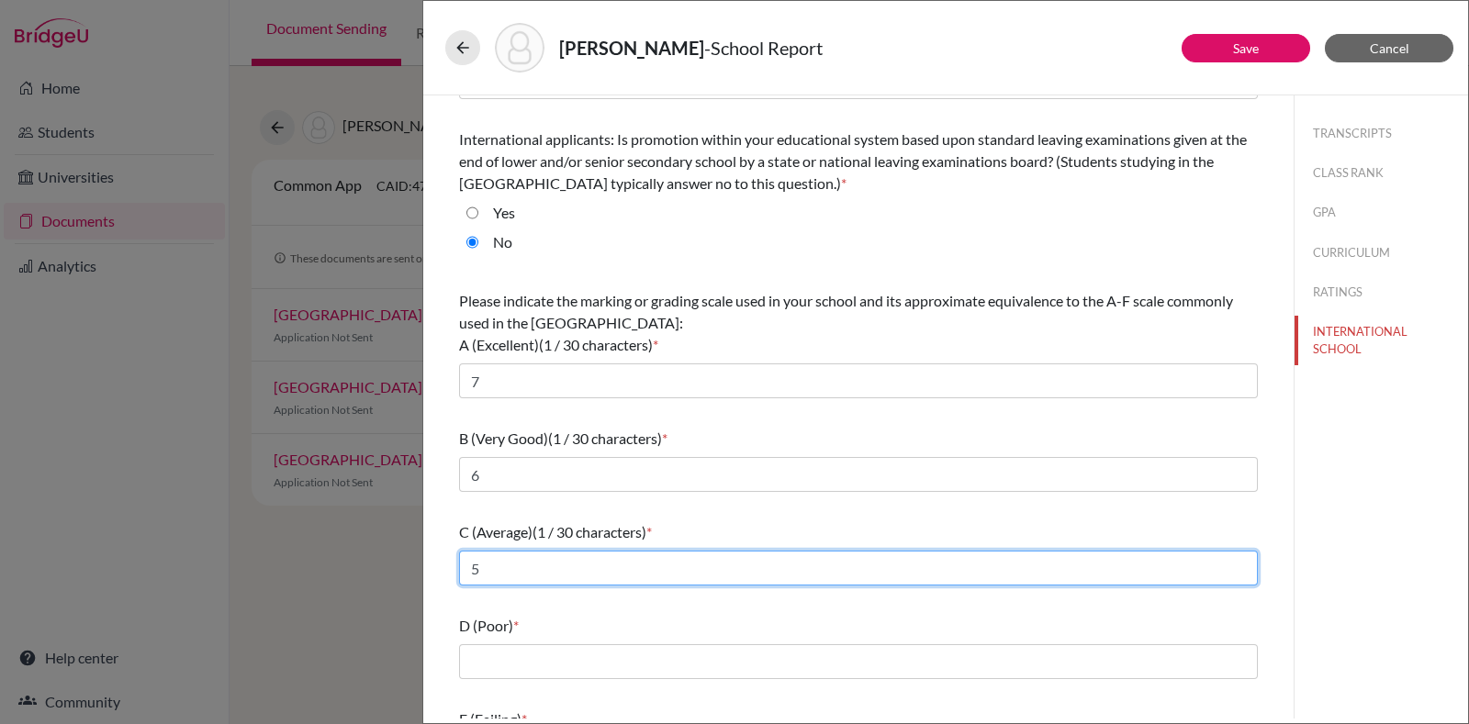
scroll to position [129, 0]
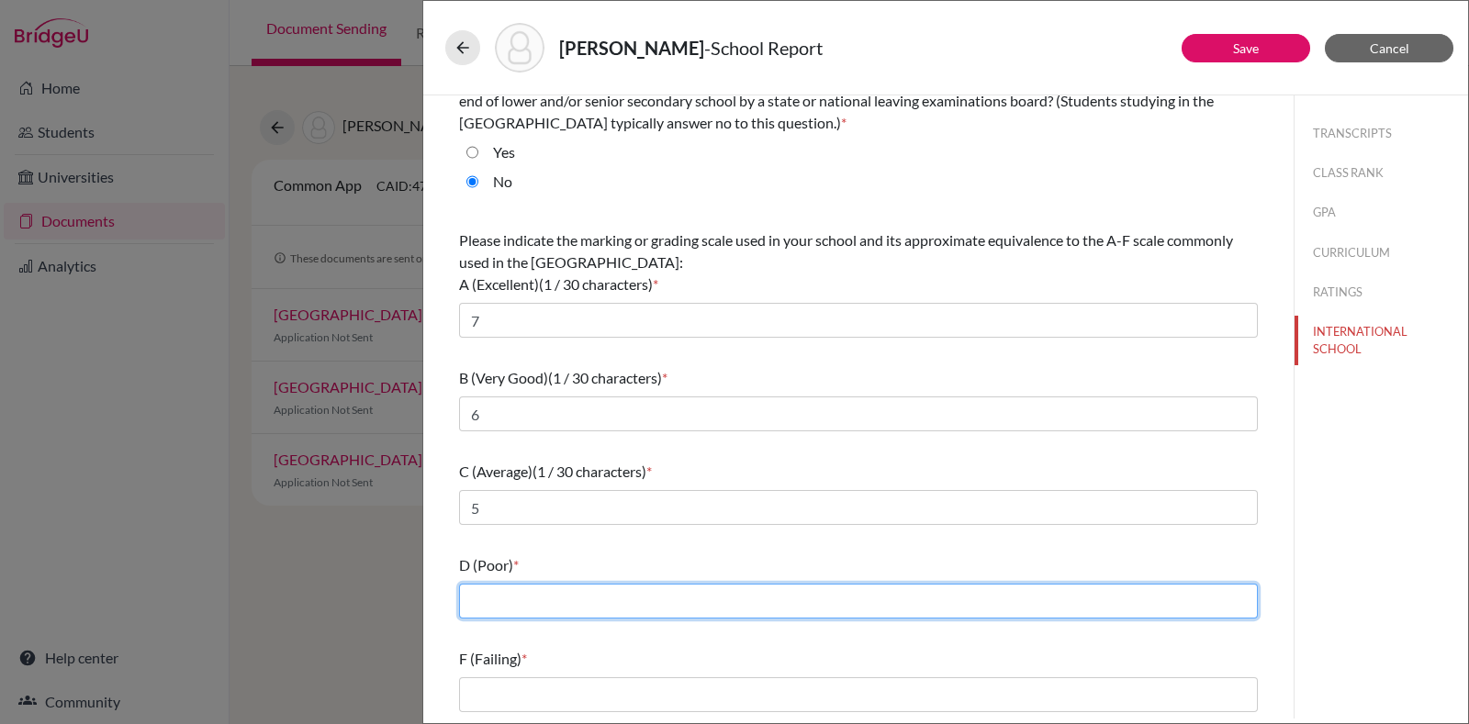
click at [575, 608] on input "text" at bounding box center [858, 601] width 799 height 35
type input "4"
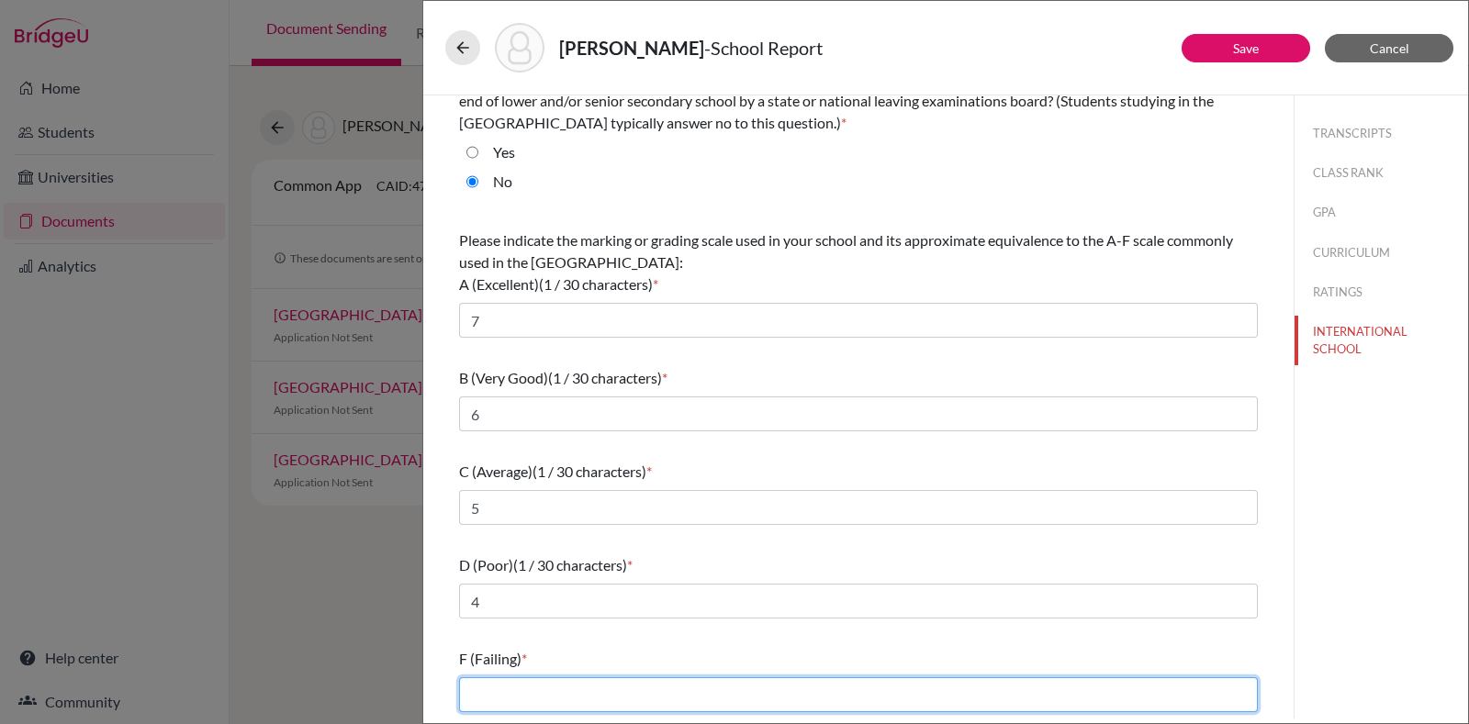
click at [563, 689] on input "text" at bounding box center [858, 695] width 799 height 35
type input "3/2/1"
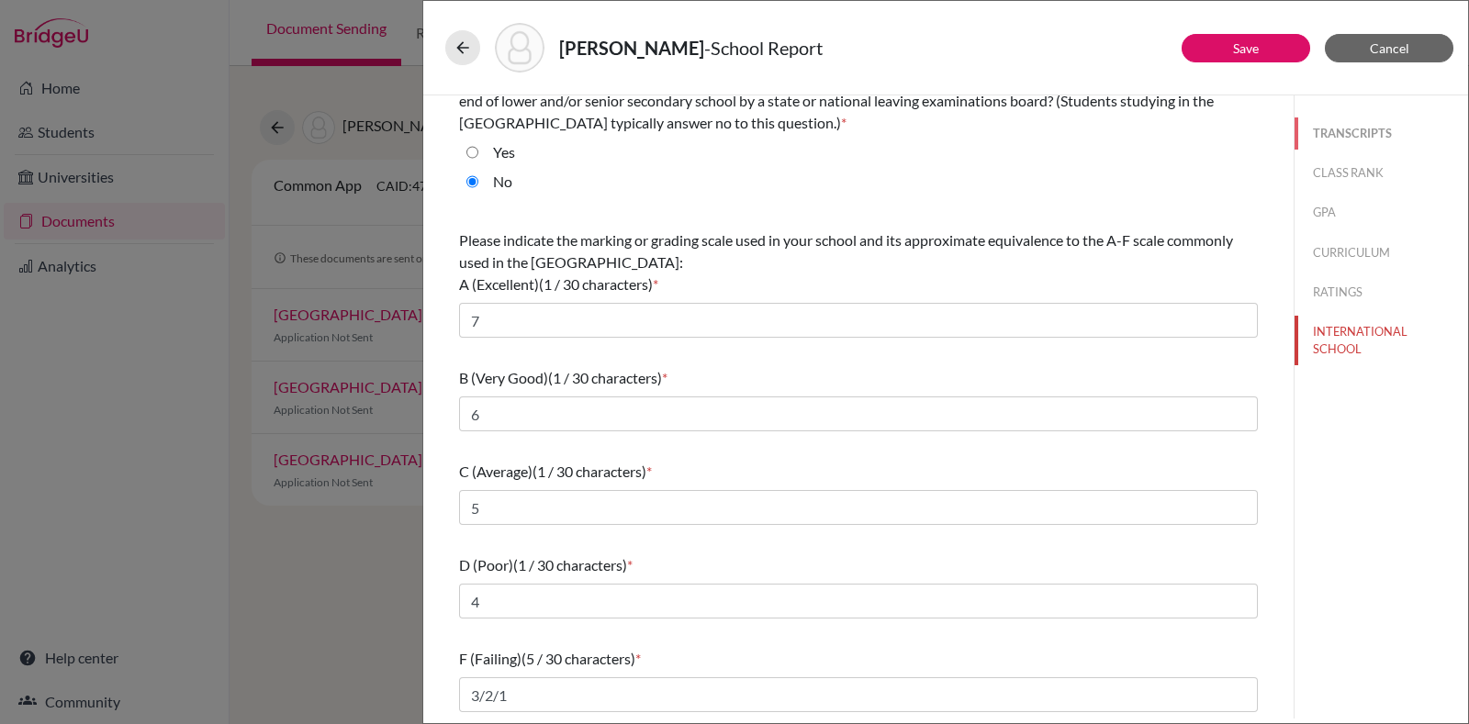
click at [1339, 125] on button "TRANSCRIPTS" at bounding box center [1382, 134] width 174 height 32
select select "4"
select select "1"
select select "687179"
select select "0"
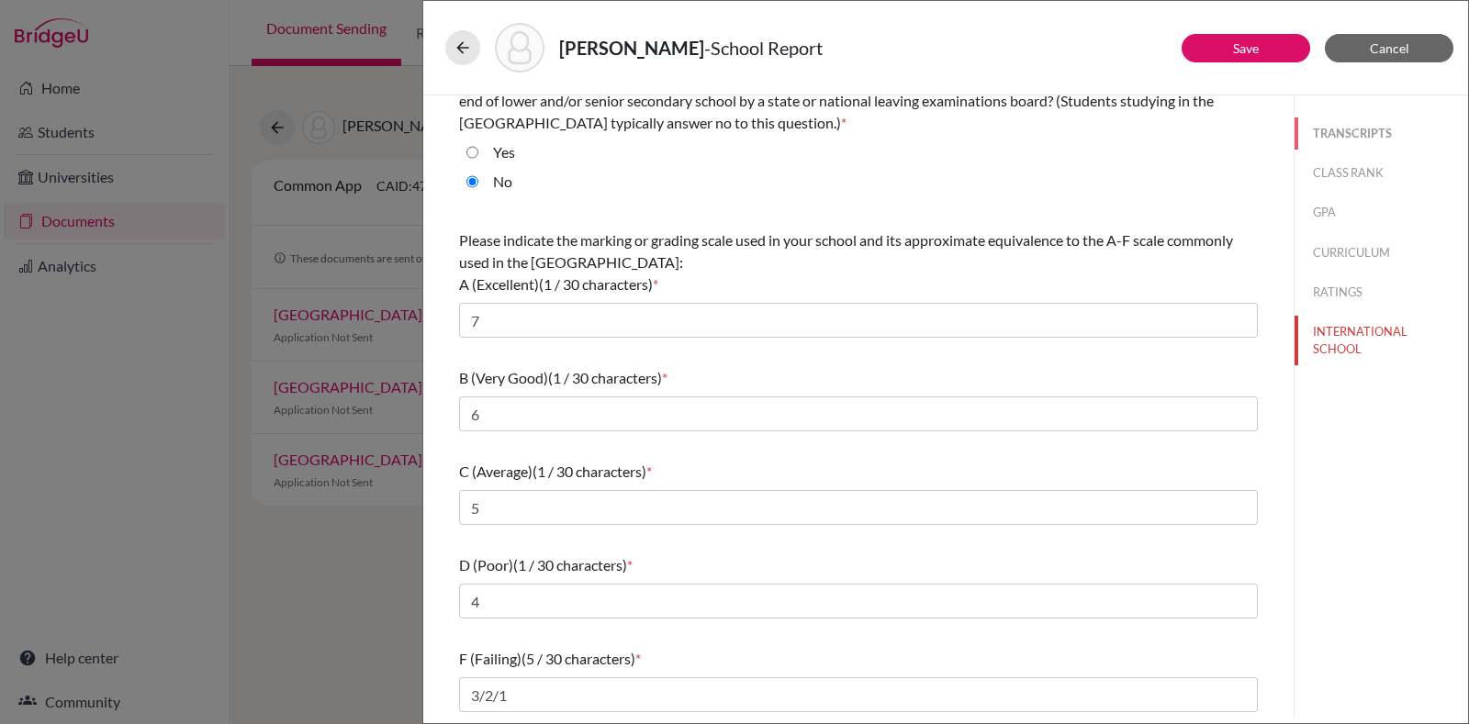
select select "1"
select select "687178"
select select "687181"
select select "687182"
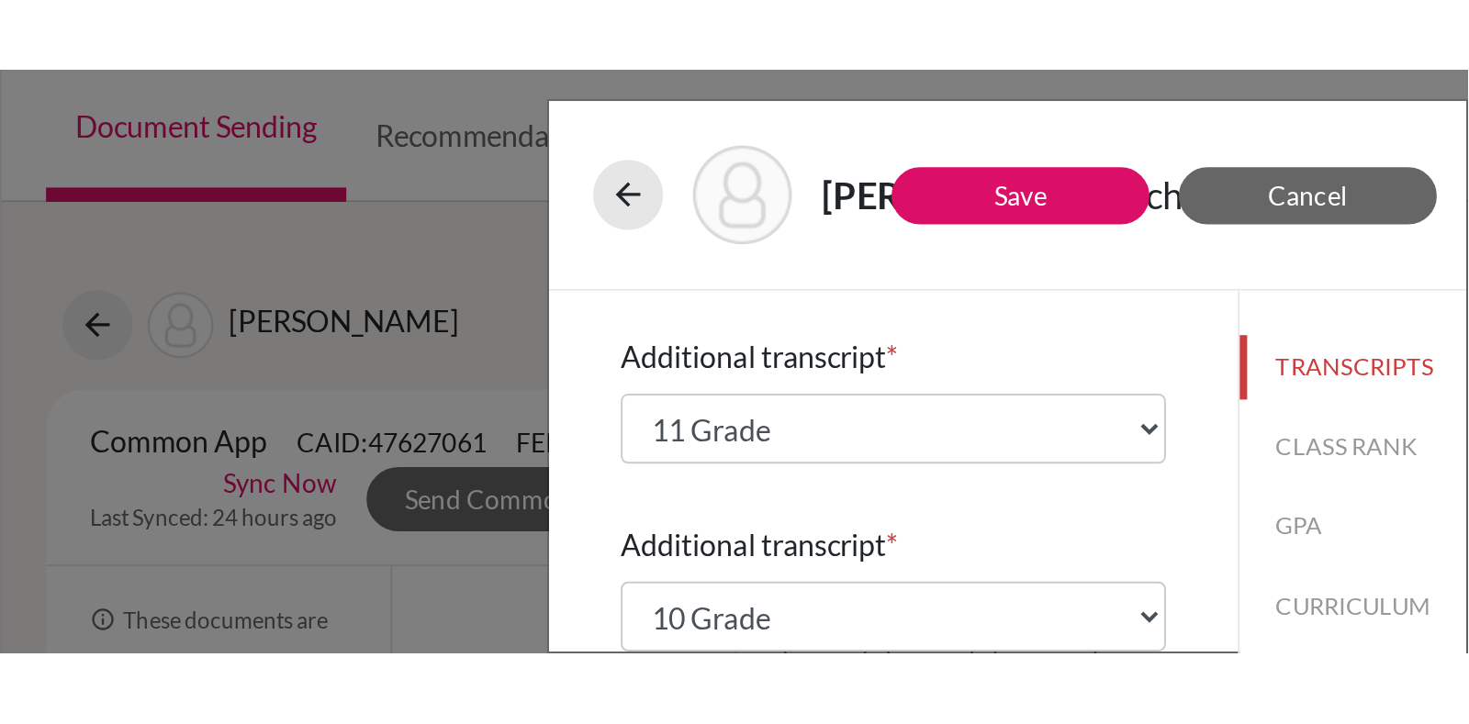
scroll to position [514, 0]
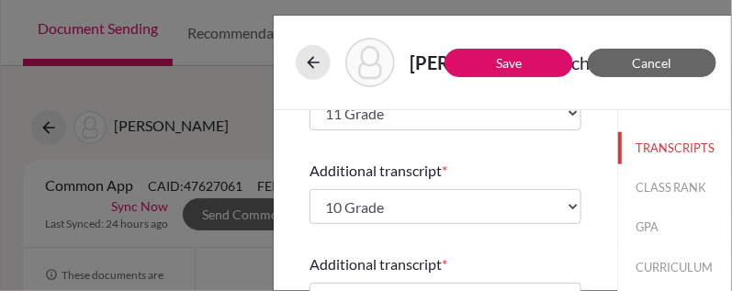
click at [170, 136] on div "Acharya, Yashas - School Report Save Cancel Please indicate number of official …" at bounding box center [366, 145] width 732 height 291
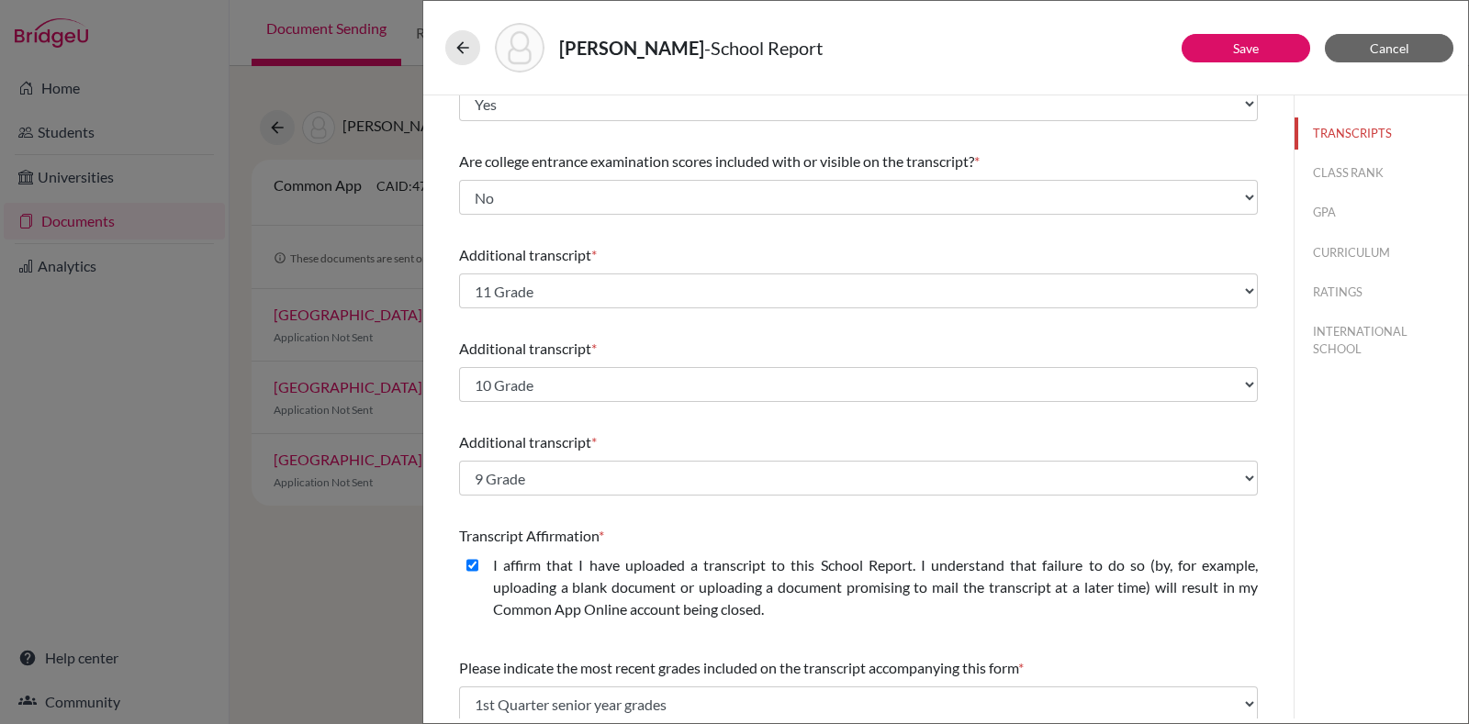
scroll to position [239, 0]
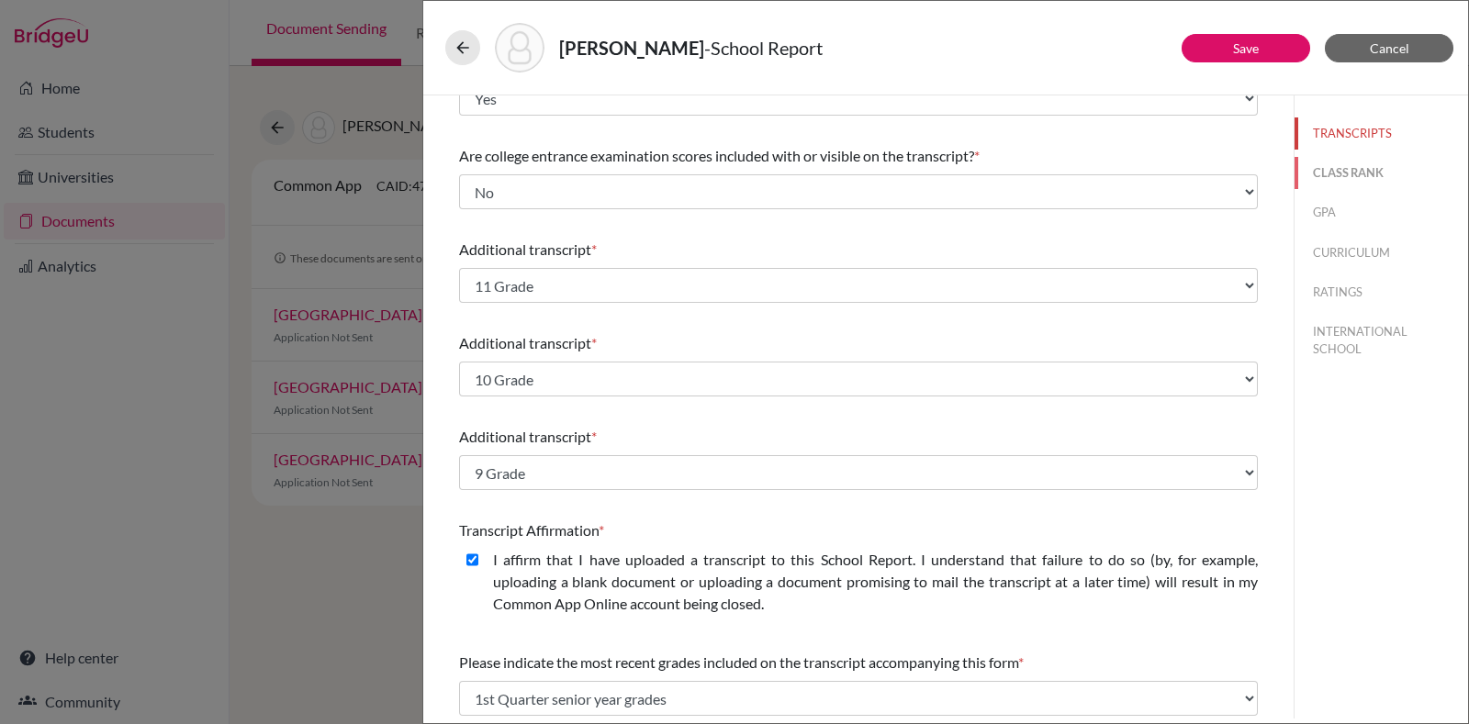
click at [1327, 175] on button "CLASS RANK" at bounding box center [1382, 173] width 174 height 32
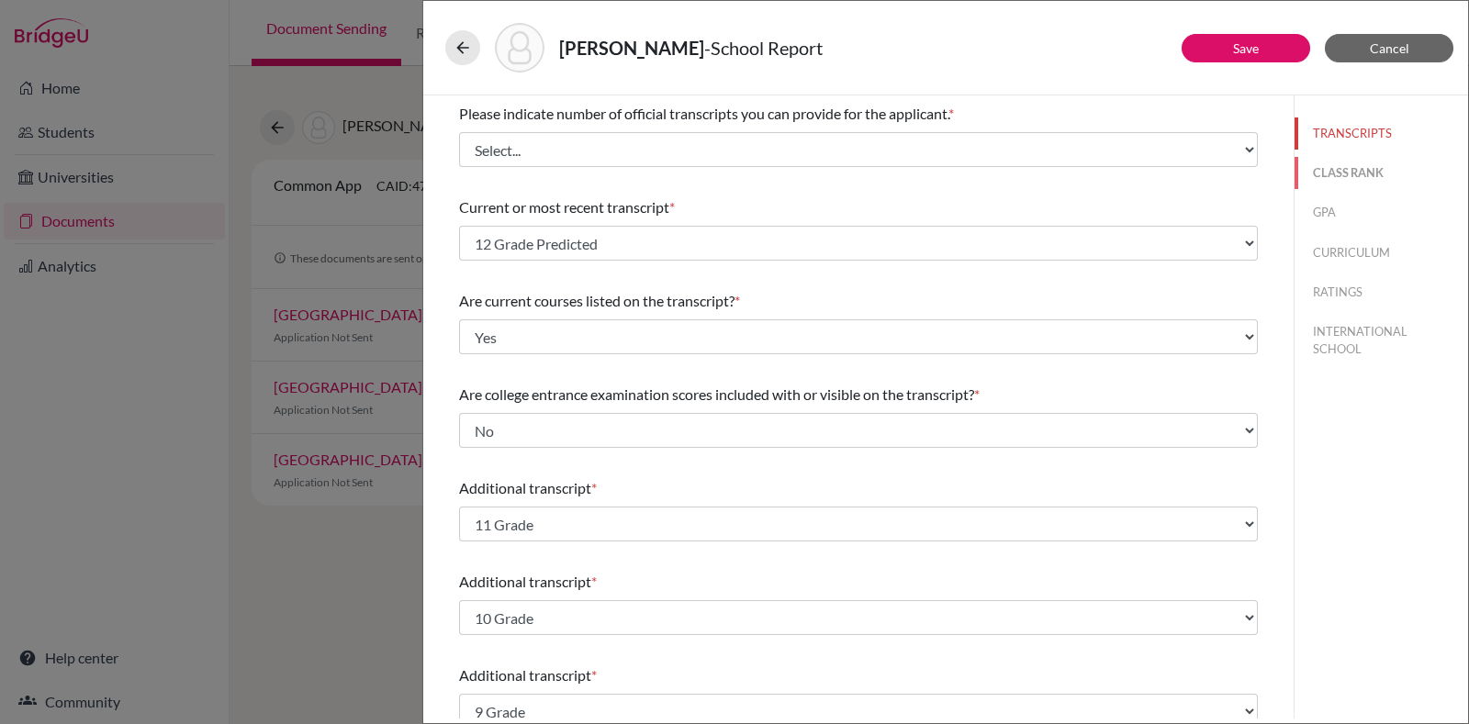
select select "5"
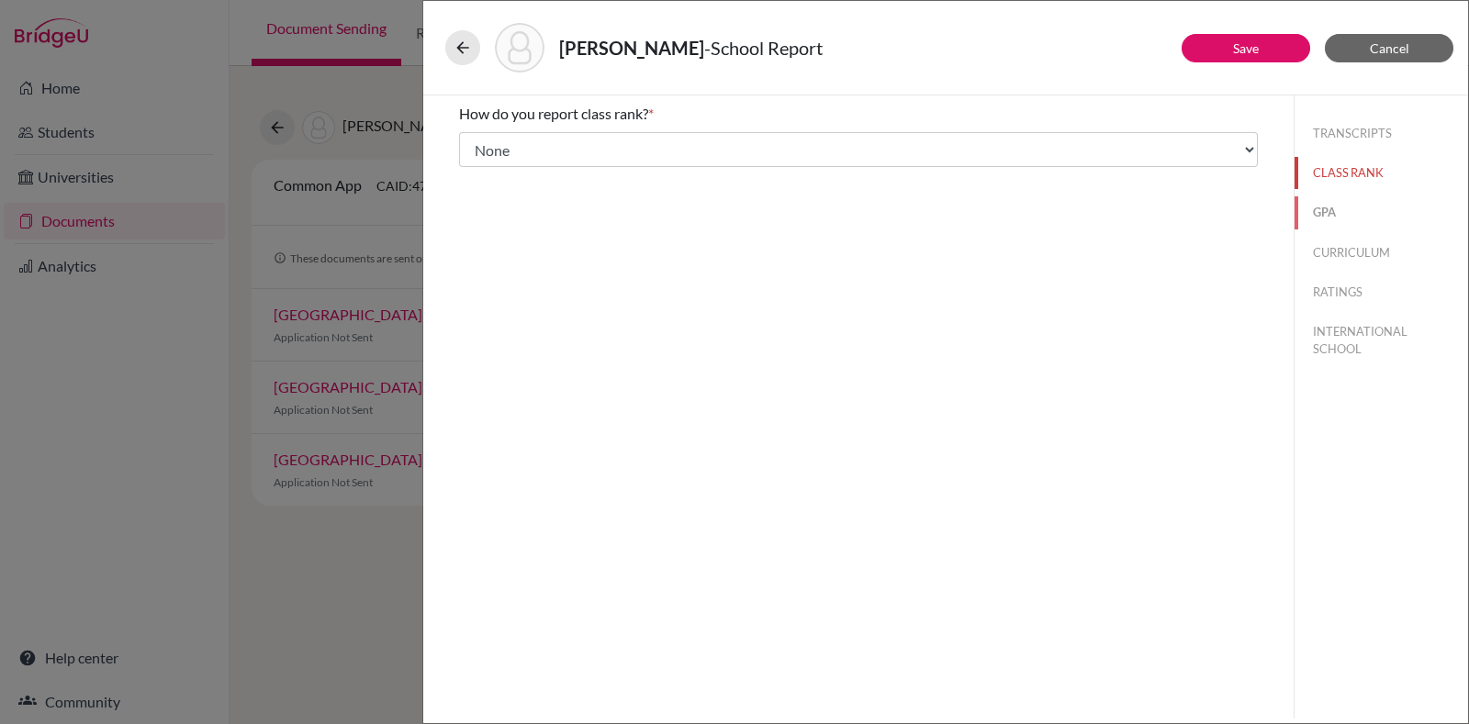
click at [1327, 200] on button "GPA" at bounding box center [1382, 213] width 174 height 32
click at [1366, 254] on button "CURRICULUM" at bounding box center [1382, 253] width 174 height 32
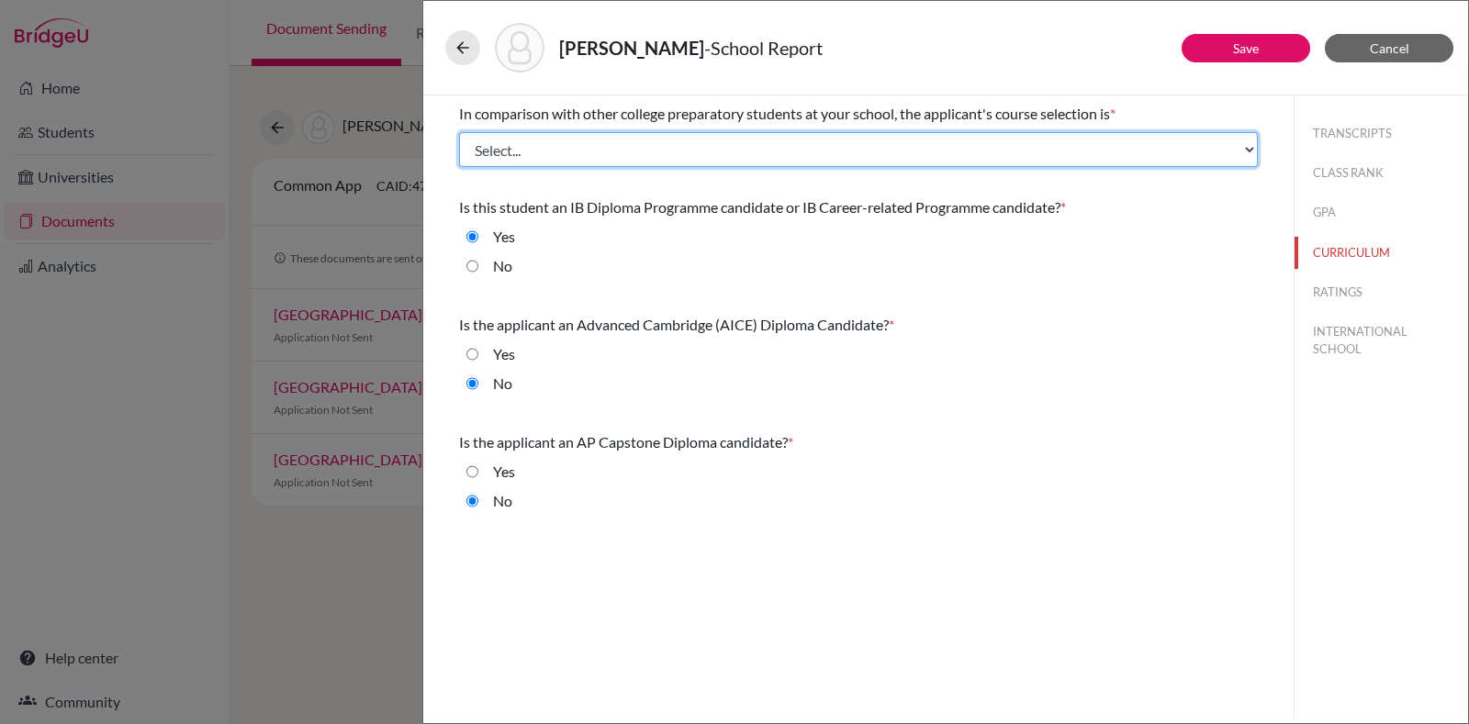
click at [1240, 152] on select "Select... Less than demanding Average Demanding Very demanding Most demanding P…" at bounding box center [858, 149] width 799 height 35
select select "4"
click at [459, 132] on select "Select... Less than demanding Average Demanding Very demanding Most demanding P…" at bounding box center [858, 149] width 799 height 35
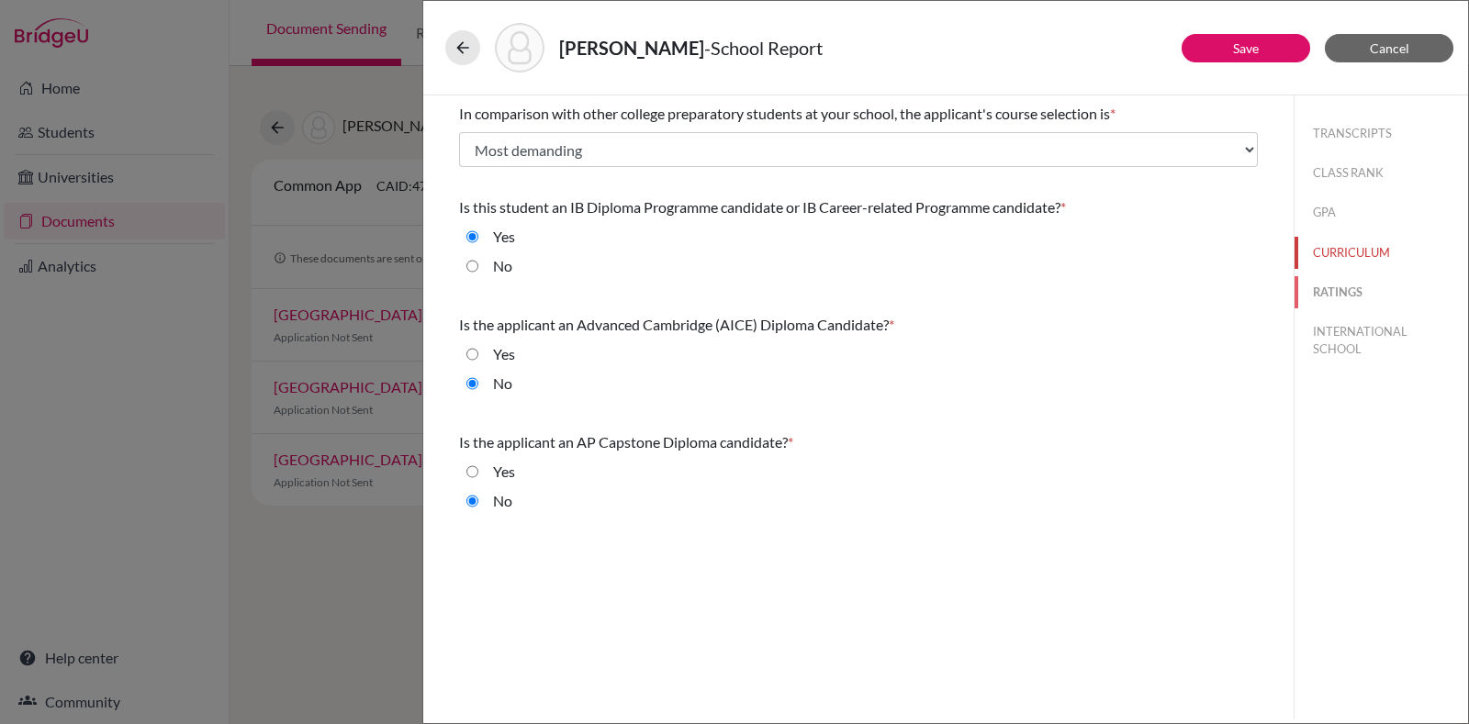
click at [1333, 282] on button "RATINGS" at bounding box center [1382, 292] width 174 height 32
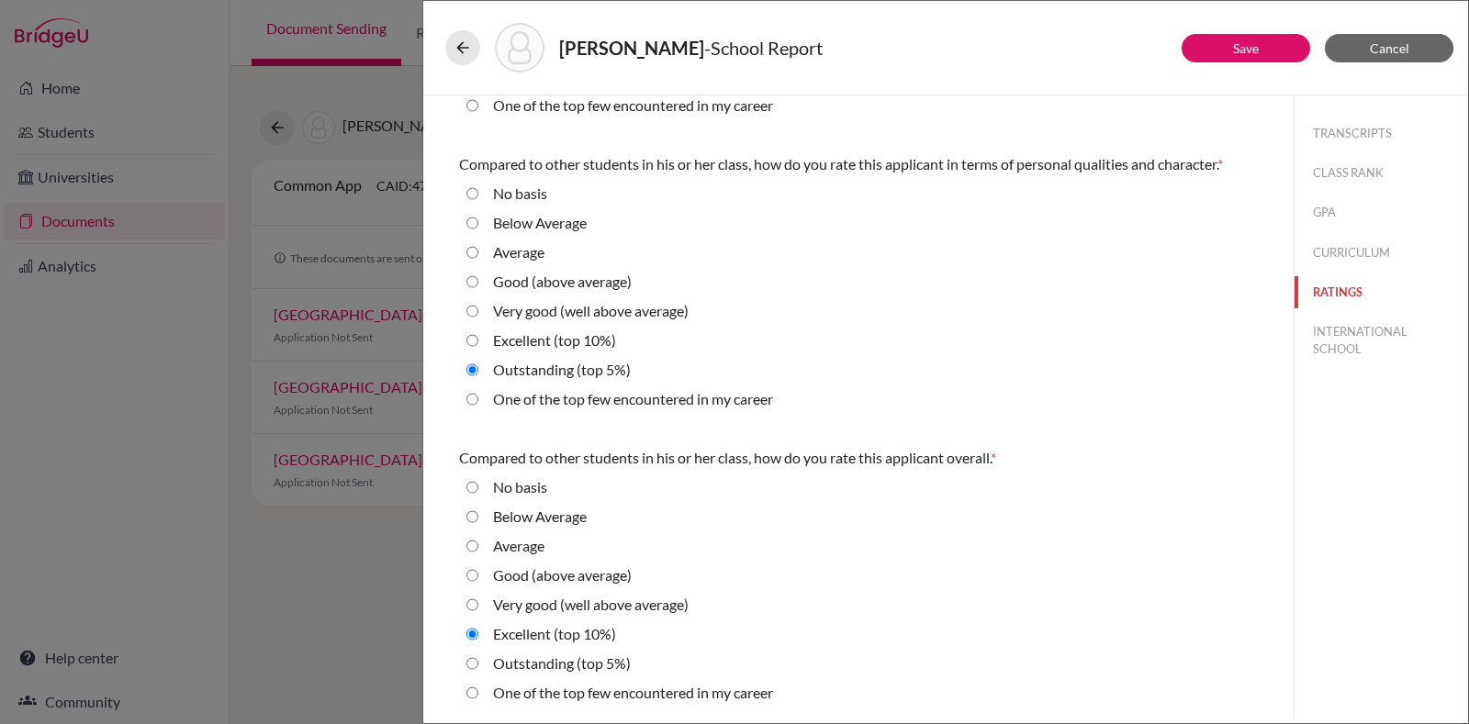
scroll to position [558, 0]
click at [473, 658] on 5\%\) "Outstanding (top 5%)" at bounding box center [472, 664] width 12 height 22
radio 5\%\) "true"
click at [807, 213] on div "Below Average" at bounding box center [858, 226] width 799 height 29
click at [1313, 354] on button "INTERNATIONAL SCHOOL" at bounding box center [1382, 341] width 174 height 50
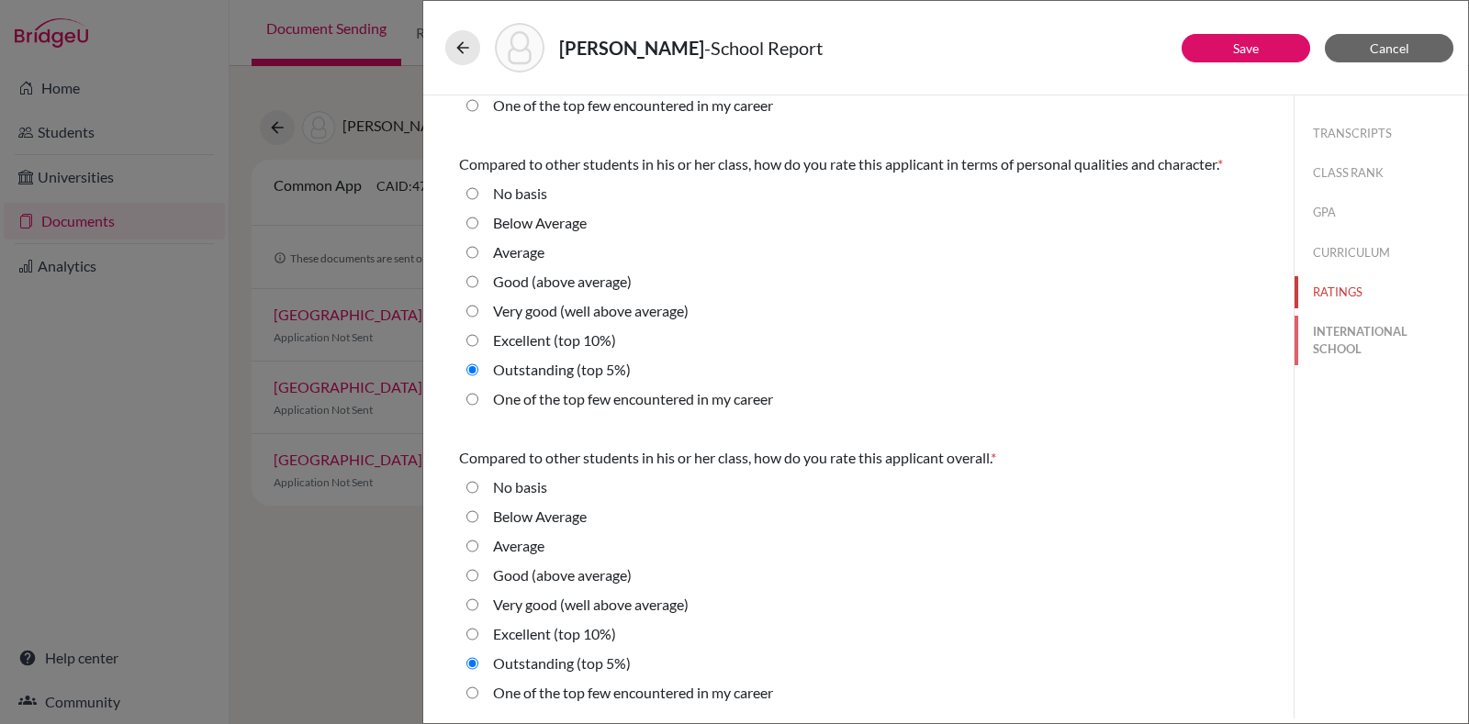
radio Average "true"
select select "14"
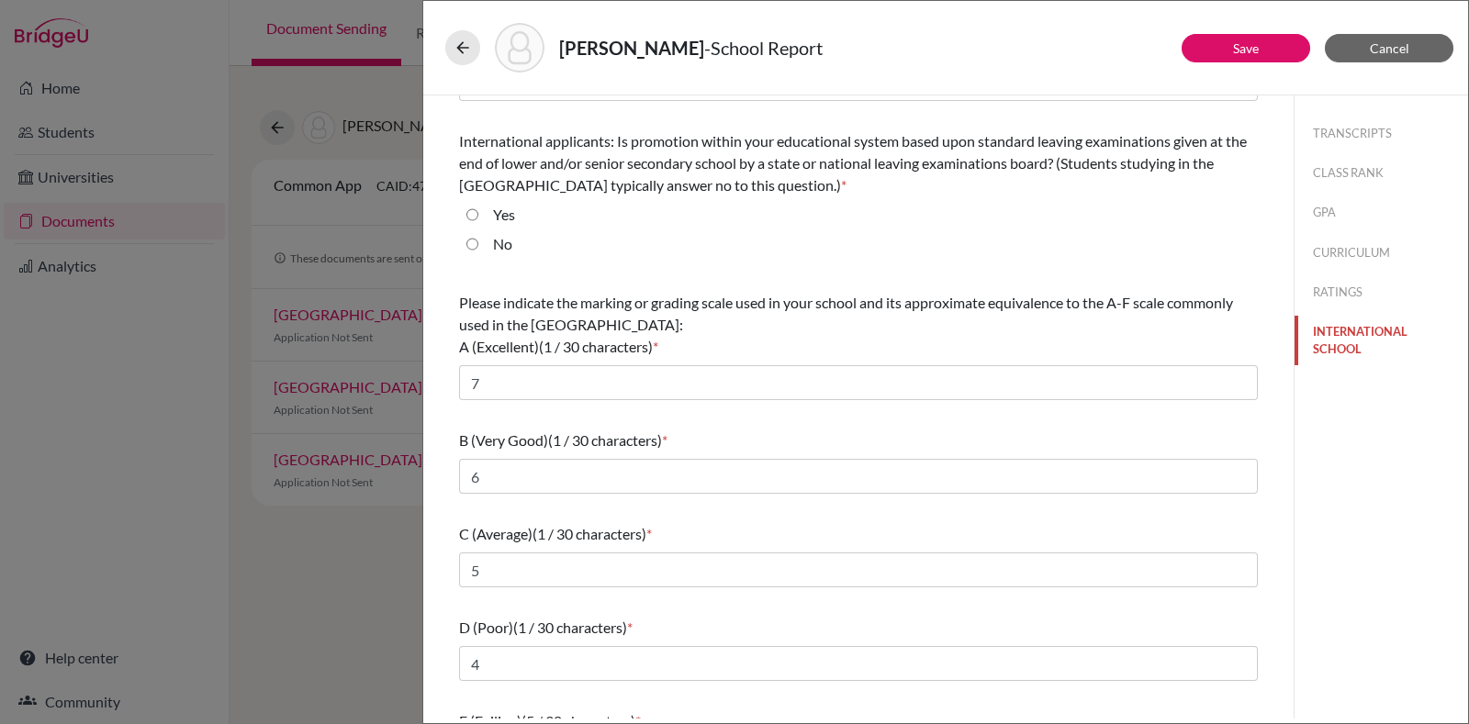
scroll to position [129, 0]
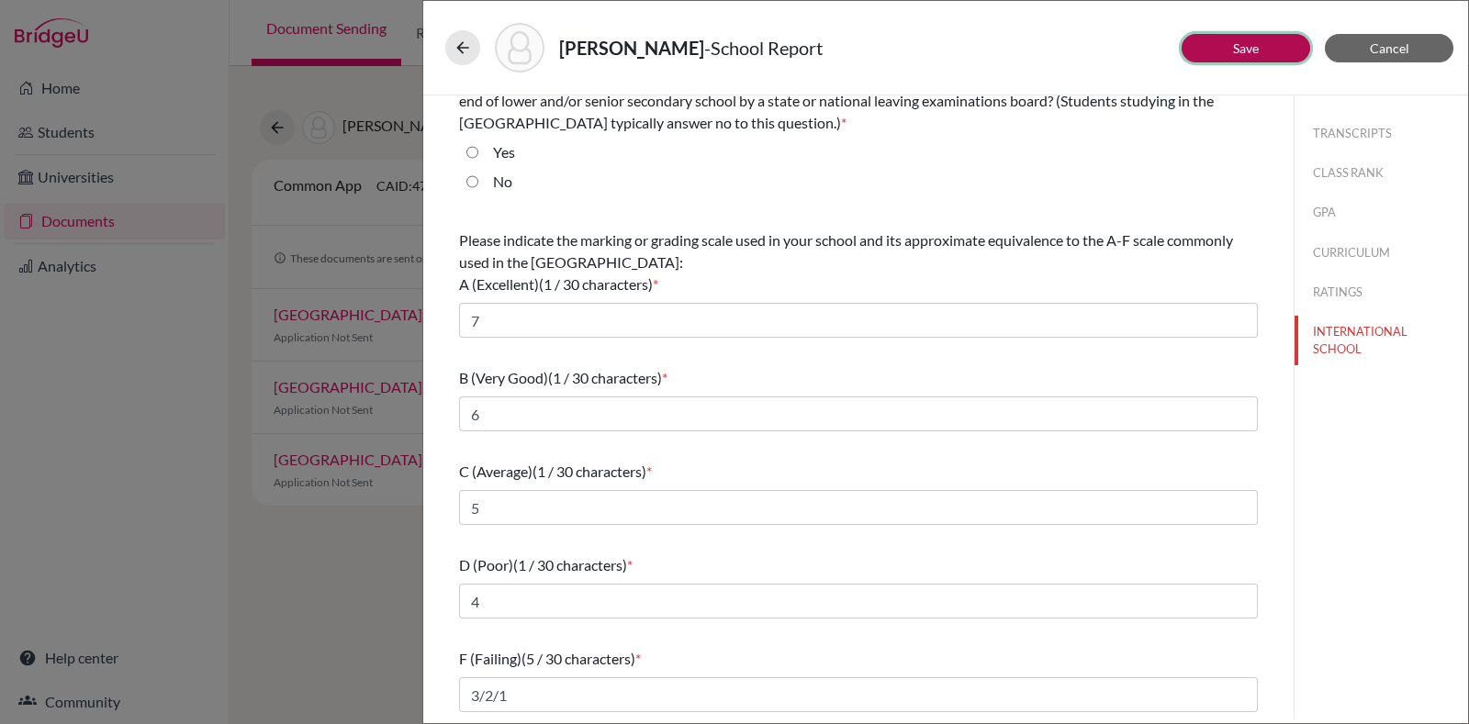
click at [1236, 49] on link "Save" at bounding box center [1246, 48] width 26 height 16
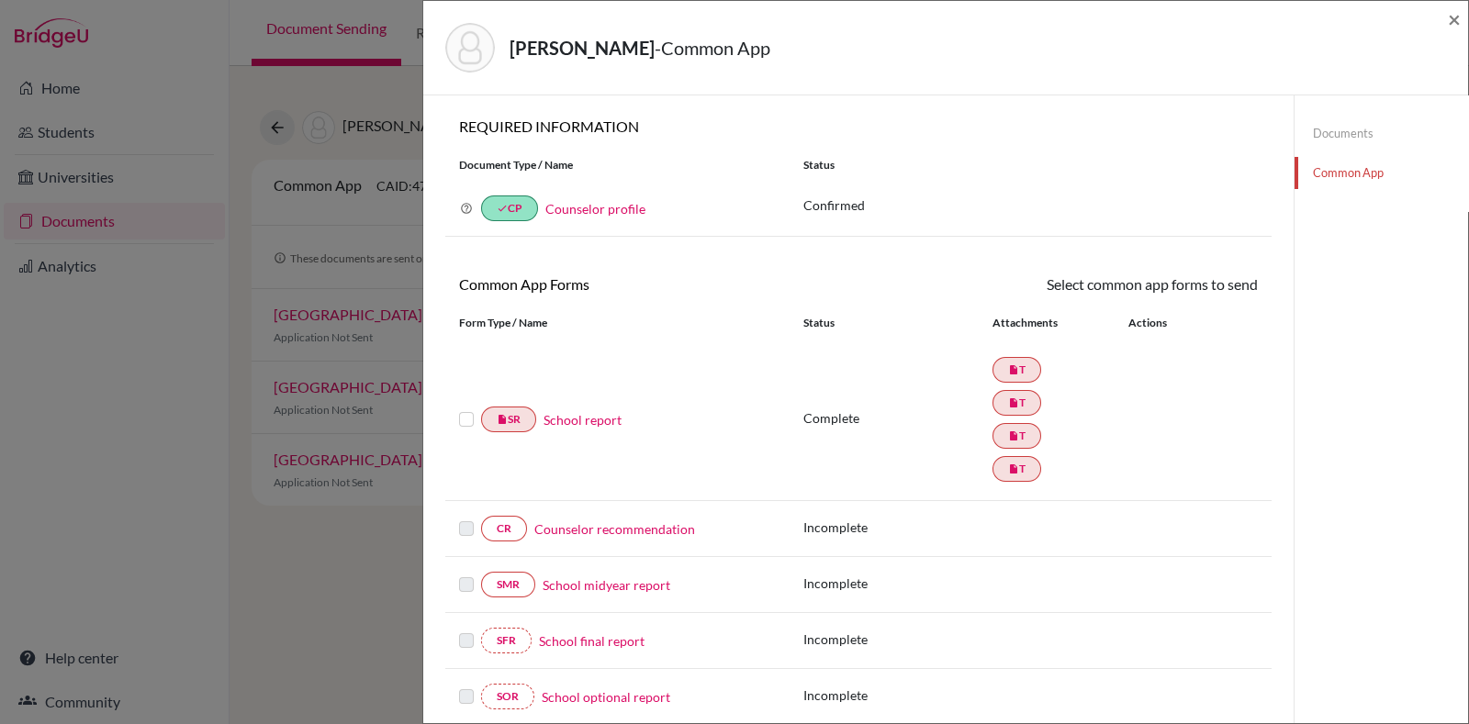
scroll to position [88, 0]
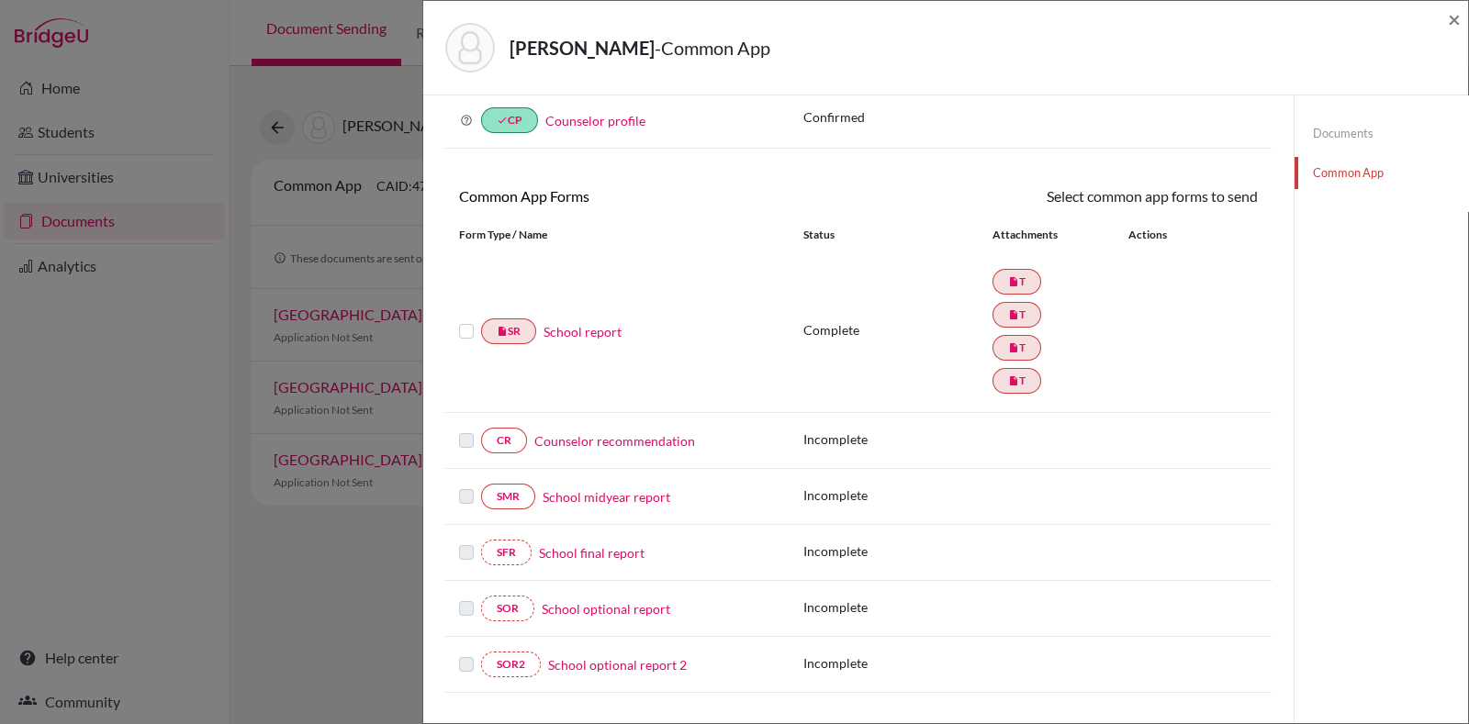
click at [643, 435] on link "Counselor recommendation" at bounding box center [614, 441] width 161 height 19
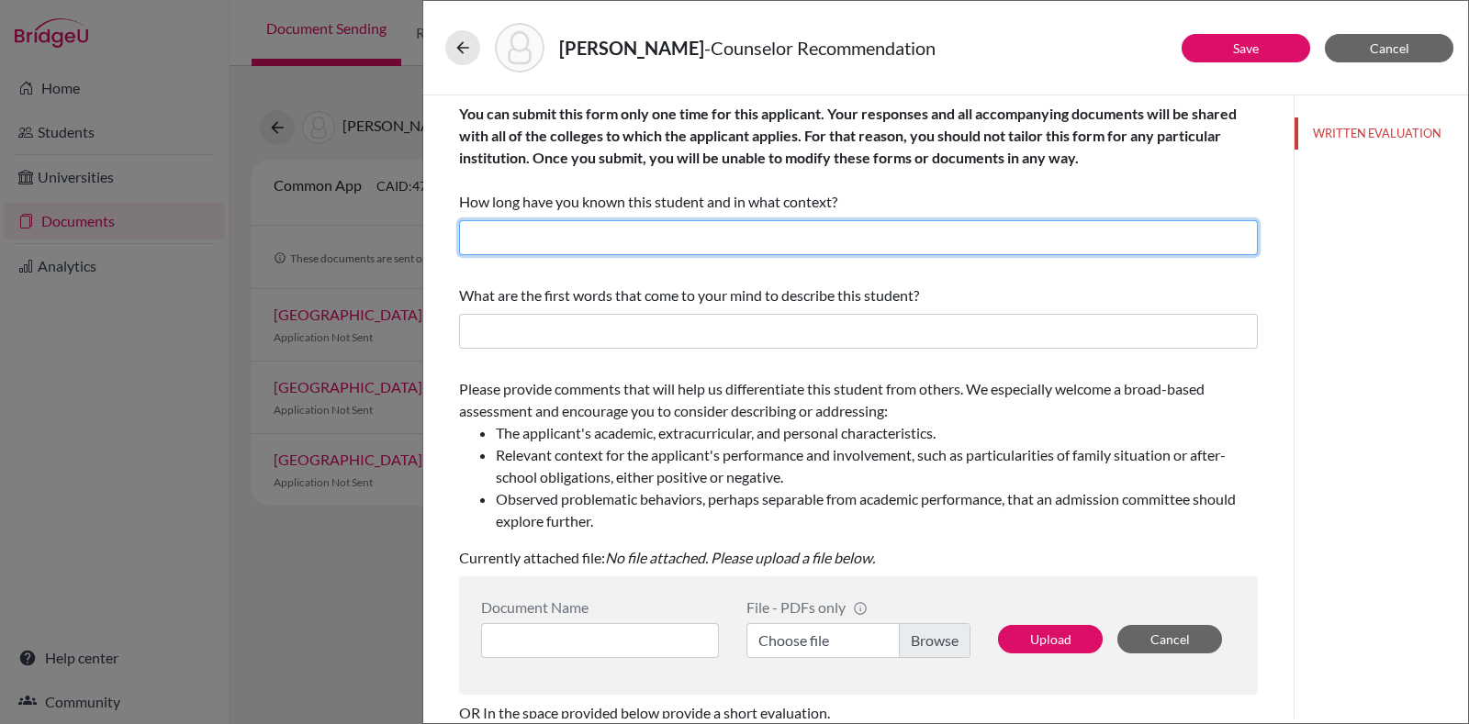
click at [682, 236] on input "text" at bounding box center [858, 237] width 799 height 35
type input "for about 2 years"
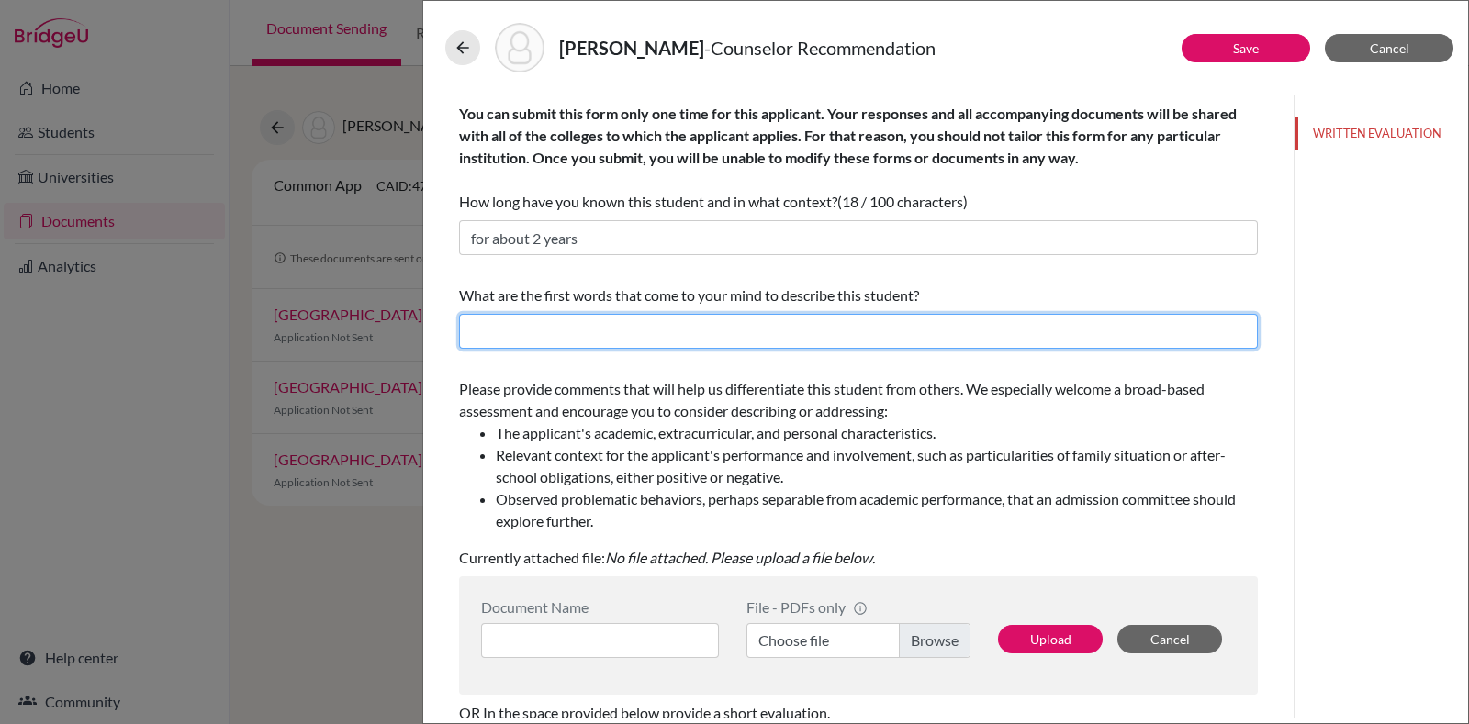
click at [640, 319] on input "text" at bounding box center [858, 331] width 799 height 35
paste input "eloquent,"
paste input "thoughtful,"
paste input "effortlessly charming."
type input "eloquent,thoughtful,effortlessly charming."
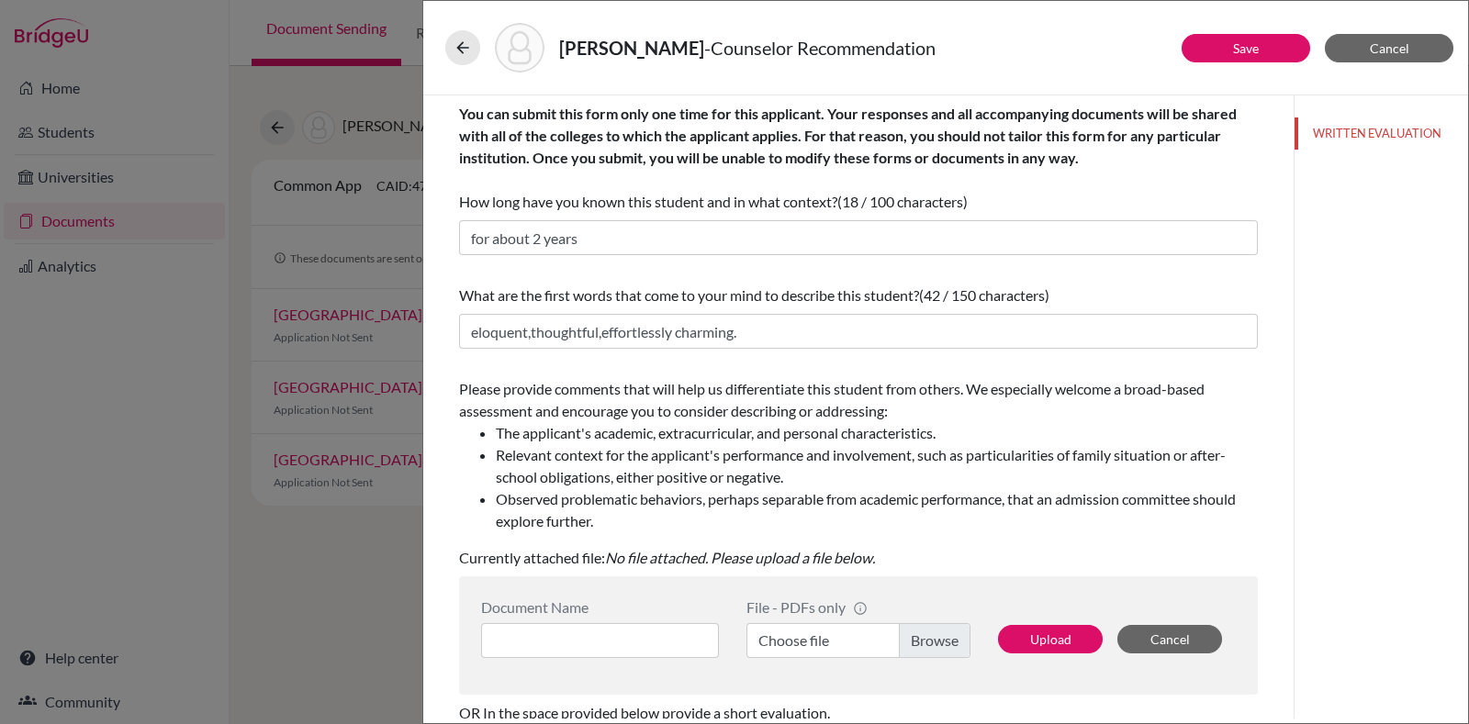
click at [600, 615] on div "Document Name" at bounding box center [600, 607] width 238 height 17
click at [593, 646] on input at bounding box center [600, 640] width 238 height 35
click at [915, 641] on label "Choose file" at bounding box center [859, 640] width 224 height 35
click at [915, 641] on input "Choose file" at bounding box center [859, 640] width 224 height 35
click at [626, 646] on input at bounding box center [600, 640] width 238 height 35
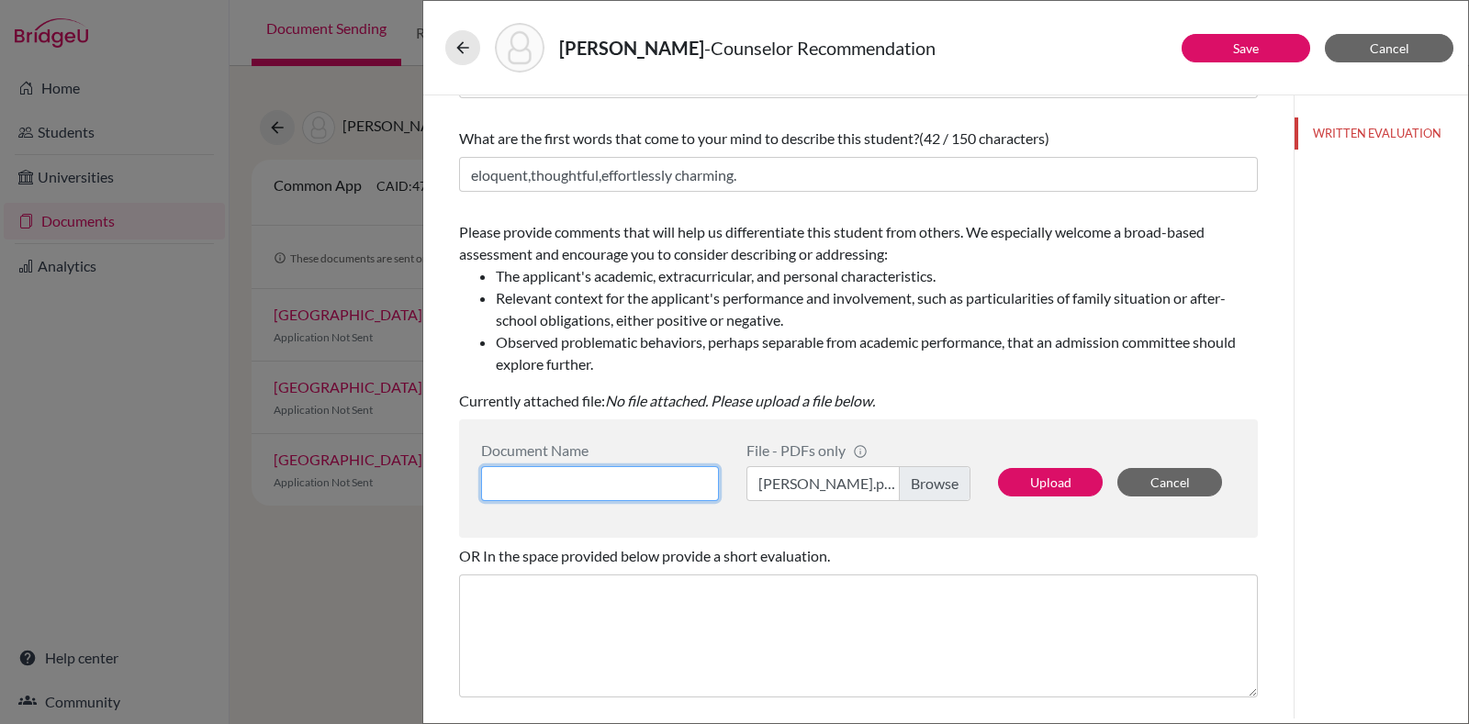
scroll to position [156, 0]
type input "Counselor LOR"
click at [1041, 492] on button "Upload" at bounding box center [1050, 483] width 105 height 28
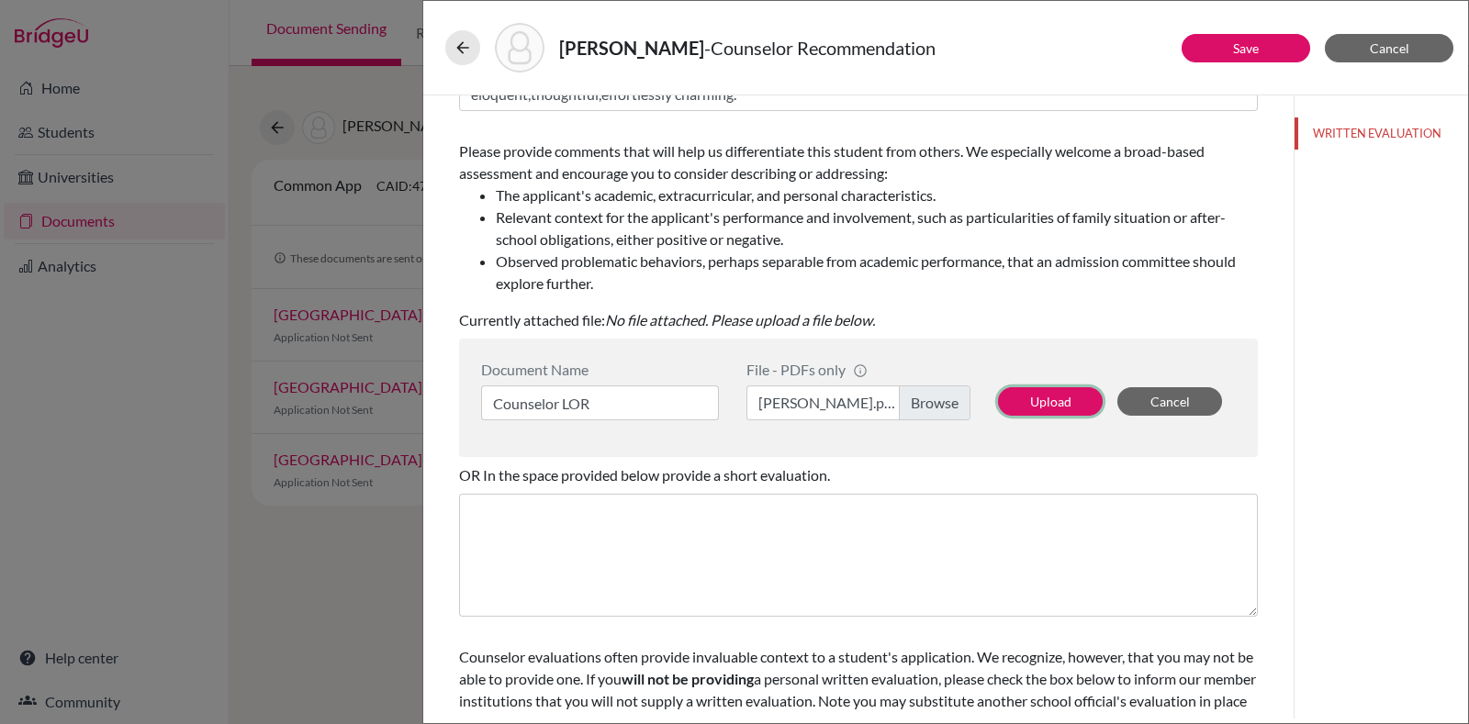
scroll to position [297, 0]
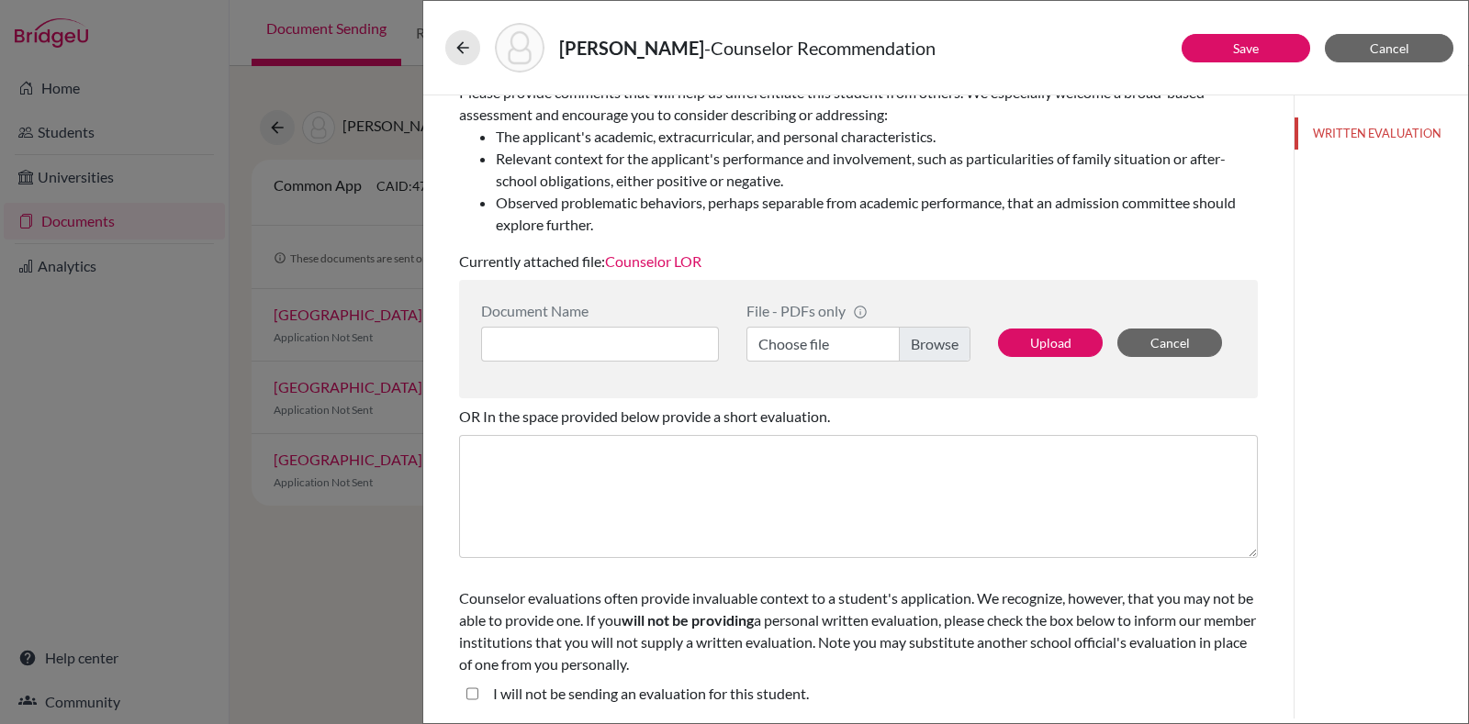
click at [473, 694] on student\ "I will not be sending an evaluation for this student." at bounding box center [472, 694] width 12 height 22
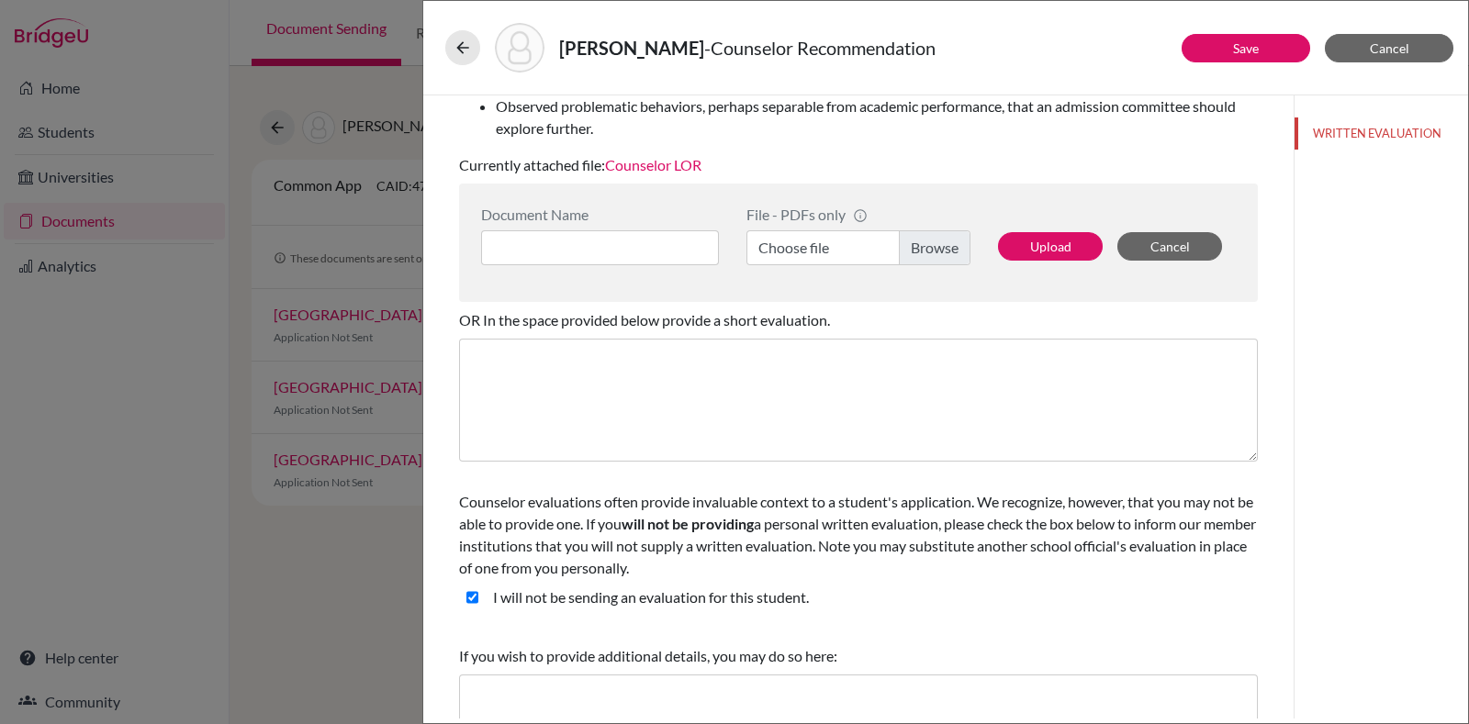
scroll to position [477, 0]
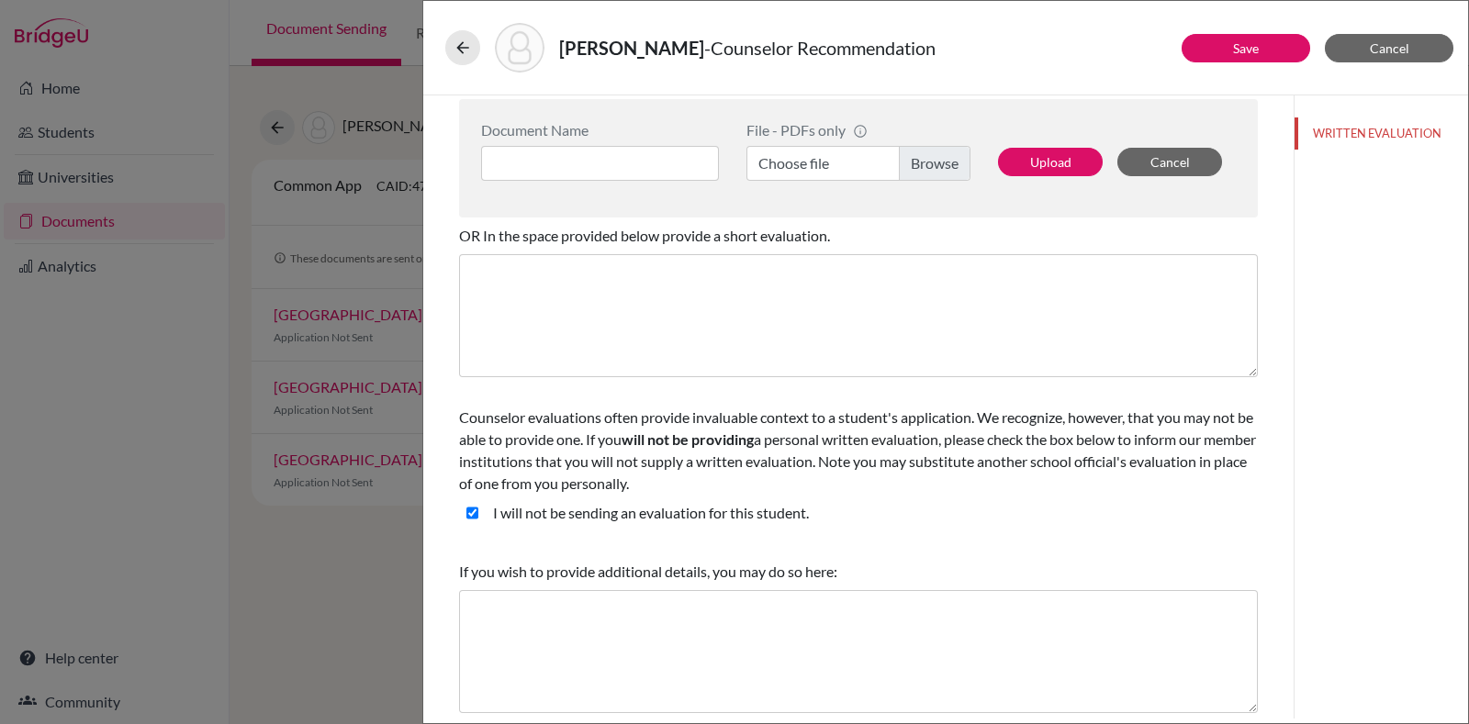
click at [467, 516] on student\ "I will not be sending an evaluation for this student." at bounding box center [472, 513] width 12 height 22
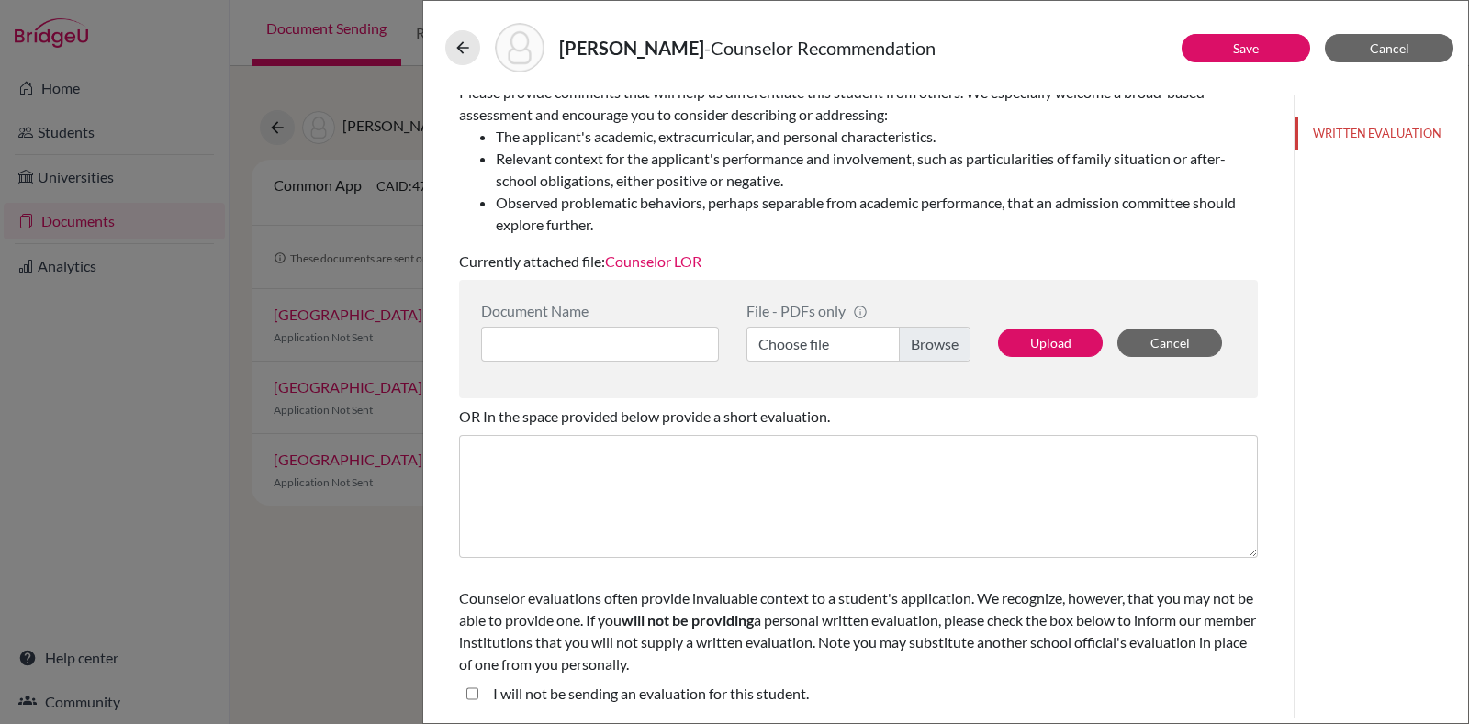
click at [479, 690] on div "I will not be sending an evaluation for this student." at bounding box center [643, 697] width 331 height 29
click at [476, 690] on student\ "I will not be sending an evaluation for this student." at bounding box center [472, 694] width 12 height 22
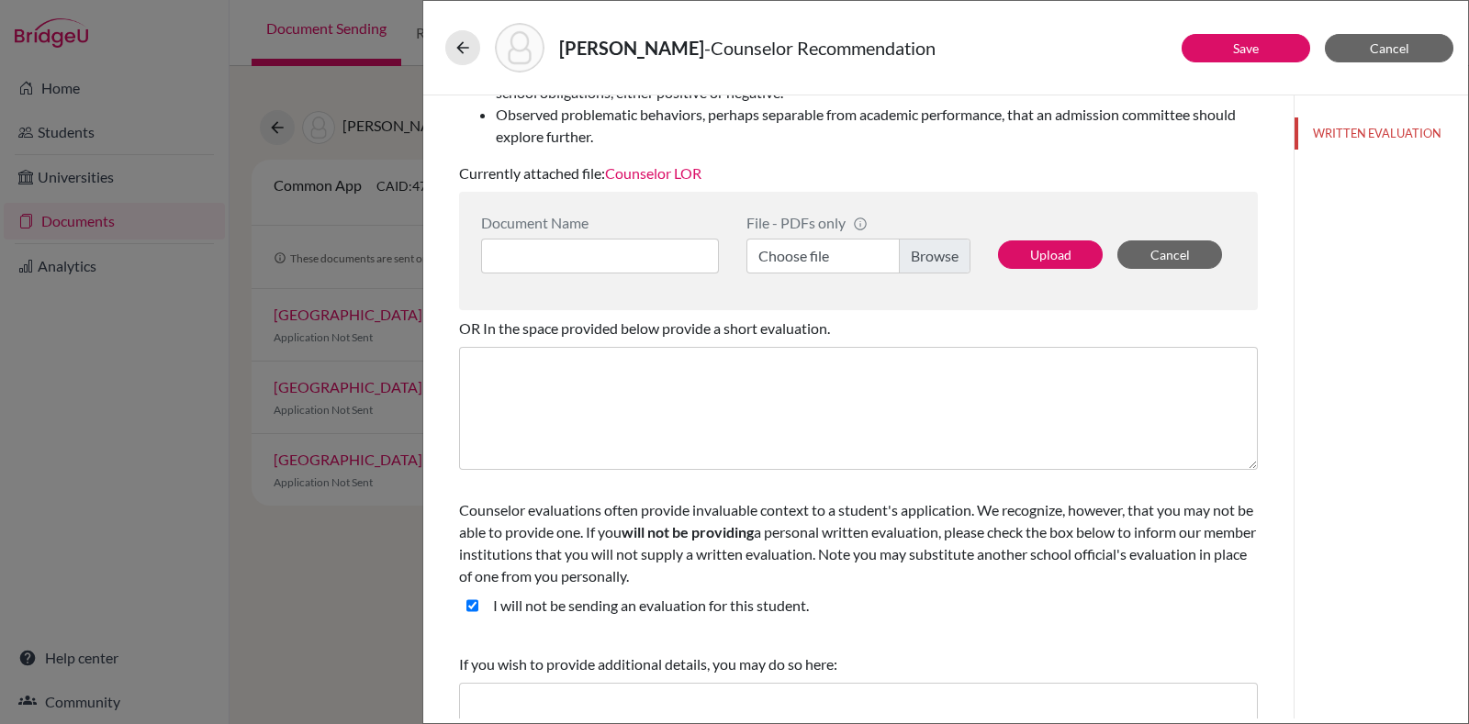
scroll to position [477, 0]
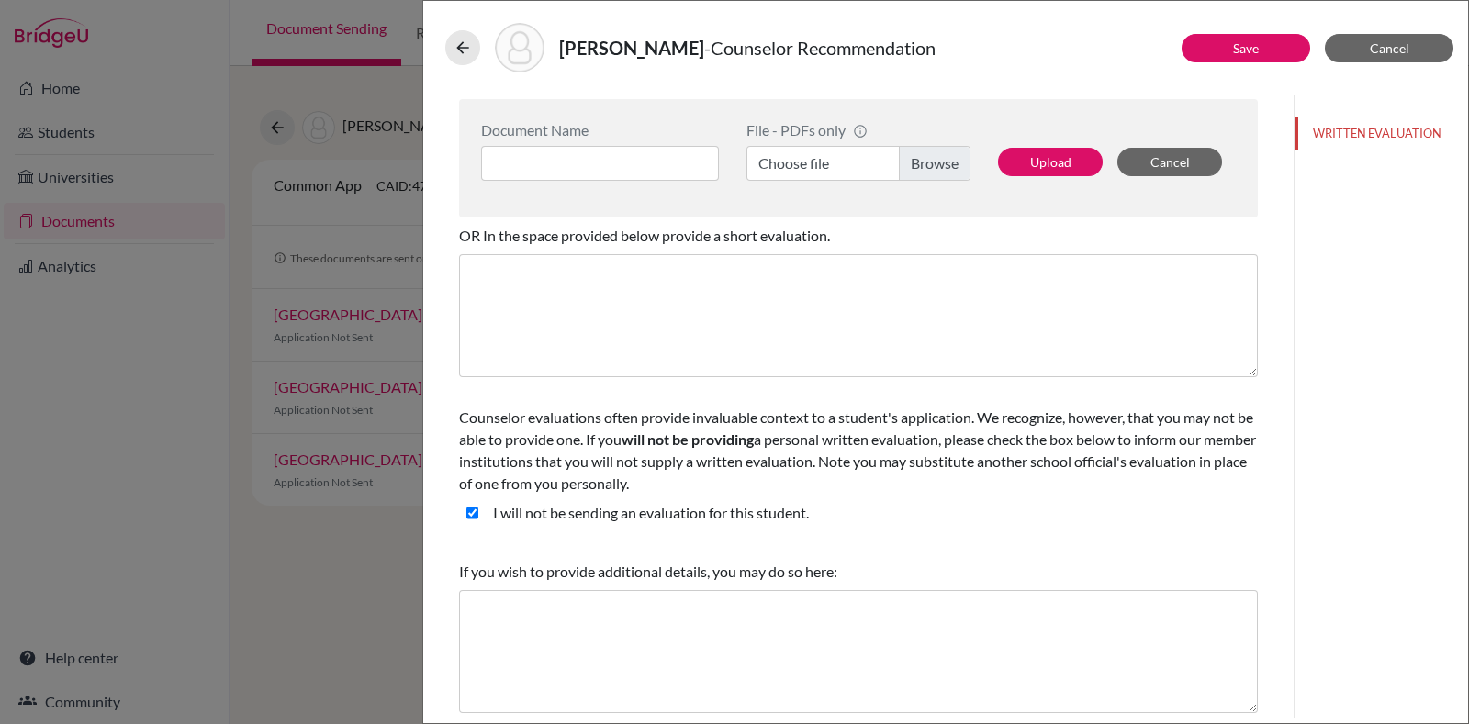
click at [474, 518] on student\ "I will not be sending an evaluation for this student." at bounding box center [472, 513] width 12 height 22
checkbox student\ "false"
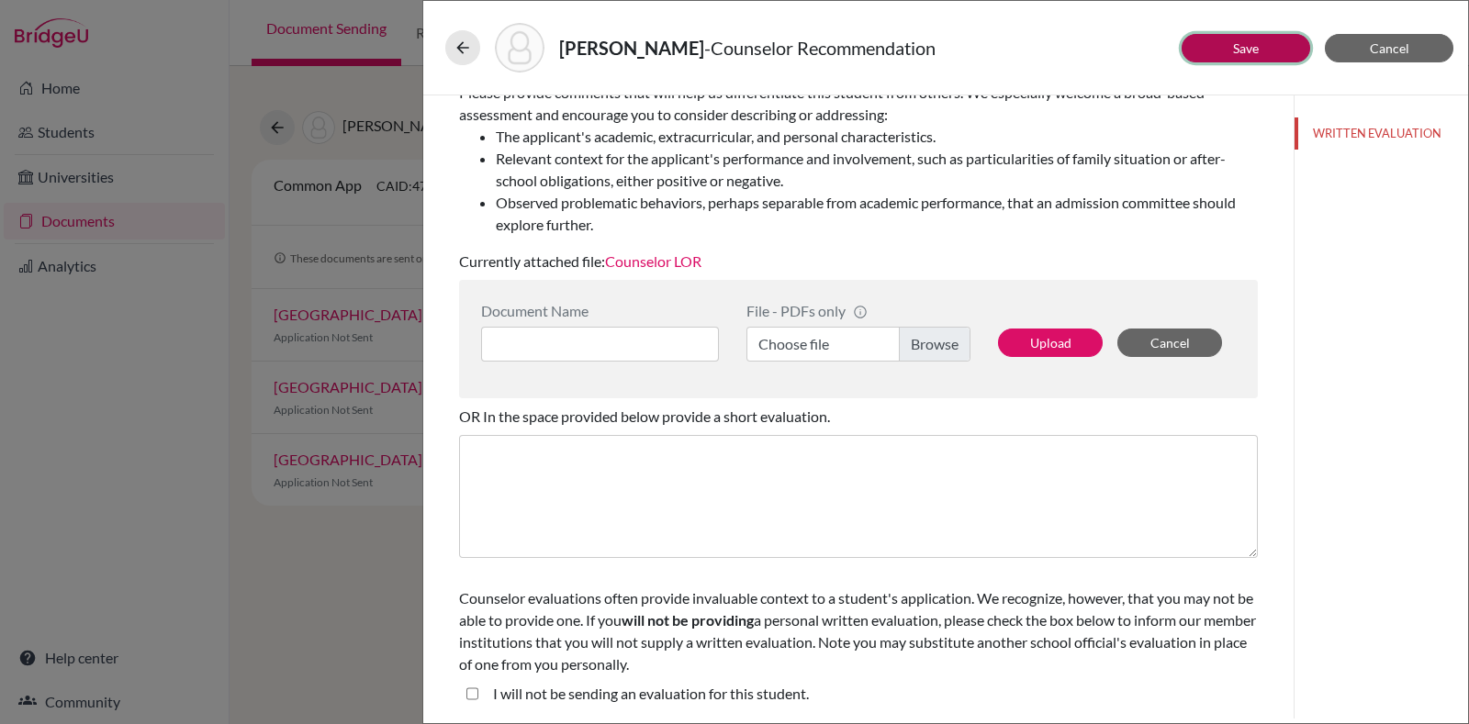
click at [1241, 39] on button "Save" at bounding box center [1246, 48] width 129 height 28
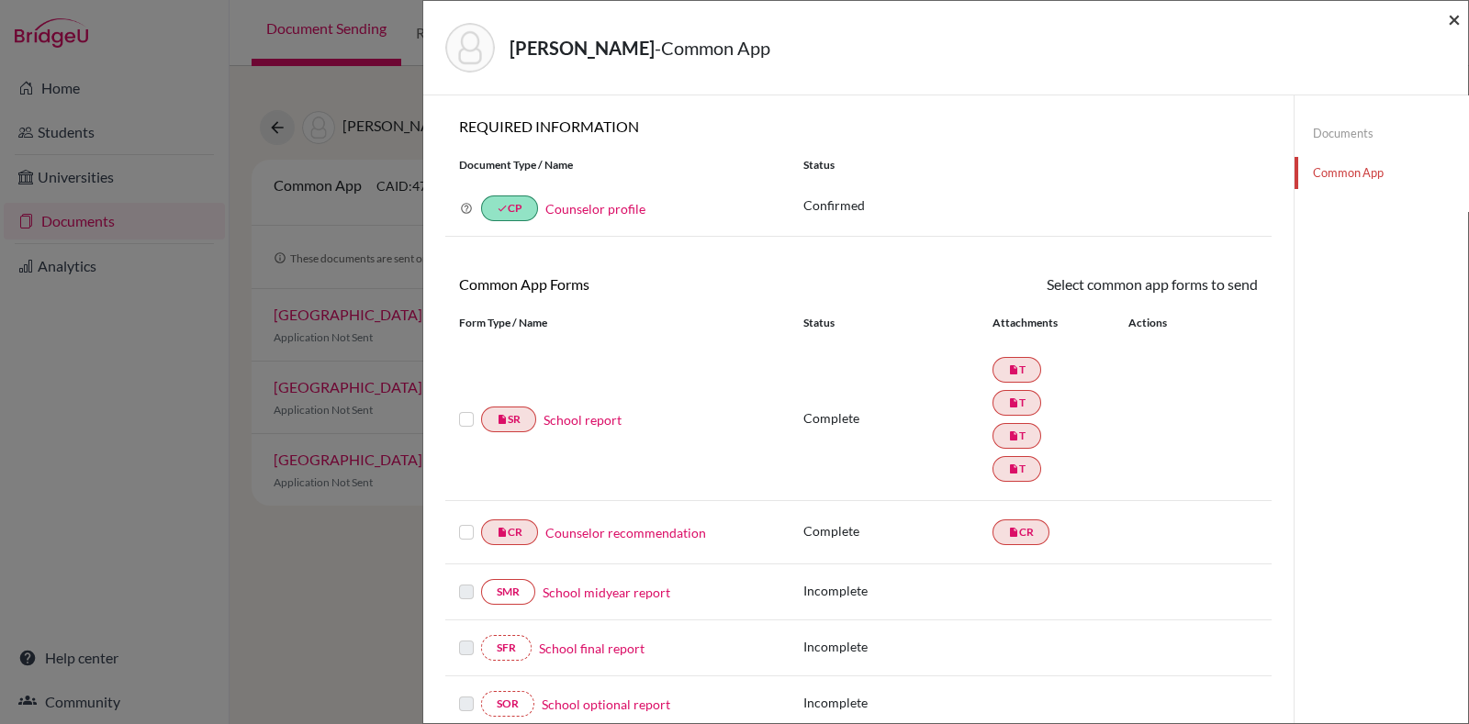
click at [1455, 20] on span "×" at bounding box center [1454, 19] width 13 height 27
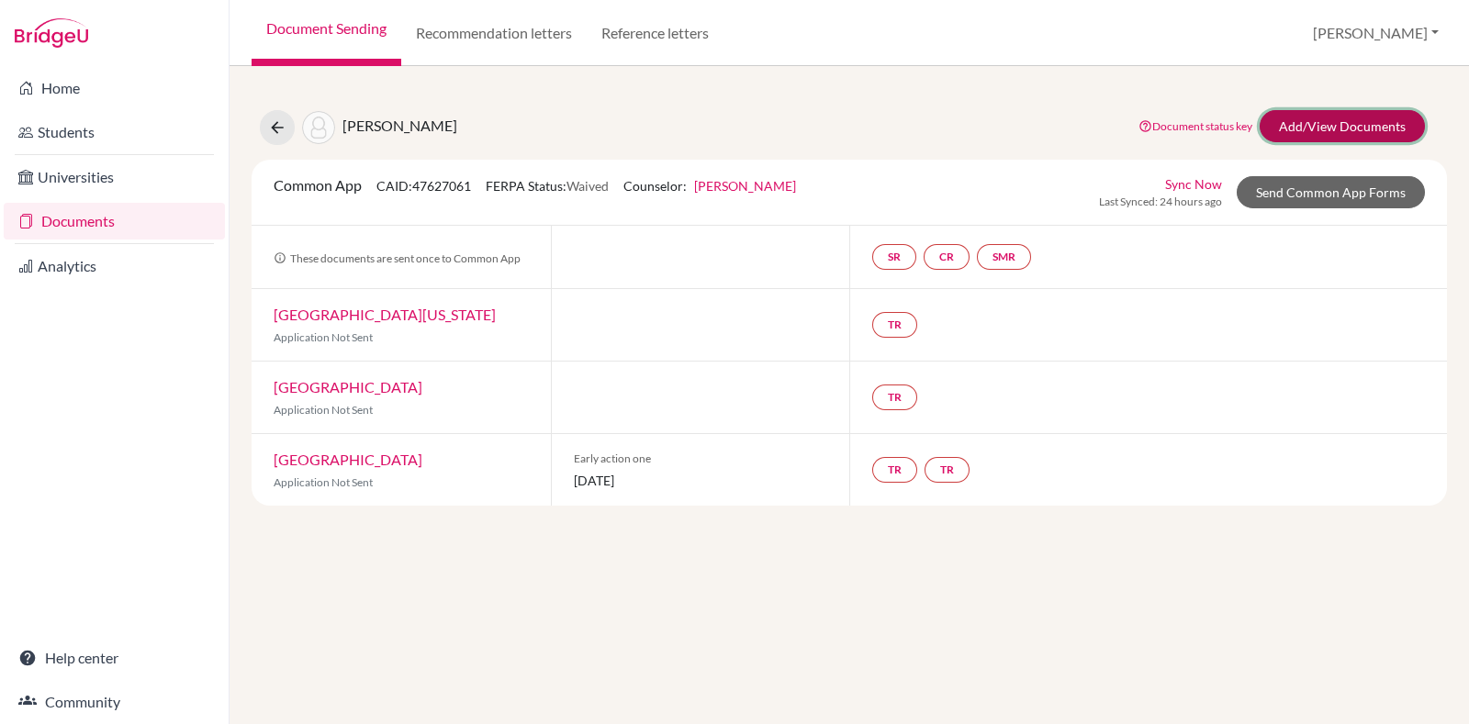
click at [1298, 135] on link "Add/View Documents" at bounding box center [1342, 126] width 165 height 32
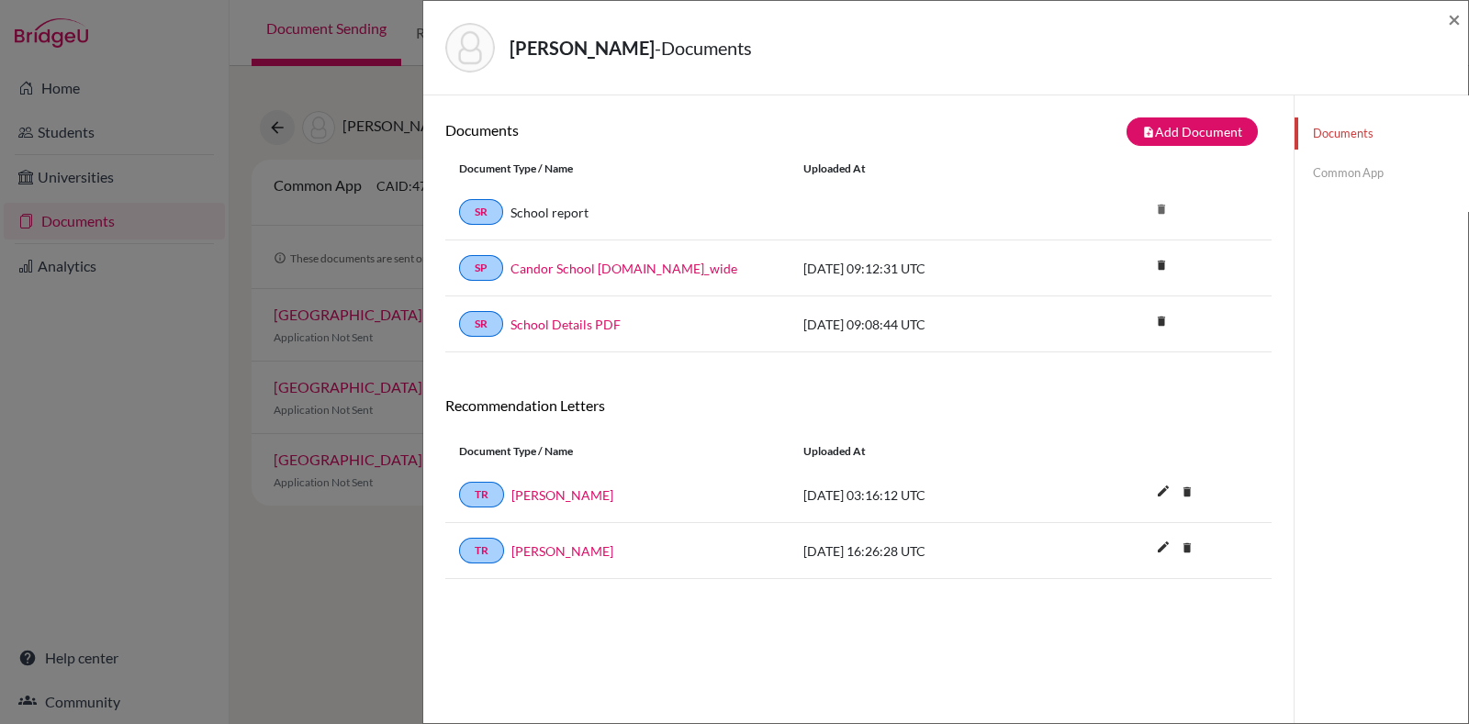
click at [1365, 175] on link "Common App" at bounding box center [1382, 173] width 174 height 32
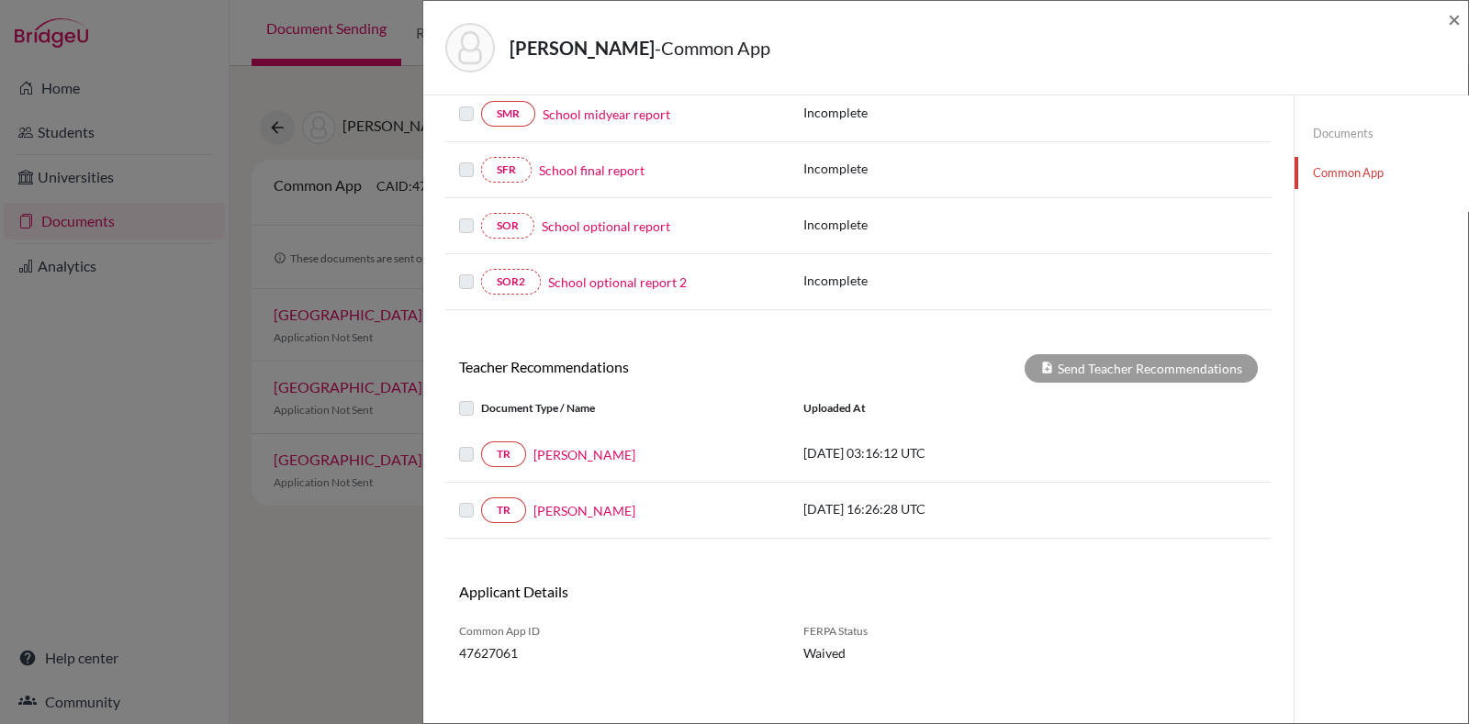
scroll to position [484, 0]
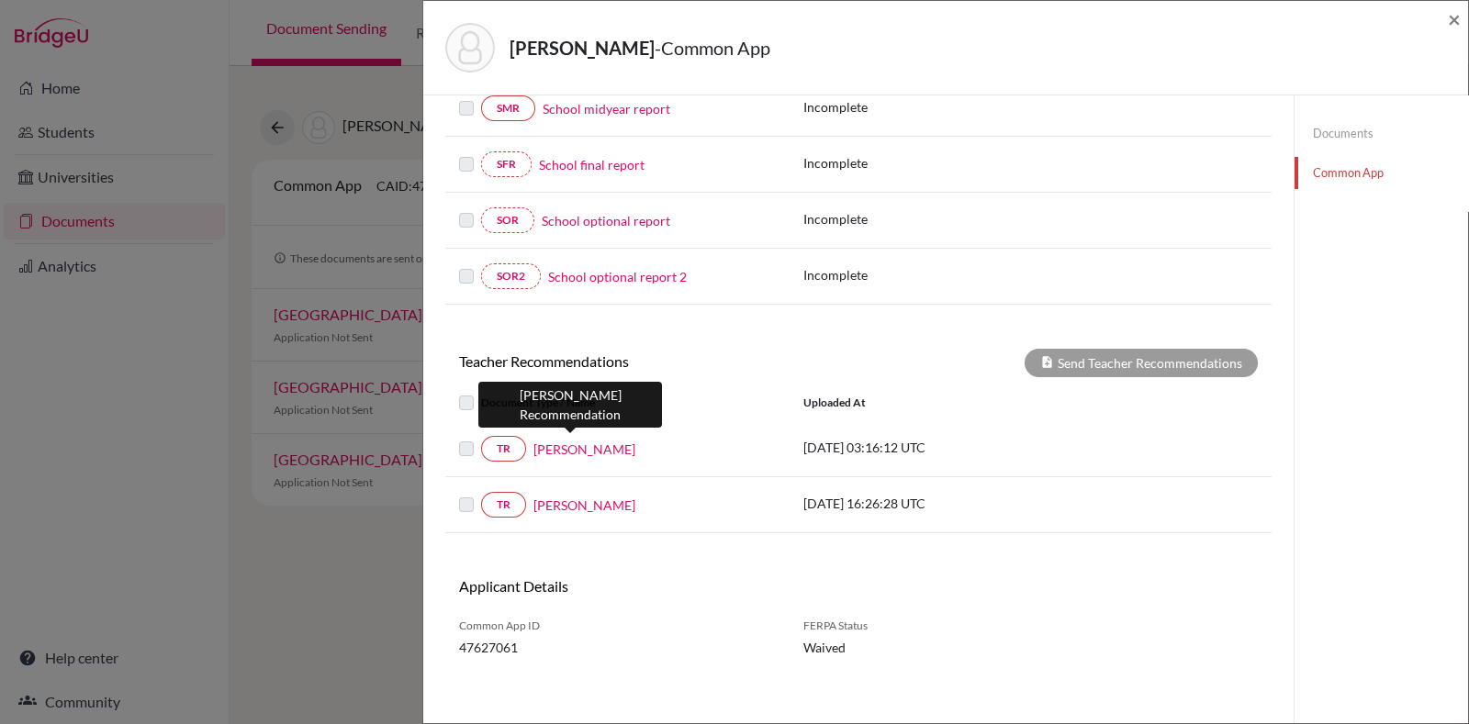
click at [565, 445] on link "Sandy Carroll" at bounding box center [584, 449] width 102 height 19
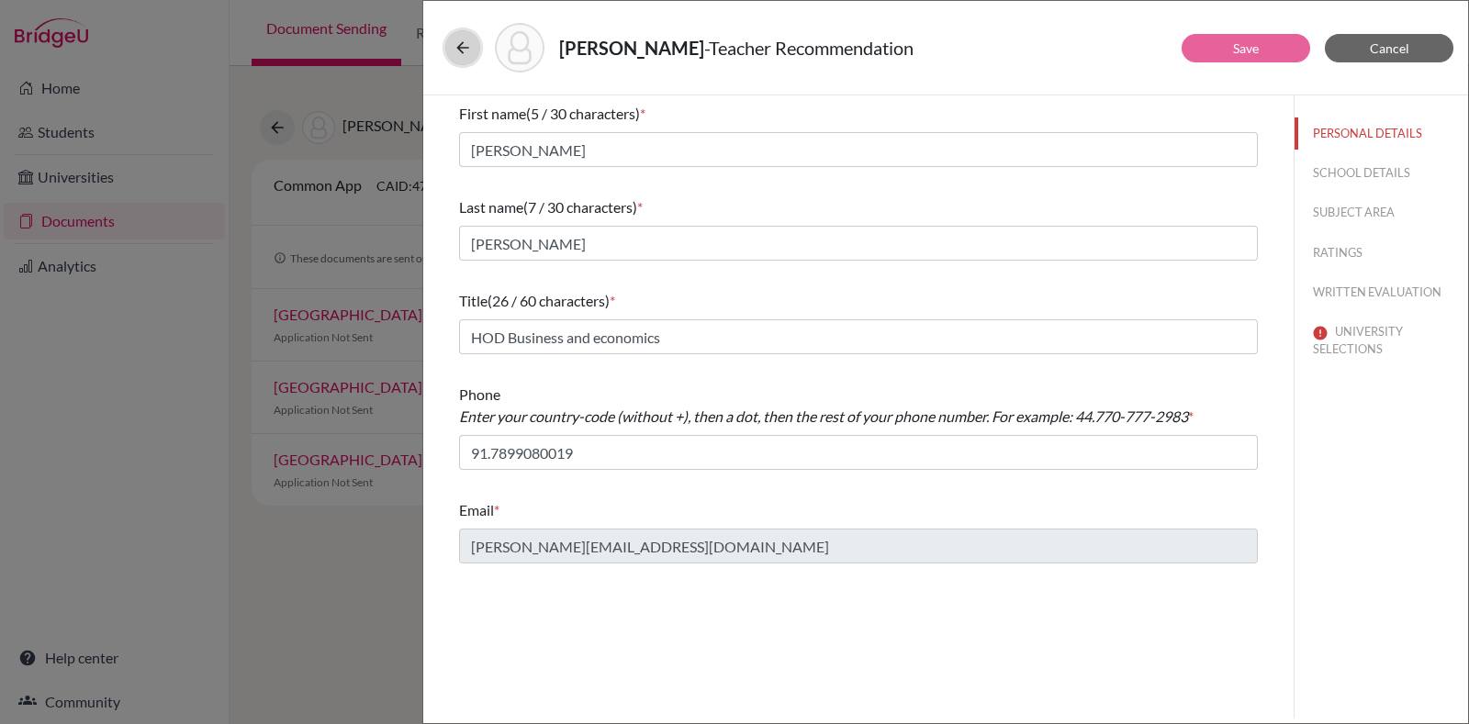
click at [468, 41] on icon at bounding box center [463, 48] width 18 height 18
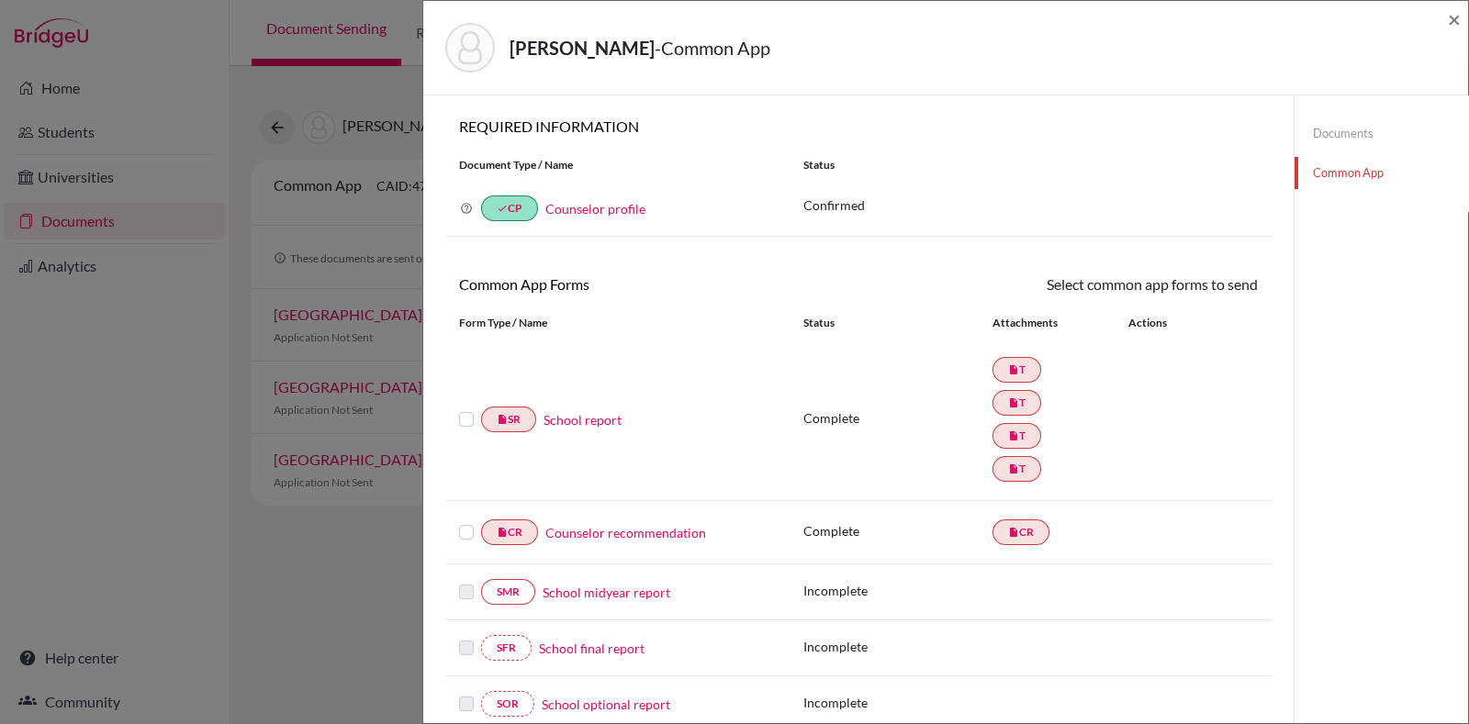
click at [258, 546] on div "Acharya, Yashas - Common App × × REQUIRED INFORMATION Document Type / Name Stat…" at bounding box center [734, 362] width 1469 height 724
click at [1451, 18] on span "×" at bounding box center [1454, 19] width 13 height 27
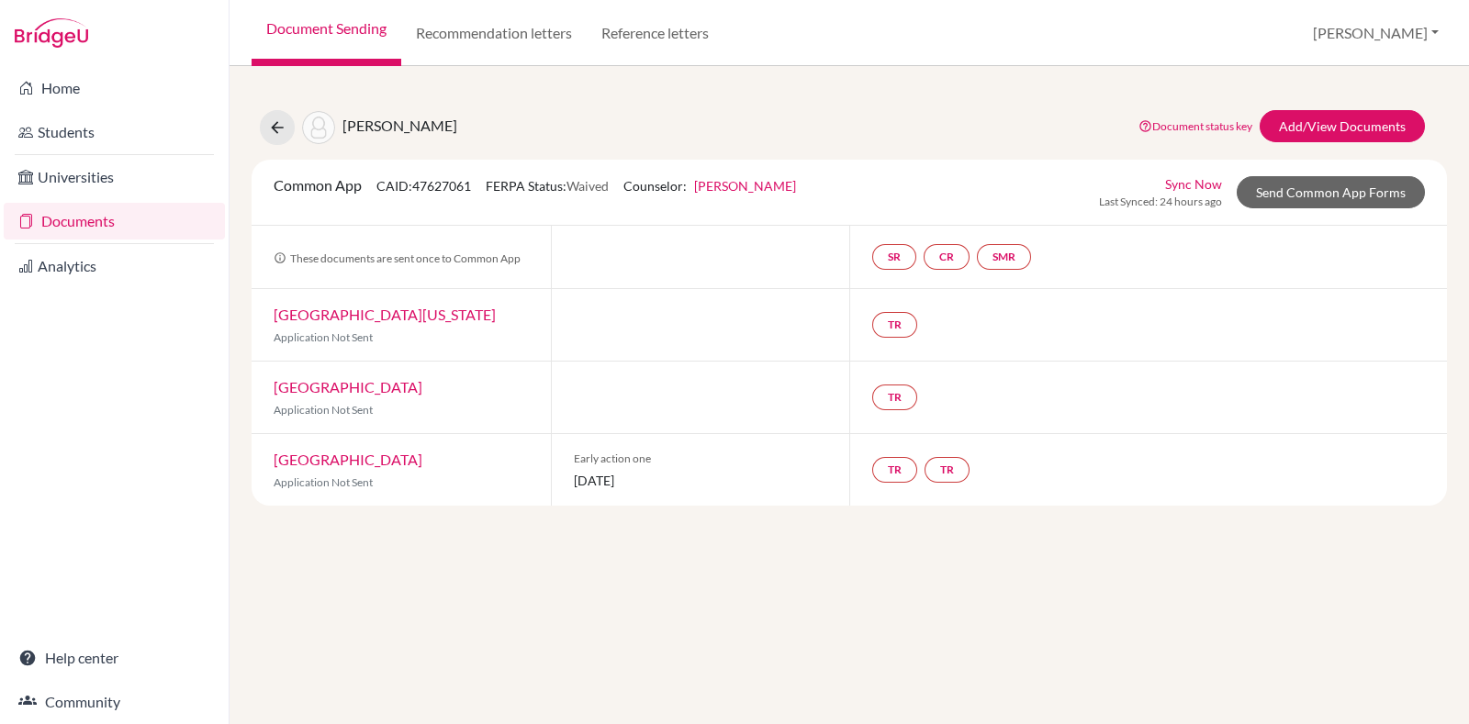
click at [826, 591] on div "Acharya, Yashas Document status key TR Requirement. Document not uploaded yet. …" at bounding box center [850, 395] width 1240 height 658
click at [1308, 135] on link "Add/View Documents" at bounding box center [1342, 126] width 165 height 32
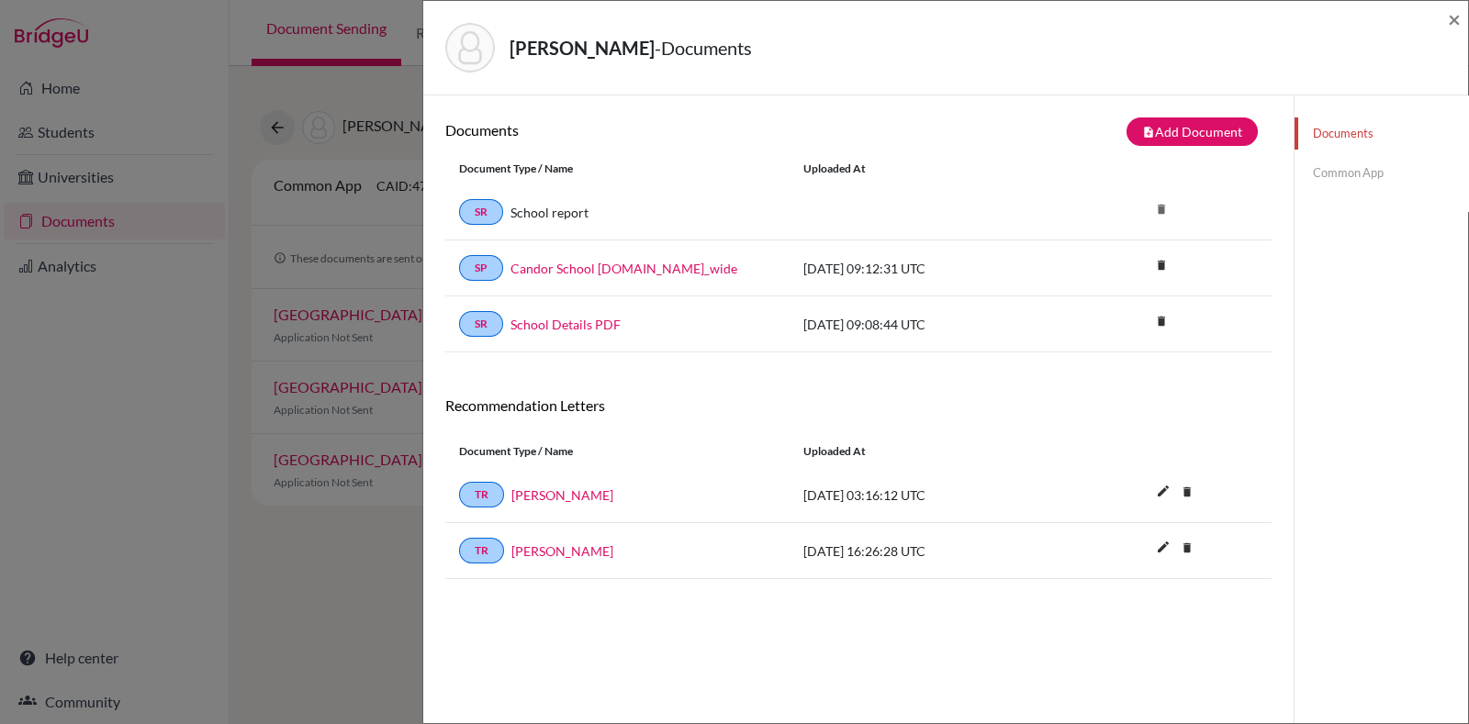
click at [1335, 187] on link "Common App" at bounding box center [1382, 173] width 174 height 32
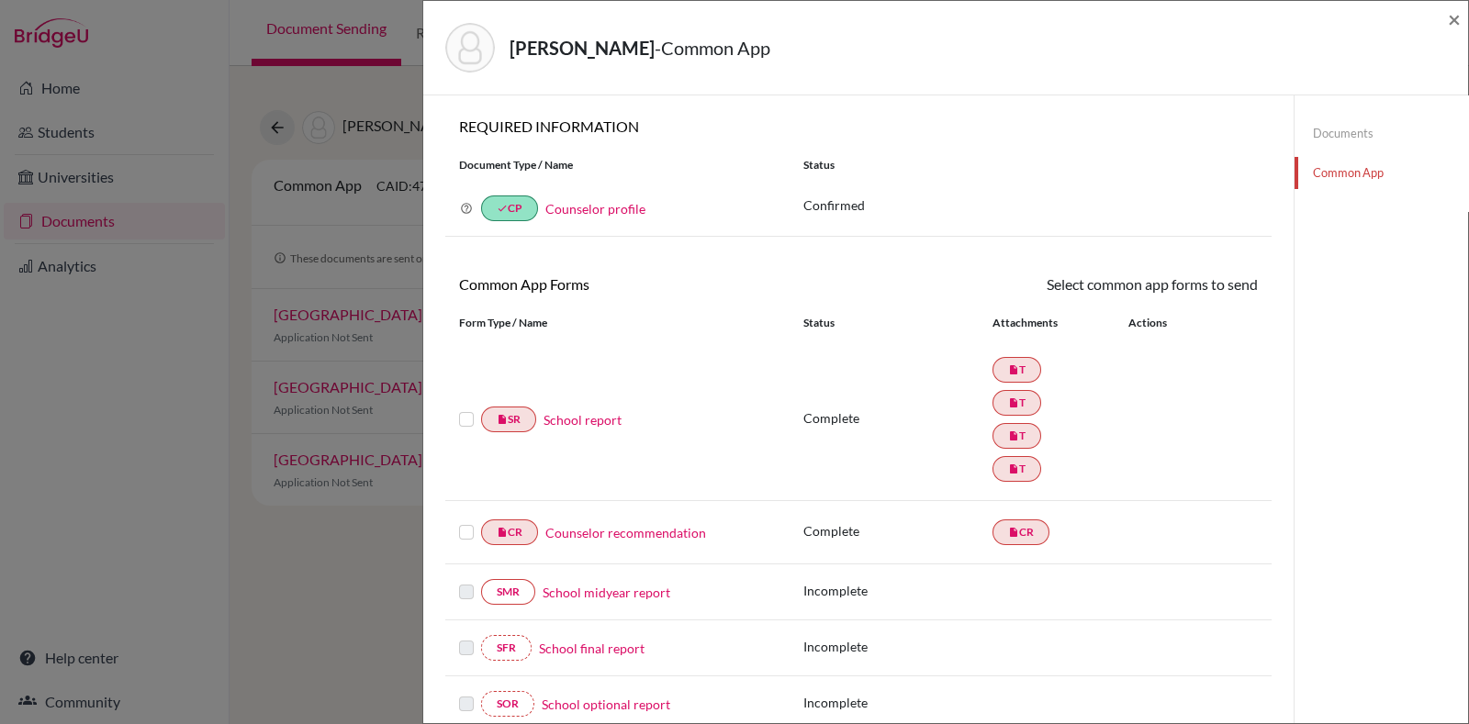
click at [600, 414] on link "School report" at bounding box center [583, 419] width 78 height 19
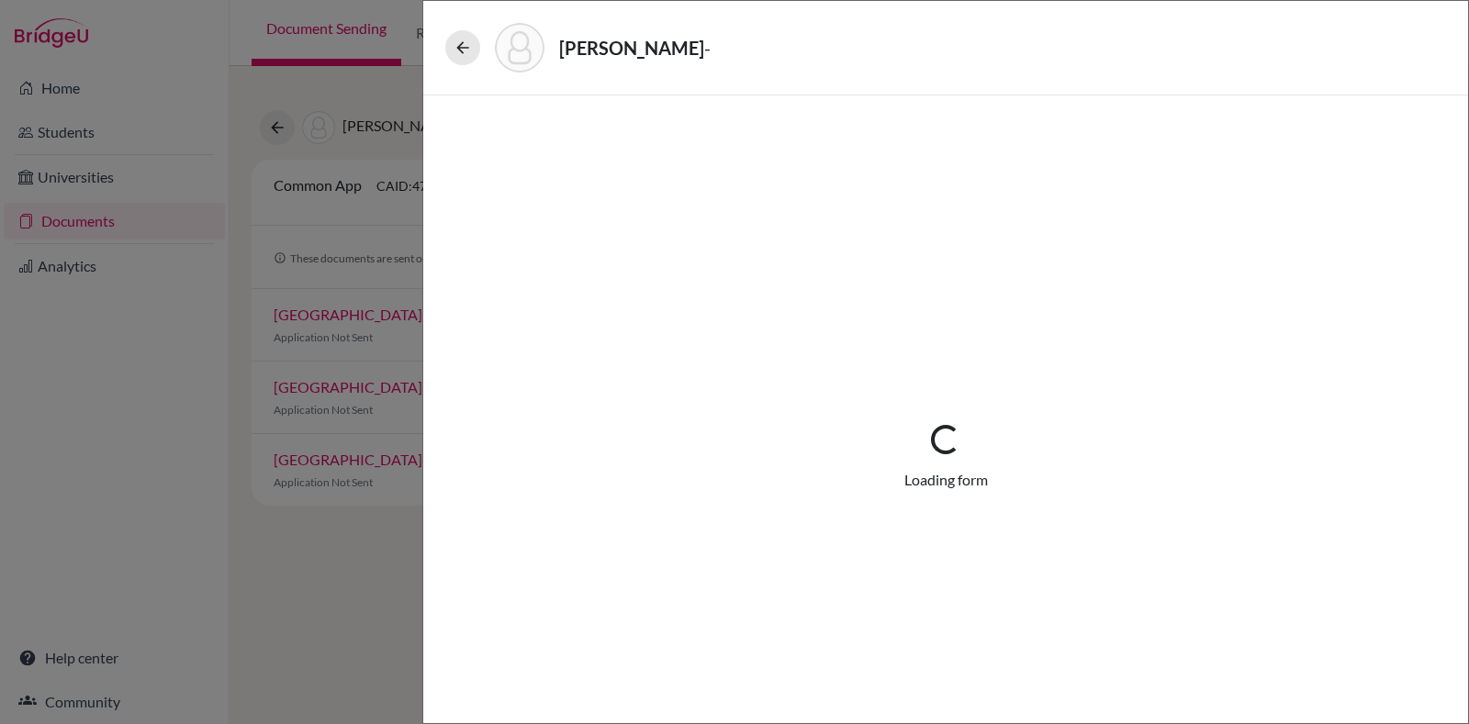
select select "4"
select select "687179"
select select "0"
select select "1"
select select "687178"
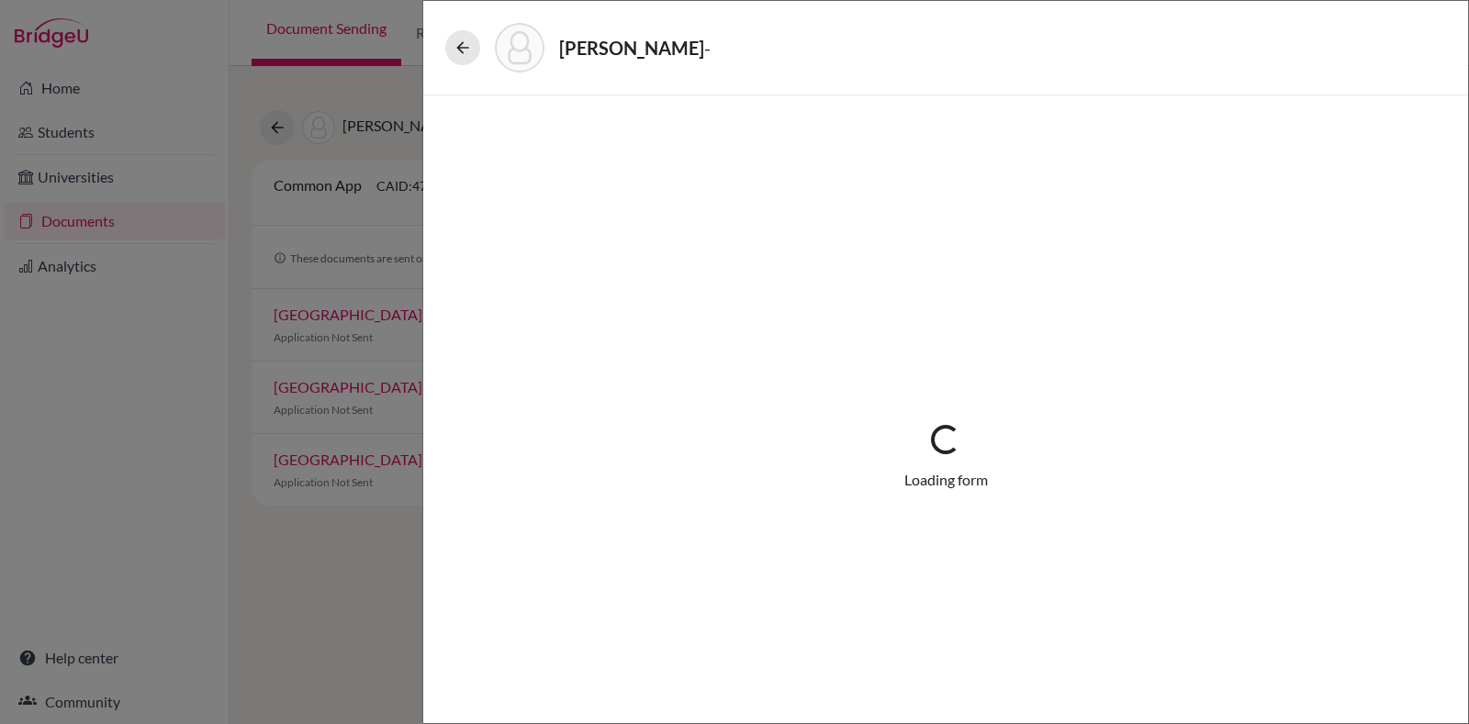
select select "687181"
select select "687182"
select select "1"
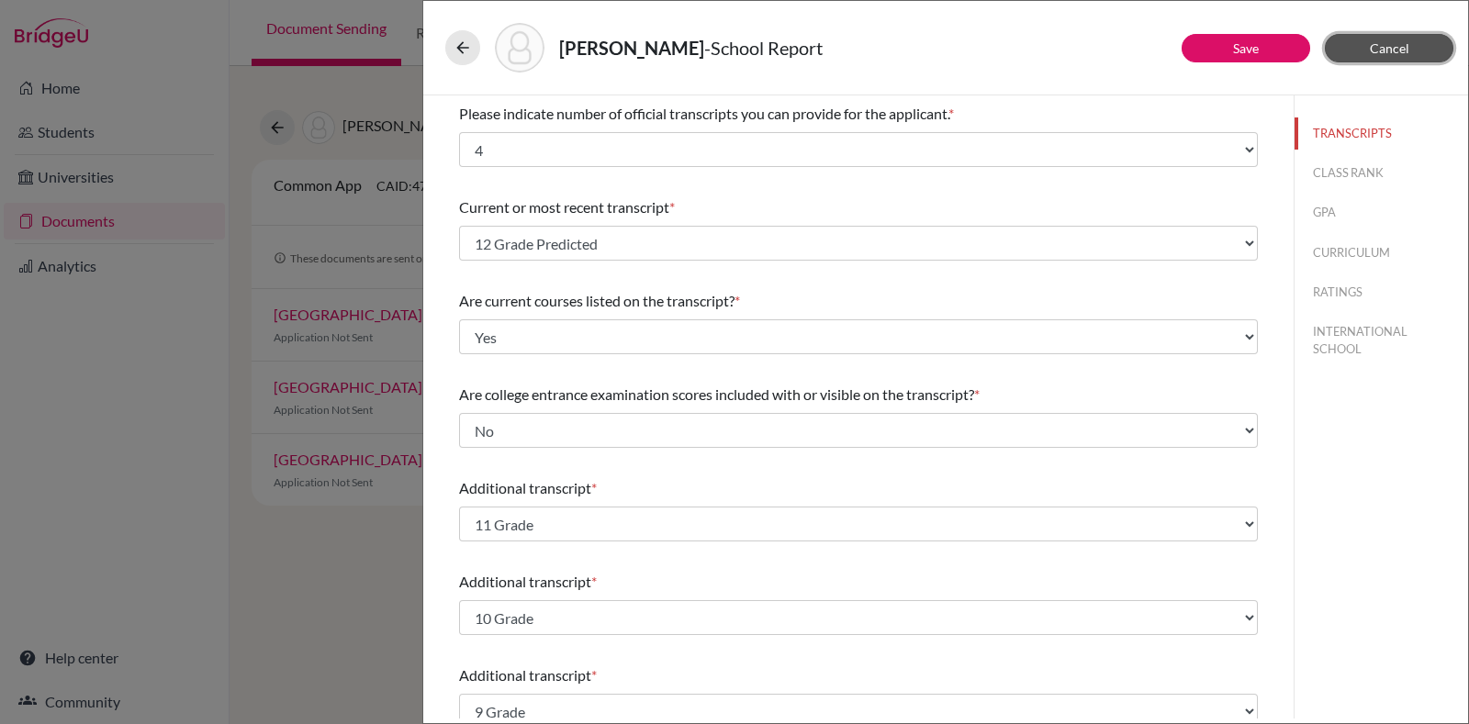
click at [1371, 45] on span "Cancel" at bounding box center [1389, 48] width 39 height 16
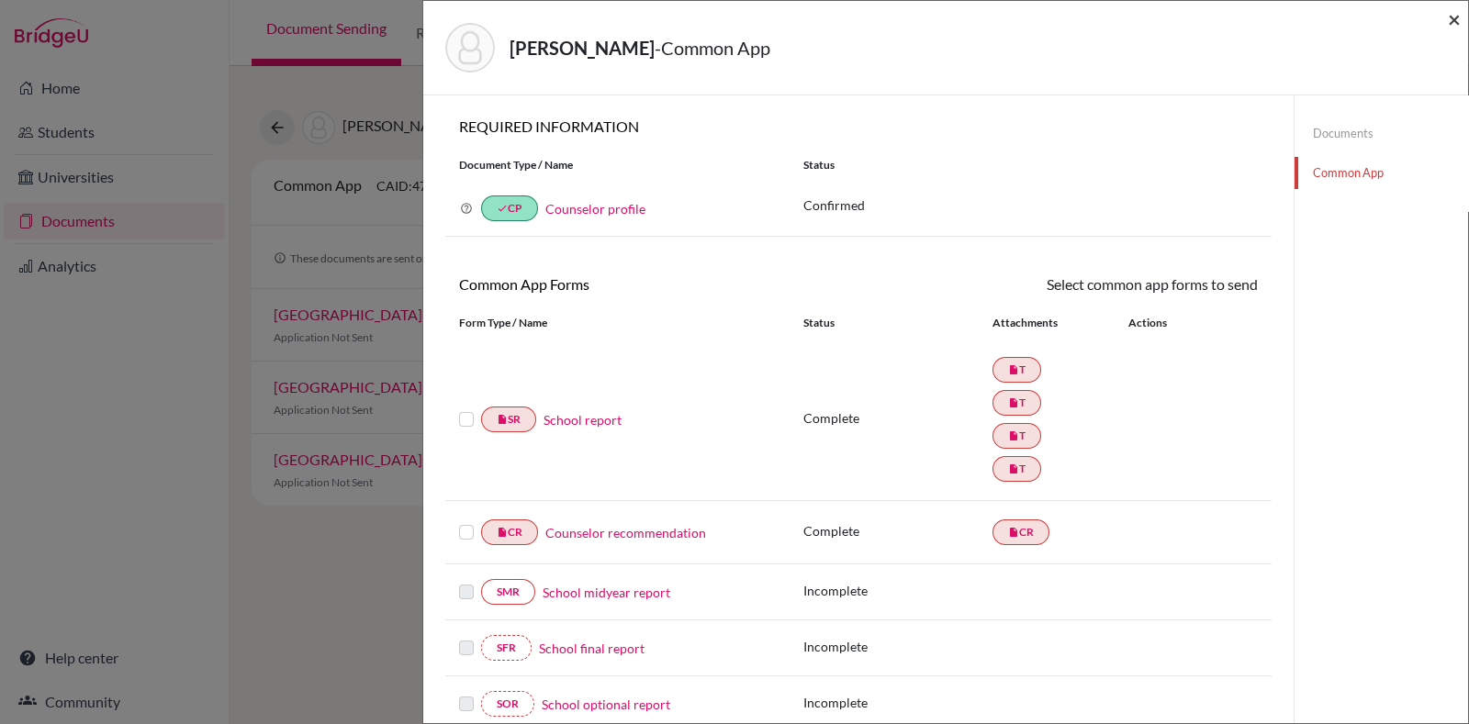
click at [1450, 6] on span "×" at bounding box center [1454, 19] width 13 height 27
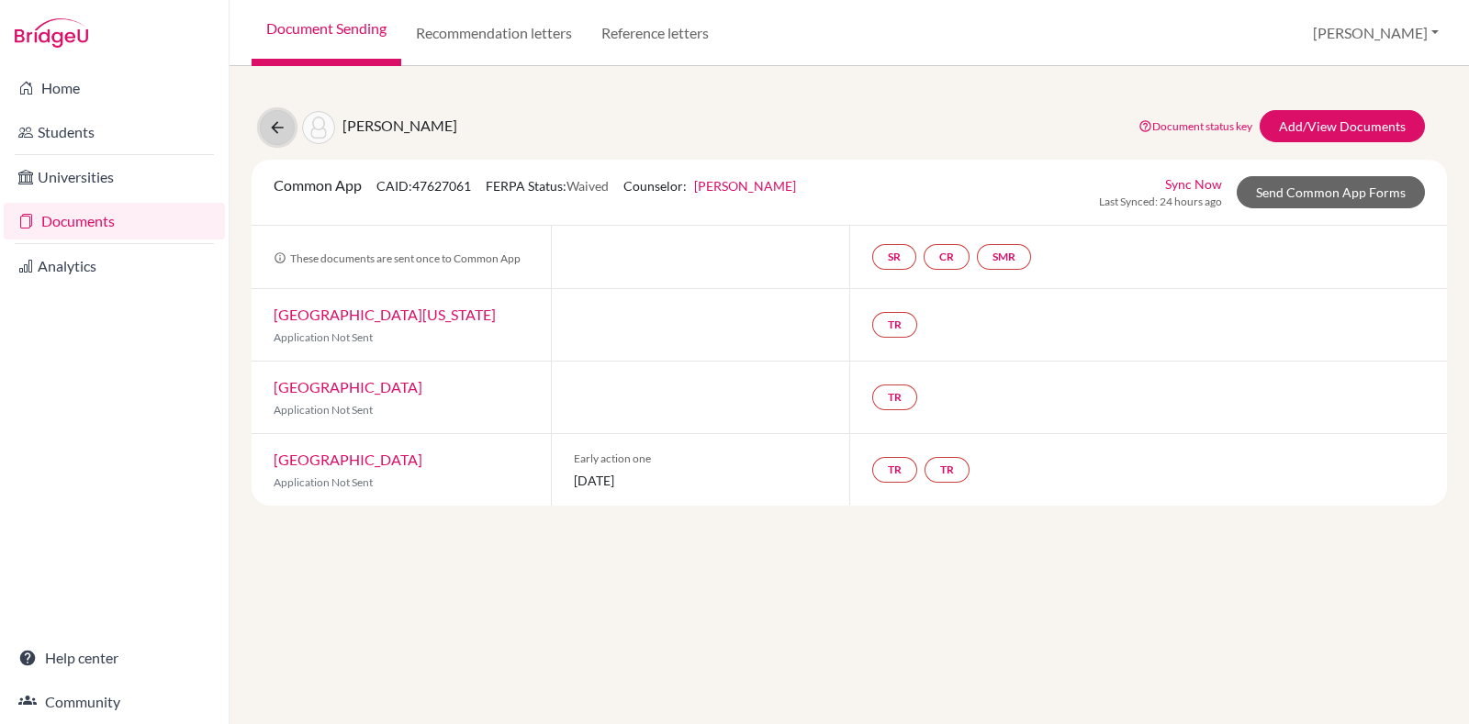
click at [275, 140] on button at bounding box center [277, 127] width 35 height 35
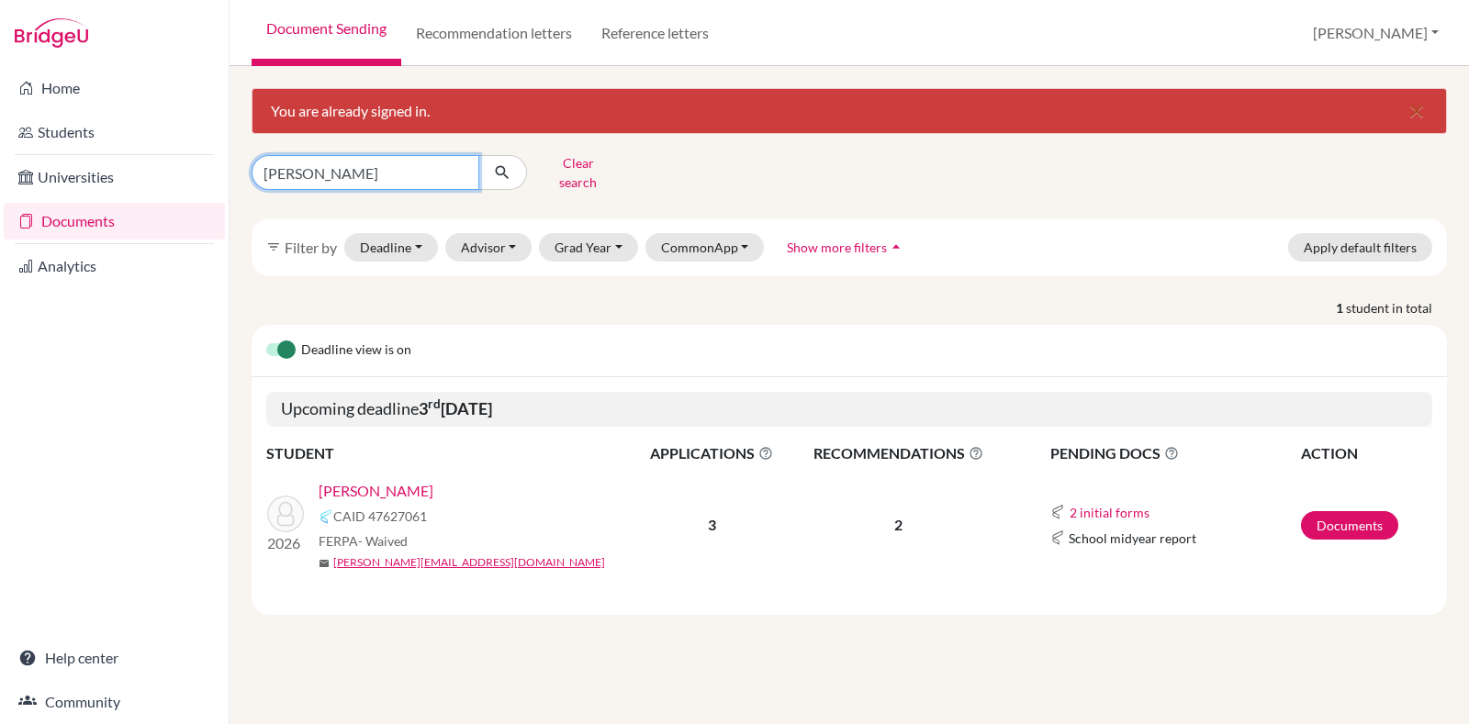
click at [461, 168] on input "[PERSON_NAME]" at bounding box center [366, 172] width 228 height 35
click at [415, 163] on input "Find student by name..." at bounding box center [366, 172] width 228 height 35
type input "shreya"
click at [491, 170] on button "submit" at bounding box center [502, 172] width 49 height 35
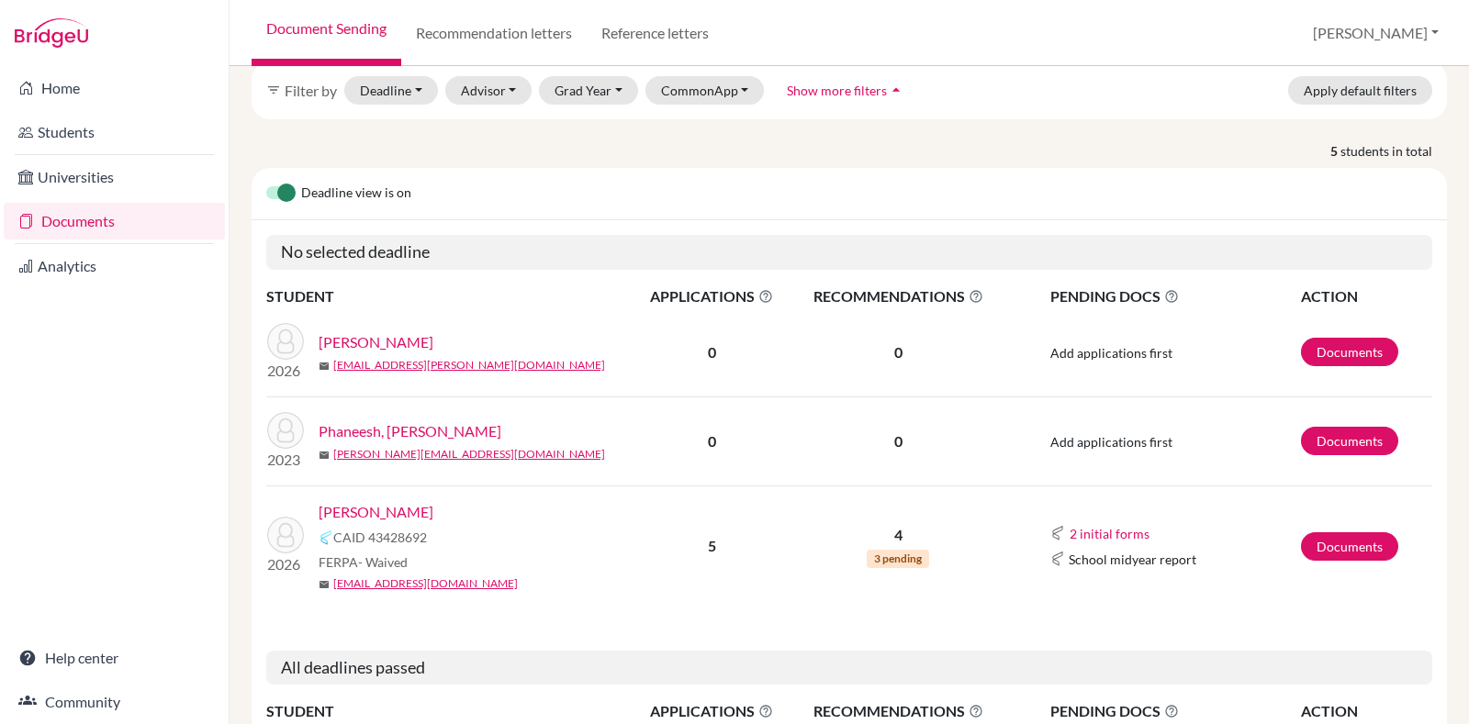
scroll to position [158, 0]
click at [1326, 532] on link "Documents" at bounding box center [1349, 546] width 97 height 28
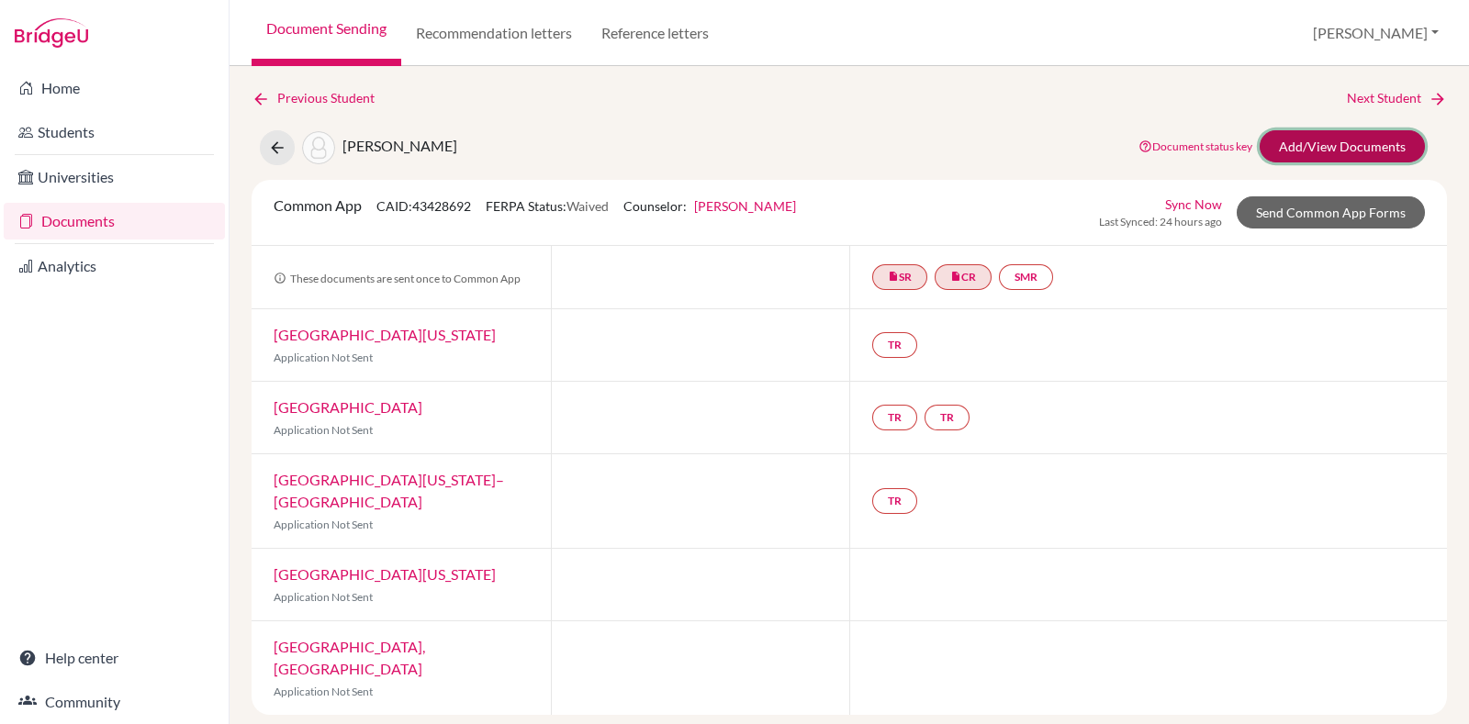
click at [1315, 146] on link "Add/View Documents" at bounding box center [1342, 146] width 165 height 32
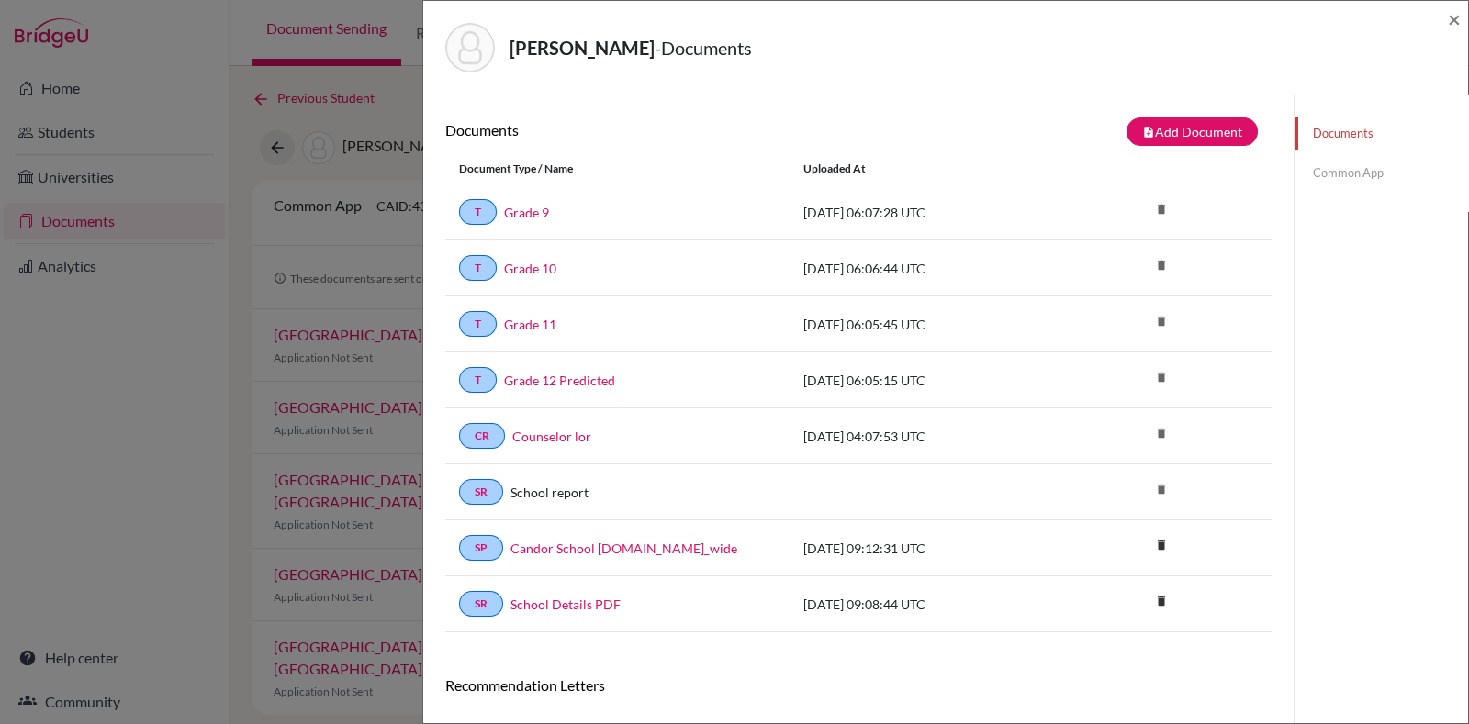
click at [1364, 164] on link "Common App" at bounding box center [1382, 173] width 174 height 32
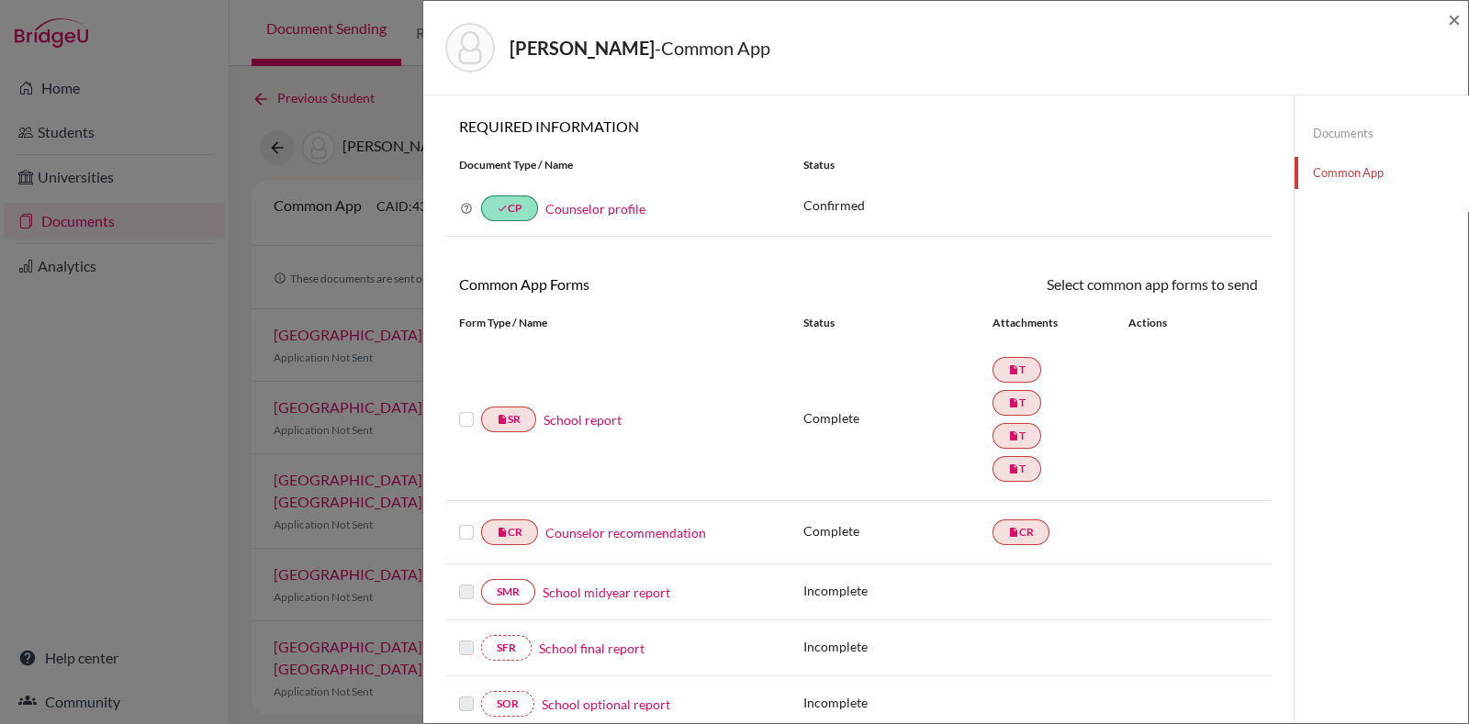
click at [590, 421] on link "School report" at bounding box center [583, 419] width 78 height 19
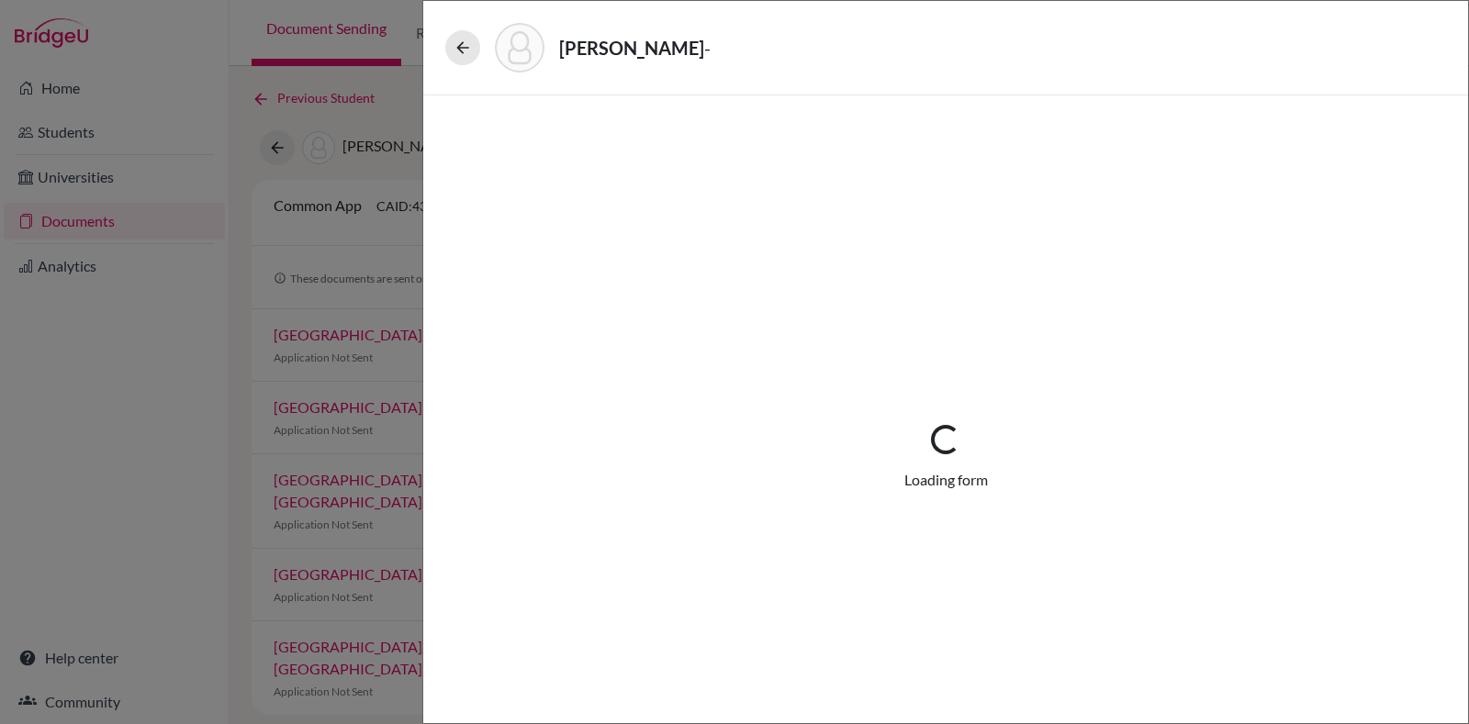
select select "4"
select select "676380"
select select "0"
select select "1"
select select "676381"
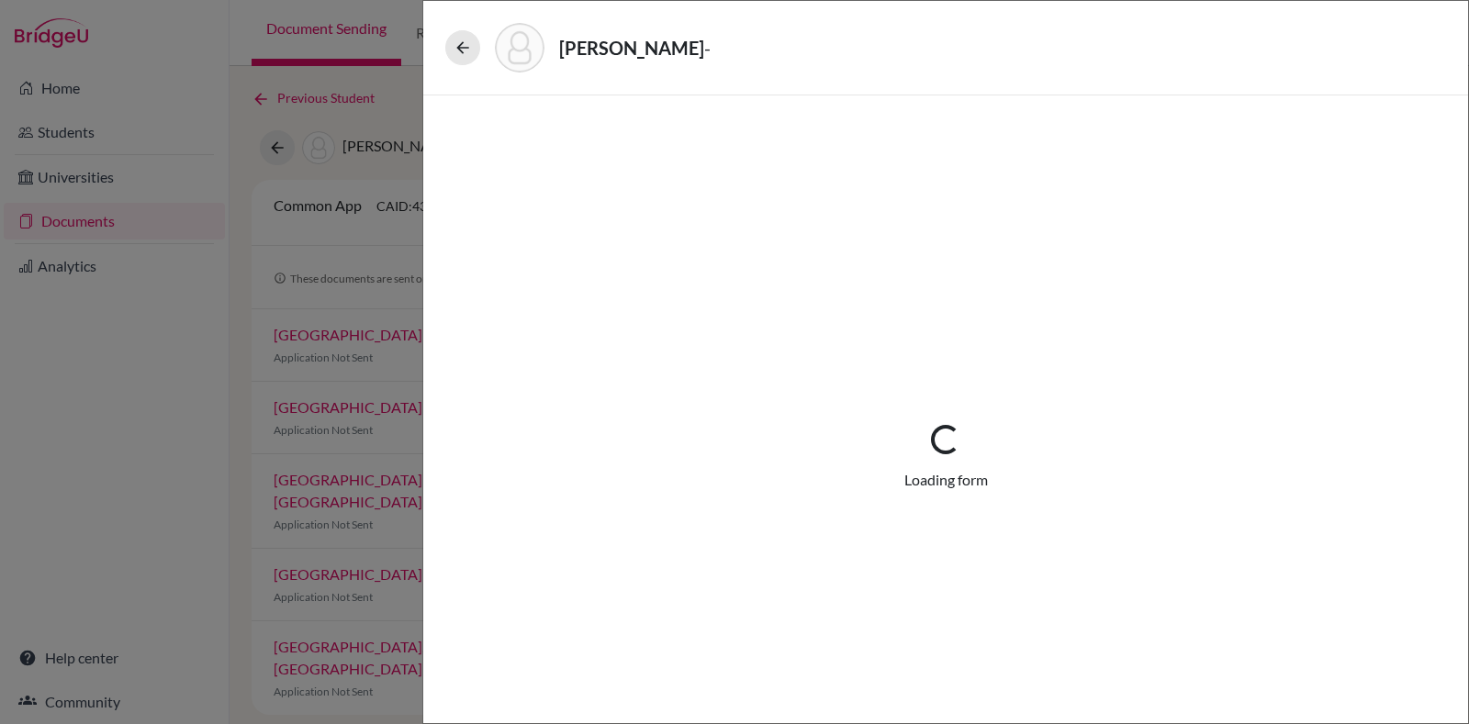
select select "676383"
select select "676386"
select select "1"
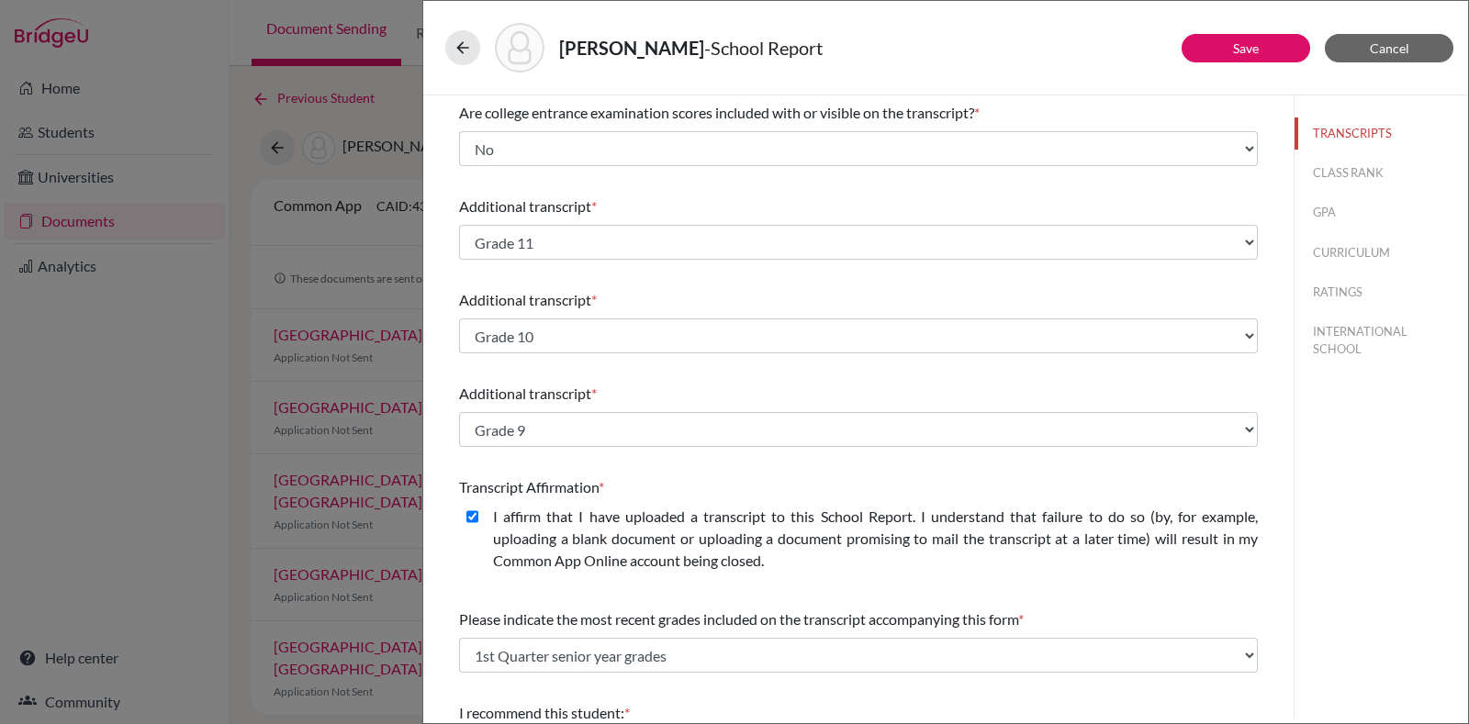
scroll to position [448, 0]
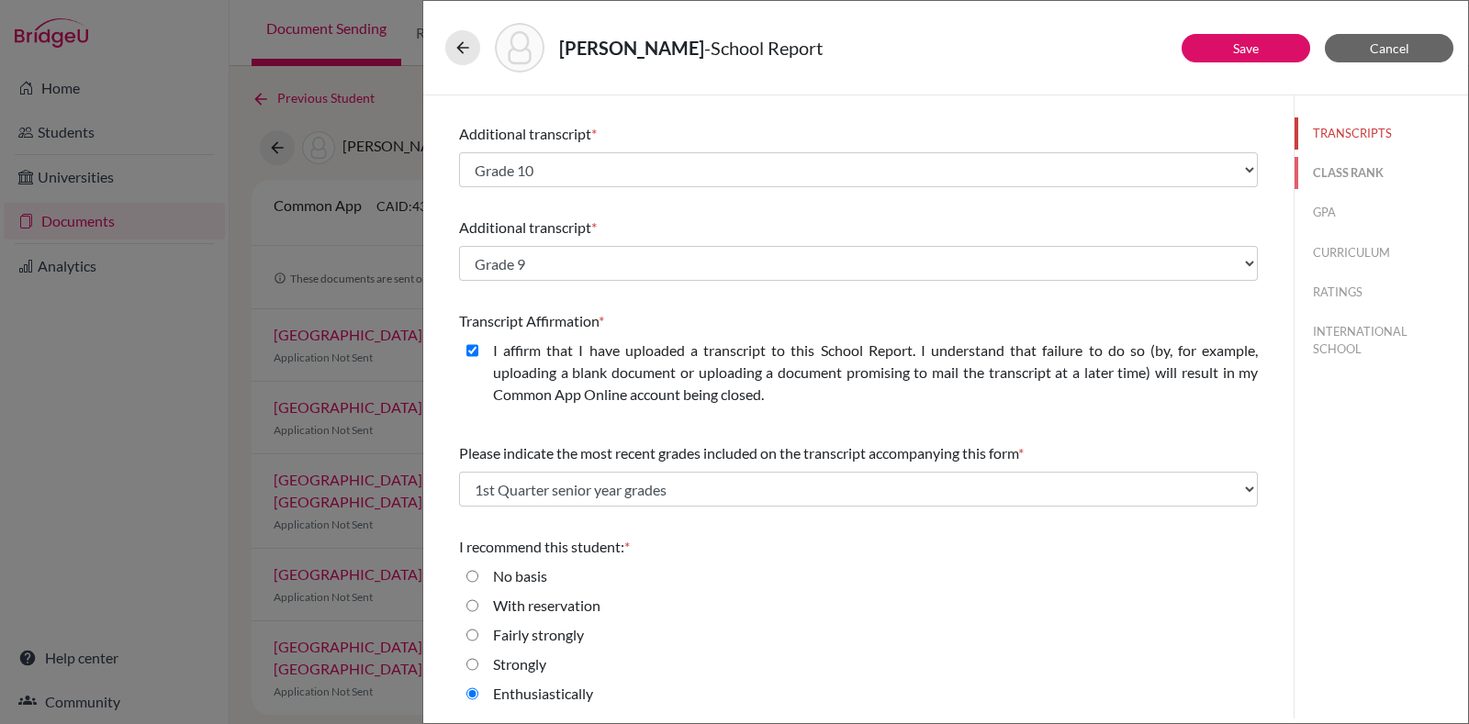
click at [1342, 168] on button "CLASS RANK" at bounding box center [1382, 173] width 174 height 32
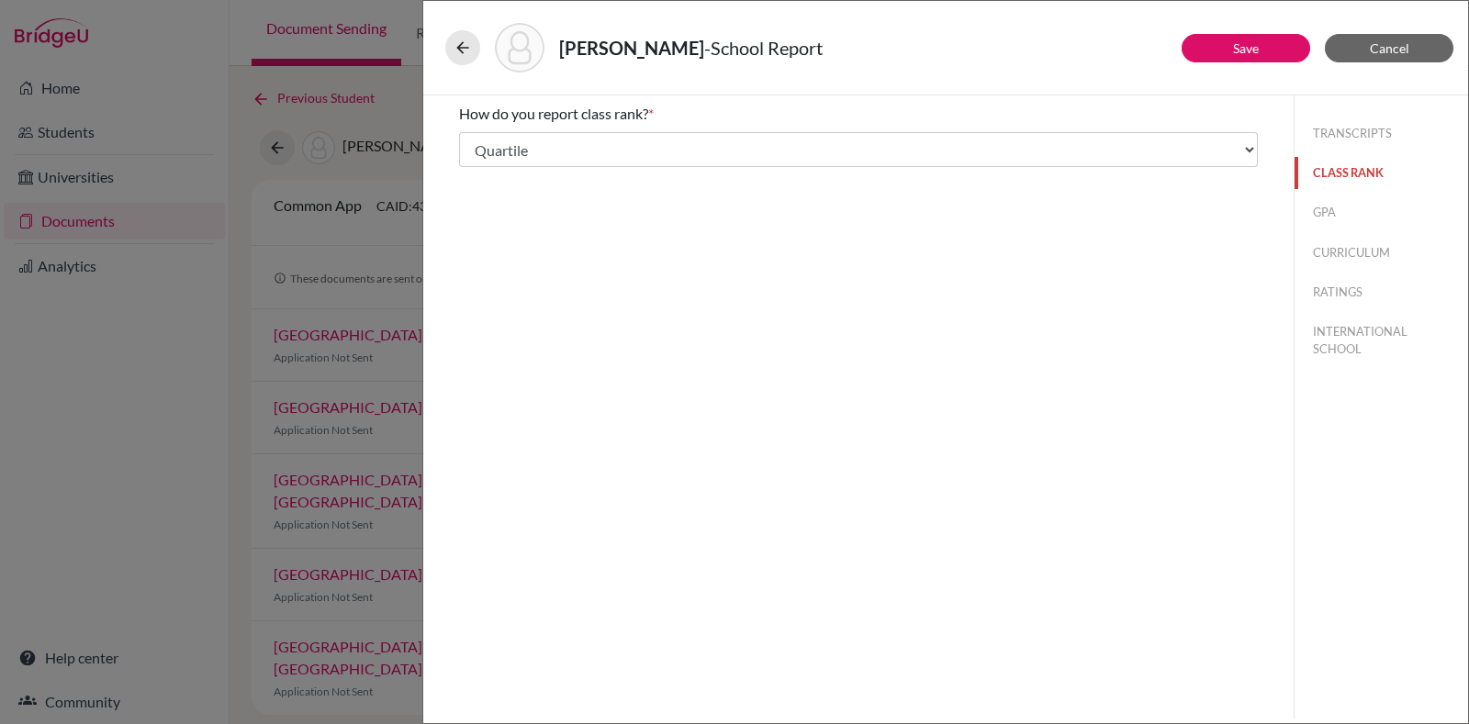
select select "5"
drag, startPoint x: 1346, startPoint y: 207, endPoint x: 1341, endPoint y: 230, distance: 24.5
click at [1347, 208] on button "GPA" at bounding box center [1382, 213] width 174 height 32
click at [1332, 252] on button "CURRICULUM" at bounding box center [1382, 253] width 174 height 32
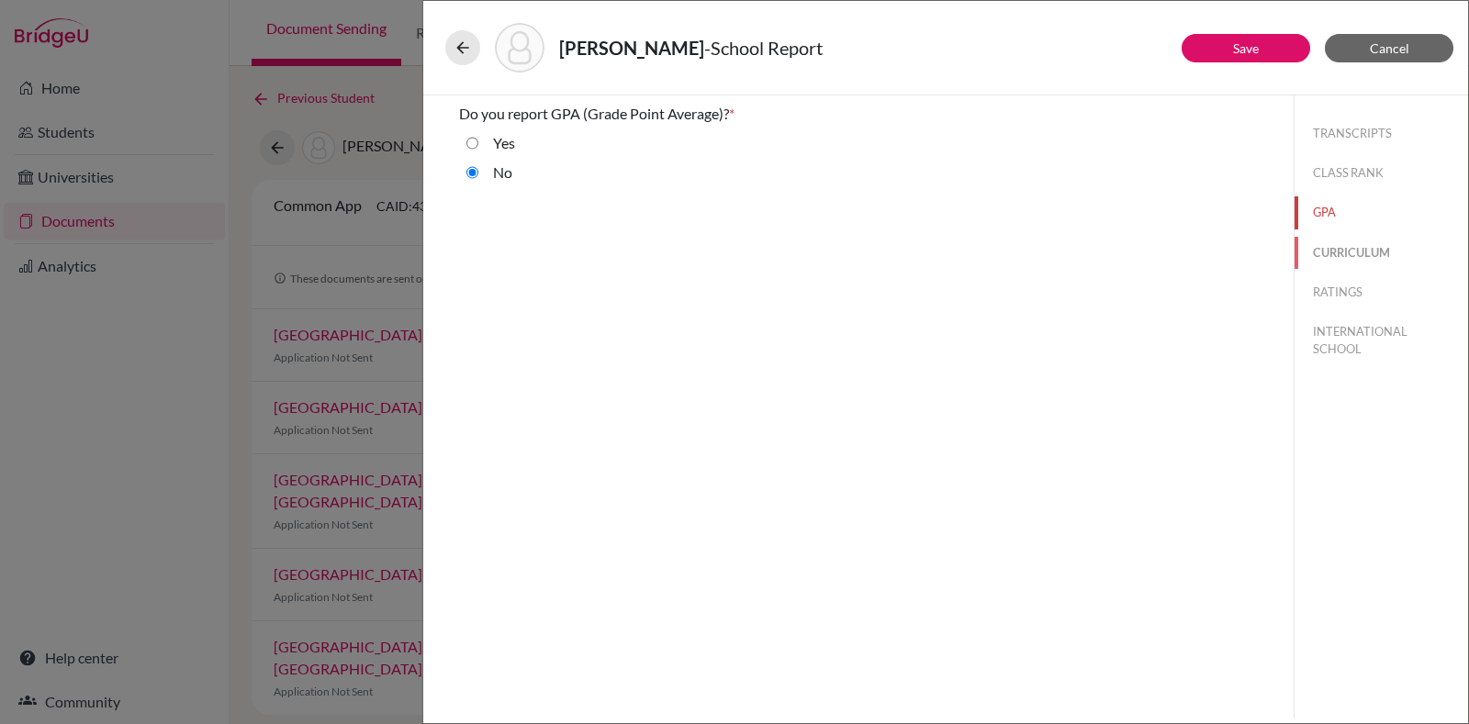
select select "4"
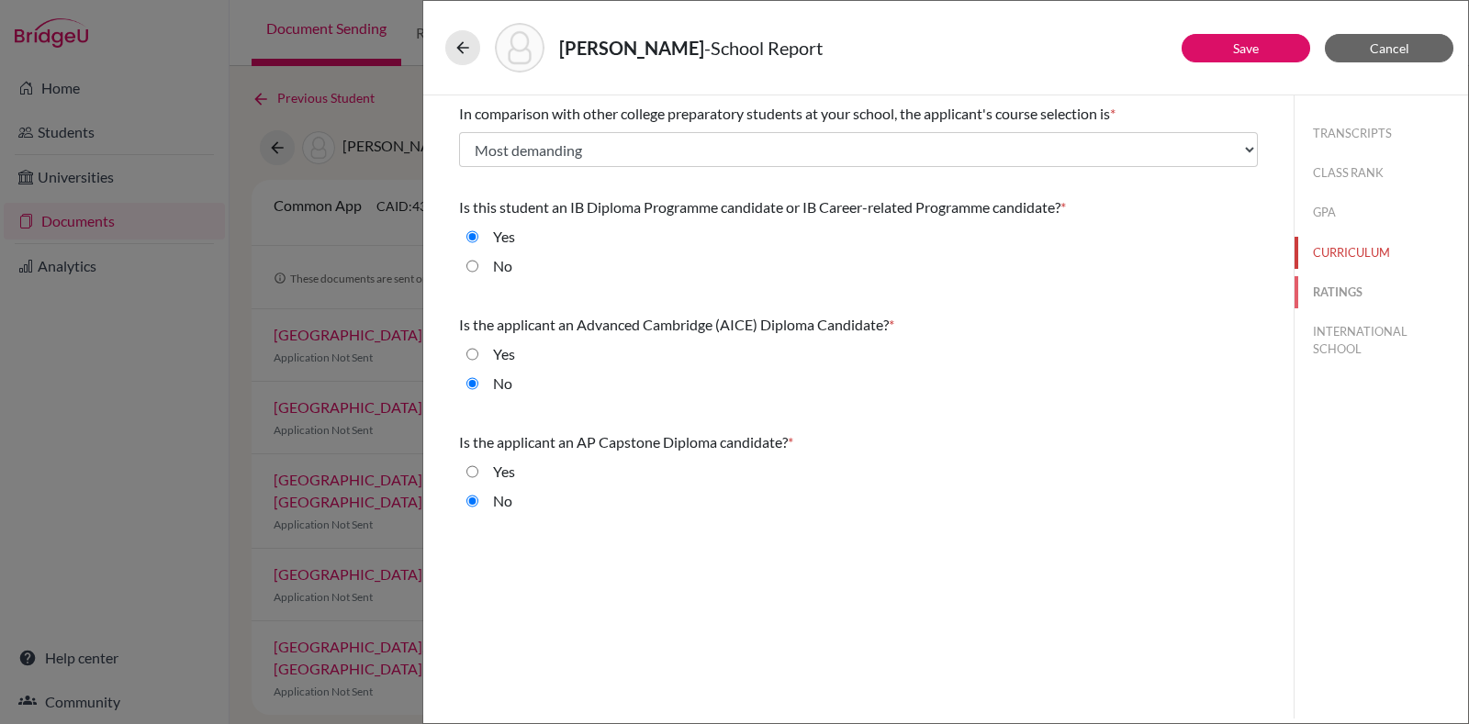
click at [1331, 286] on button "RATINGS" at bounding box center [1382, 292] width 174 height 32
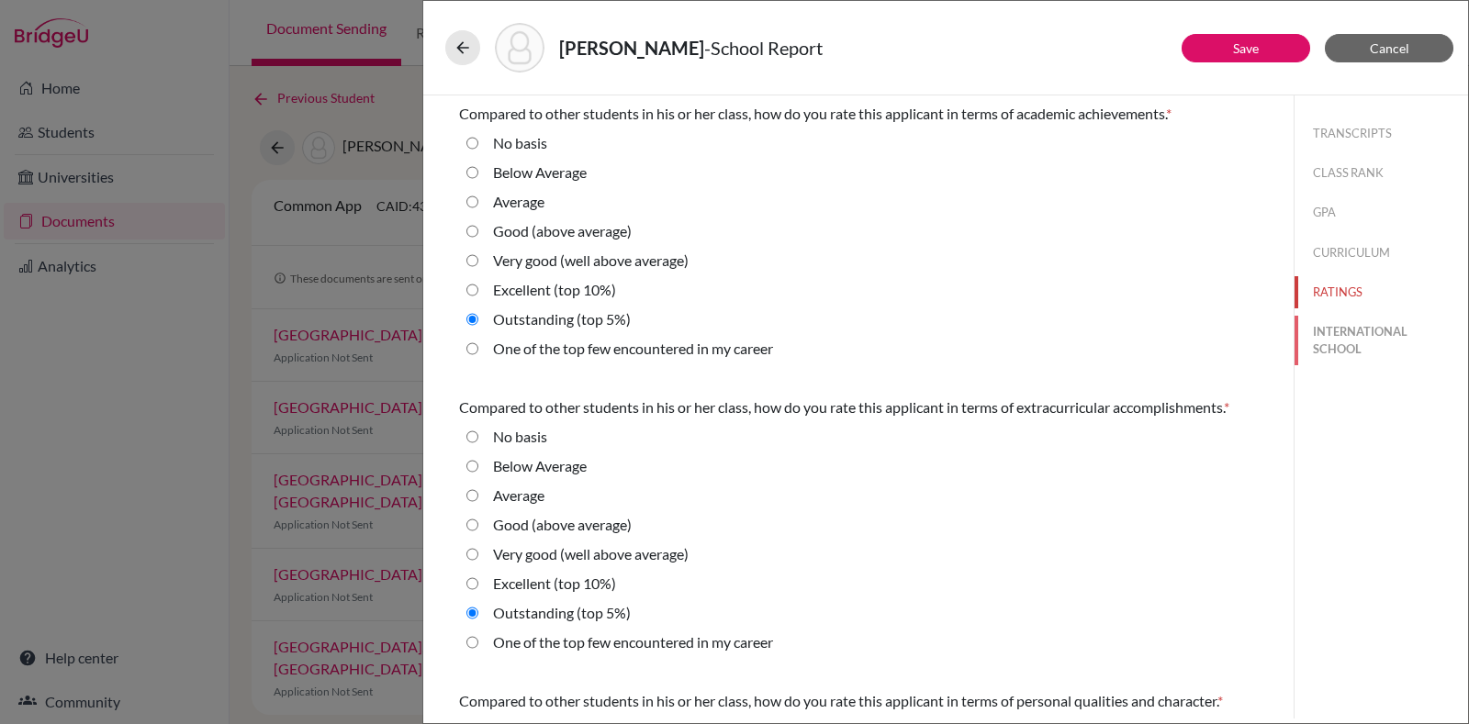
click at [1322, 356] on button "INTERNATIONAL SCHOOL" at bounding box center [1382, 341] width 174 height 50
radio Average "true"
select select "14"
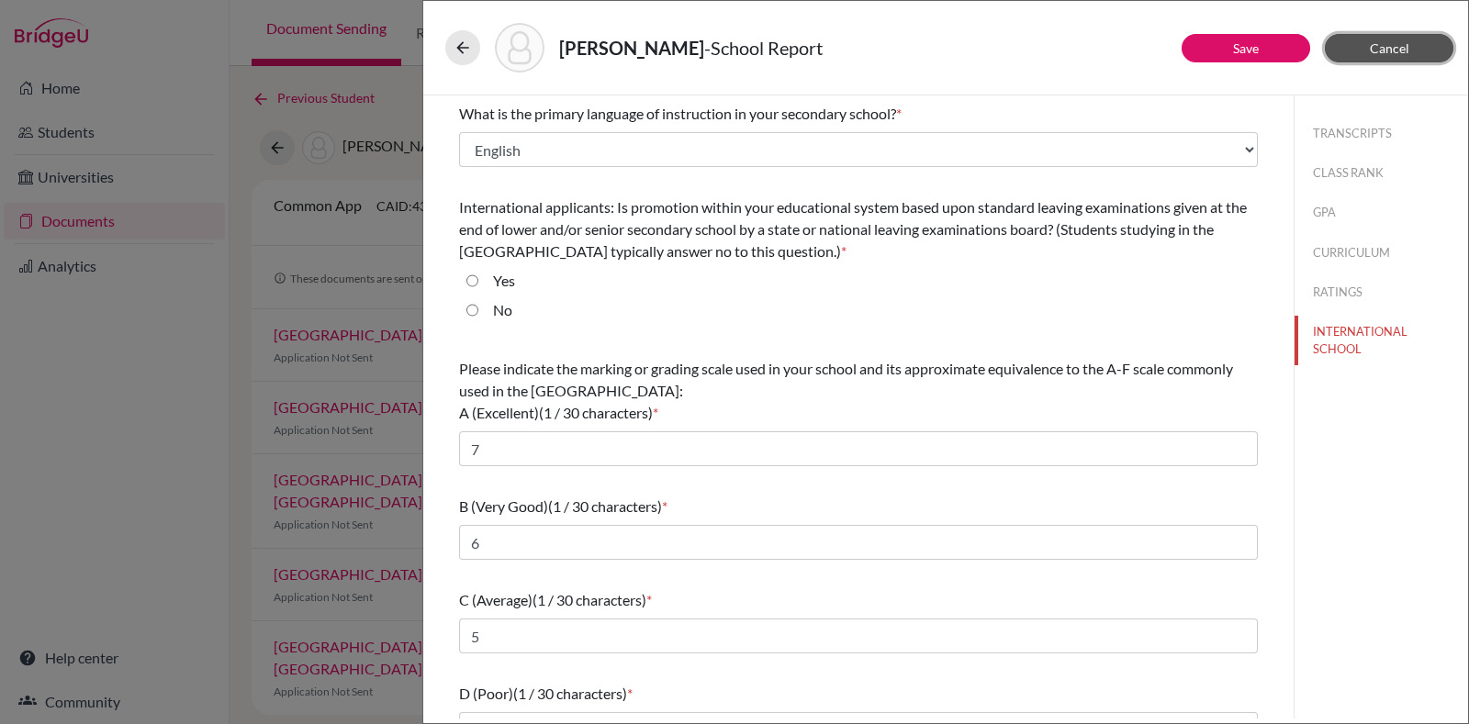
click at [1410, 42] on button "Cancel" at bounding box center [1389, 48] width 129 height 28
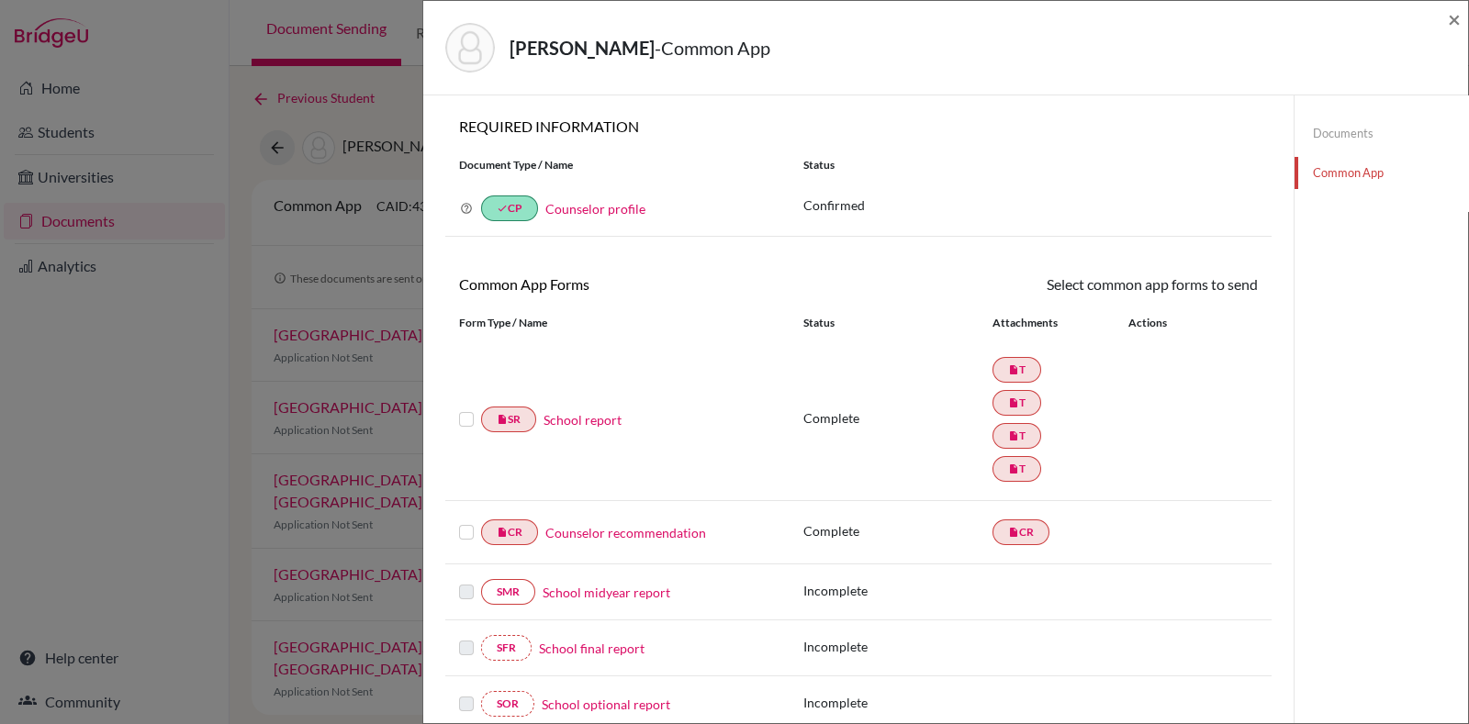
click at [592, 523] on link "Counselor recommendation" at bounding box center [625, 532] width 161 height 19
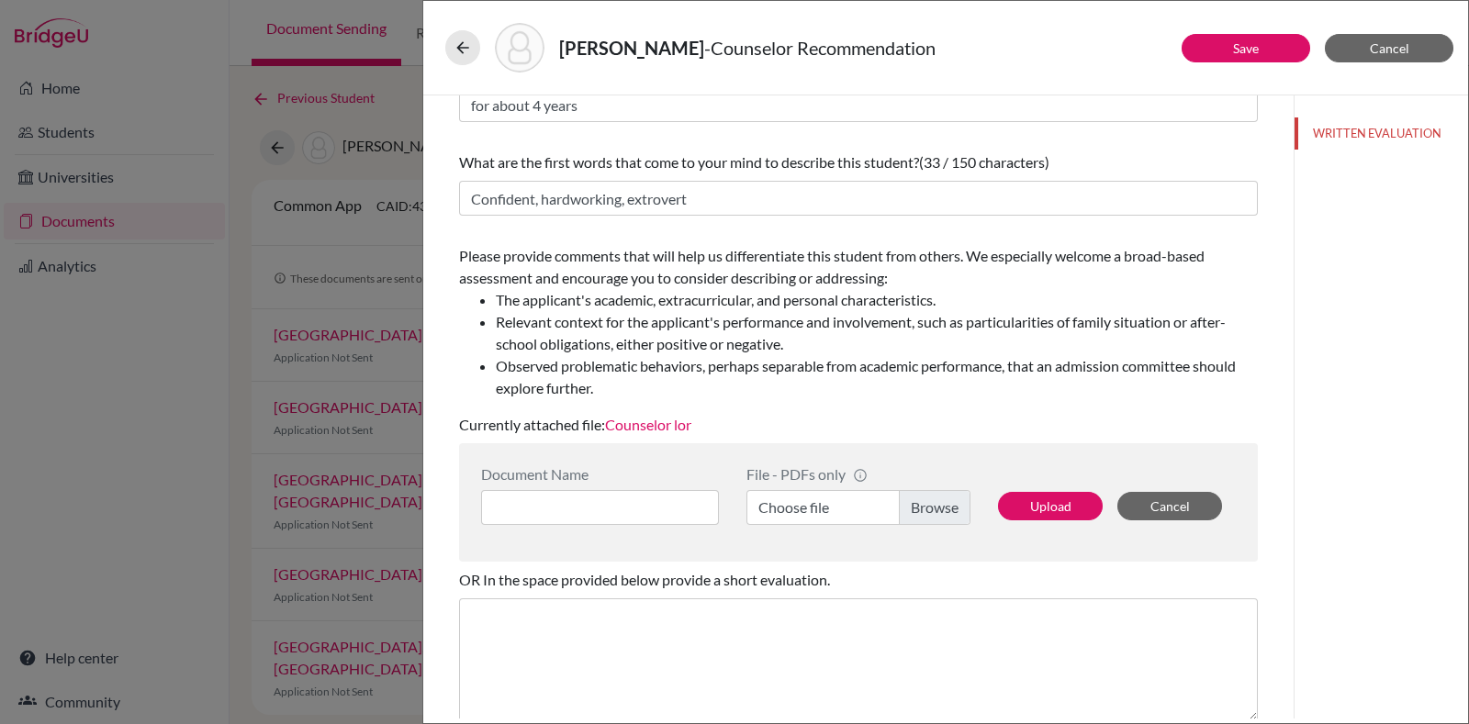
scroll to position [297, 0]
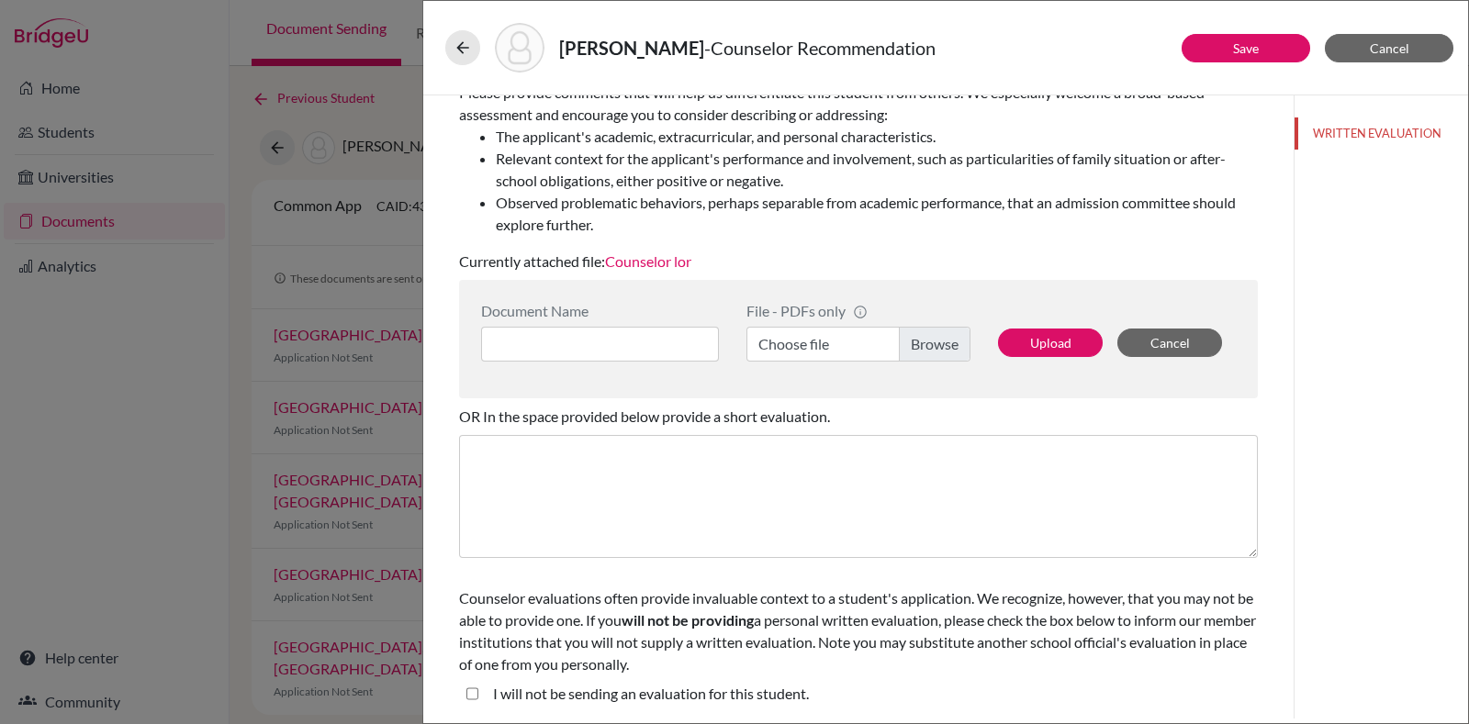
click at [482, 690] on div "I will not be sending an evaluation for this student." at bounding box center [643, 697] width 331 height 29
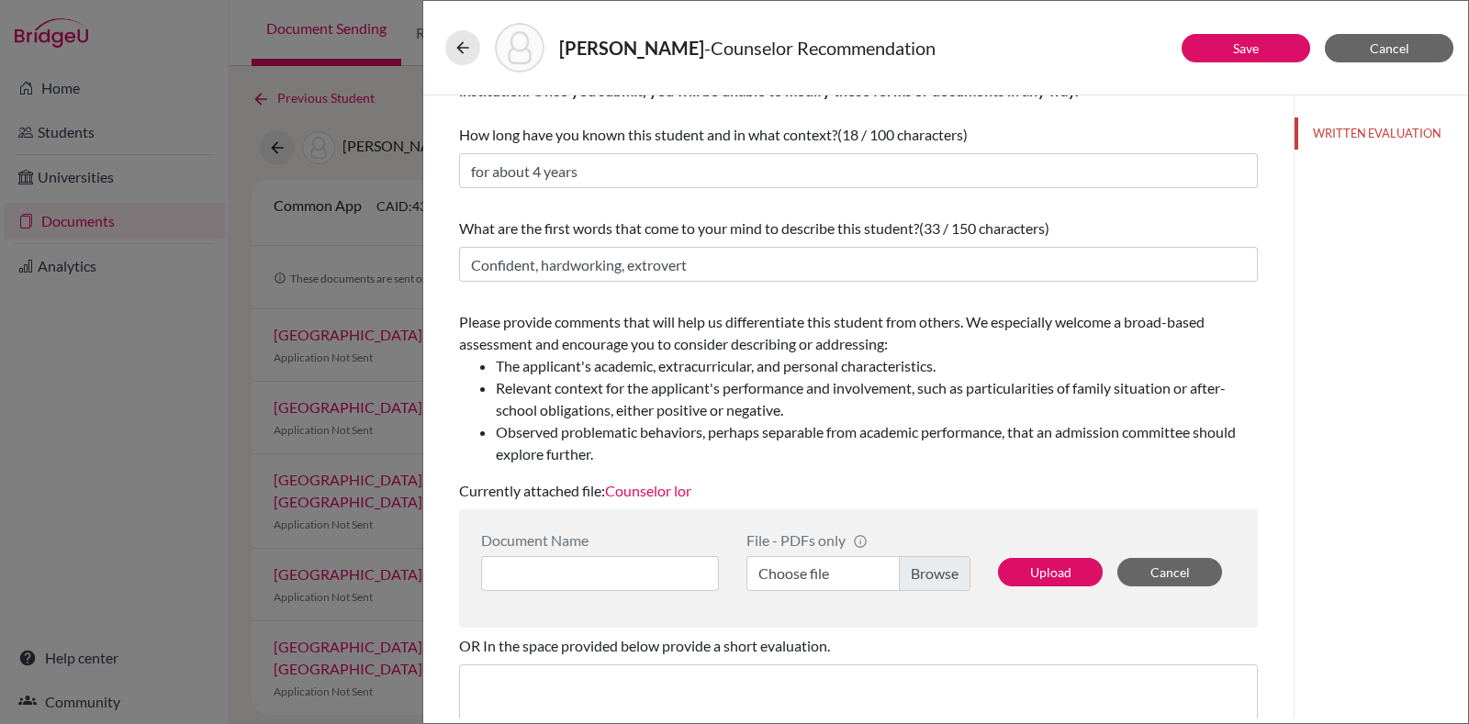
scroll to position [0, 0]
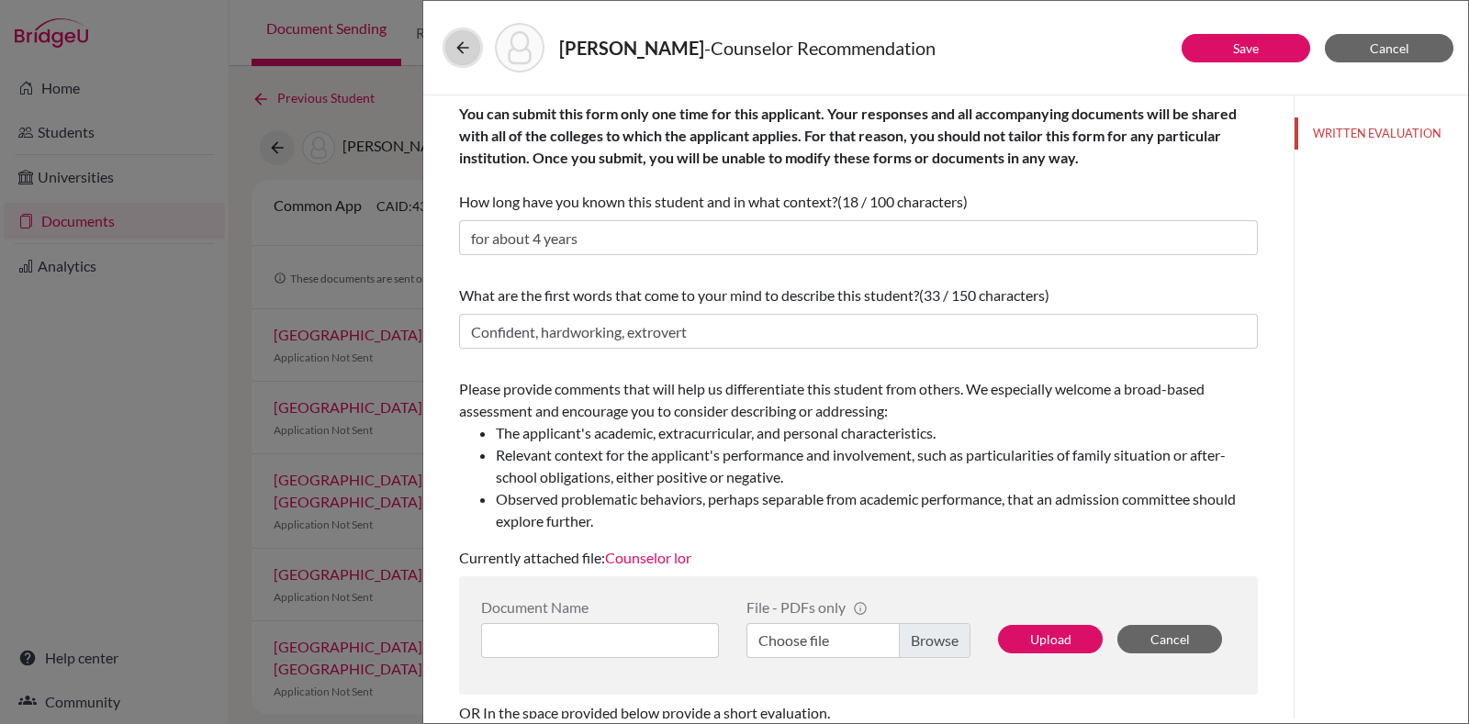
click at [473, 34] on button at bounding box center [462, 47] width 35 height 35
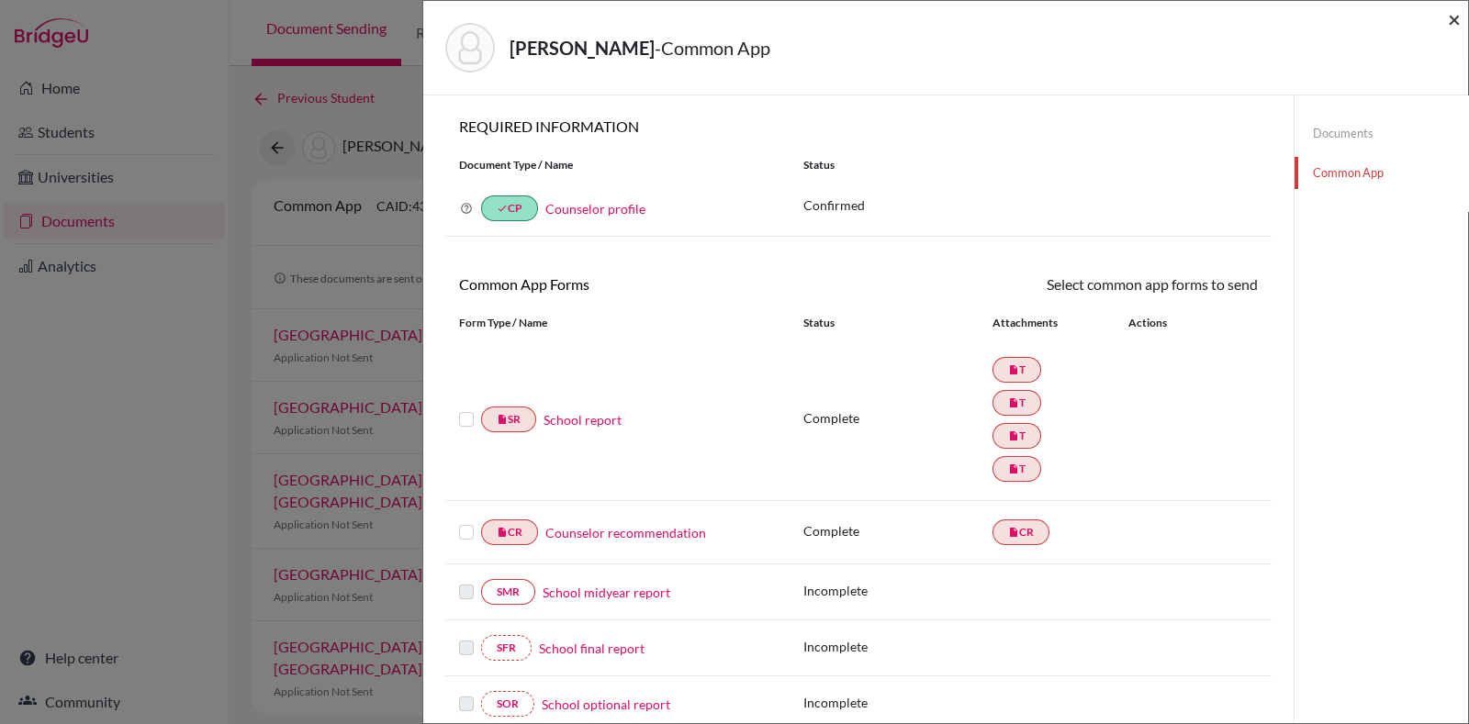
click at [1450, 20] on span "×" at bounding box center [1454, 19] width 13 height 27
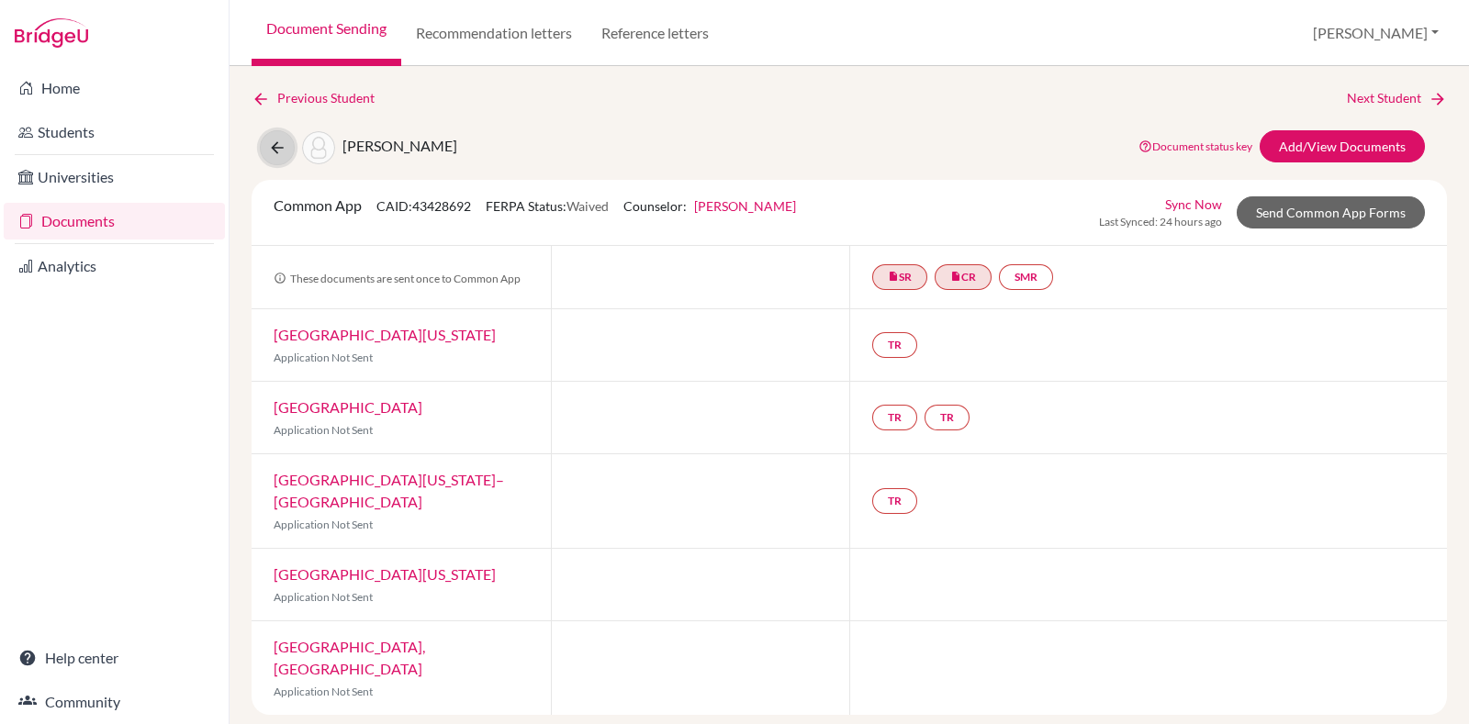
click at [275, 158] on button at bounding box center [277, 147] width 35 height 35
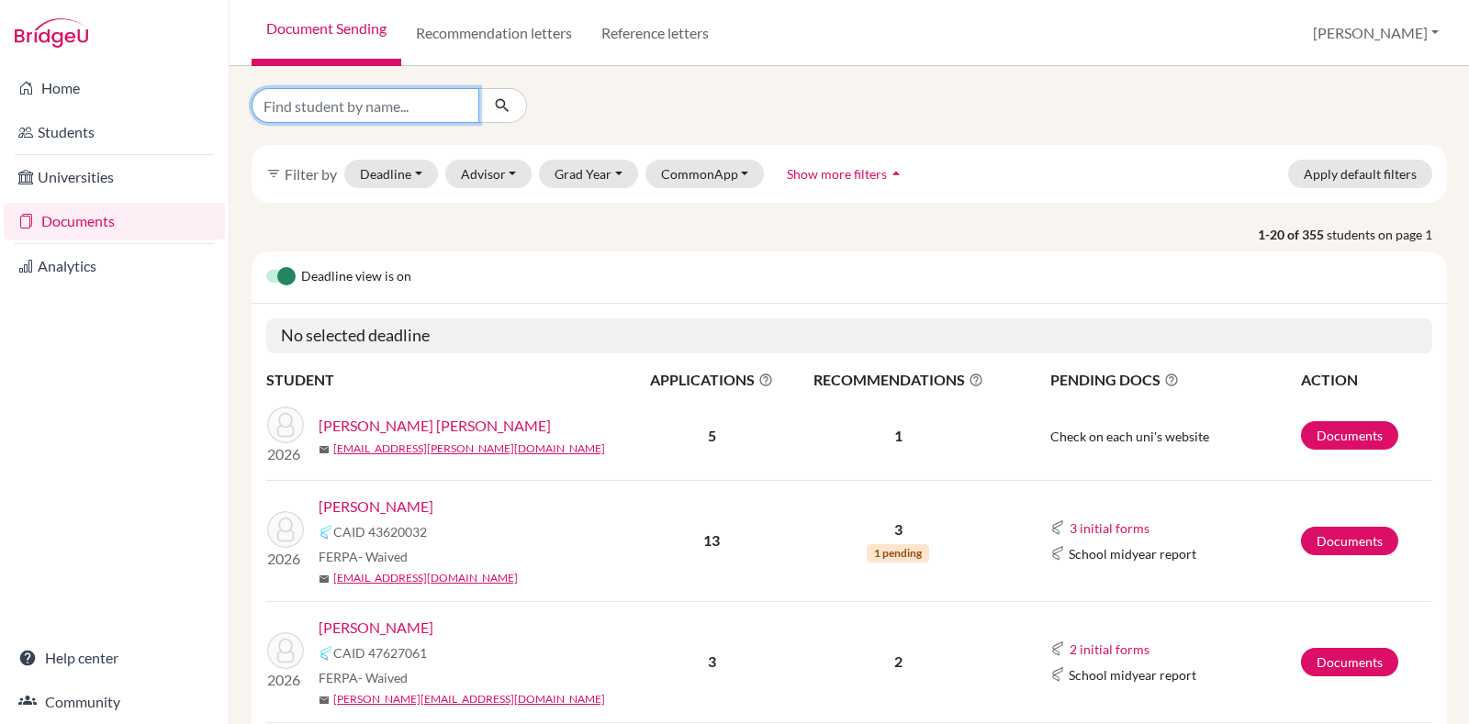
click at [373, 105] on input "Find student by name..." at bounding box center [366, 105] width 228 height 35
type input "[PERSON_NAME] [PERSON_NAME]"
click at [500, 102] on icon "submit" at bounding box center [502, 105] width 18 height 18
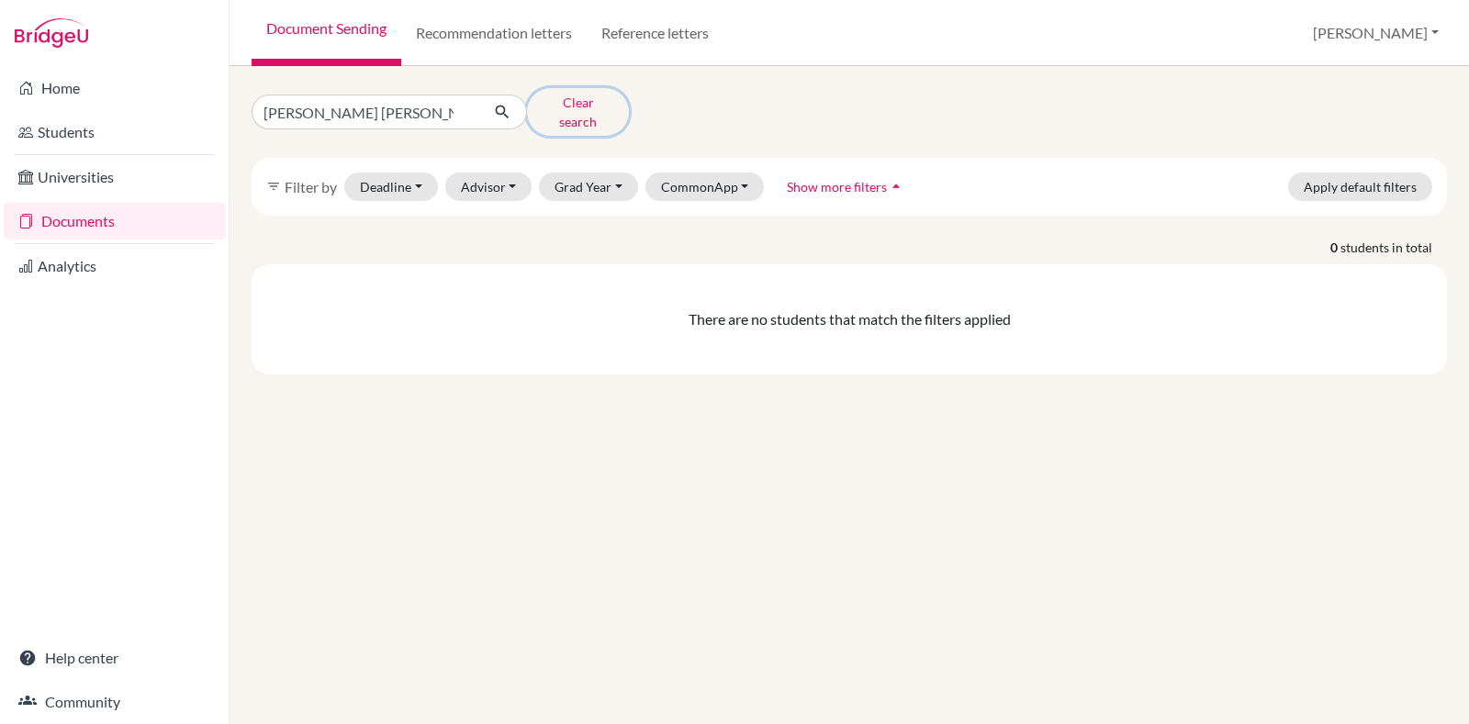
click at [564, 100] on button "Clear search" at bounding box center [578, 112] width 102 height 48
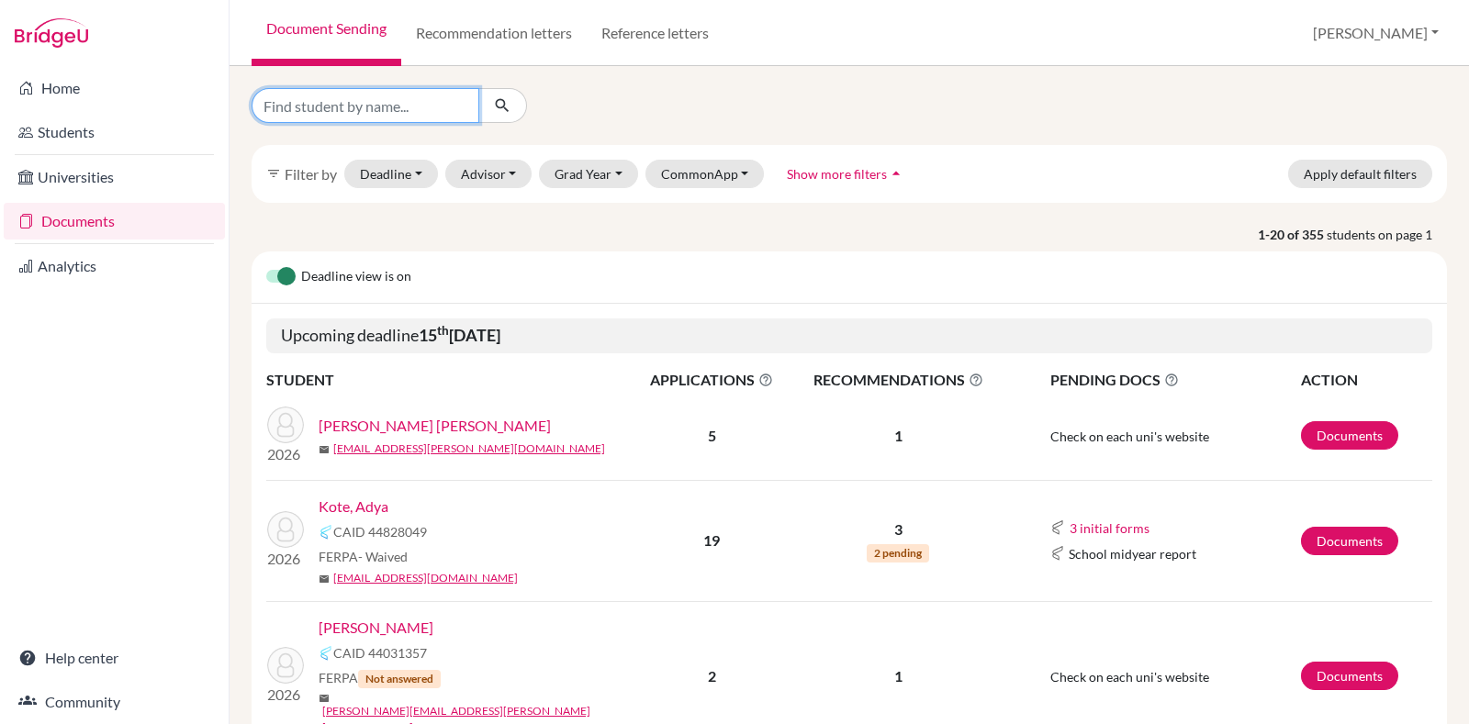
click at [399, 108] on input "Find student by name..." at bounding box center [366, 105] width 228 height 35
type input "kshipra"
click at [505, 97] on icon "submit" at bounding box center [502, 105] width 18 height 18
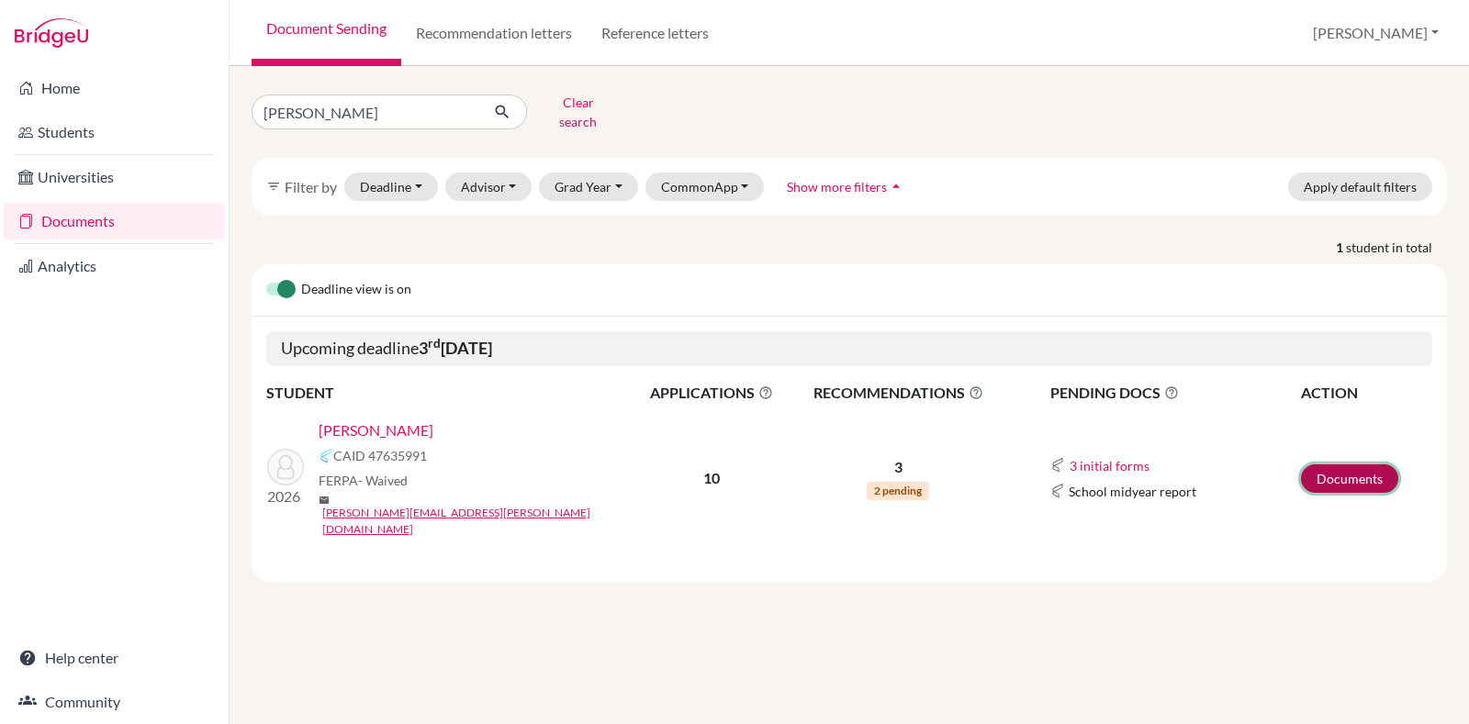
click at [1337, 465] on link "Documents" at bounding box center [1349, 479] width 97 height 28
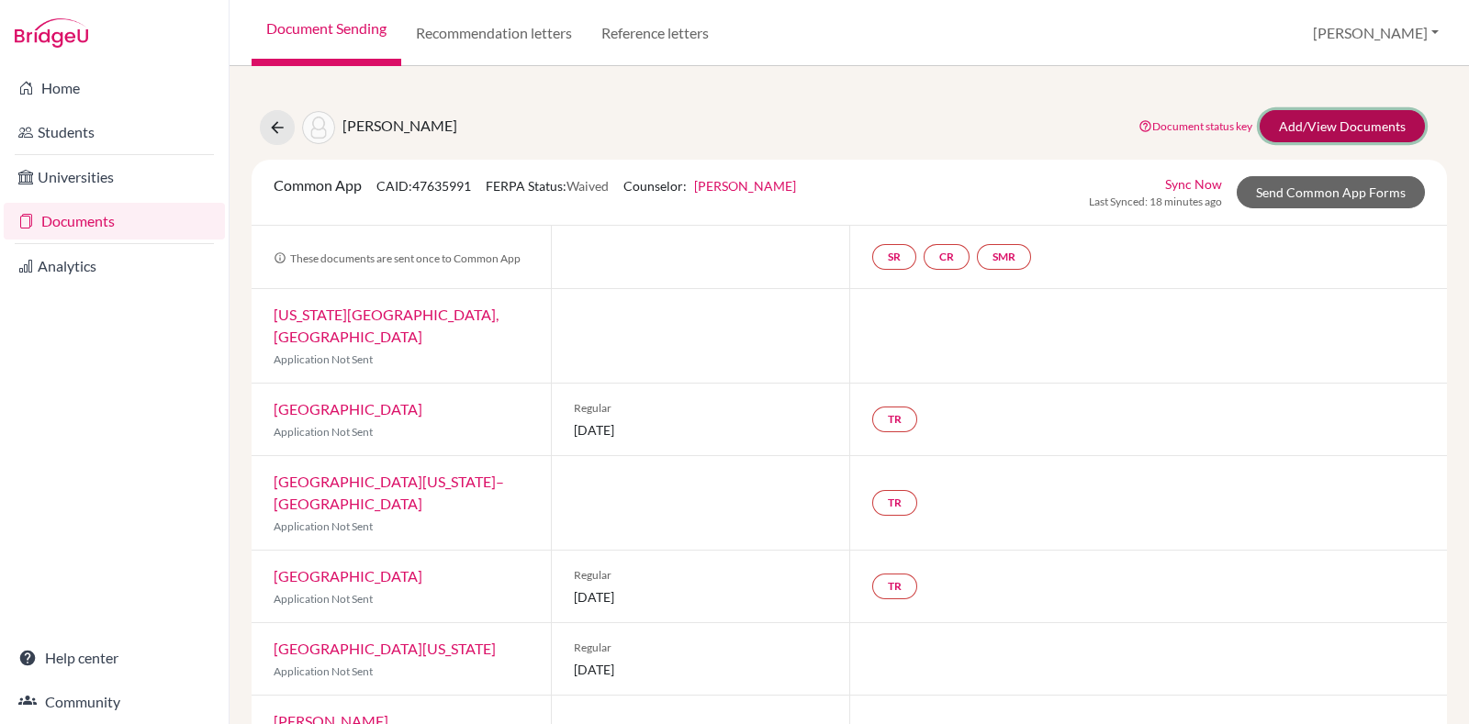
click at [1328, 118] on link "Add/View Documents" at bounding box center [1342, 126] width 165 height 32
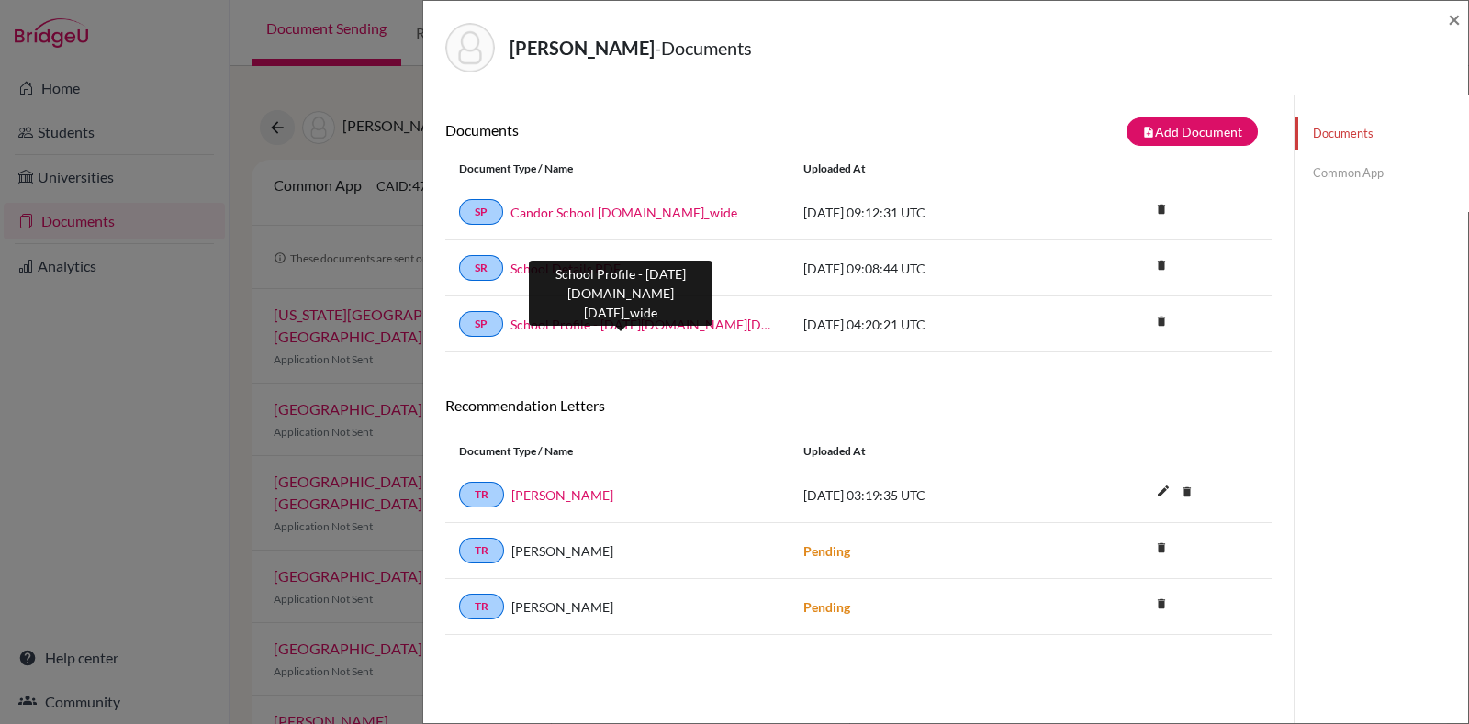
click at [637, 330] on link "School Profile - [DATE][DOMAIN_NAME][DATE]_wide" at bounding box center [643, 324] width 265 height 19
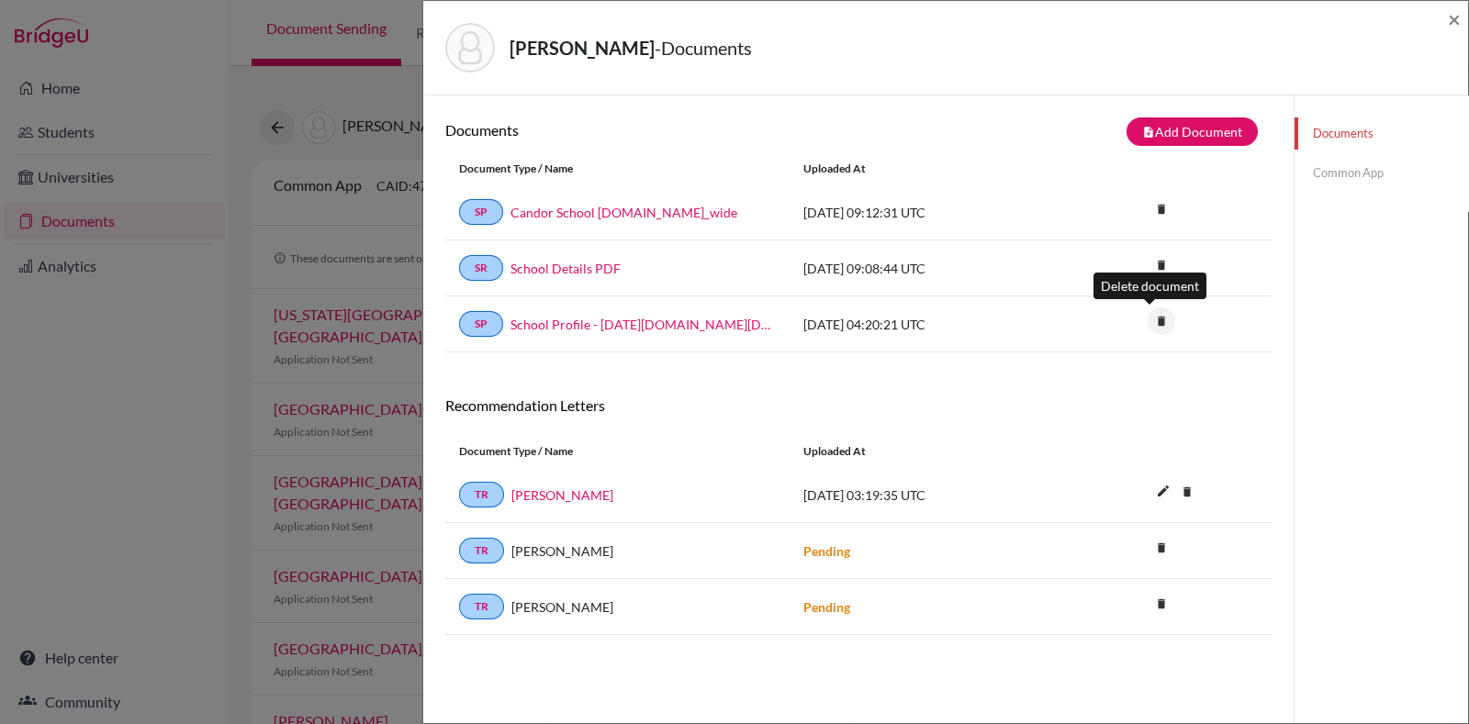
click at [1148, 323] on icon "delete" at bounding box center [1162, 322] width 28 height 28
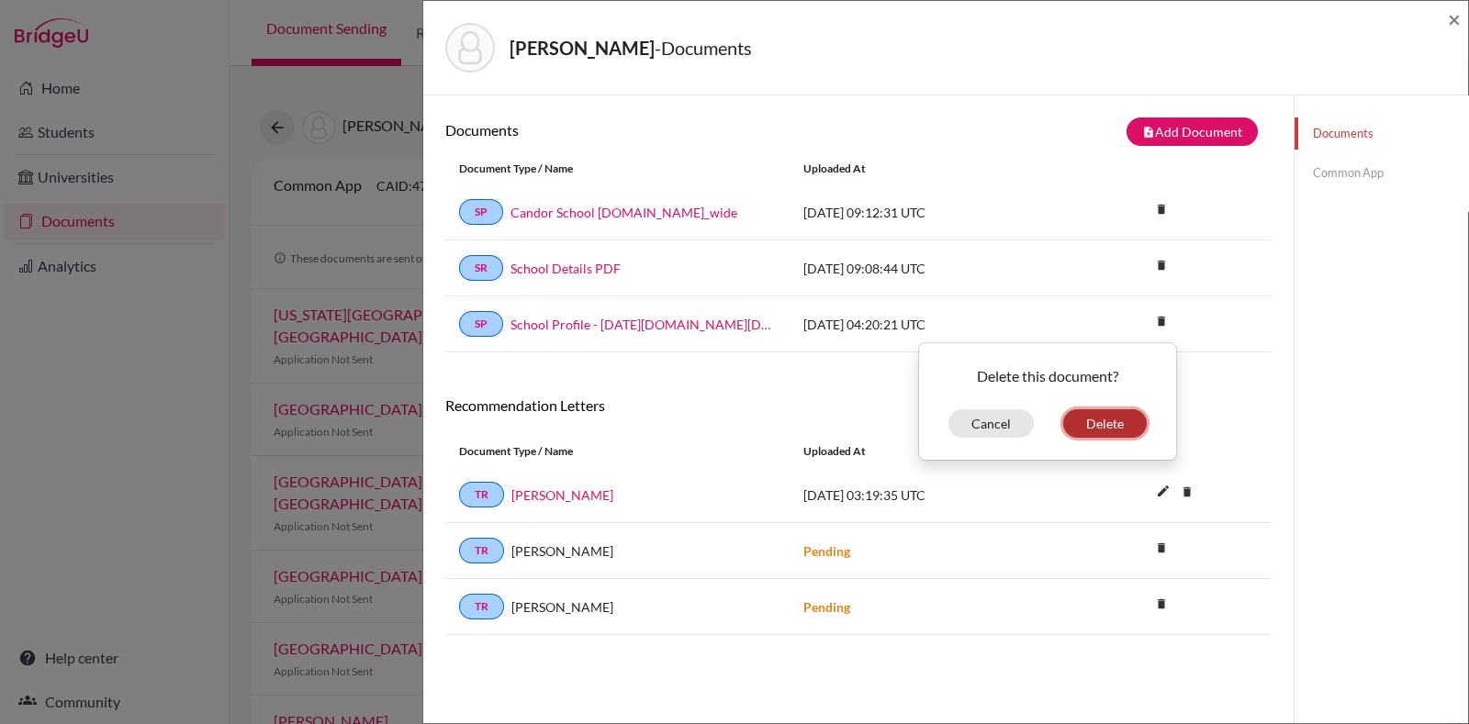
click at [1092, 423] on button "Delete" at bounding box center [1105, 424] width 84 height 28
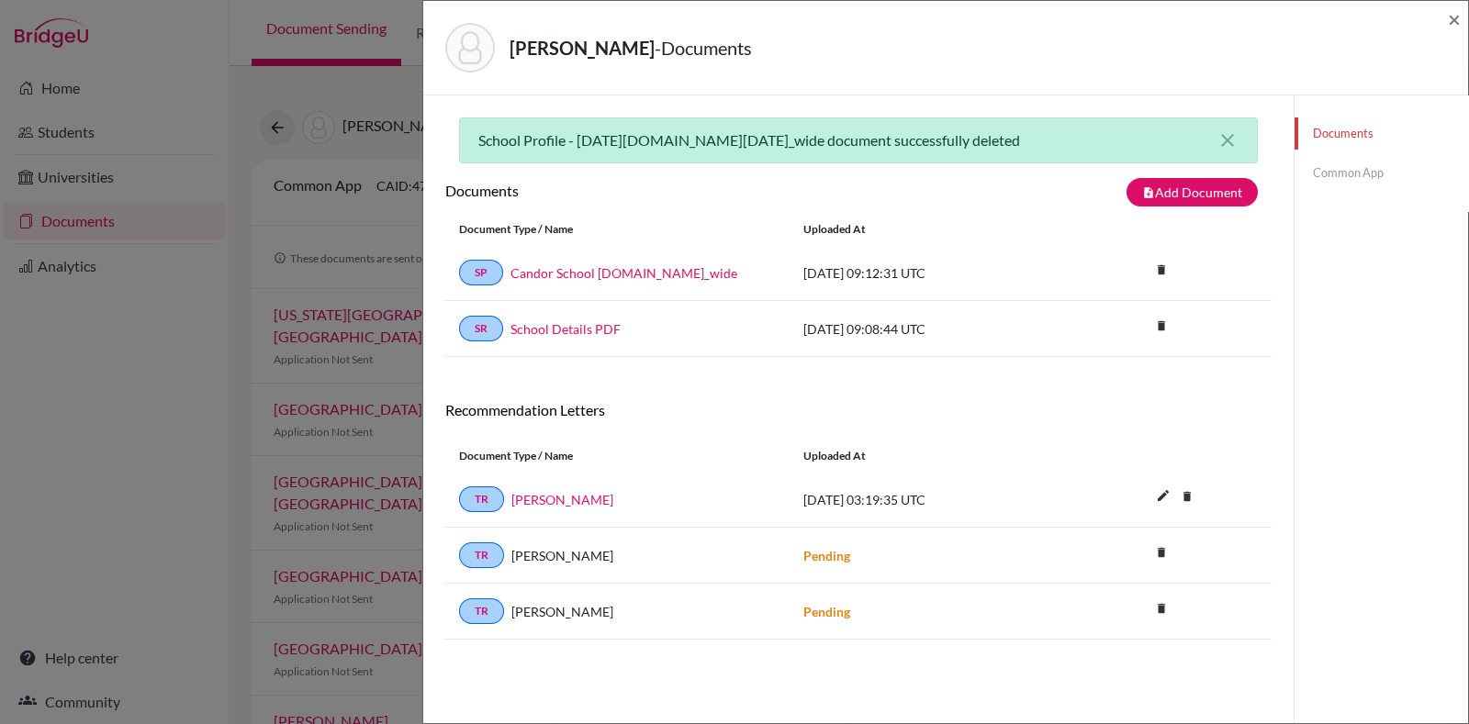
click at [1361, 158] on link "Common App" at bounding box center [1382, 173] width 174 height 32
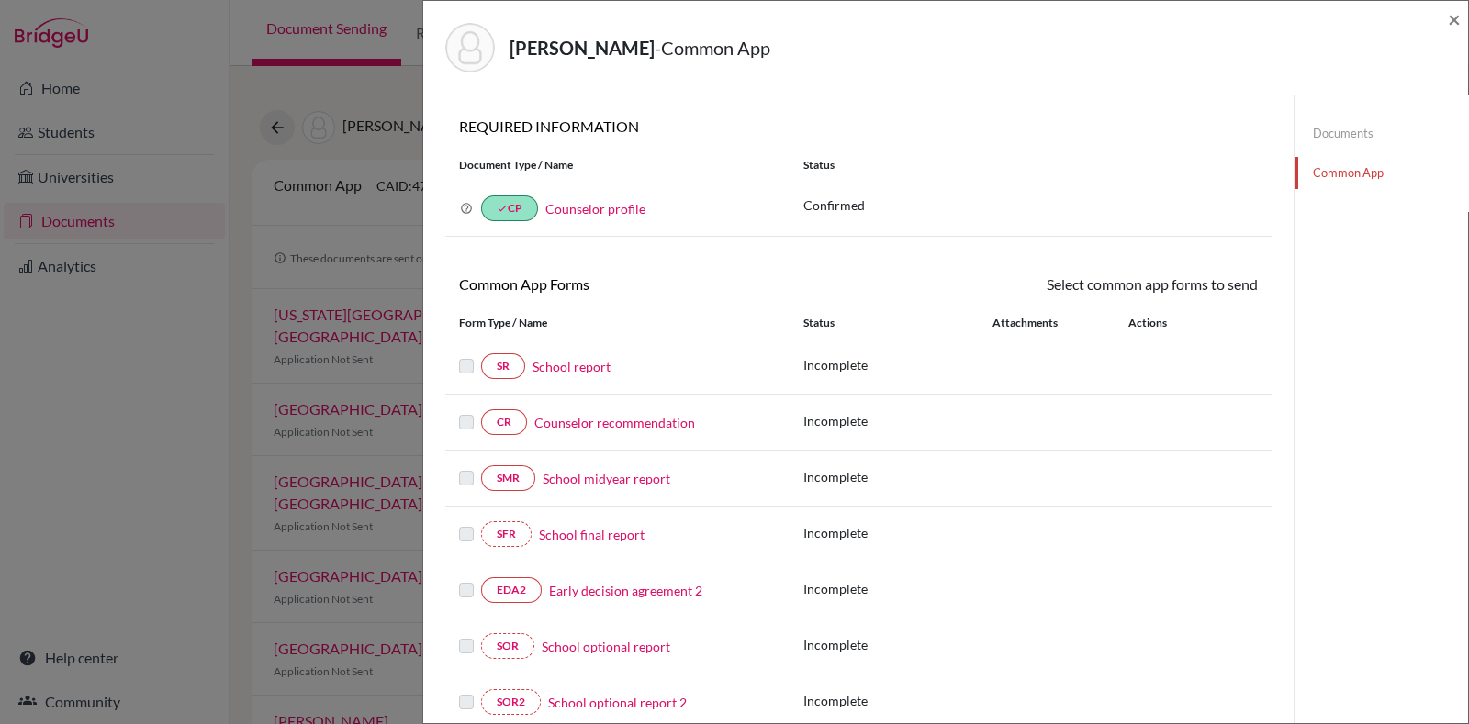
click at [564, 365] on link "School report" at bounding box center [572, 366] width 78 height 19
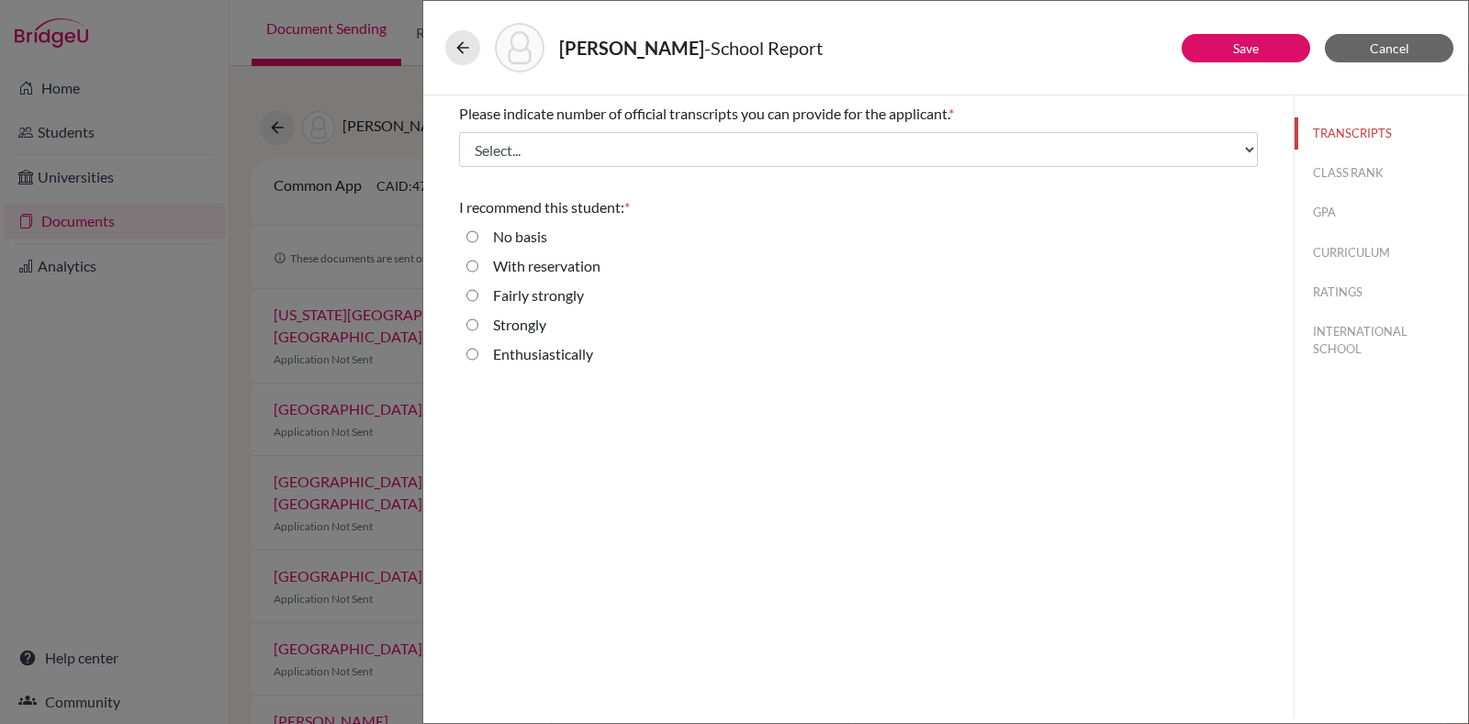
click at [564, 365] on label "Enthusiastically" at bounding box center [543, 354] width 100 height 22
click at [478, 365] on input "Enthusiastically" at bounding box center [472, 354] width 12 height 22
radio input "true"
click at [870, 130] on div "Please indicate number of official transcripts you can provide for the applican…" at bounding box center [858, 134] width 799 height 79
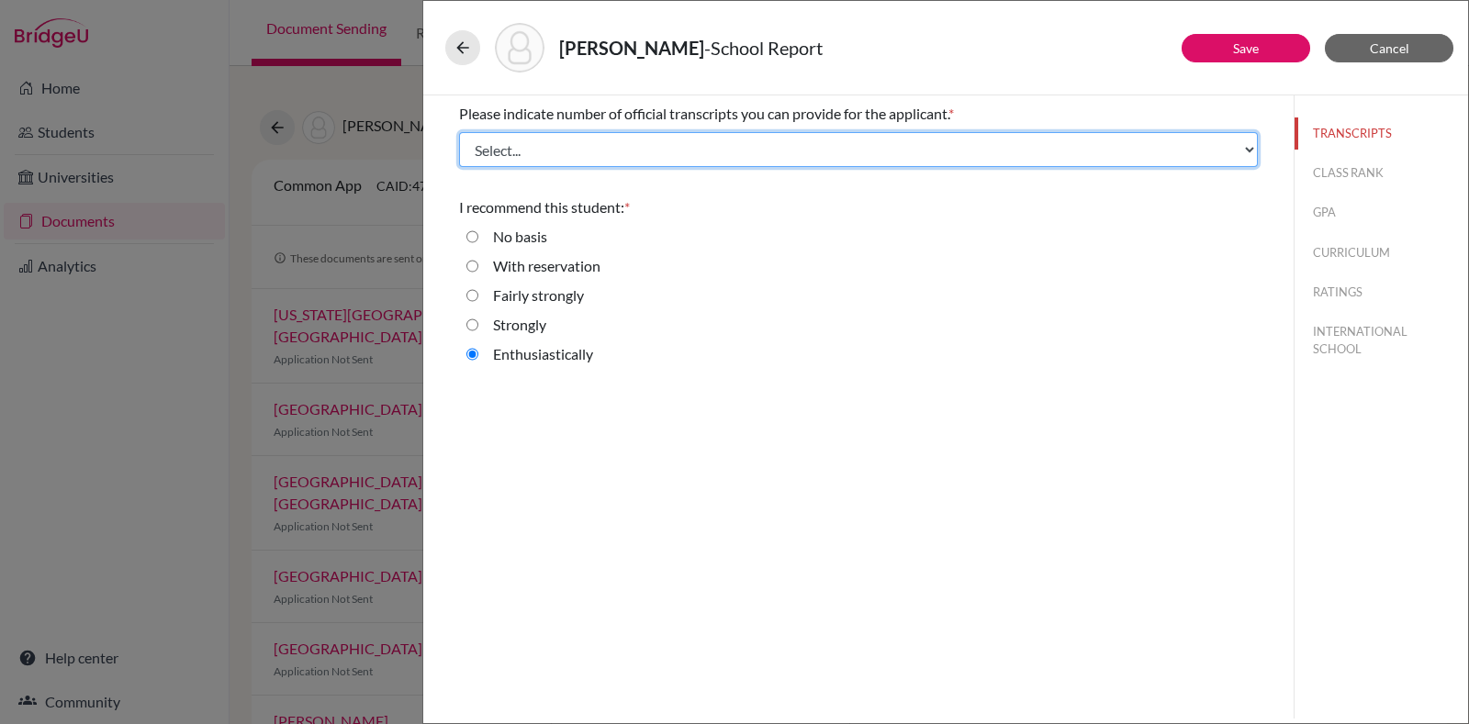
click at [860, 157] on select "Select... 1 2 3 4" at bounding box center [858, 149] width 799 height 35
select select "4"
click at [459, 132] on select "Select... 1 2 3 4" at bounding box center [858, 149] width 799 height 35
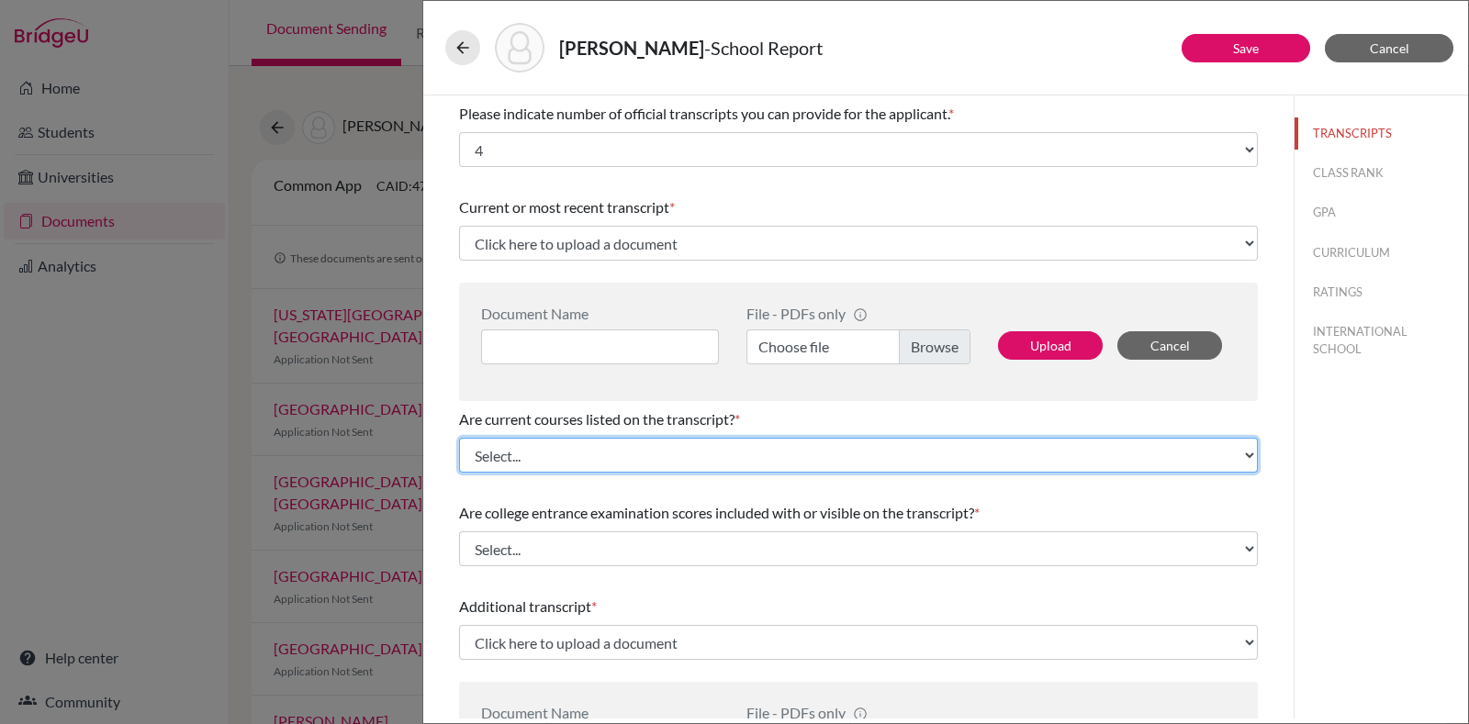
click at [657, 457] on select "Select... Yes No" at bounding box center [858, 455] width 799 height 35
select select "0"
click at [459, 438] on select "Select... Yes No" at bounding box center [858, 455] width 799 height 35
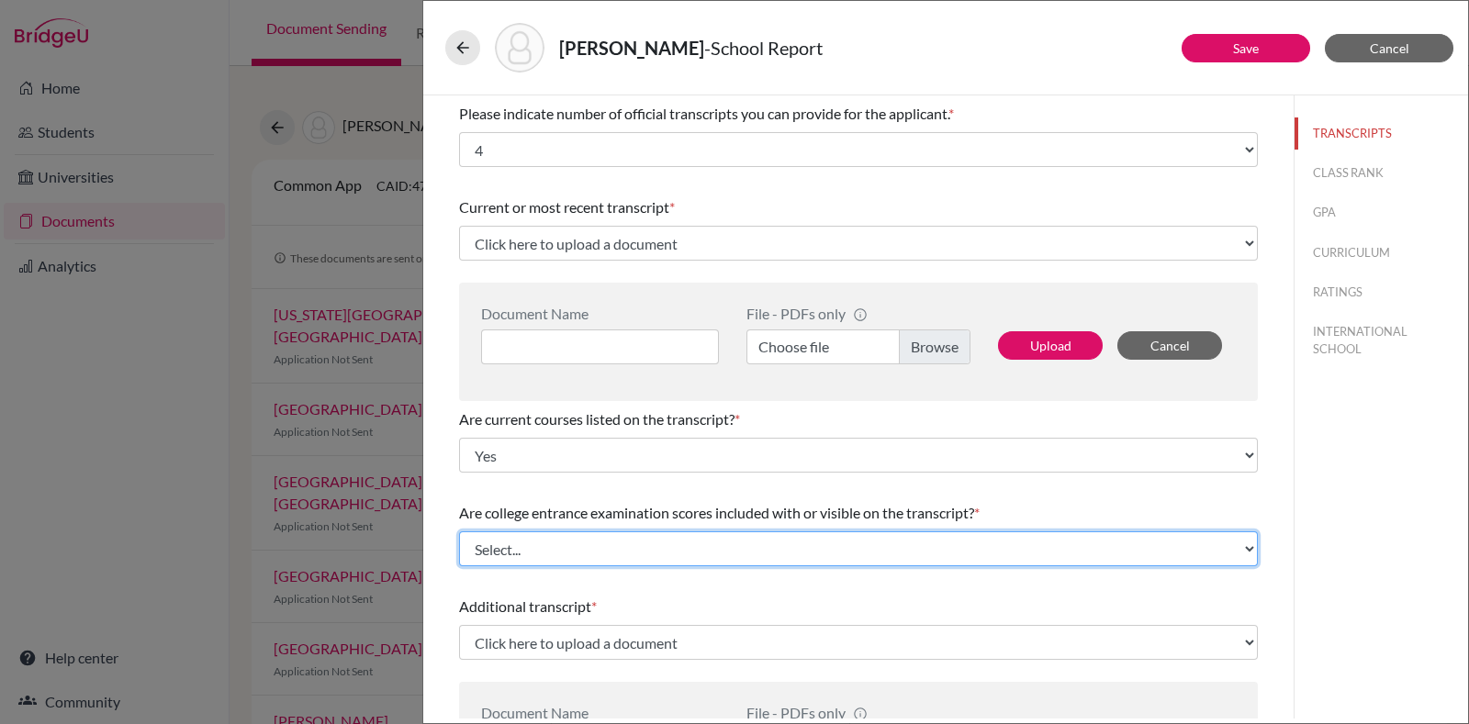
click at [578, 549] on select "Select... Yes No" at bounding box center [858, 549] width 799 height 35
select select "1"
click at [459, 532] on select "Select... Yes No" at bounding box center [858, 549] width 799 height 35
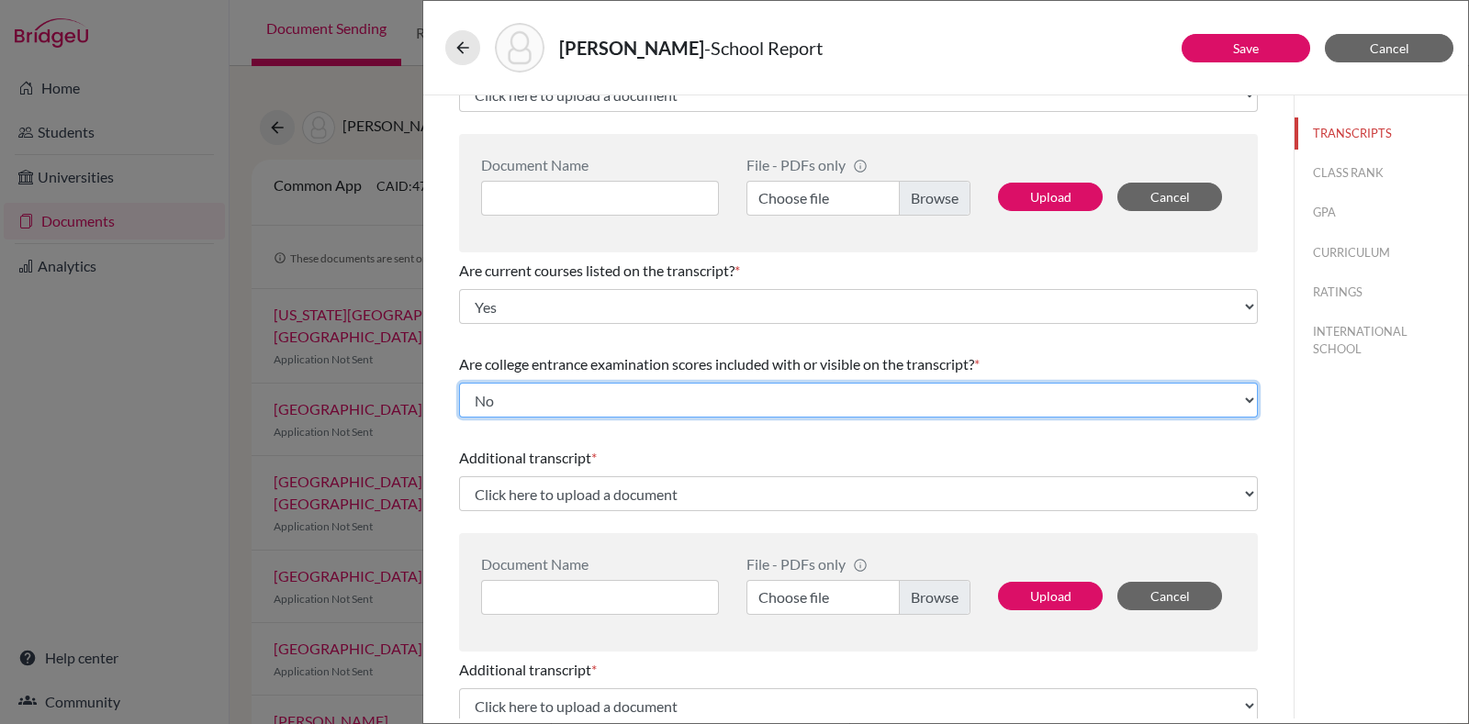
scroll to position [153, 0]
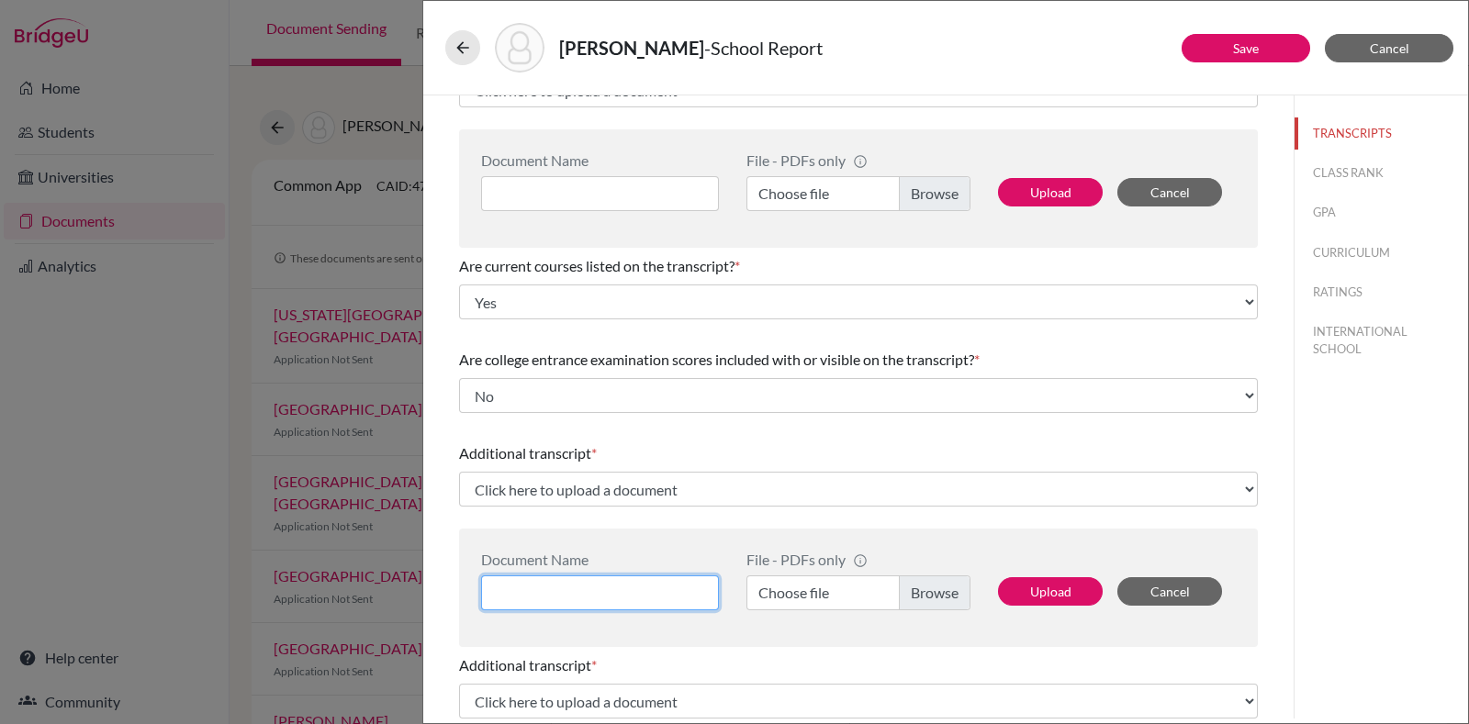
click at [615, 594] on input at bounding box center [600, 593] width 238 height 35
type input "Grade 11"
click at [886, 595] on label "Choose file" at bounding box center [859, 593] width 224 height 35
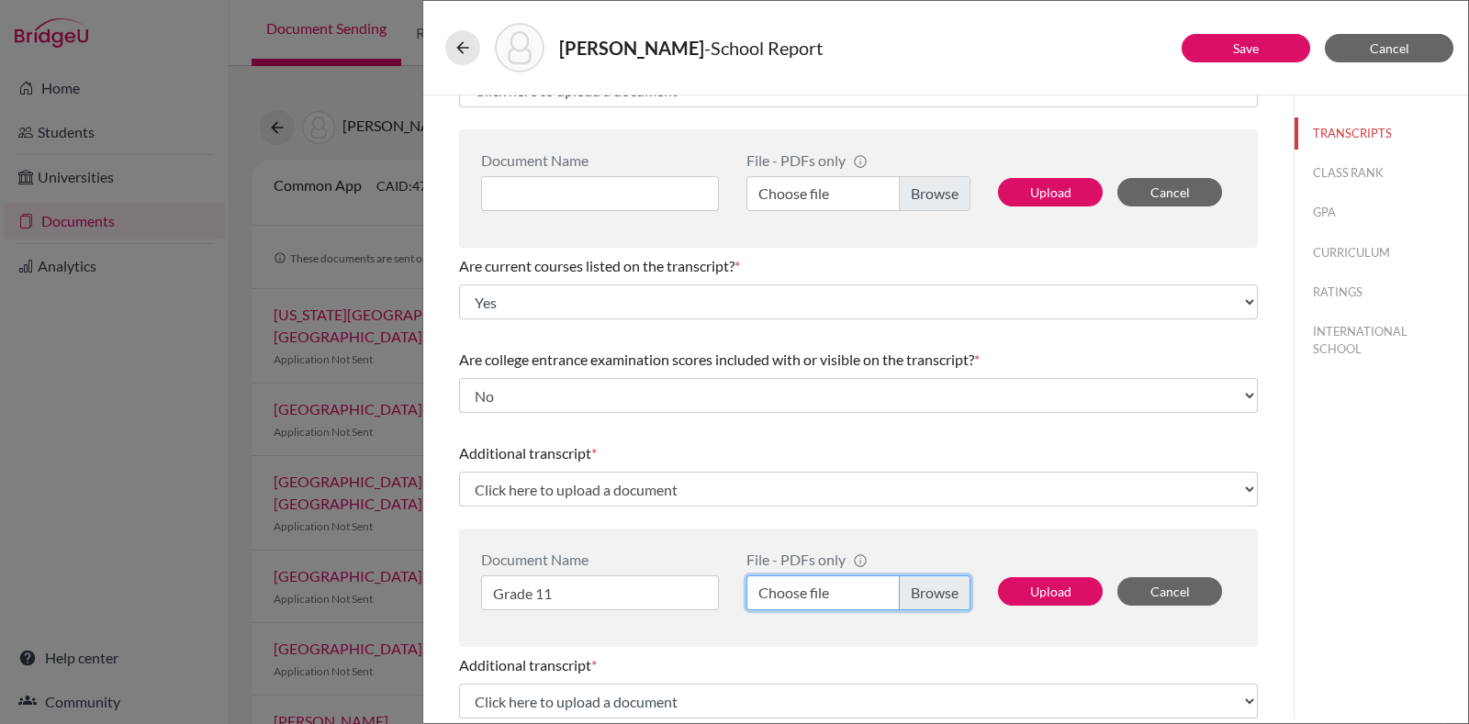
click at [886, 595] on input "Choose file" at bounding box center [859, 593] width 224 height 35
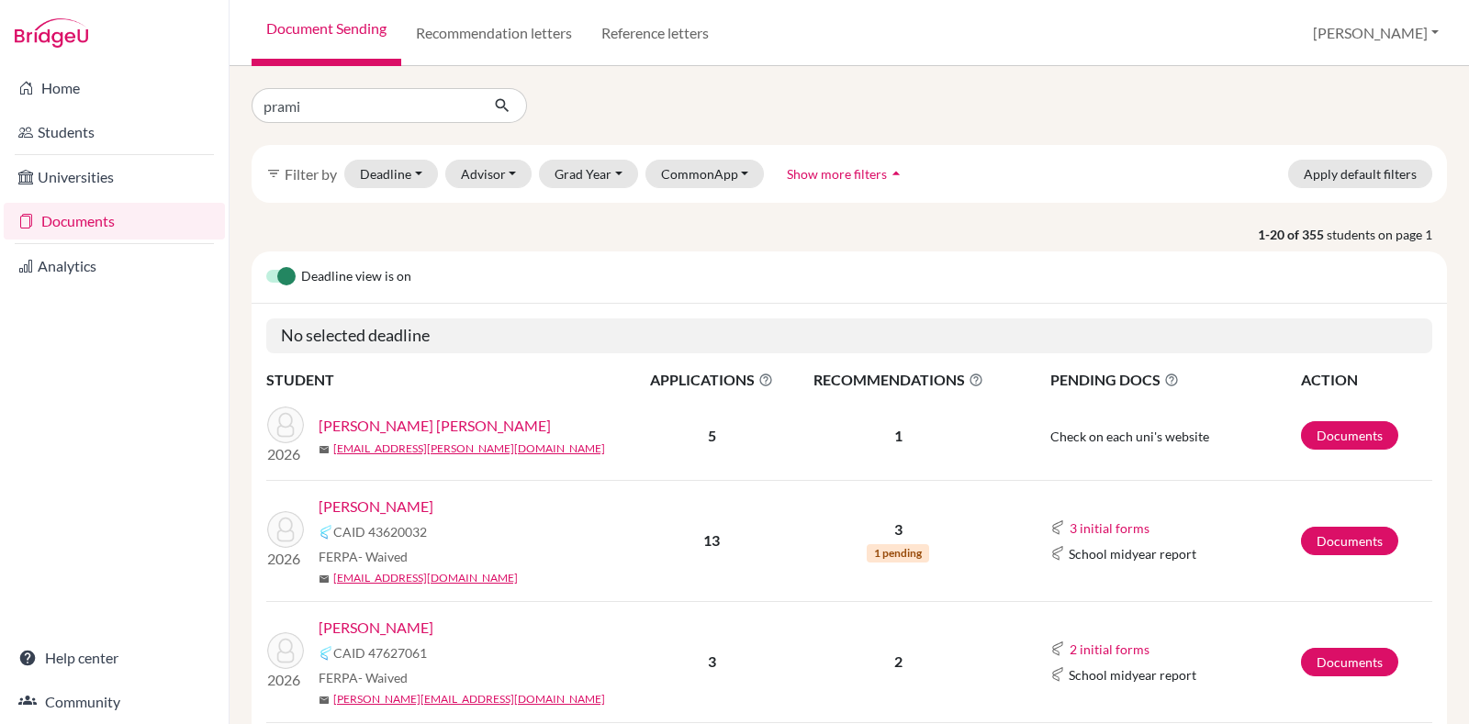
type input "[PERSON_NAME]"
click at [509, 91] on button "submit" at bounding box center [502, 105] width 49 height 35
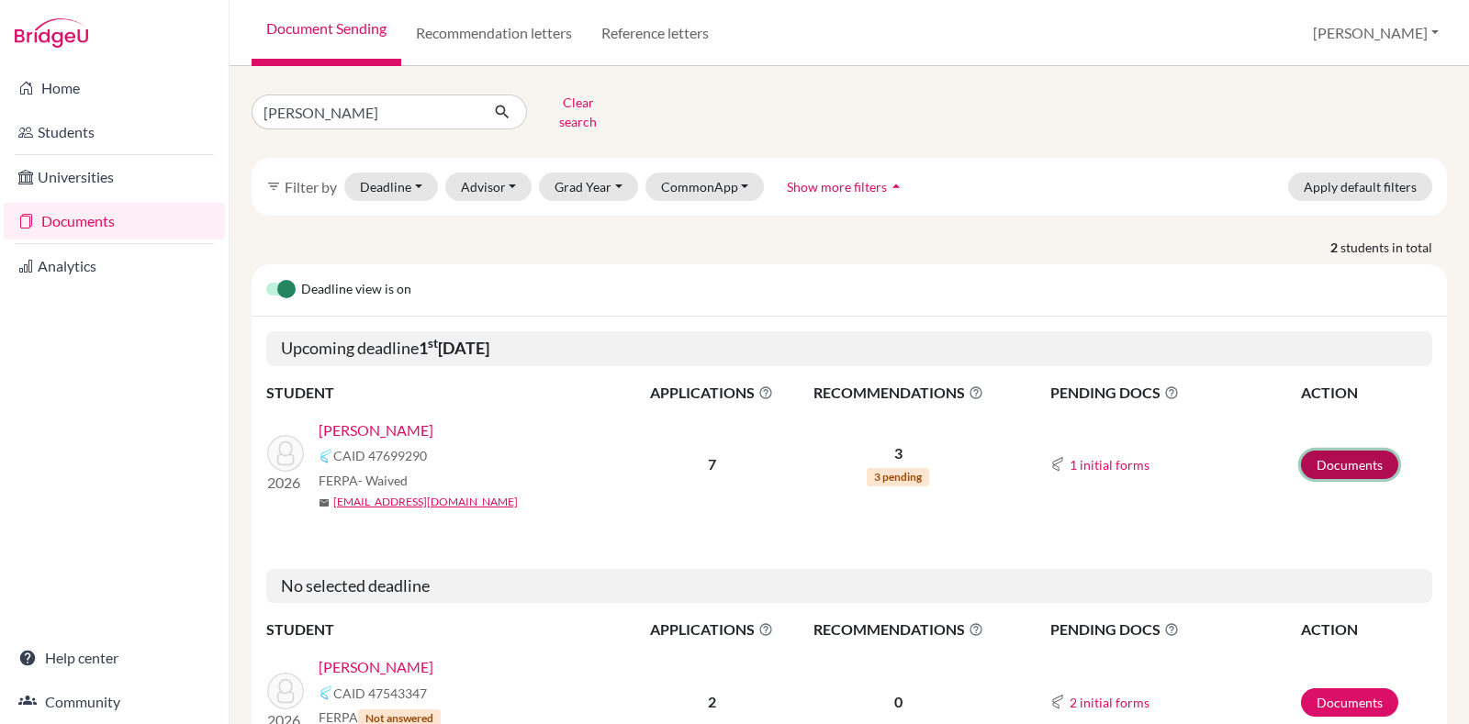
click at [1374, 454] on link "Documents" at bounding box center [1349, 465] width 97 height 28
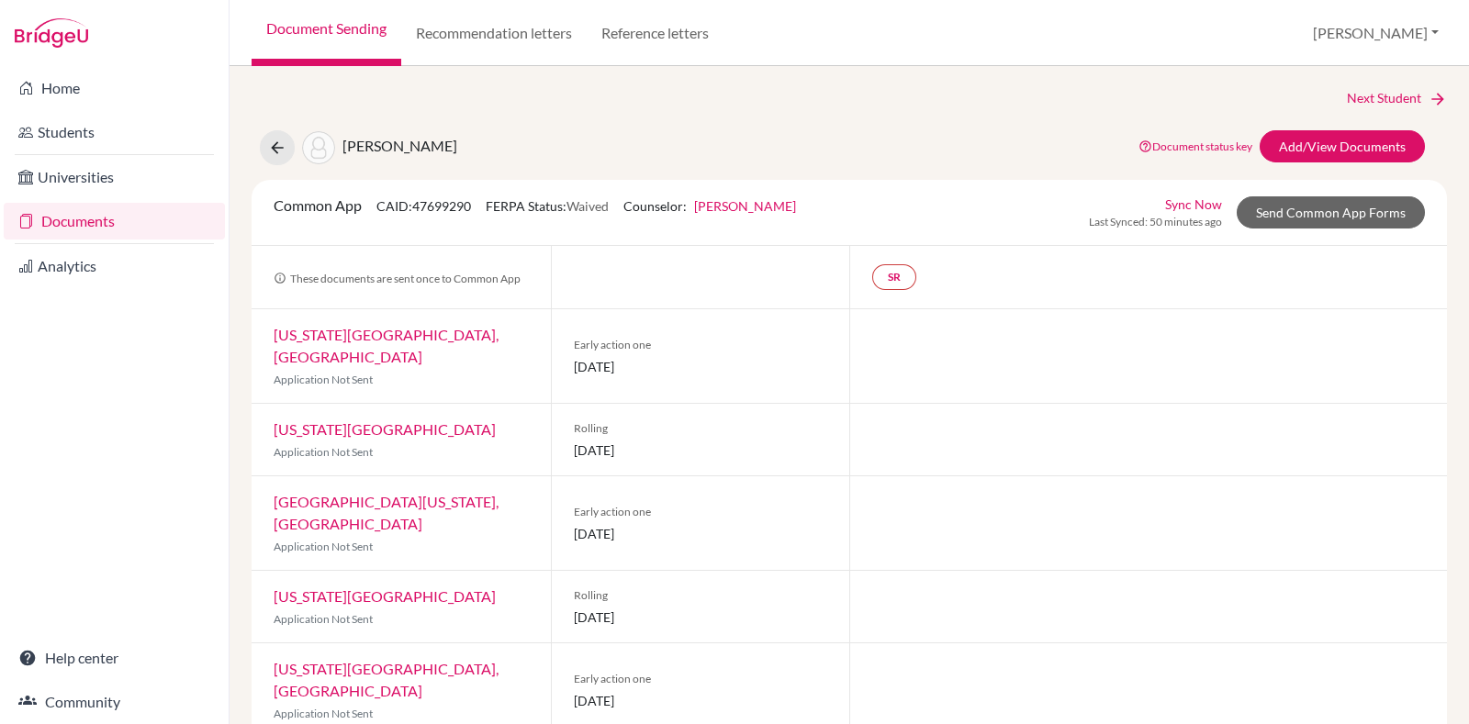
click at [1368, 163] on div "Document status key TR Requirement. Document not uploaded yet. TR Document uplo…" at bounding box center [1277, 147] width 321 height 35
drag, startPoint x: 1368, startPoint y: 163, endPoint x: 1364, endPoint y: 135, distance: 27.9
click at [1364, 135] on div "Document status key TR Requirement. Document not uploaded yet. TR Document uplo…" at bounding box center [1277, 147] width 321 height 35
click at [1364, 135] on link "Add/View Documents" at bounding box center [1342, 146] width 165 height 32
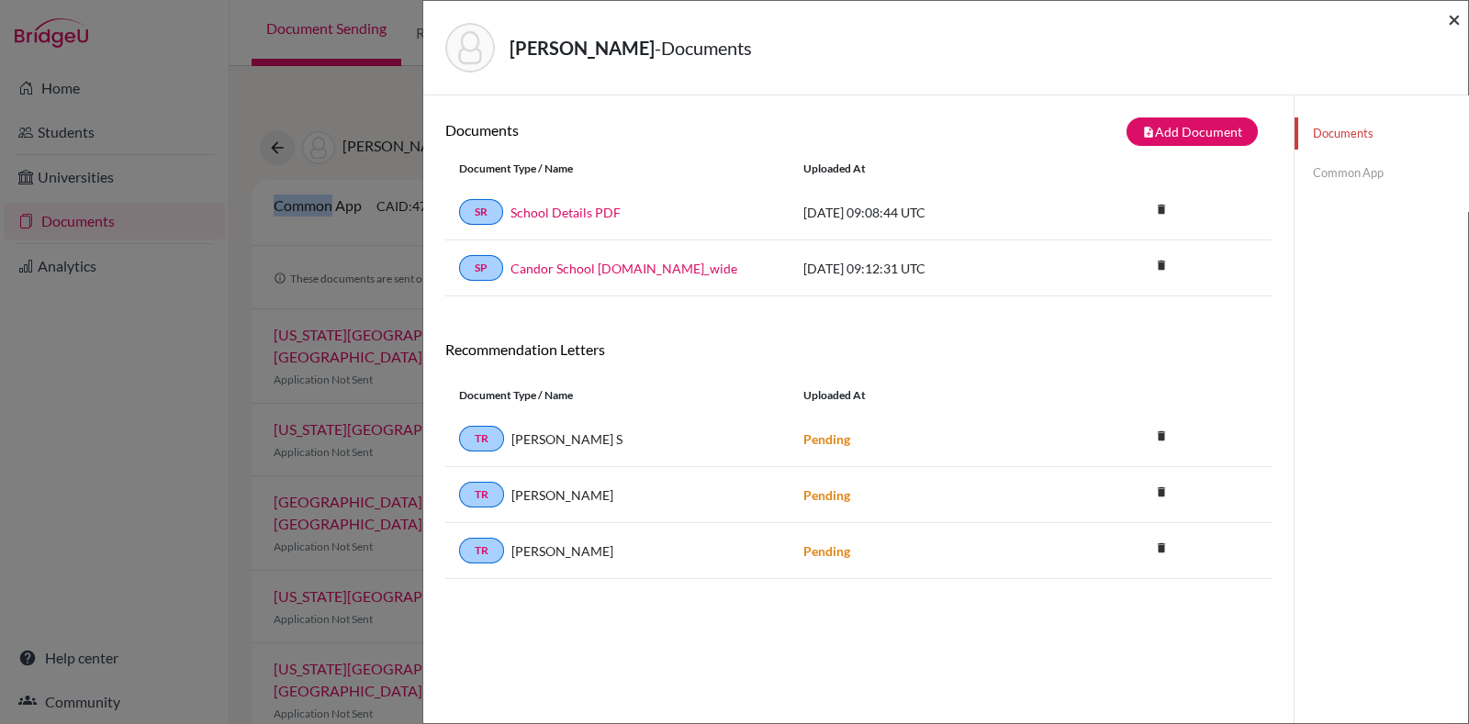
click at [1457, 14] on span "×" at bounding box center [1454, 19] width 13 height 27
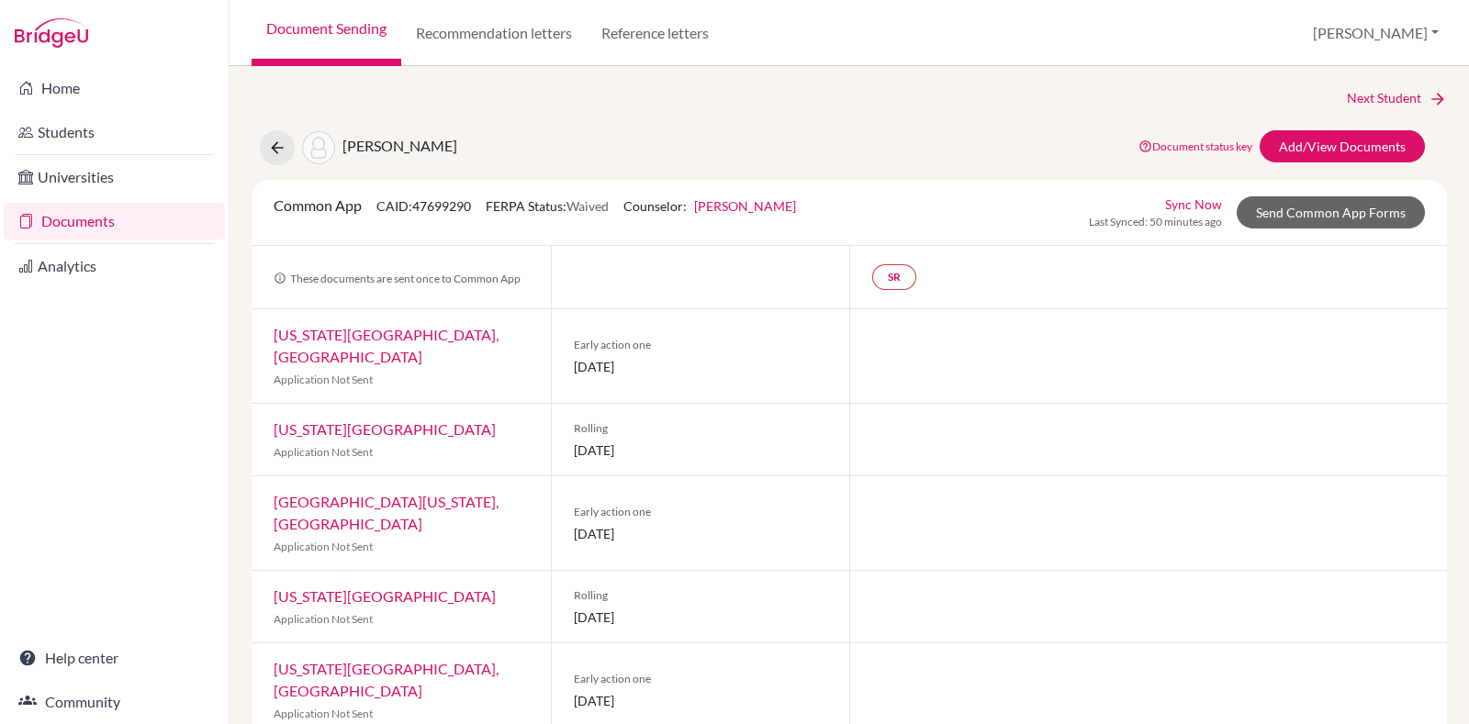
click at [617, 74] on div "Next Student [PERSON_NAME] Document status key TR Requirement. Document not upl…" at bounding box center [850, 395] width 1240 height 658
